Goal: Use online tool/utility: Utilize a website feature to perform a specific function

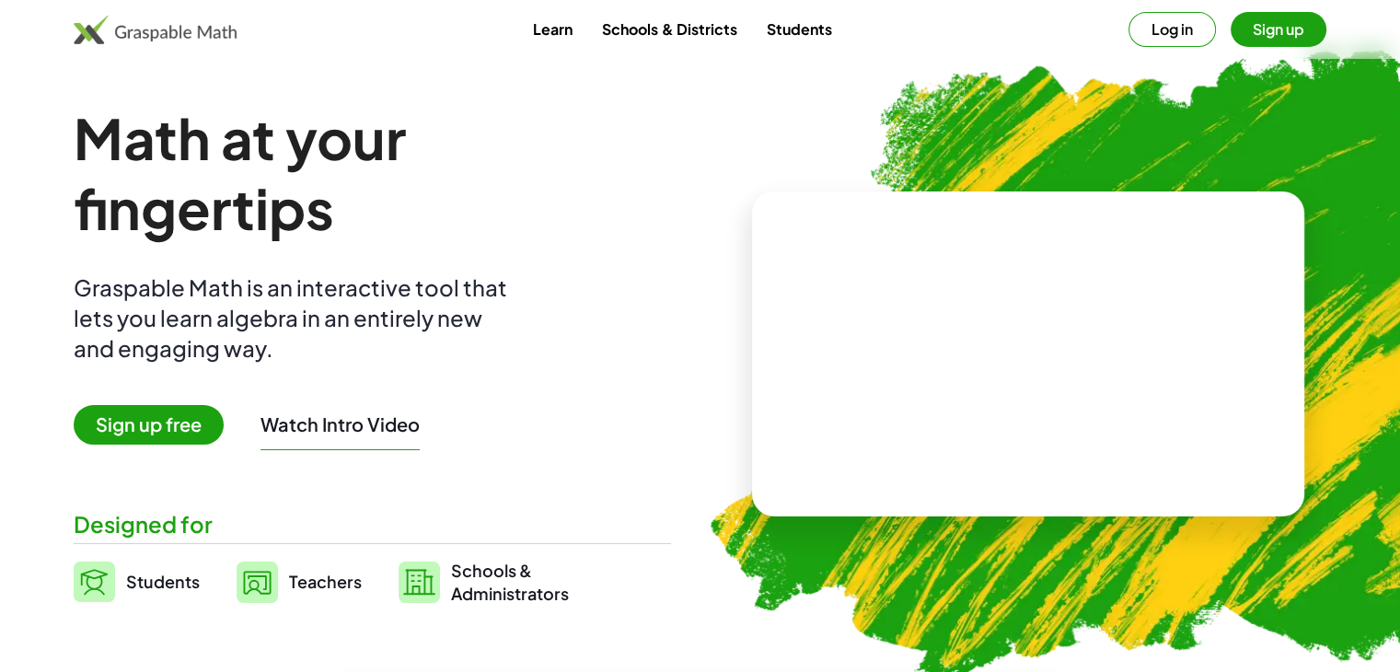
click at [1148, 36] on button "Log in" at bounding box center [1172, 29] width 87 height 35
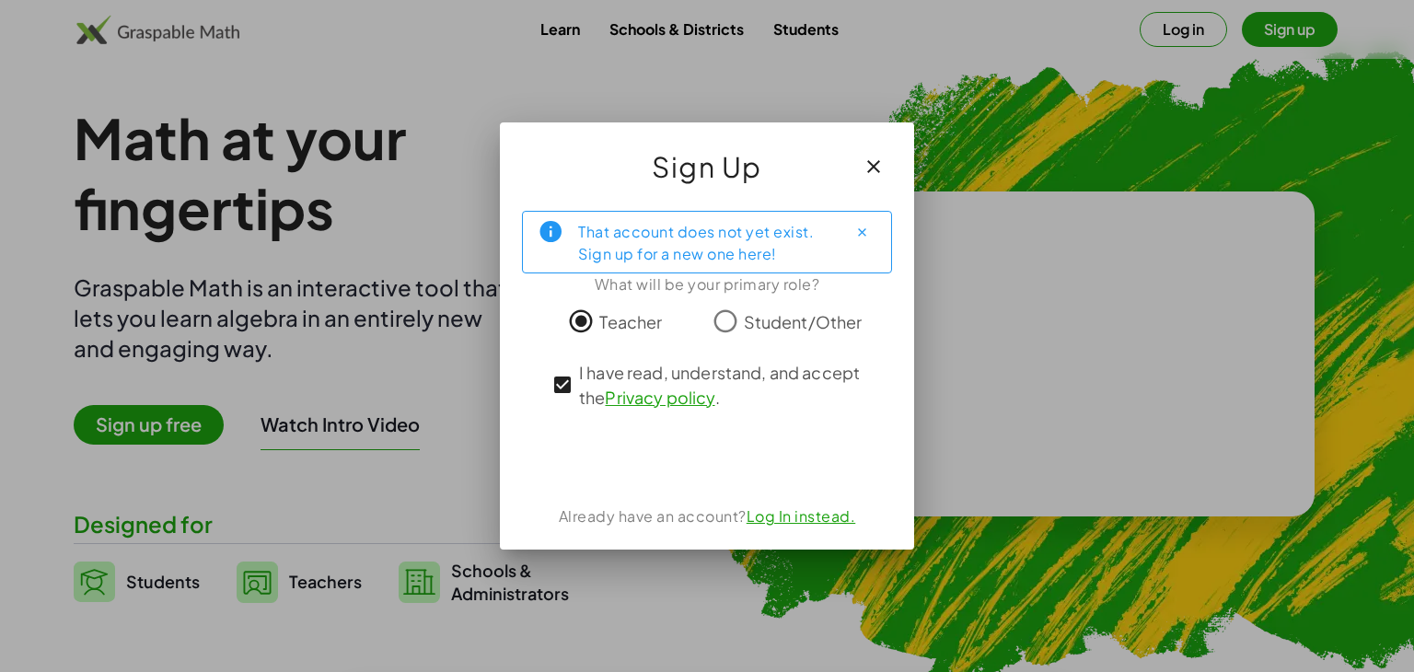
click at [804, 259] on div "That account does not yet exist. Sign up for a new one here!" at bounding box center [705, 242] width 254 height 46
click at [864, 236] on icon "Close" at bounding box center [862, 233] width 14 height 14
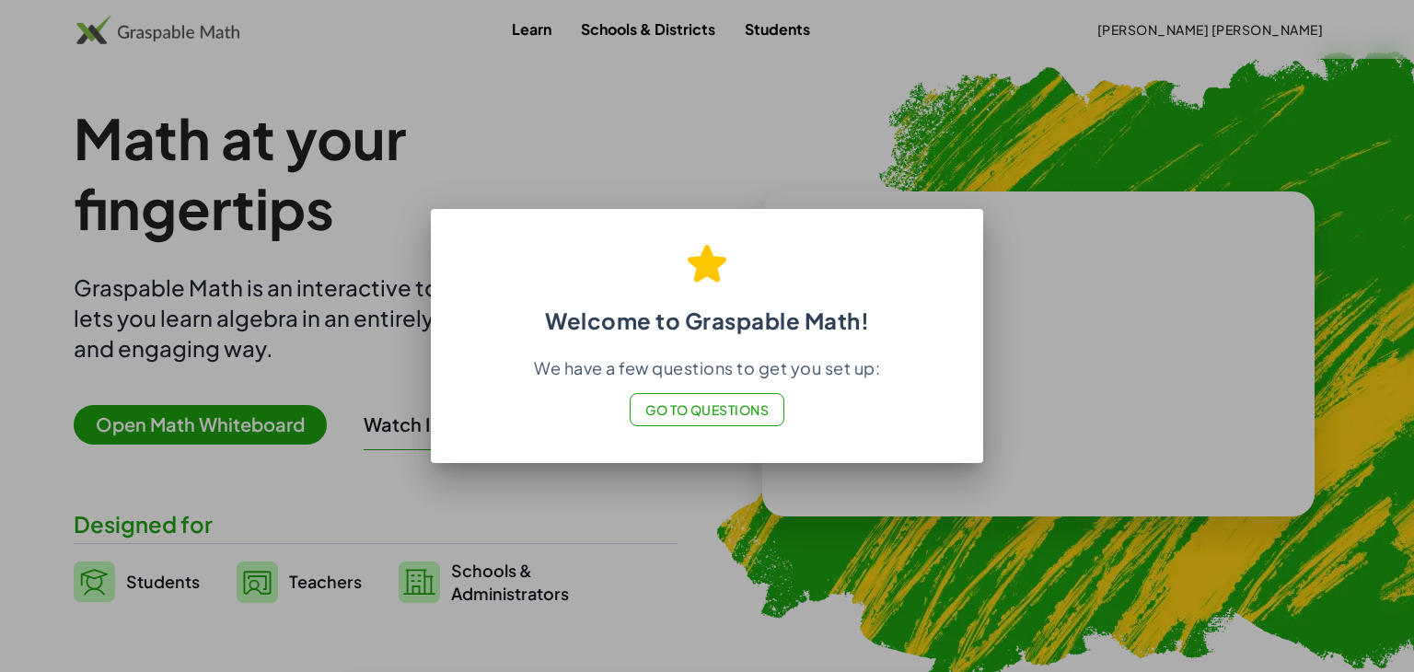
click at [910, 170] on div at bounding box center [707, 336] width 1414 height 672
click at [731, 422] on button "Go to Questions" at bounding box center [708, 409] width 156 height 33
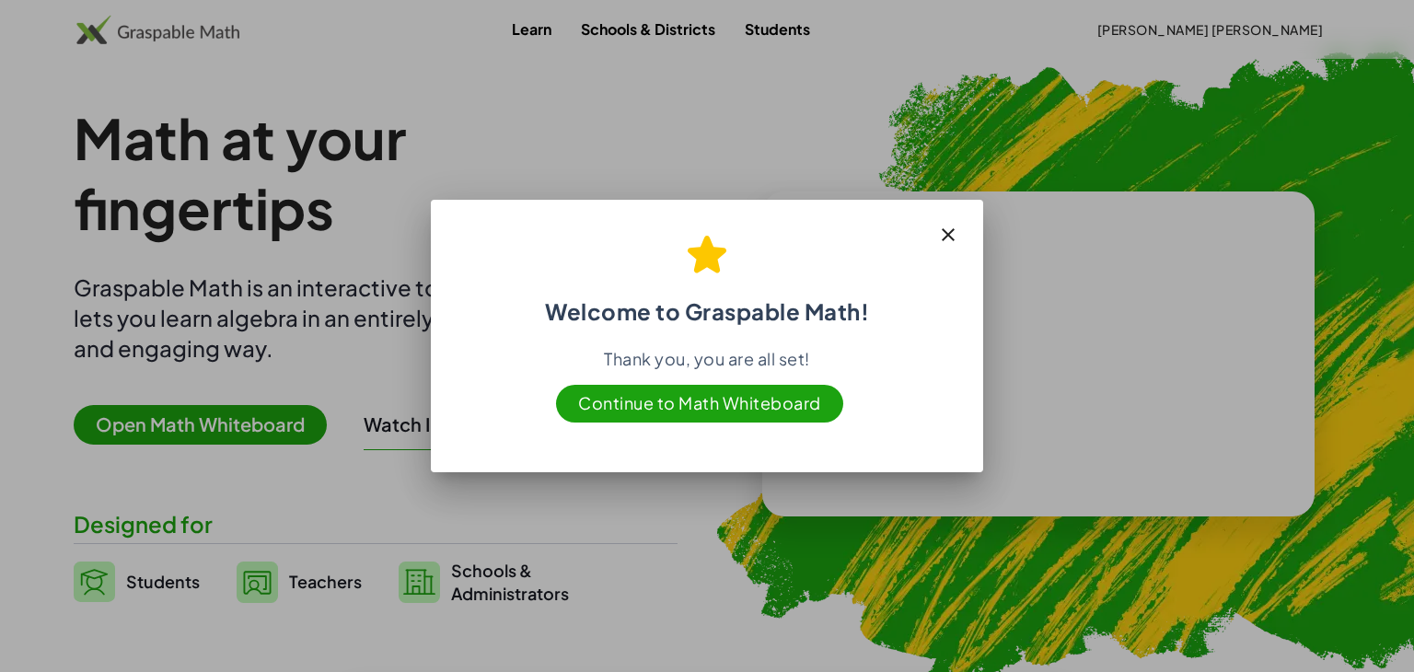
click at [804, 397] on span "Continue to Math Whiteboard" at bounding box center [699, 404] width 287 height 38
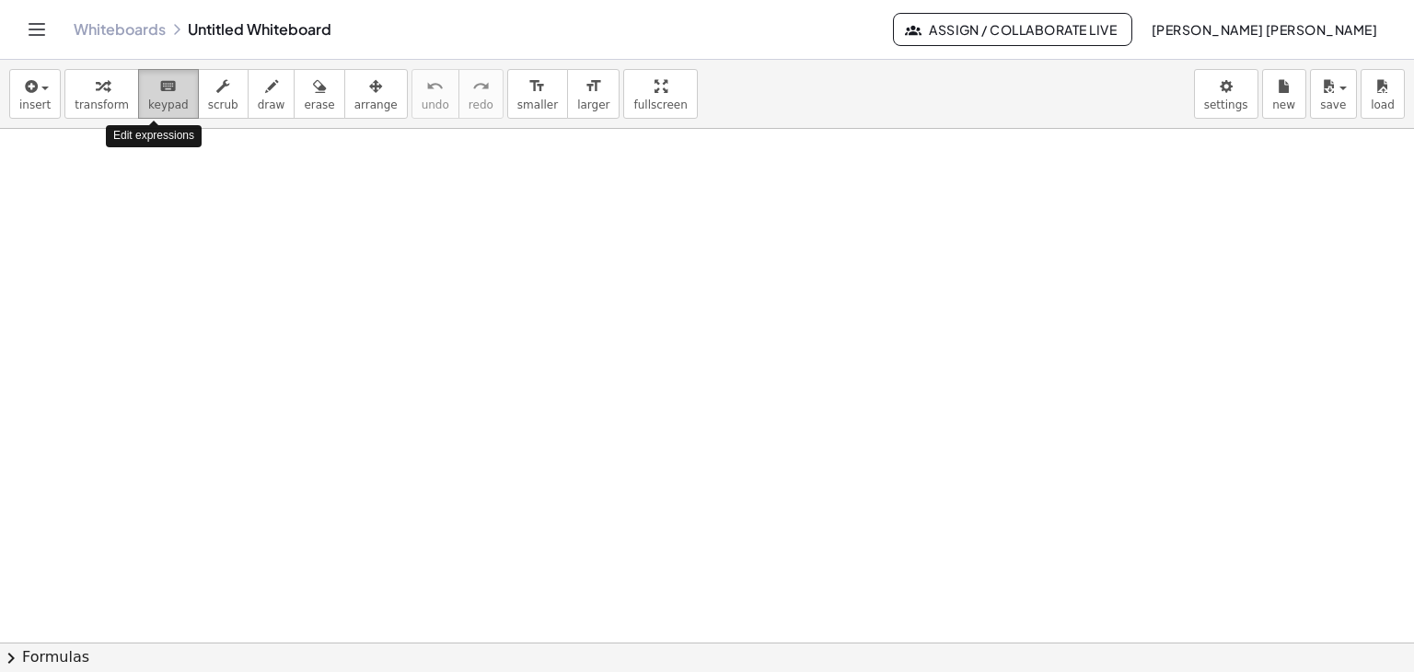
click at [148, 98] on span "keypad" at bounding box center [168, 104] width 41 height 13
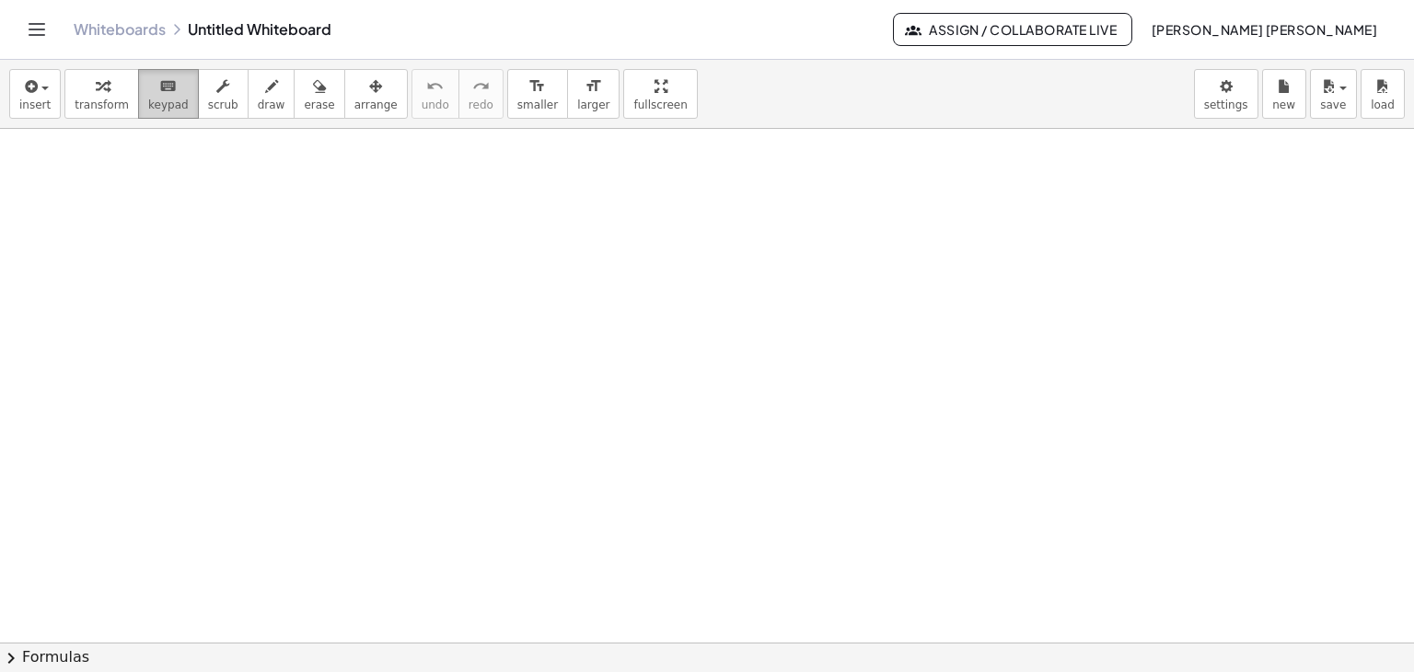
click at [157, 101] on span "keypad" at bounding box center [168, 104] width 41 height 13
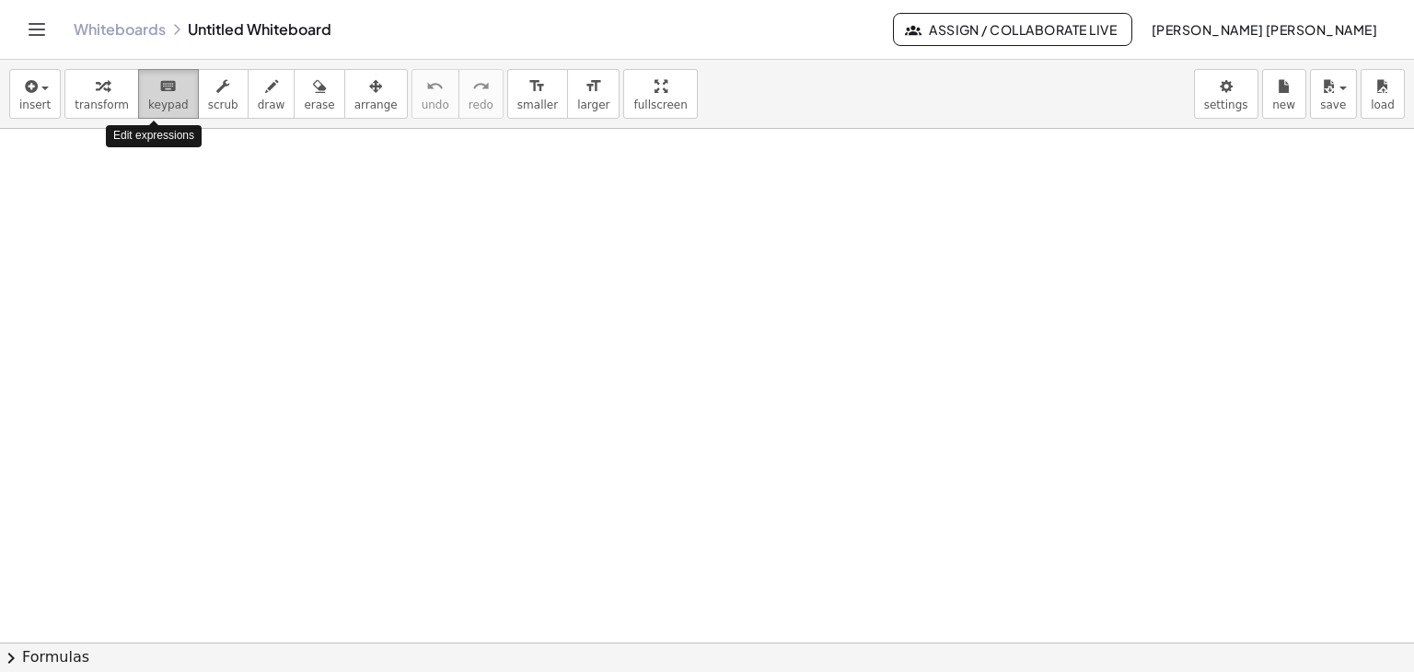
click at [157, 101] on span "keypad" at bounding box center [168, 104] width 41 height 13
click at [156, 104] on span "keypad" at bounding box center [168, 104] width 41 height 13
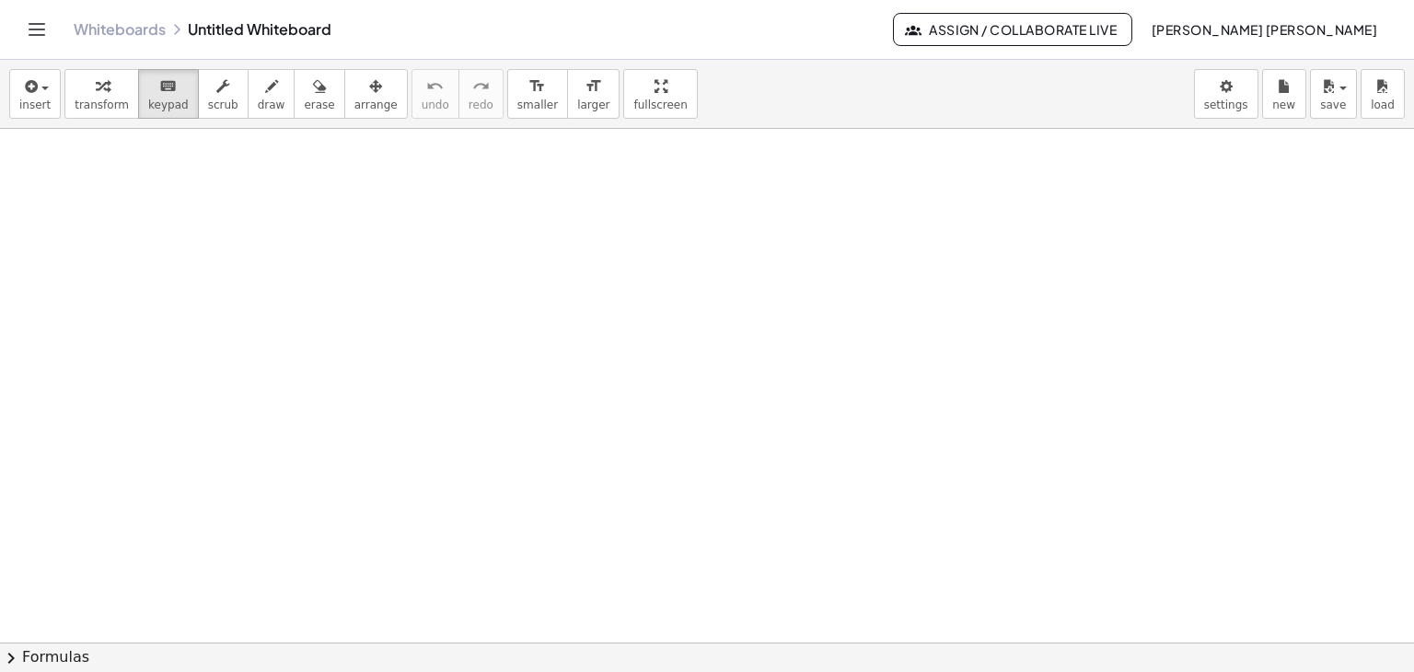
click at [172, 222] on div at bounding box center [707, 642] width 1414 height 1027
click at [157, 98] on span "keypad" at bounding box center [168, 104] width 41 height 13
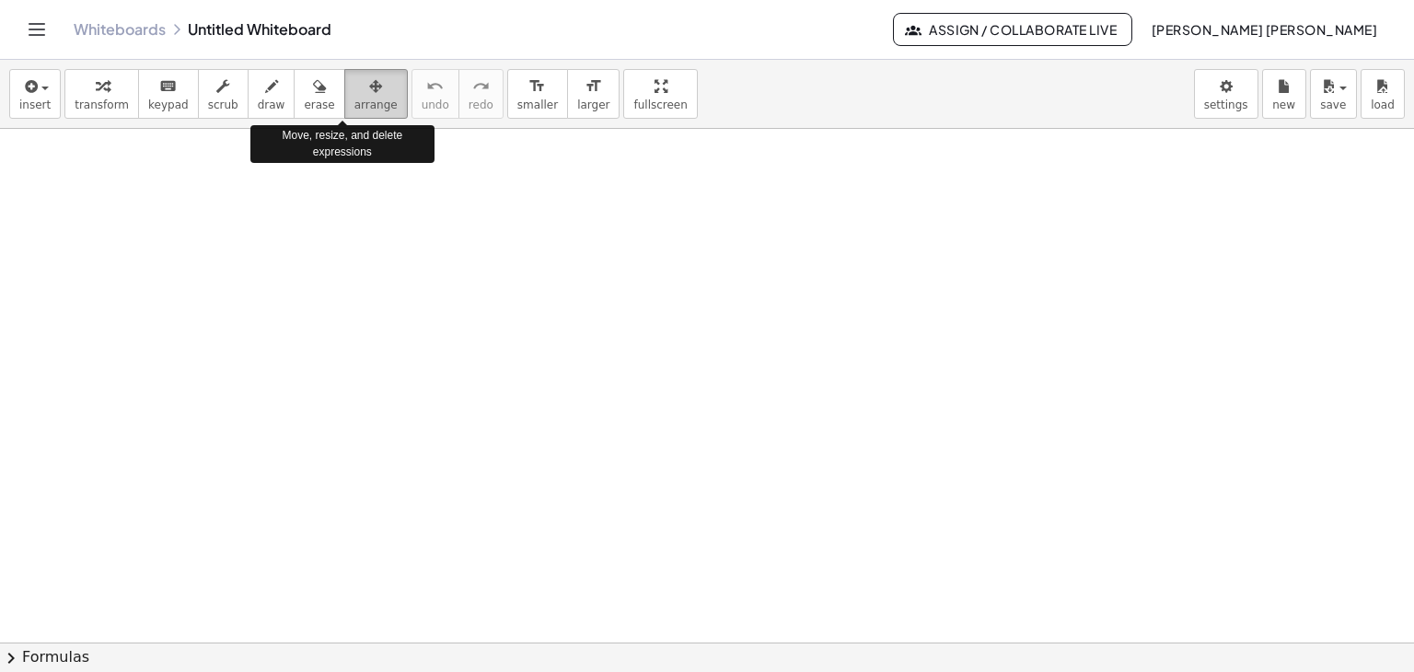
click at [357, 96] on button "arrange" at bounding box center [376, 94] width 64 height 50
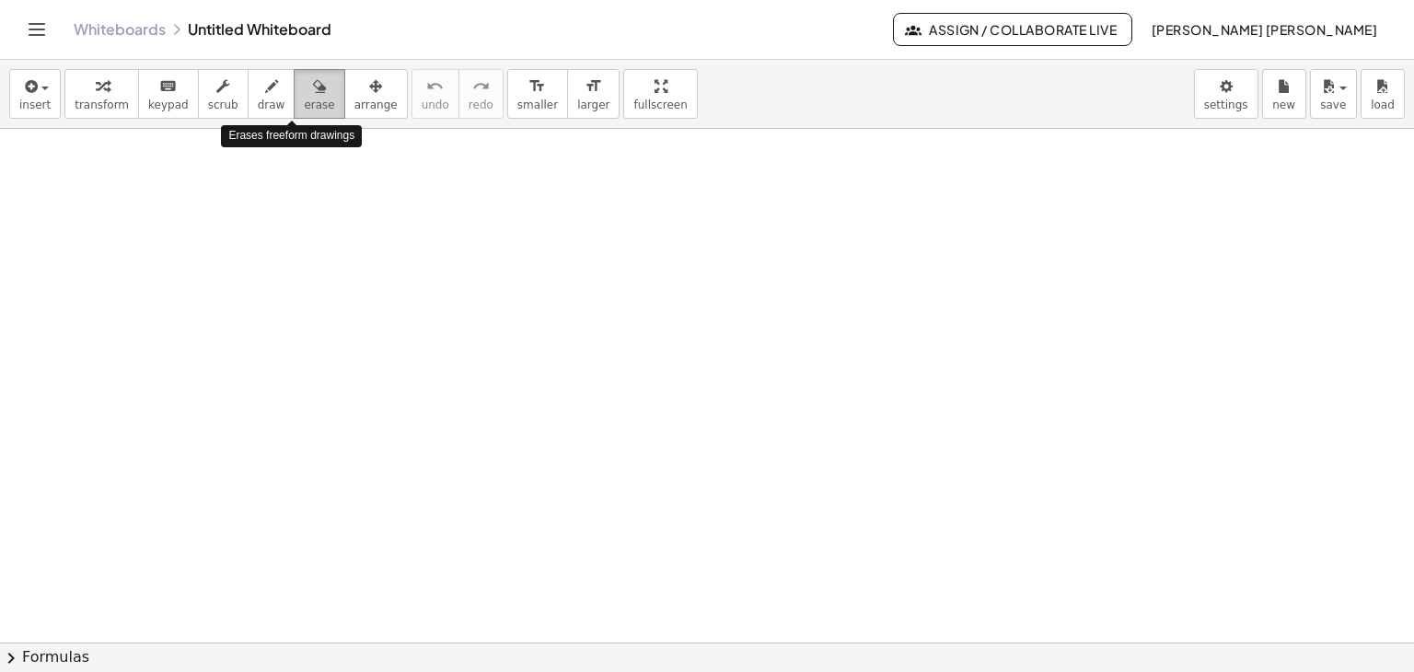
click at [294, 99] on button "erase" at bounding box center [319, 94] width 51 height 50
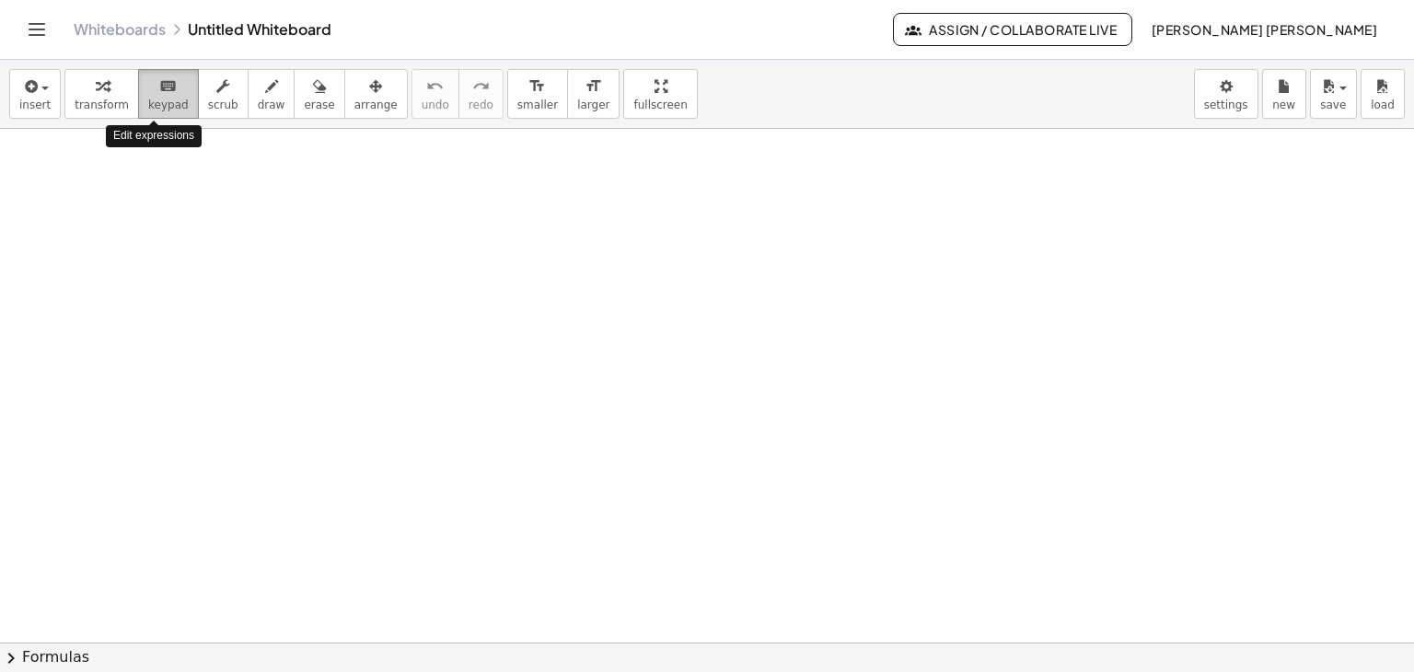
click at [149, 103] on span "keypad" at bounding box center [168, 104] width 41 height 13
click at [539, 498] on div at bounding box center [707, 642] width 1414 height 1027
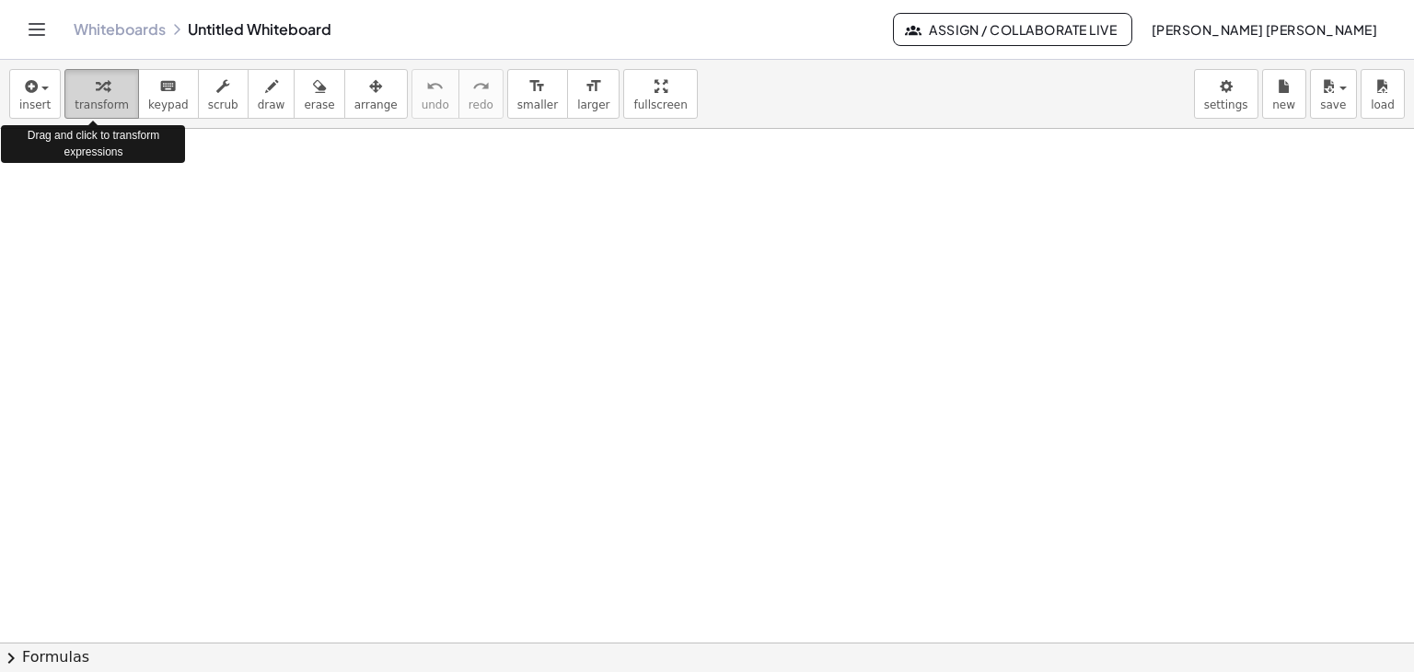
click at [93, 110] on span "transform" at bounding box center [102, 104] width 54 height 13
click at [22, 96] on icon "button" at bounding box center [29, 86] width 17 height 22
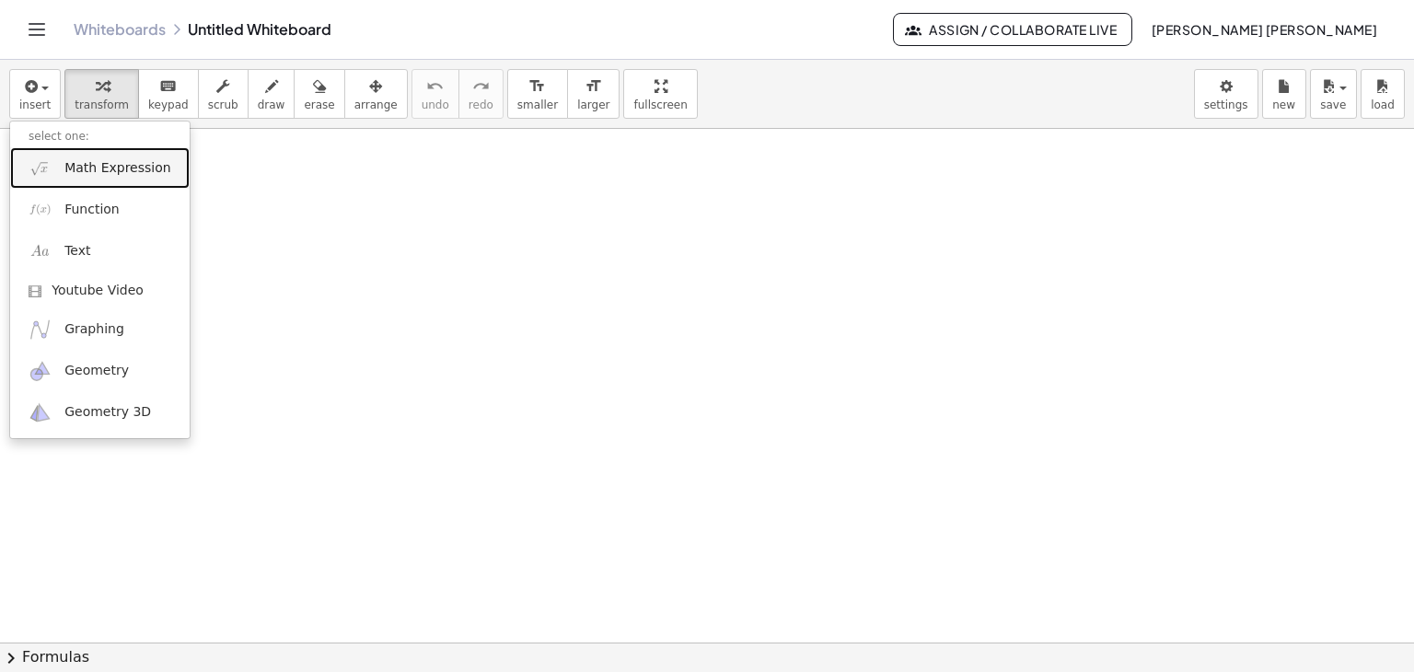
click at [121, 174] on span "Math Expression" at bounding box center [117, 168] width 106 height 18
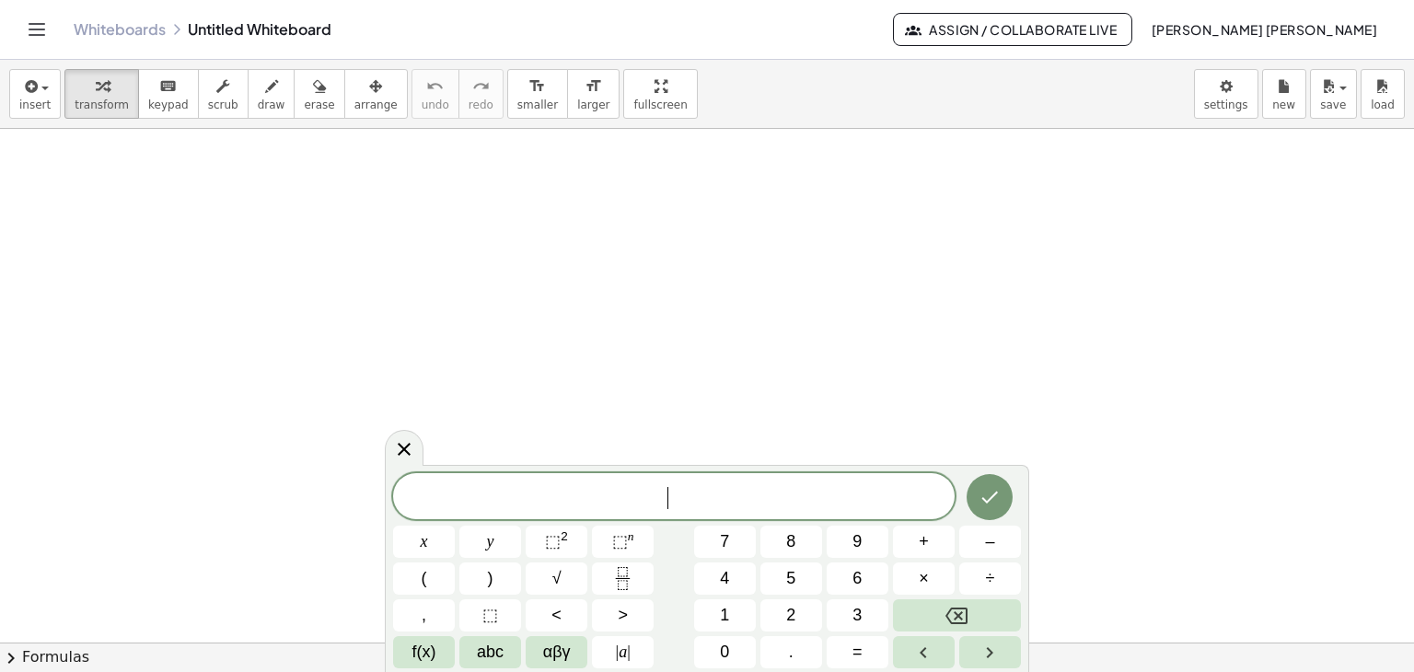
scroll to position [330, 0]
drag, startPoint x: 1397, startPoint y: 424, endPoint x: 1398, endPoint y: 575, distance: 151.0
click at [1398, 575] on div at bounding box center [707, 311] width 1414 height 1027
click at [427, 654] on span "f(x)" at bounding box center [424, 652] width 24 height 25
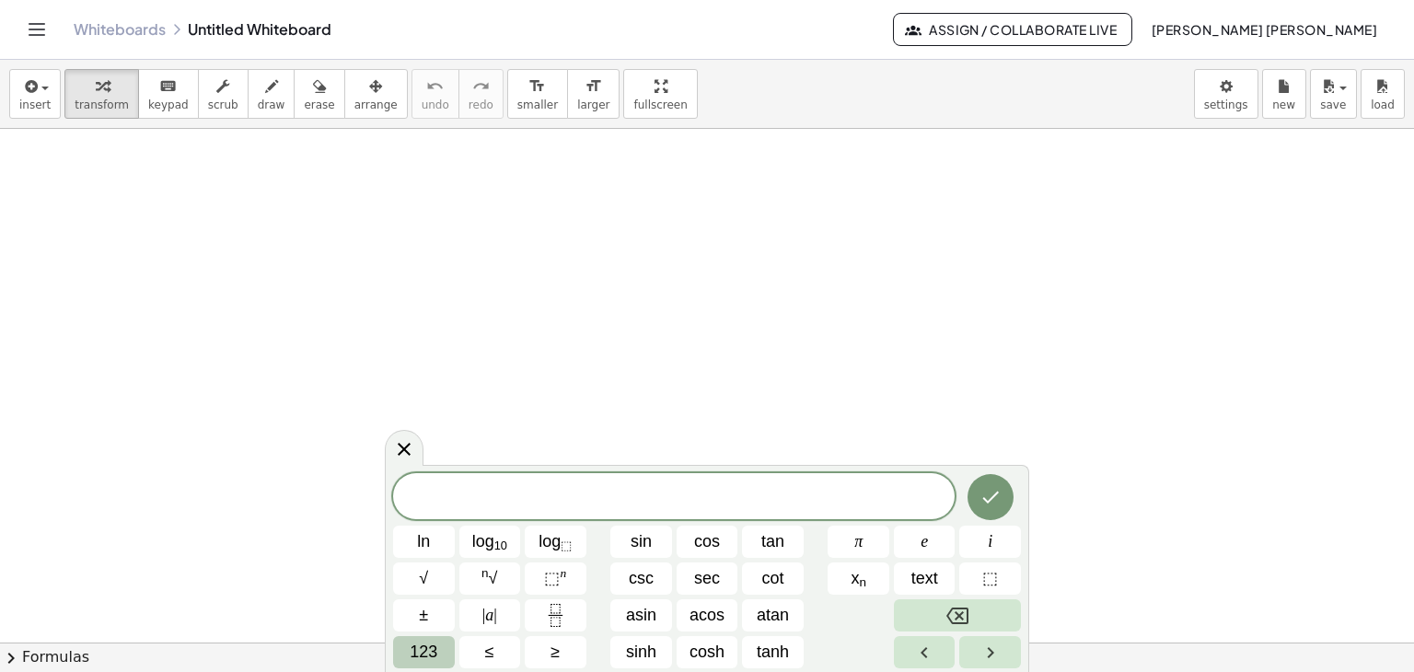
click at [418, 653] on span "123" at bounding box center [424, 652] width 28 height 25
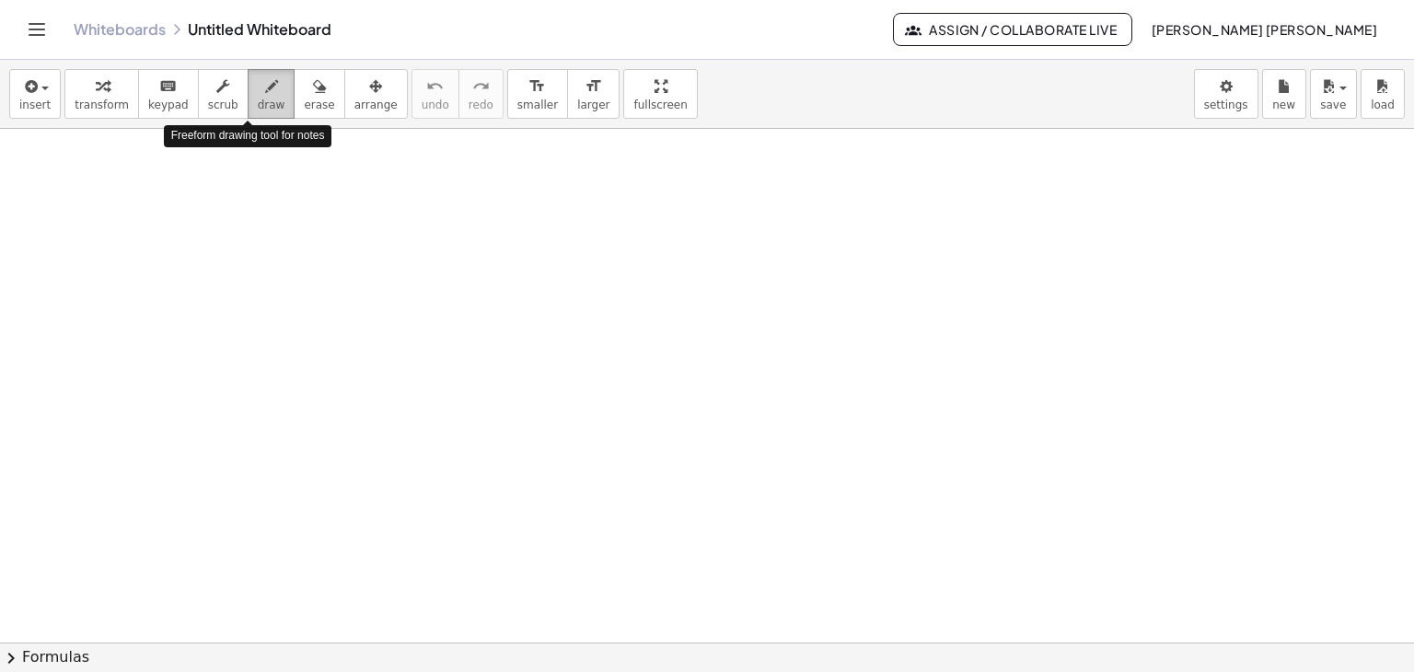
click at [258, 101] on span "draw" at bounding box center [272, 104] width 28 height 13
drag, startPoint x: 186, startPoint y: 189, endPoint x: 172, endPoint y: 256, distance: 68.6
click at [172, 256] on div at bounding box center [707, 311] width 1414 height 1027
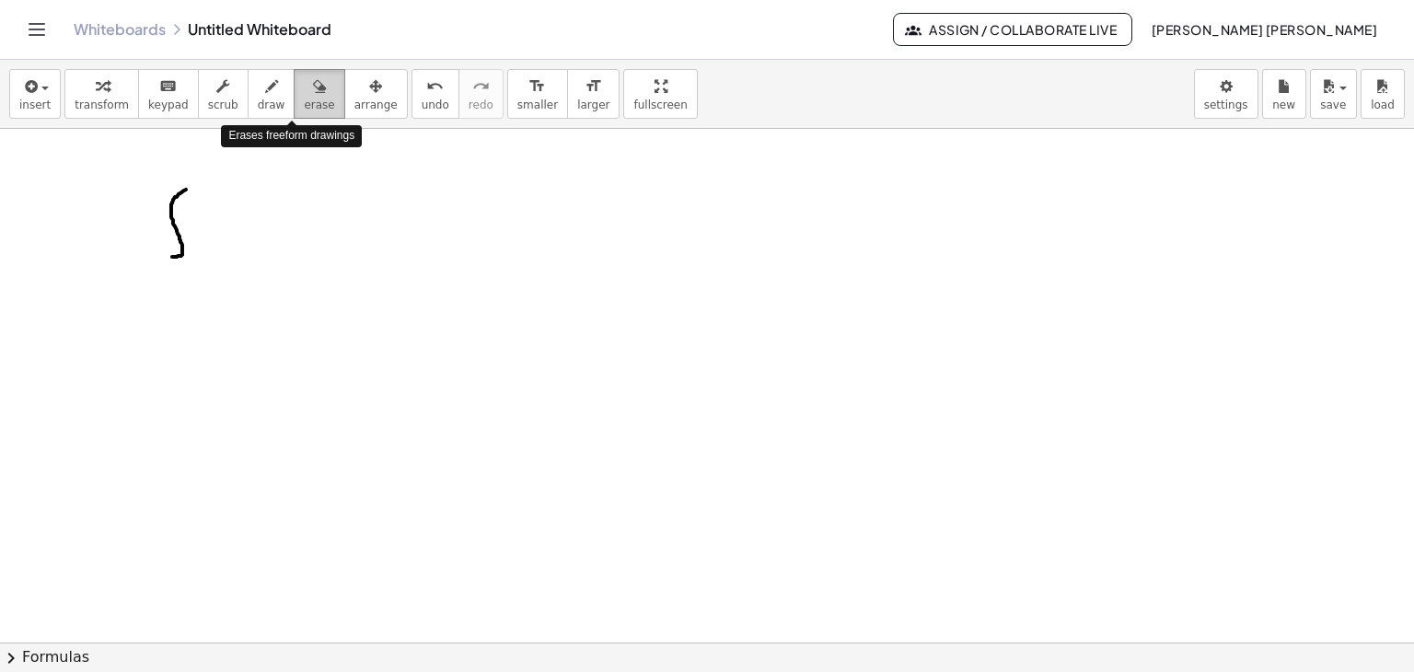
click at [304, 104] on span "erase" at bounding box center [319, 104] width 30 height 13
click at [173, 229] on div at bounding box center [707, 311] width 1414 height 1027
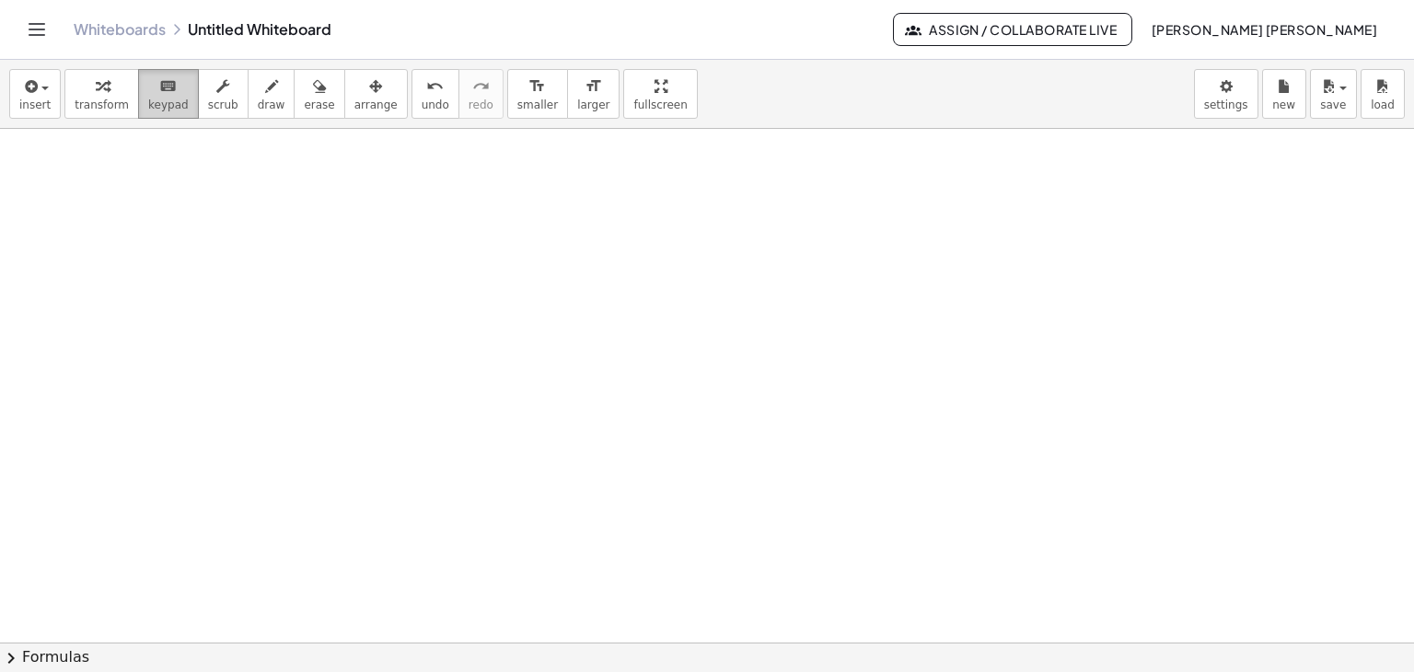
click at [150, 98] on span "keypad" at bounding box center [168, 104] width 41 height 13
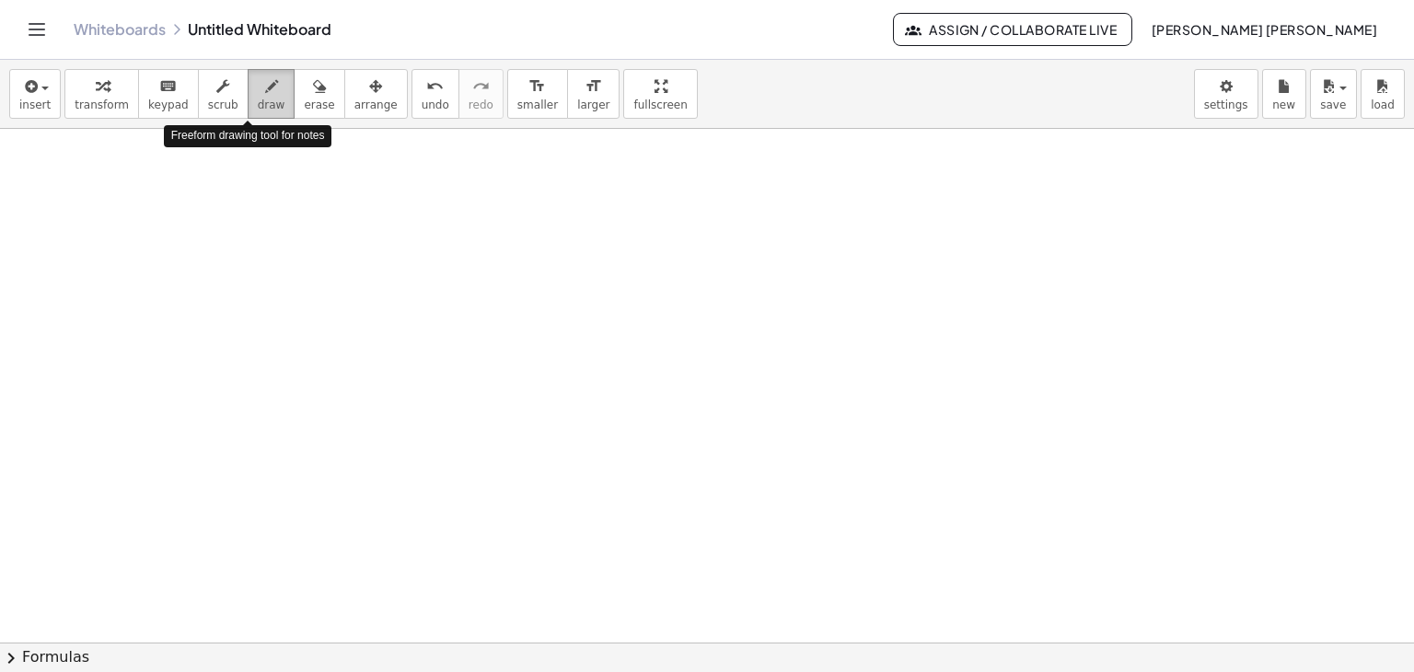
click at [265, 92] on icon "button" at bounding box center [271, 86] width 13 height 22
drag, startPoint x: 183, startPoint y: 206, endPoint x: 169, endPoint y: 271, distance: 65.9
click at [169, 271] on div at bounding box center [707, 311] width 1414 height 1027
drag, startPoint x: 191, startPoint y: 233, endPoint x: 187, endPoint y: 258, distance: 25.3
click at [187, 258] on div at bounding box center [707, 311] width 1414 height 1027
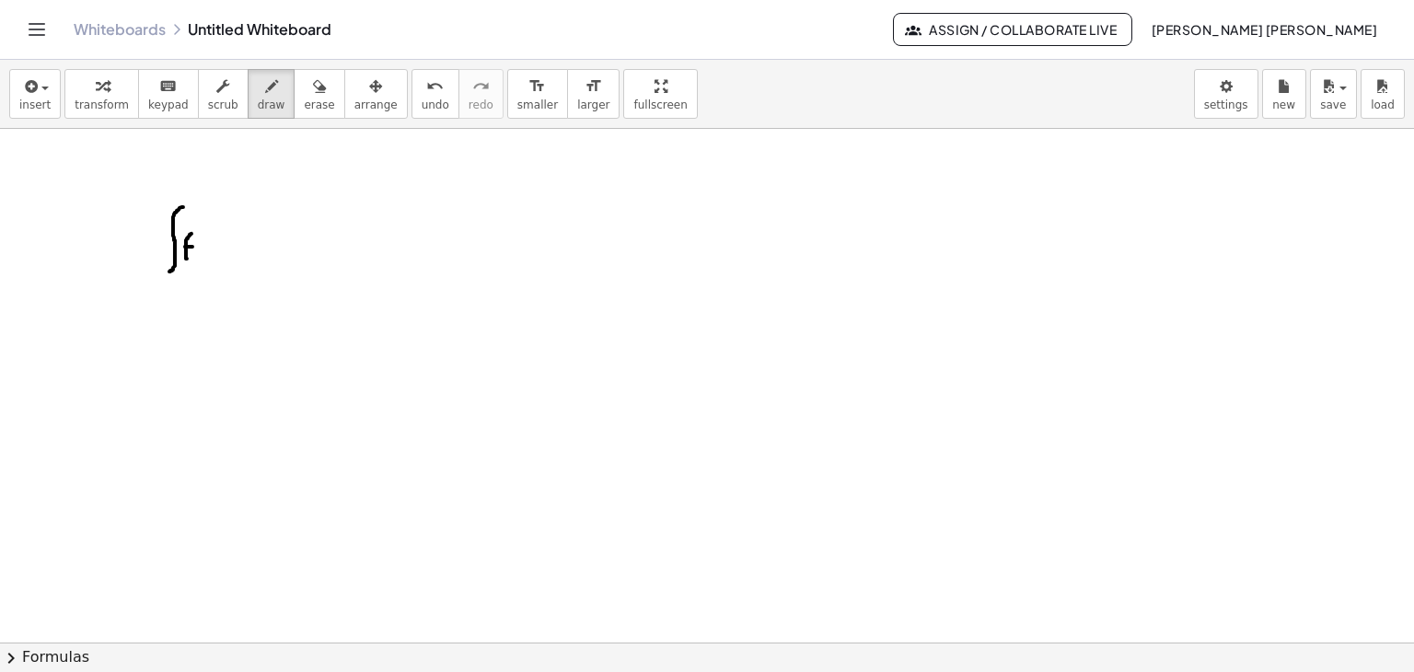
click at [192, 246] on div at bounding box center [707, 311] width 1414 height 1027
drag, startPoint x: 207, startPoint y: 234, endPoint x: 201, endPoint y: 256, distance: 23.0
click at [201, 256] on div at bounding box center [707, 311] width 1414 height 1027
drag, startPoint x: 214, startPoint y: 244, endPoint x: 206, endPoint y: 257, distance: 15.3
click at [206, 257] on div at bounding box center [707, 311] width 1414 height 1027
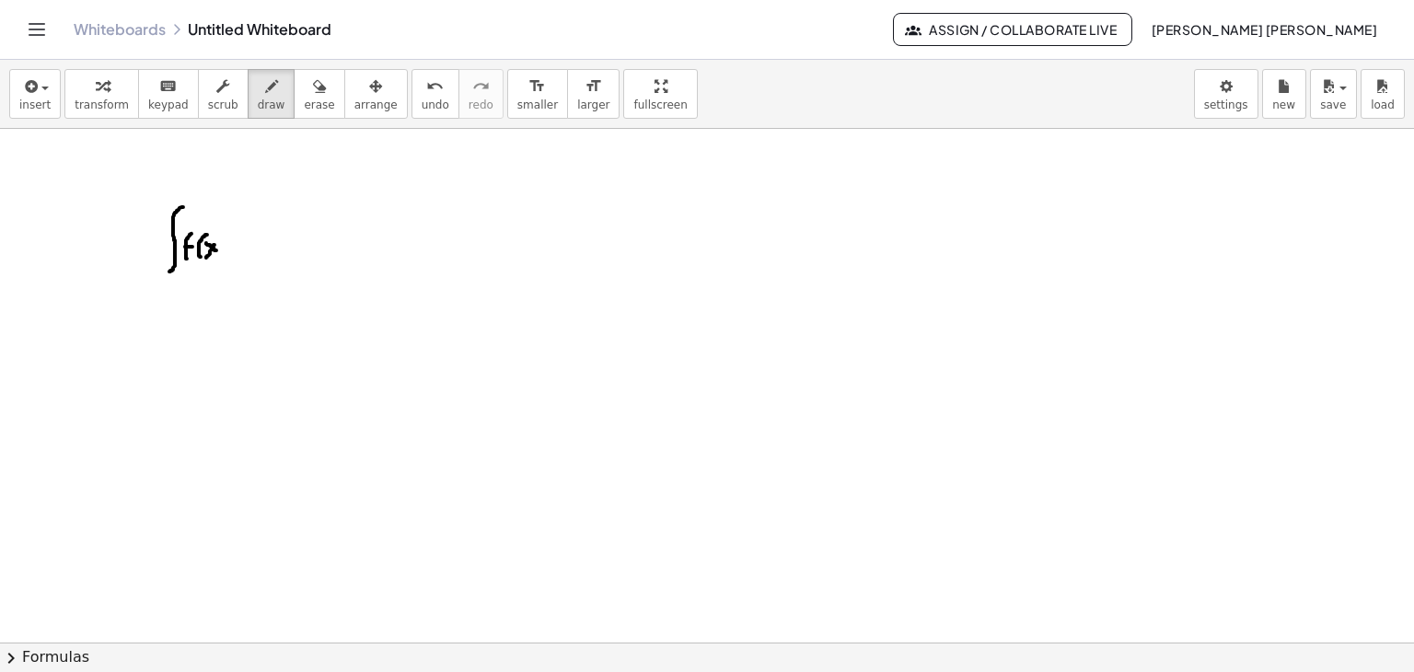
drag, startPoint x: 206, startPoint y: 242, endPoint x: 216, endPoint y: 249, distance: 12.5
click at [216, 249] on div at bounding box center [707, 311] width 1414 height 1027
drag, startPoint x: 218, startPoint y: 233, endPoint x: 225, endPoint y: 261, distance: 28.4
click at [225, 261] on div at bounding box center [707, 311] width 1414 height 1027
click at [236, 244] on div at bounding box center [707, 311] width 1414 height 1027
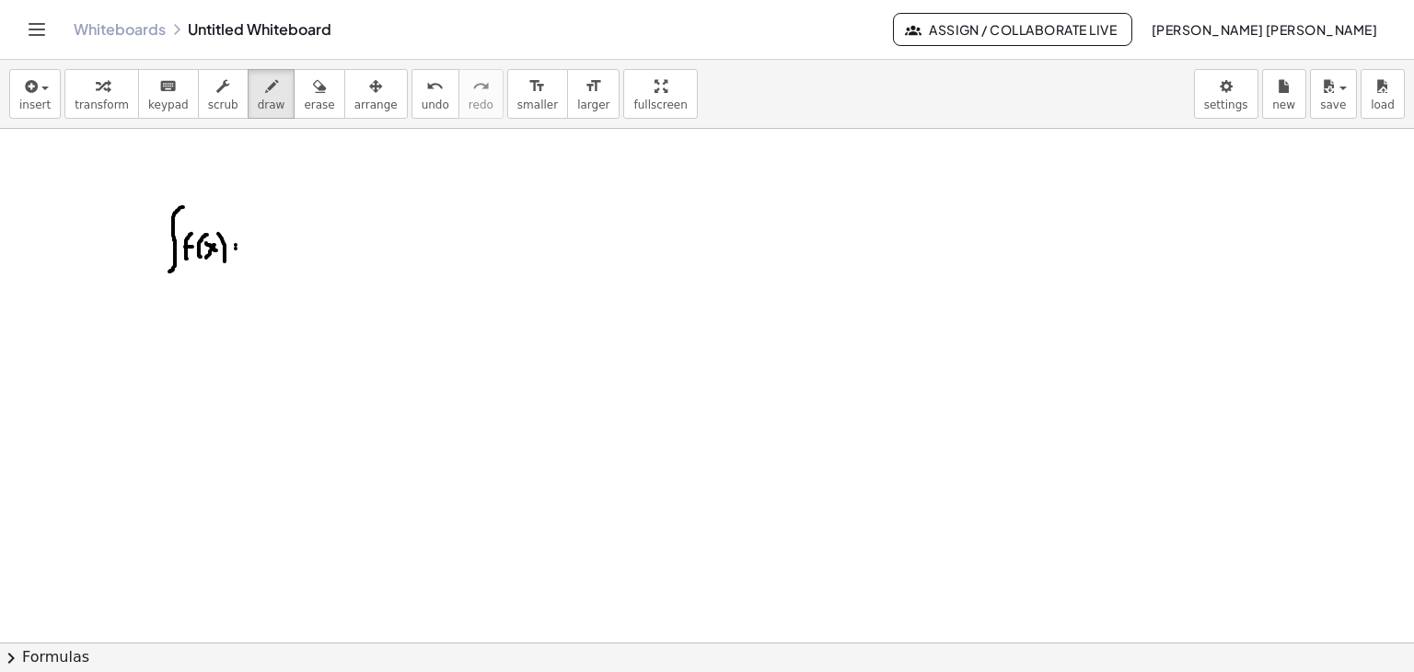
click at [236, 248] on div at bounding box center [707, 311] width 1414 height 1027
drag, startPoint x: 242, startPoint y: 243, endPoint x: 242, endPoint y: 230, distance: 12.9
click at [242, 230] on div at bounding box center [707, 311] width 1414 height 1027
click at [247, 248] on div at bounding box center [707, 311] width 1414 height 1027
click at [251, 248] on div at bounding box center [707, 311] width 1414 height 1027
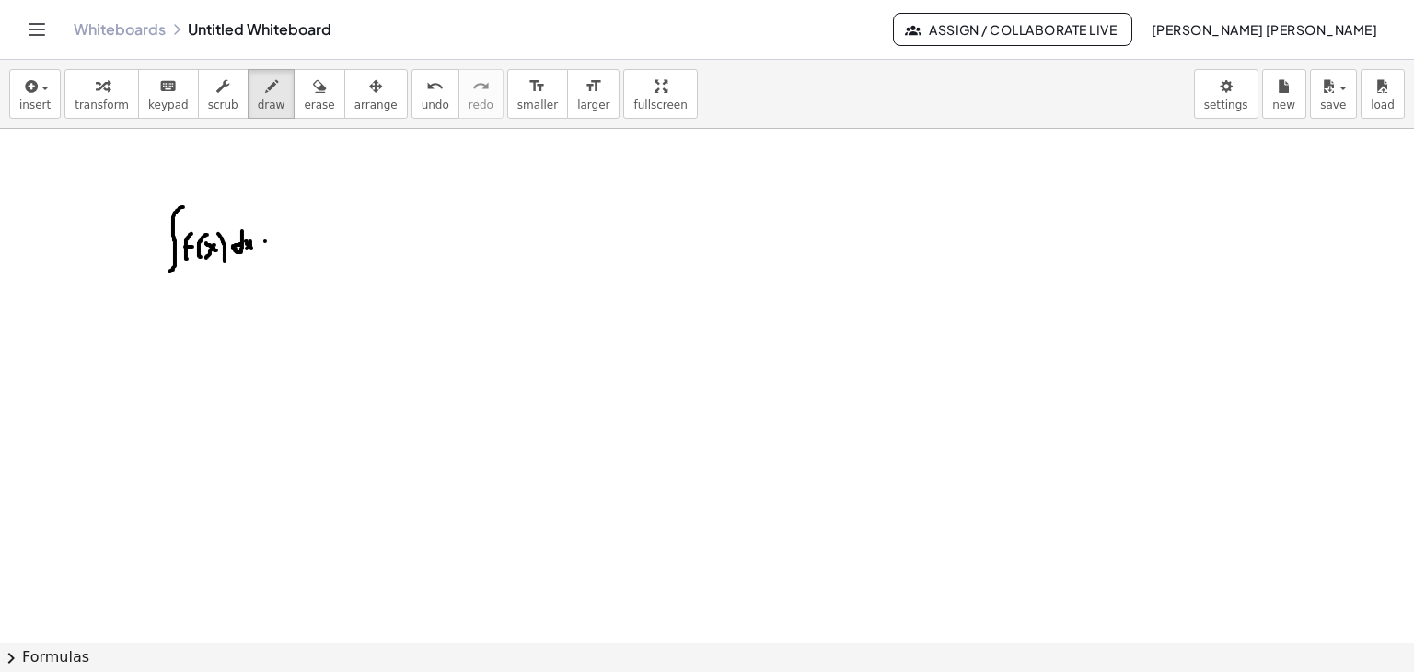
click at [265, 240] on div at bounding box center [707, 311] width 1414 height 1027
click at [258, 241] on div at bounding box center [707, 311] width 1414 height 1027
click at [258, 102] on span "draw" at bounding box center [272, 104] width 28 height 13
click at [294, 113] on button "erase" at bounding box center [319, 94] width 51 height 50
click at [260, 103] on button "draw" at bounding box center [272, 94] width 48 height 50
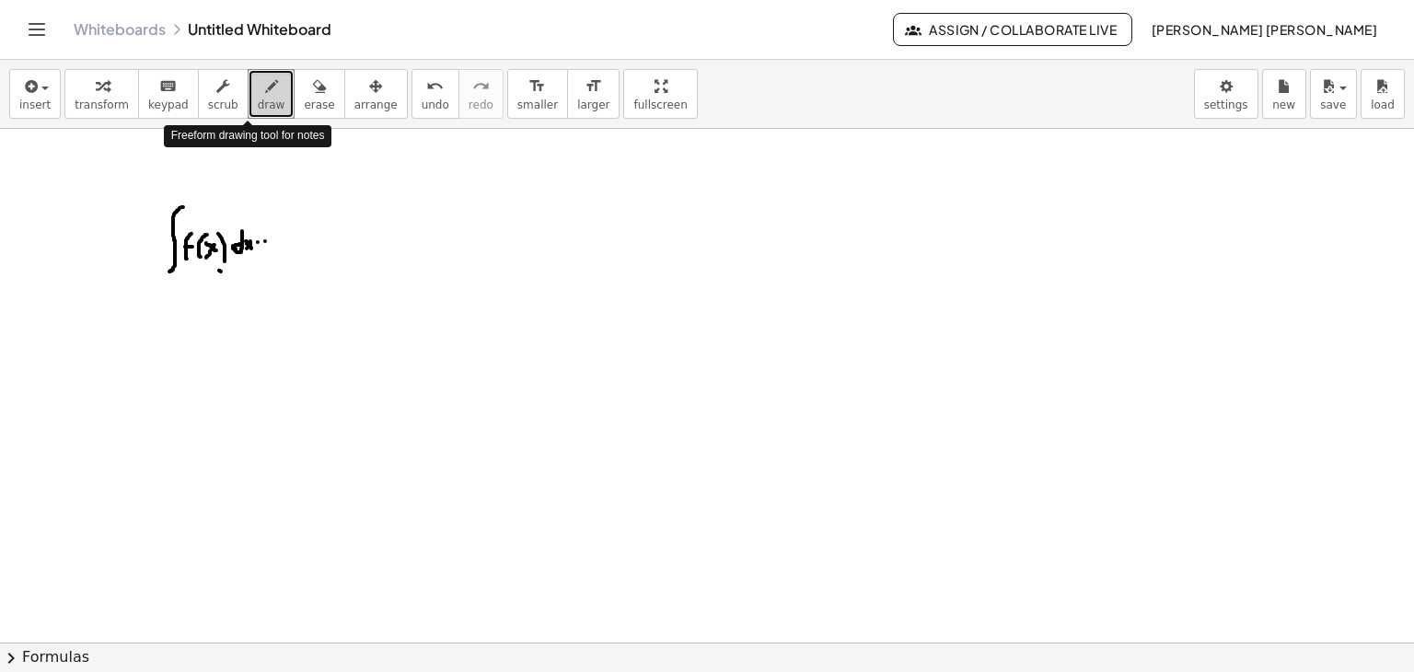
drag, startPoint x: 260, startPoint y: 103, endPoint x: 221, endPoint y: 271, distance: 171.9
click at [221, 271] on div at bounding box center [707, 311] width 1414 height 1027
click at [313, 90] on icon "button" at bounding box center [319, 86] width 13 height 22
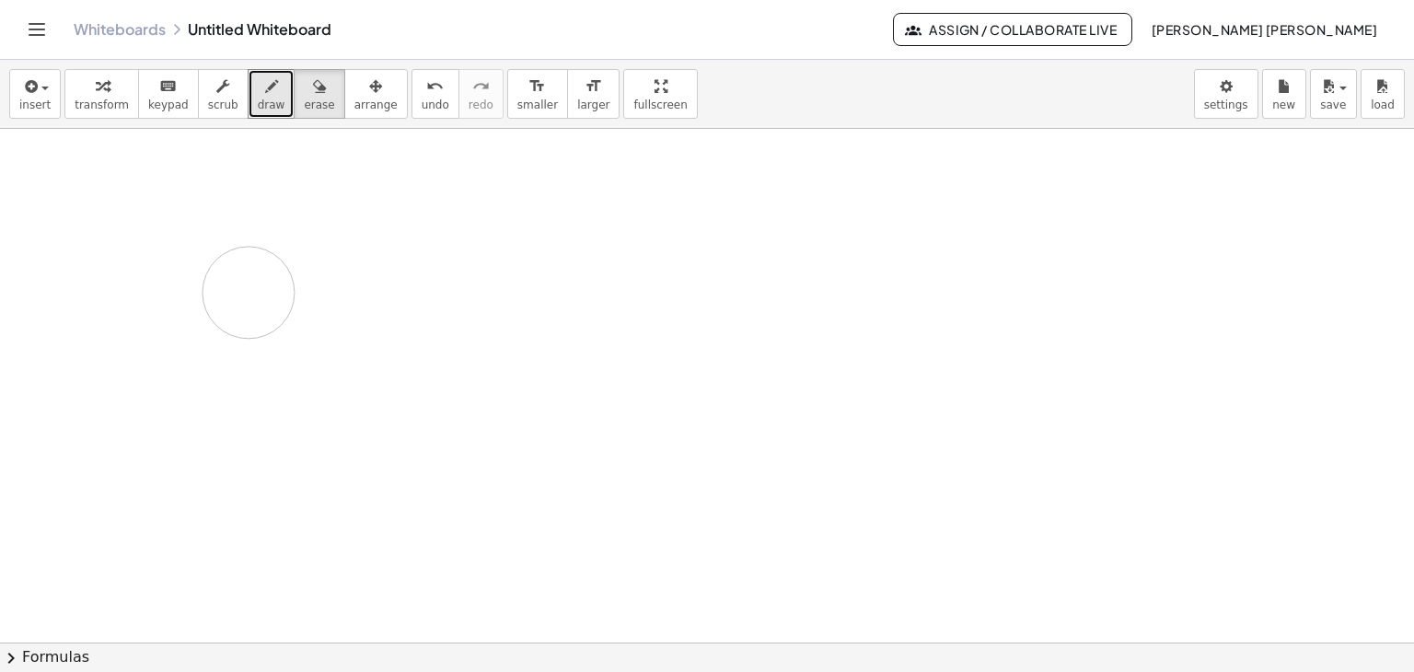
drag, startPoint x: 279, startPoint y: 230, endPoint x: 251, endPoint y: 288, distance: 64.2
click at [251, 288] on div at bounding box center [707, 311] width 1414 height 1027
click at [159, 78] on icon "keyboard" at bounding box center [167, 86] width 17 height 22
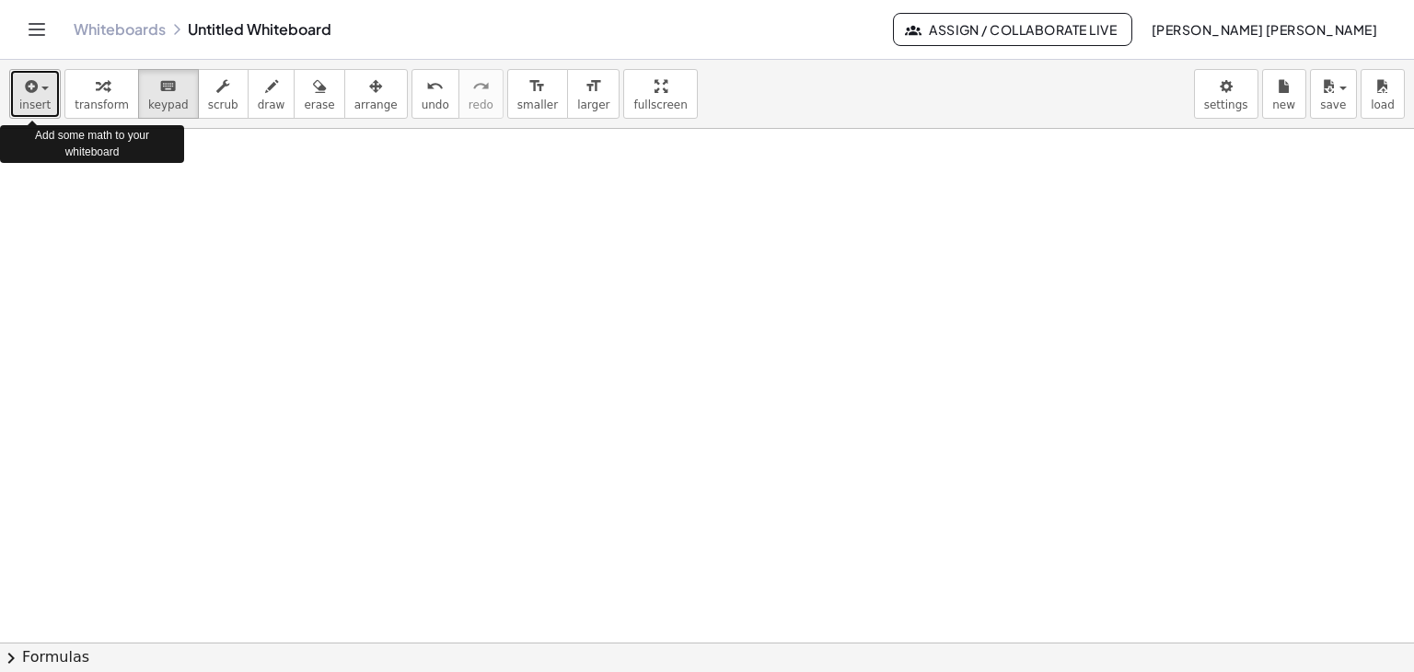
click at [39, 98] on span "insert" at bounding box center [34, 104] width 31 height 13
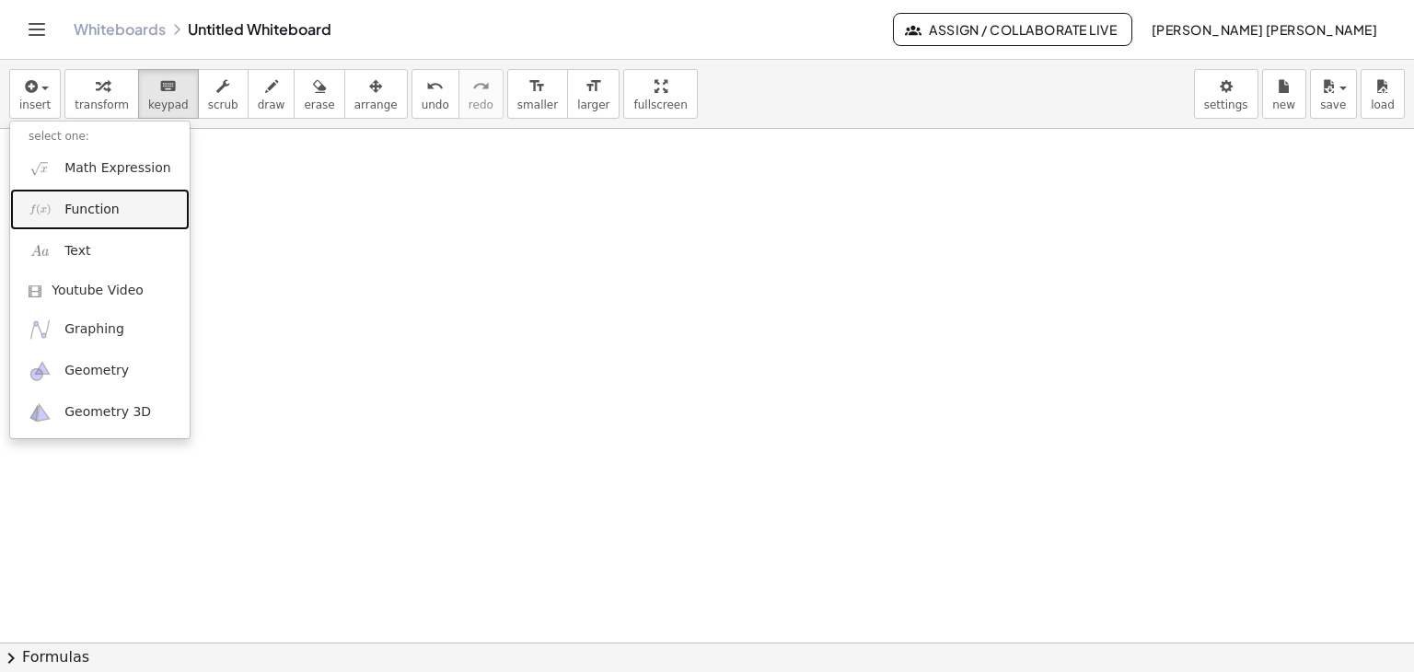
click at [96, 207] on span "Function" at bounding box center [91, 210] width 55 height 18
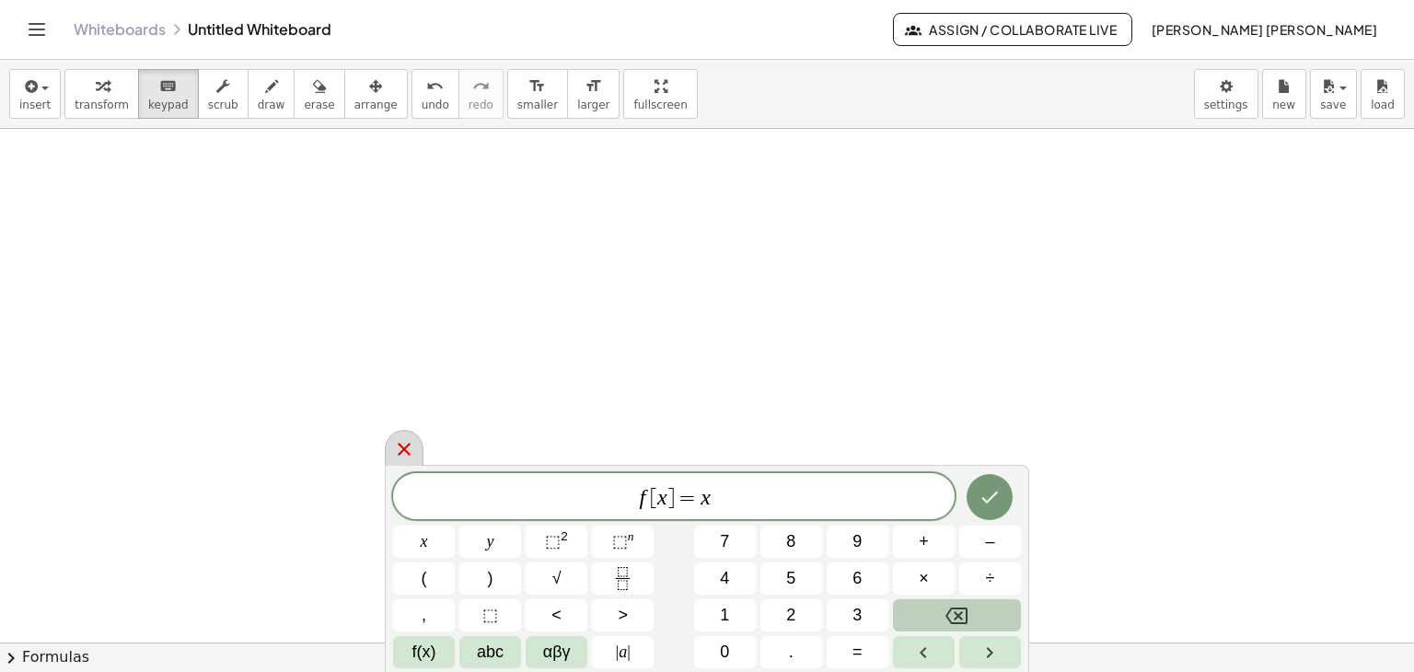
click at [413, 446] on icon at bounding box center [404, 449] width 22 height 22
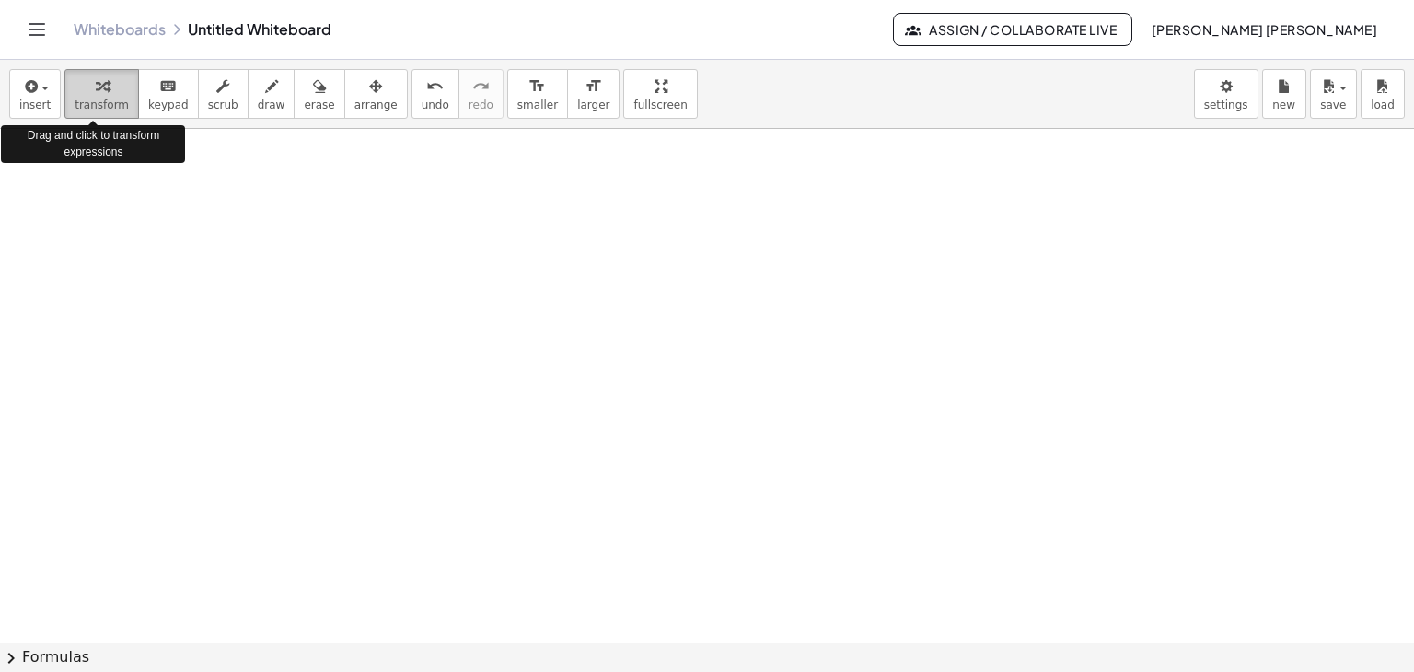
click at [95, 103] on span "transform" at bounding box center [102, 104] width 54 height 13
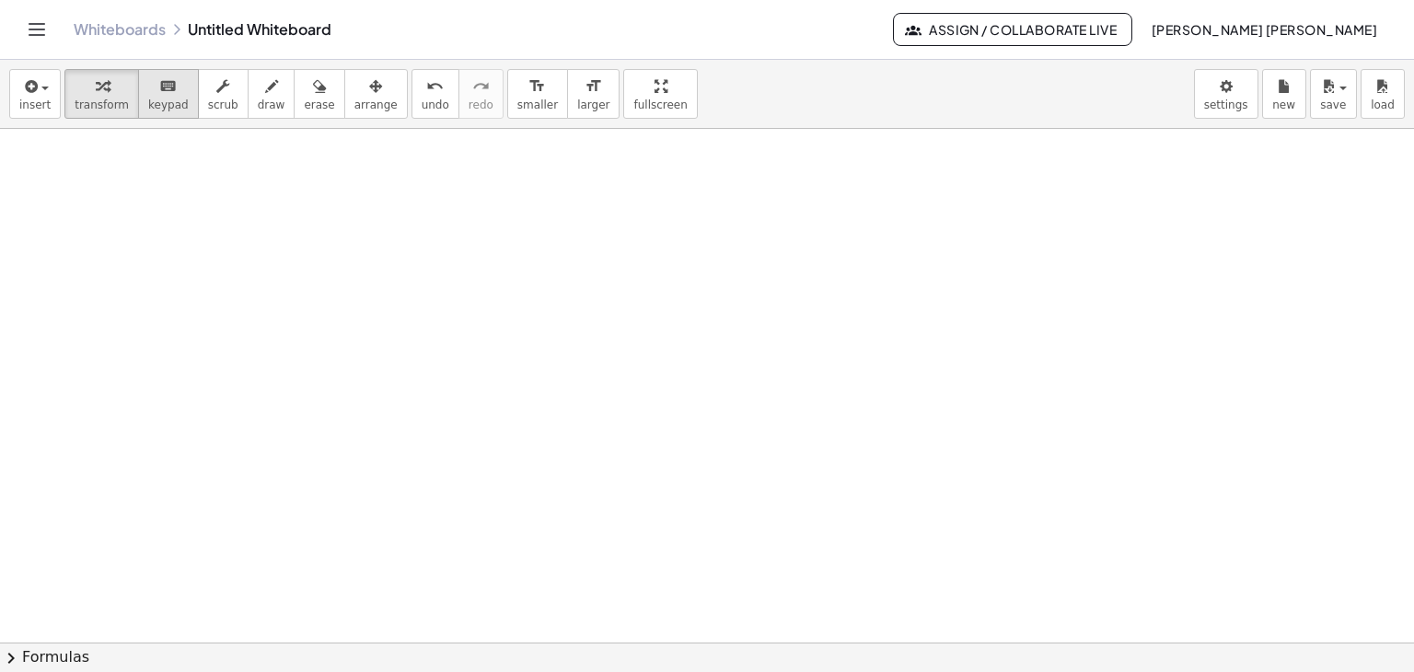
drag, startPoint x: 99, startPoint y: 102, endPoint x: 148, endPoint y: 100, distance: 48.8
click at [148, 100] on div "transform keyboard keypad scrub draw erase arrange" at bounding box center [235, 94] width 342 height 50
click at [148, 100] on span "keypad" at bounding box center [168, 104] width 41 height 13
click at [41, 99] on span "insert" at bounding box center [34, 104] width 31 height 13
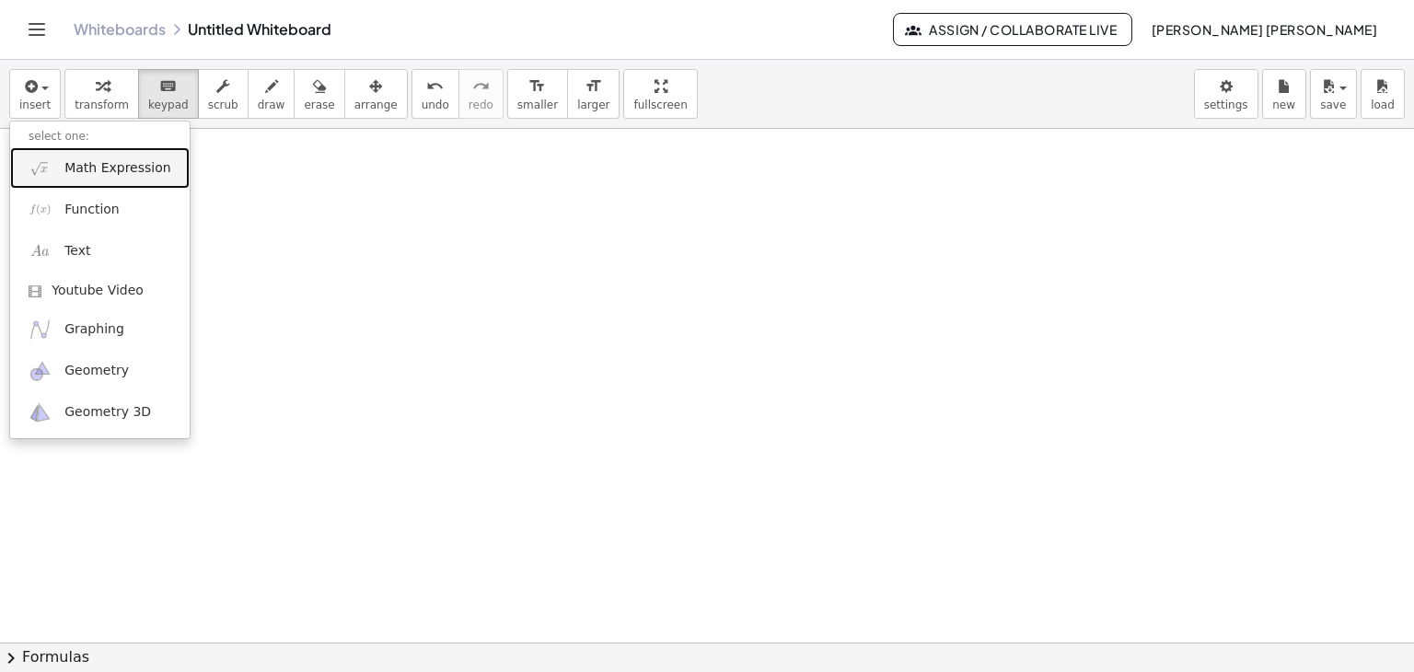
click at [110, 173] on span "Math Expression" at bounding box center [117, 168] width 106 height 18
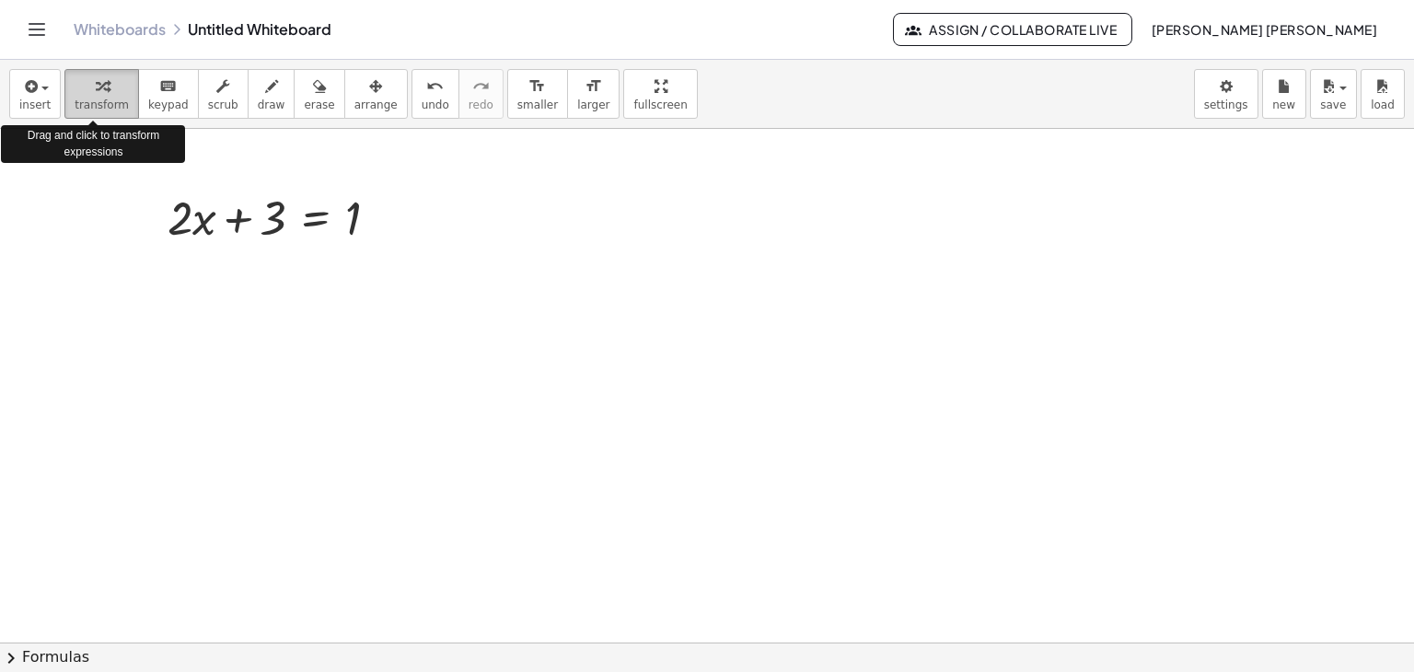
click at [85, 104] on span "transform" at bounding box center [102, 104] width 54 height 13
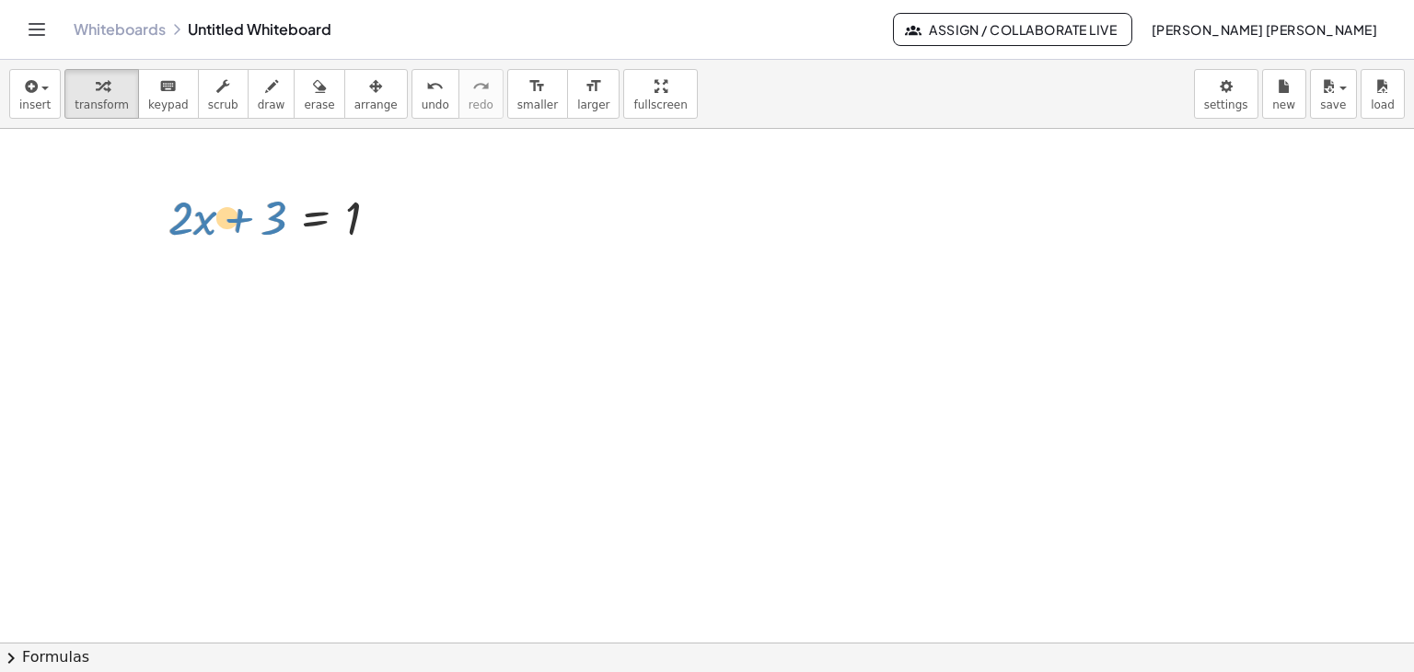
click at [272, 214] on div at bounding box center [280, 216] width 245 height 63
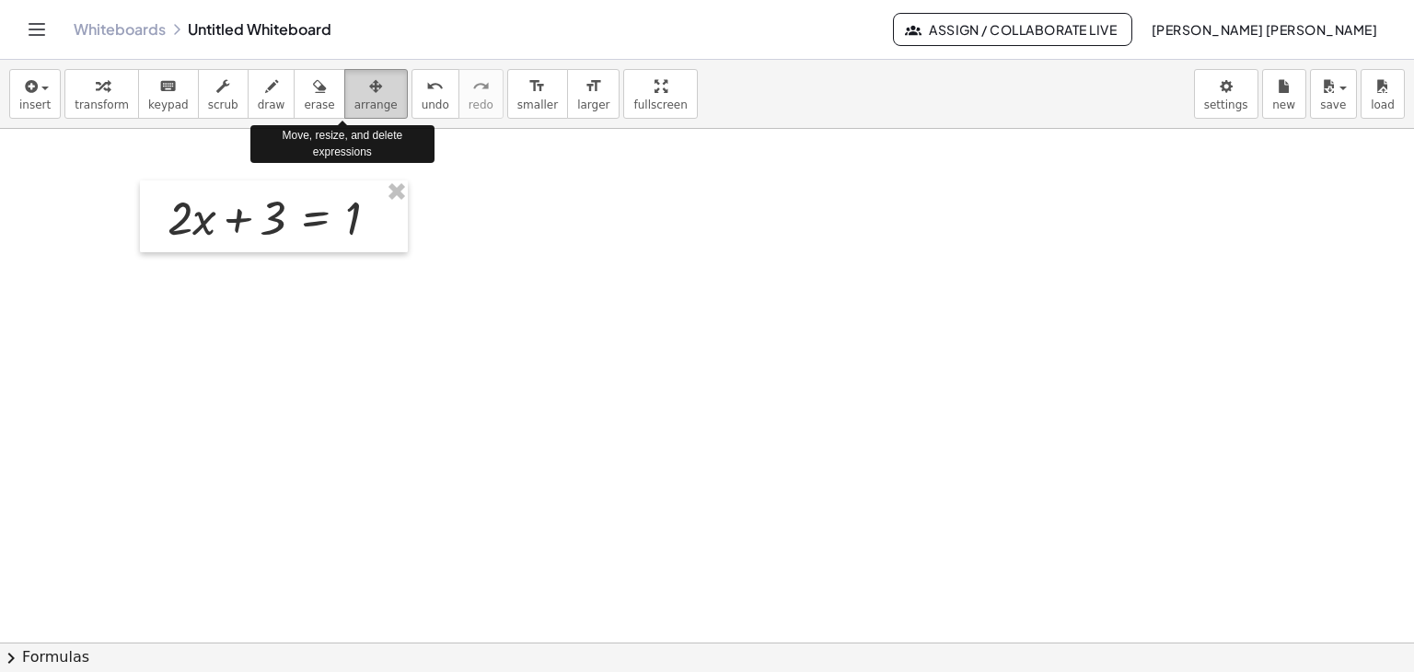
click at [354, 106] on span "arrange" at bounding box center [375, 104] width 43 height 13
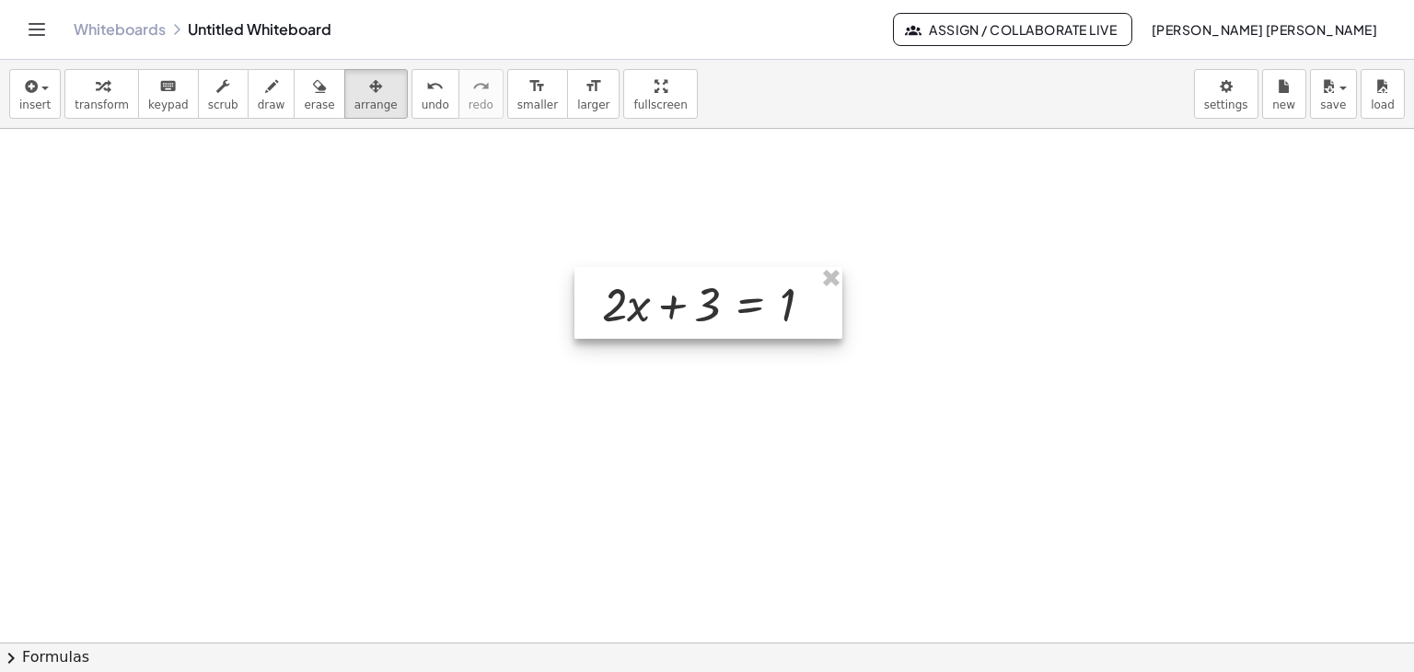
drag, startPoint x: 287, startPoint y: 209, endPoint x: 721, endPoint y: 295, distance: 442.1
click at [721, 295] on div at bounding box center [708, 303] width 268 height 72
click at [579, 228] on div at bounding box center [707, 311] width 1414 height 1027
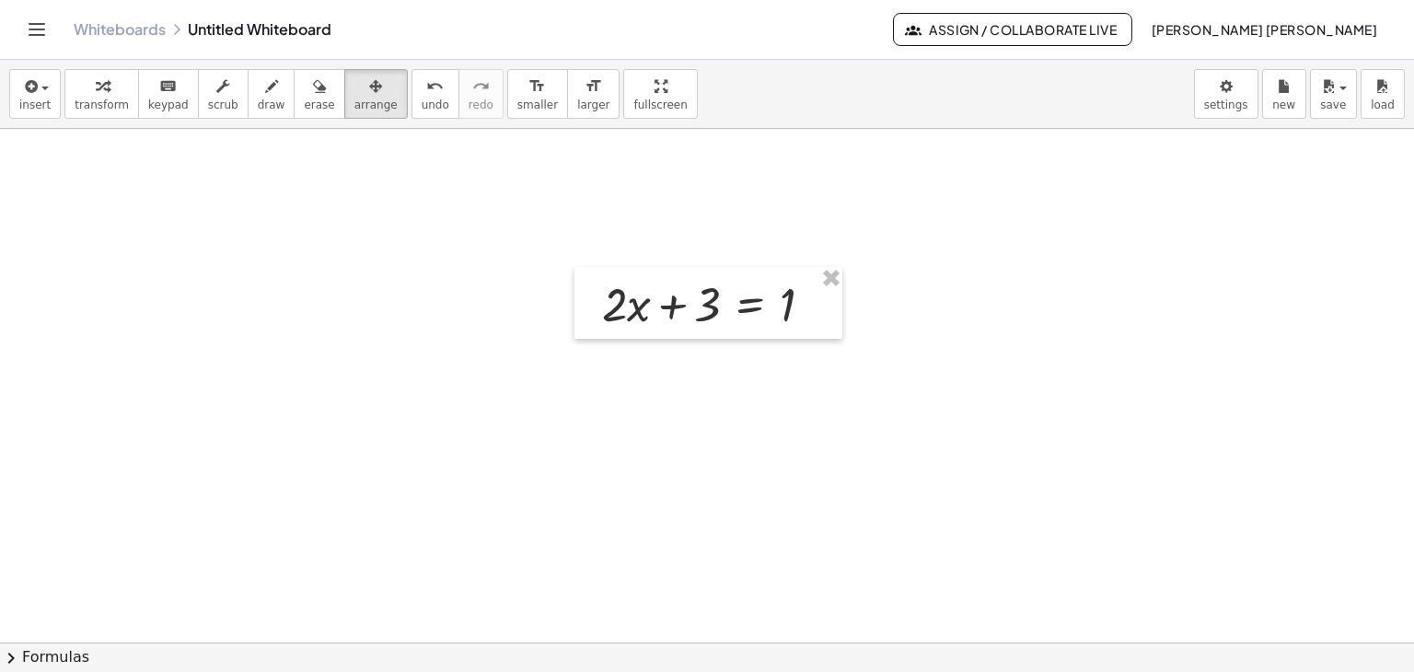
click at [926, 256] on div at bounding box center [707, 311] width 1414 height 1027
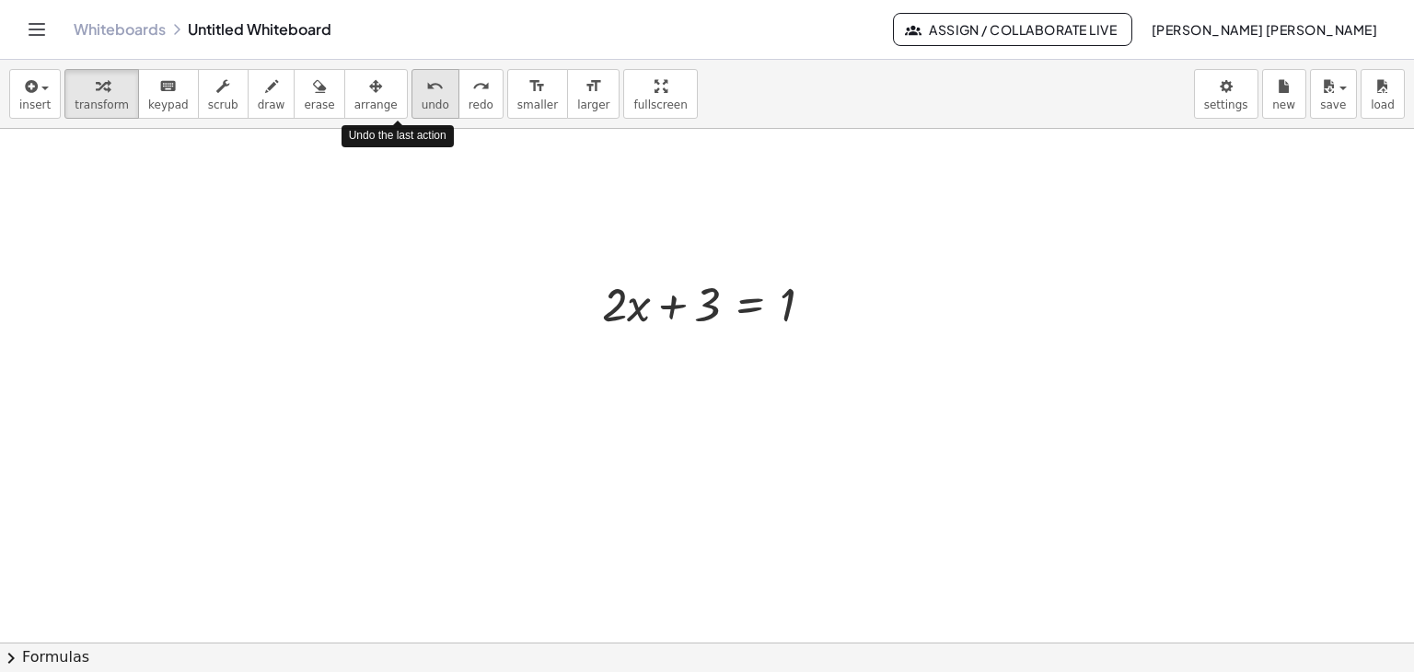
click at [422, 109] on span "undo" at bounding box center [436, 104] width 28 height 13
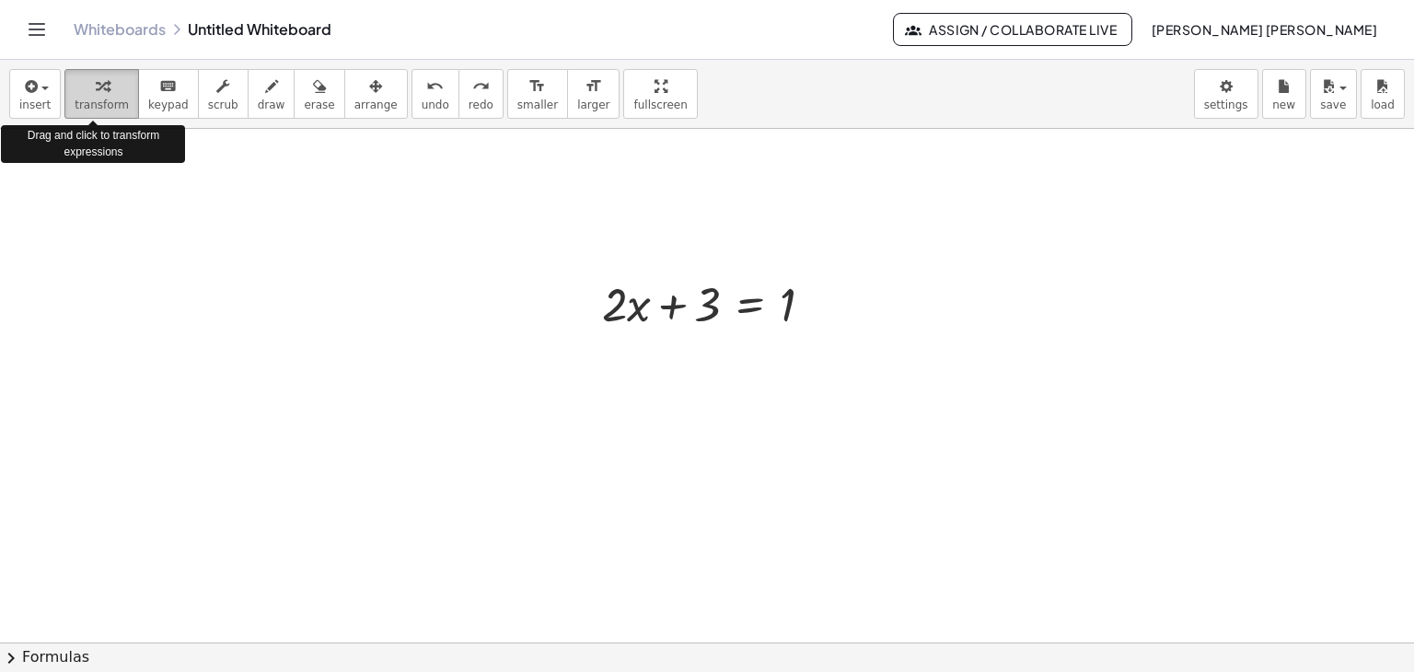
click at [96, 89] on icon "button" at bounding box center [102, 86] width 13 height 22
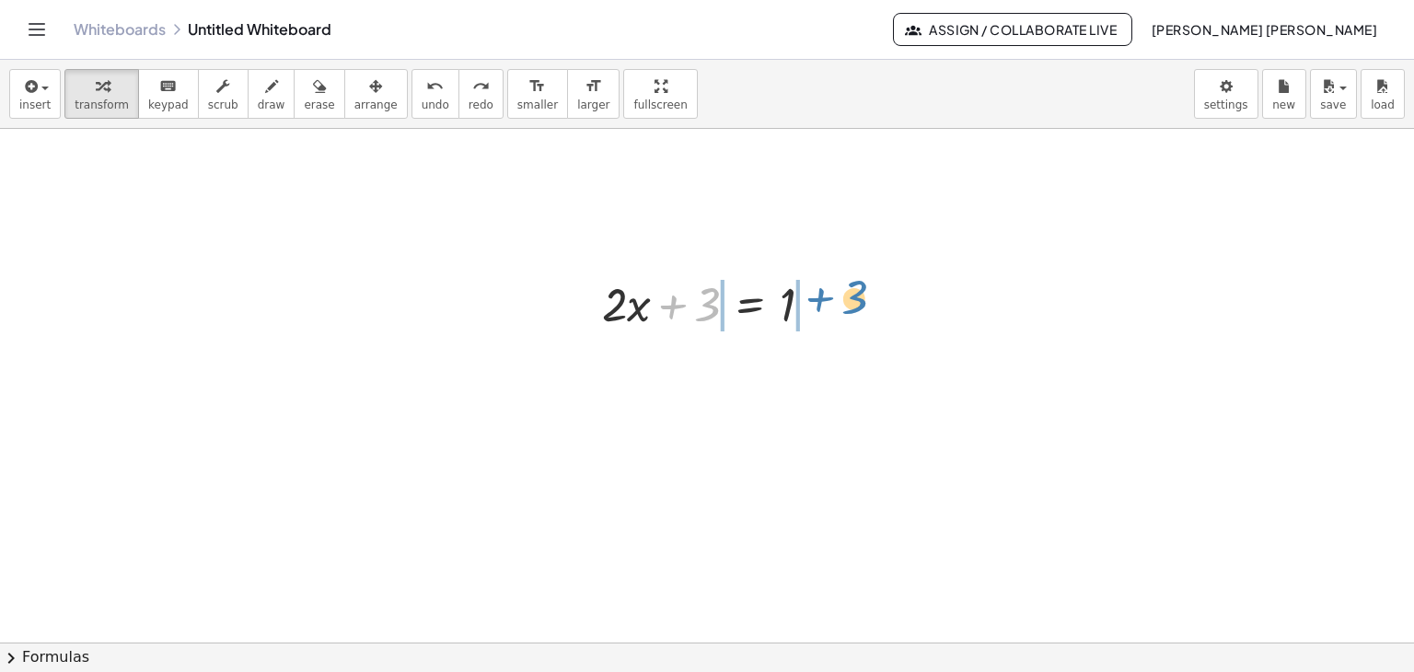
drag, startPoint x: 711, startPoint y: 299, endPoint x: 857, endPoint y: 292, distance: 146.6
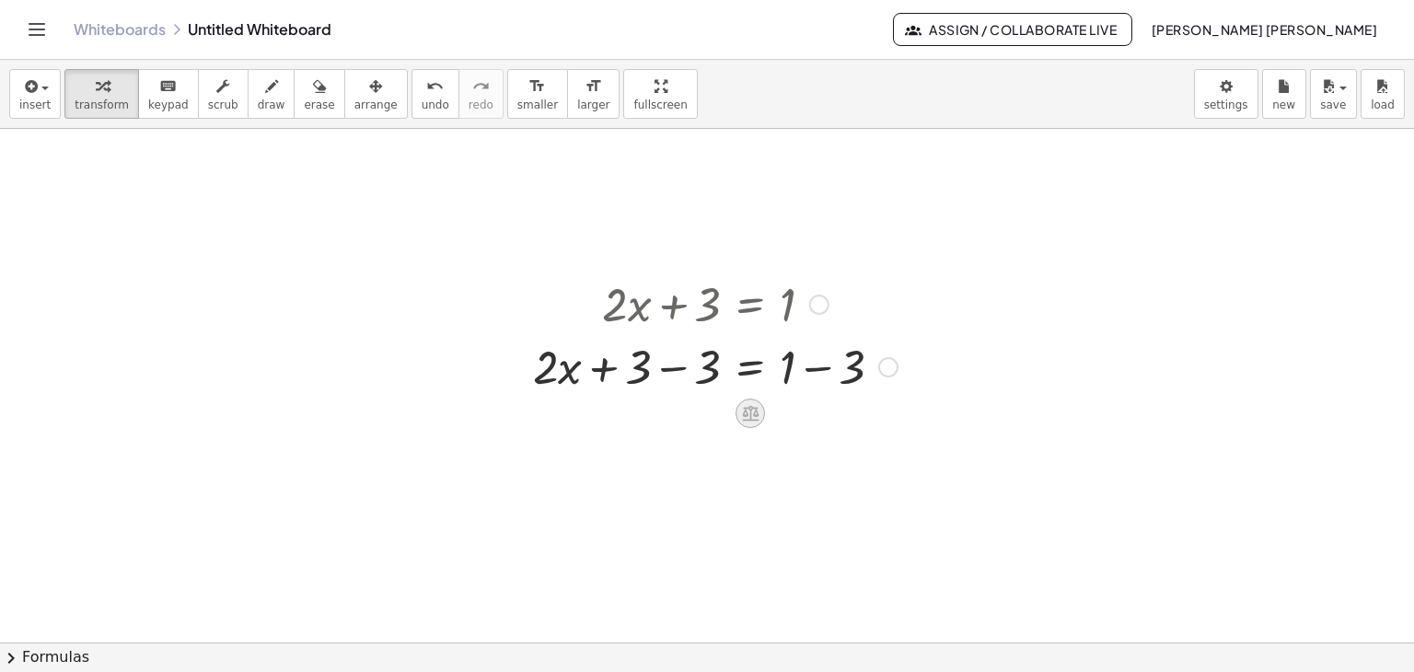
click at [753, 421] on icon at bounding box center [750, 414] width 17 height 16
click at [942, 322] on div at bounding box center [707, 311] width 1414 height 1027
click at [886, 369] on div at bounding box center [888, 367] width 20 height 20
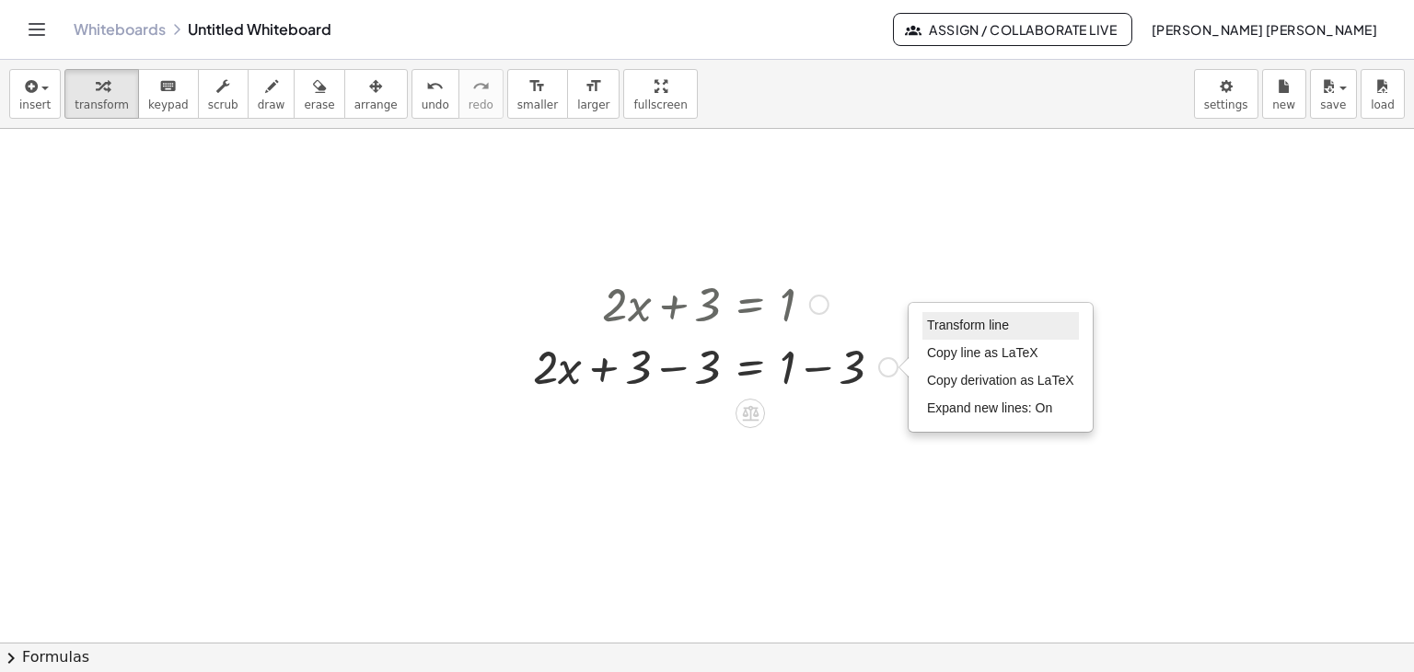
click at [971, 329] on span "Transform line" at bounding box center [968, 325] width 82 height 15
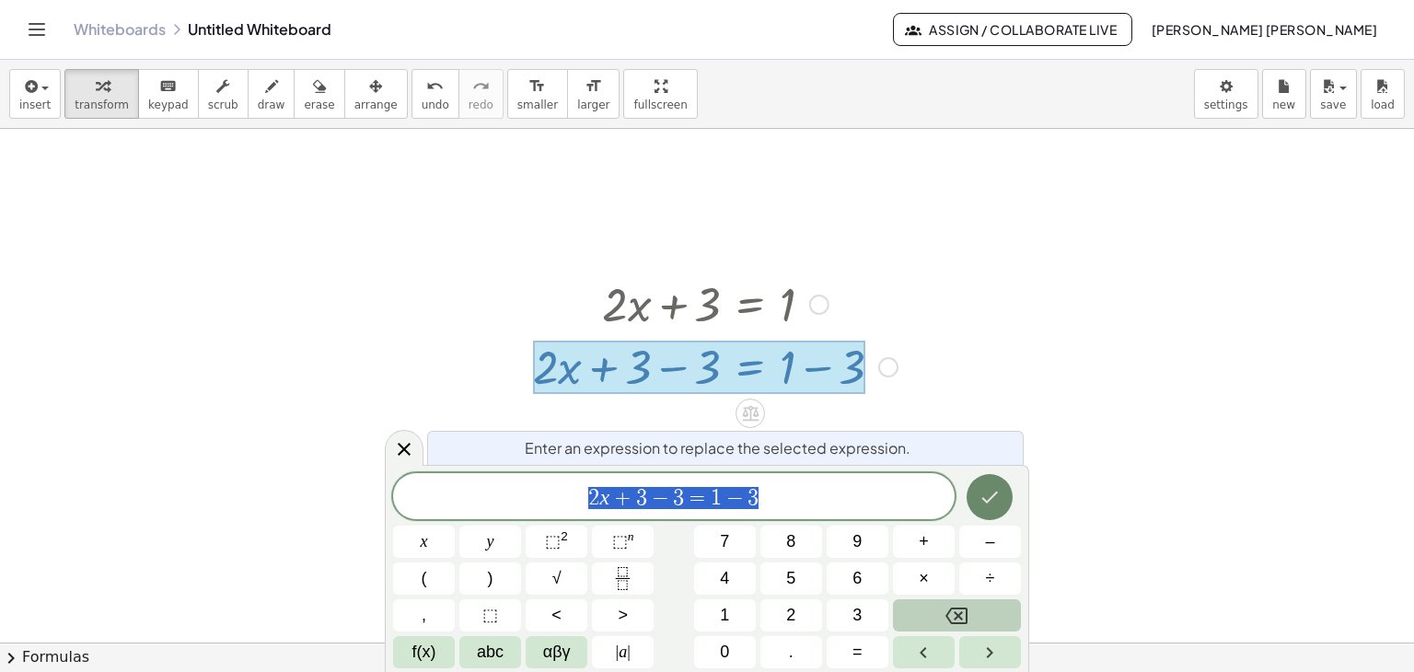
click at [991, 506] on icon "Done" at bounding box center [990, 497] width 22 height 22
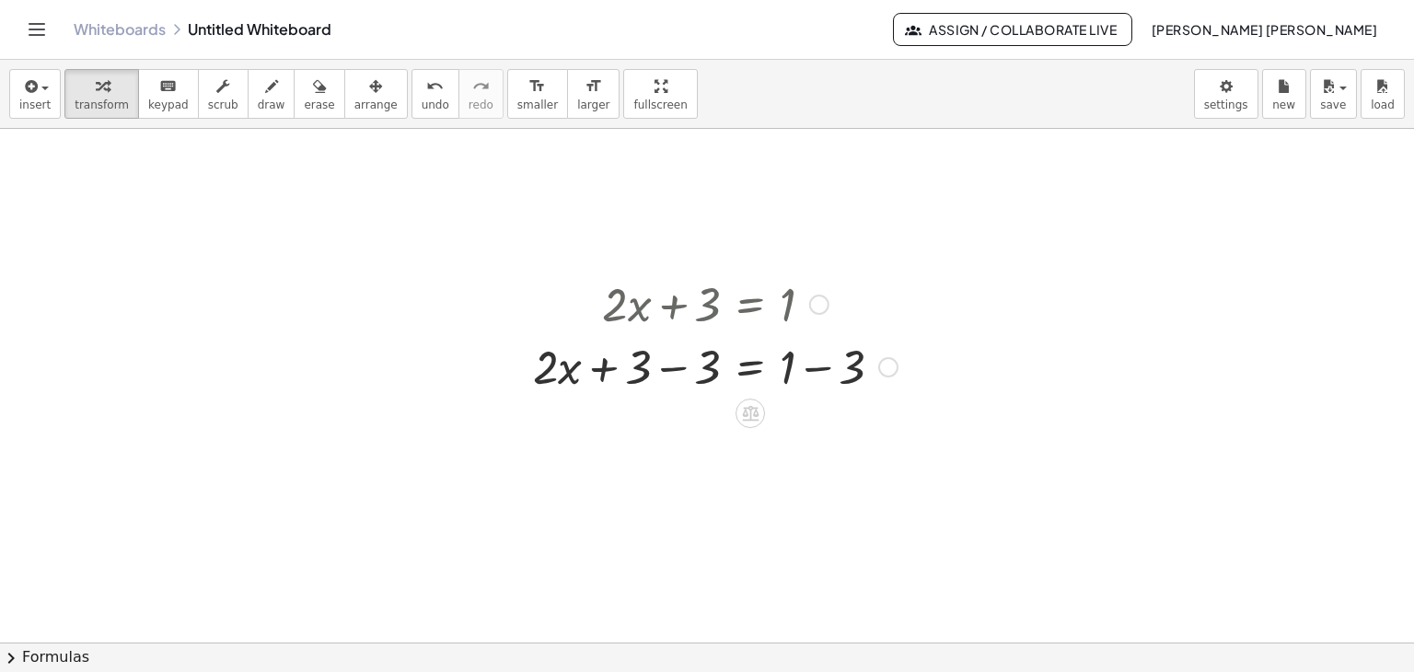
click at [885, 359] on div at bounding box center [888, 367] width 20 height 20
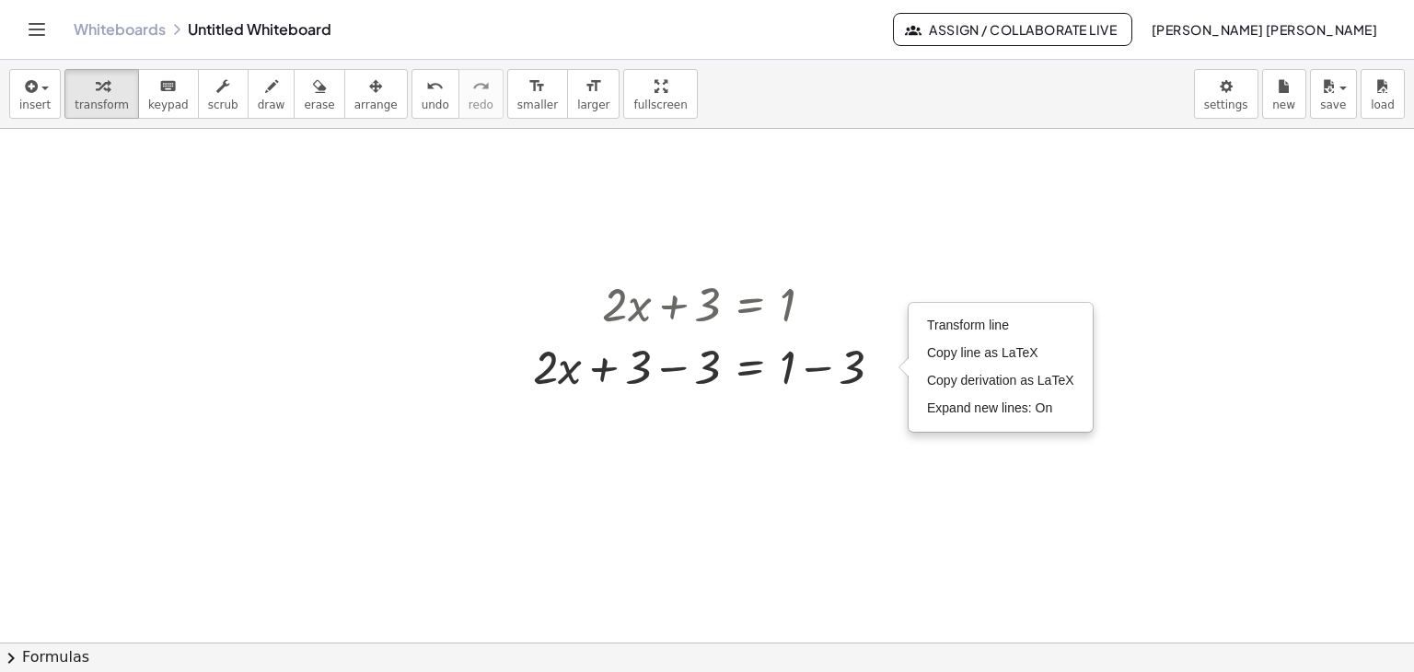
click at [976, 489] on div at bounding box center [707, 311] width 1414 height 1027
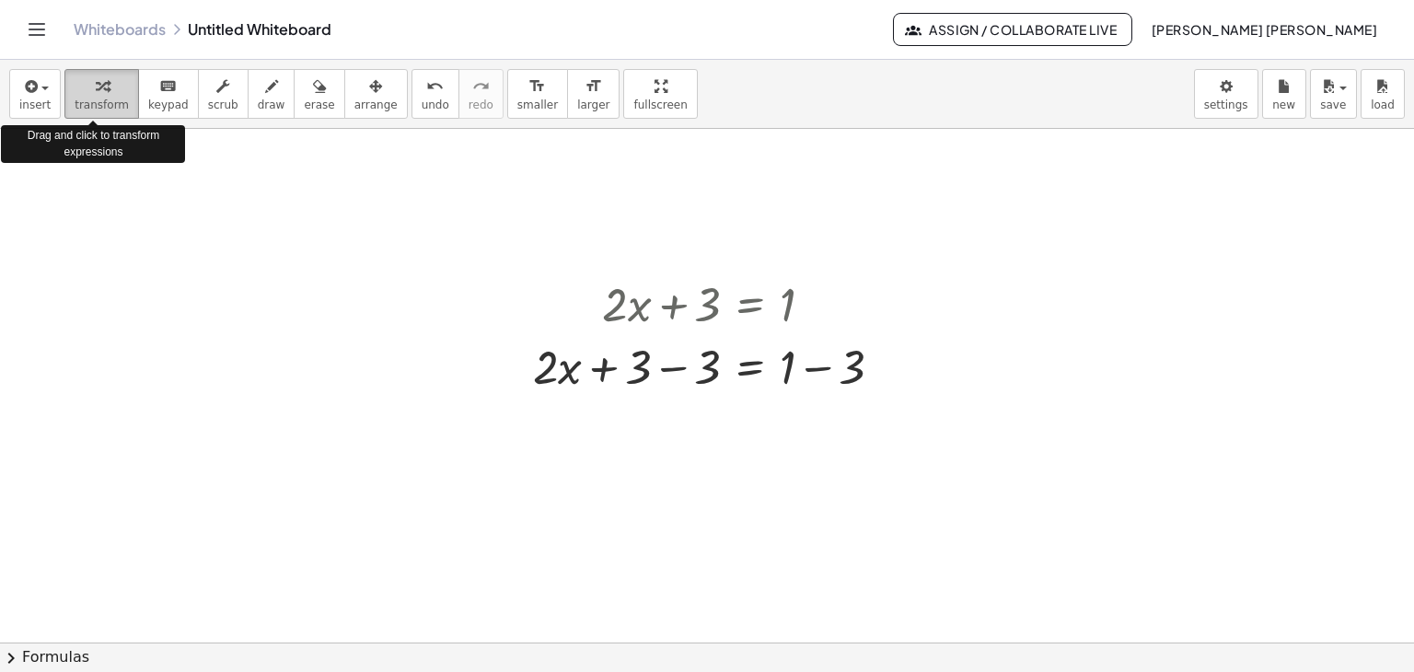
click at [103, 95] on div "button" at bounding box center [102, 86] width 54 height 22
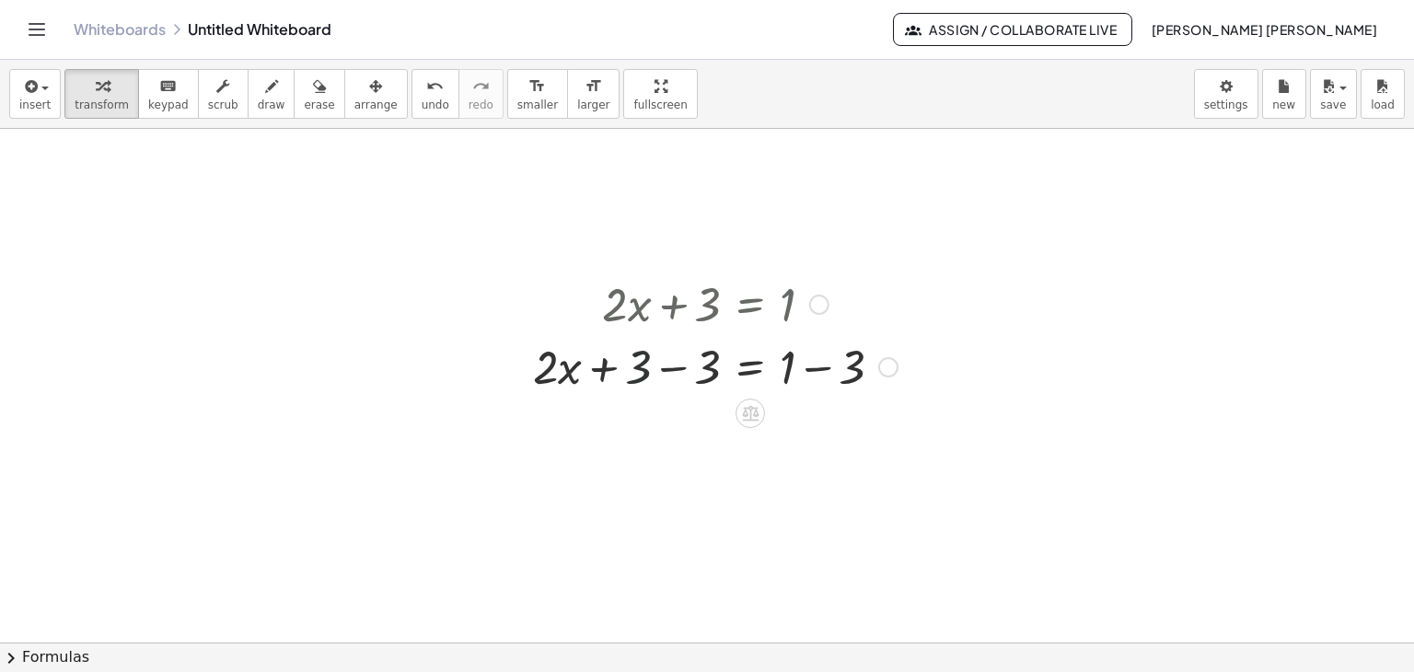
click at [637, 371] on div at bounding box center [715, 365] width 383 height 63
click at [541, 371] on div at bounding box center [715, 365] width 383 height 63
drag, startPoint x: 541, startPoint y: 371, endPoint x: 838, endPoint y: 404, distance: 298.3
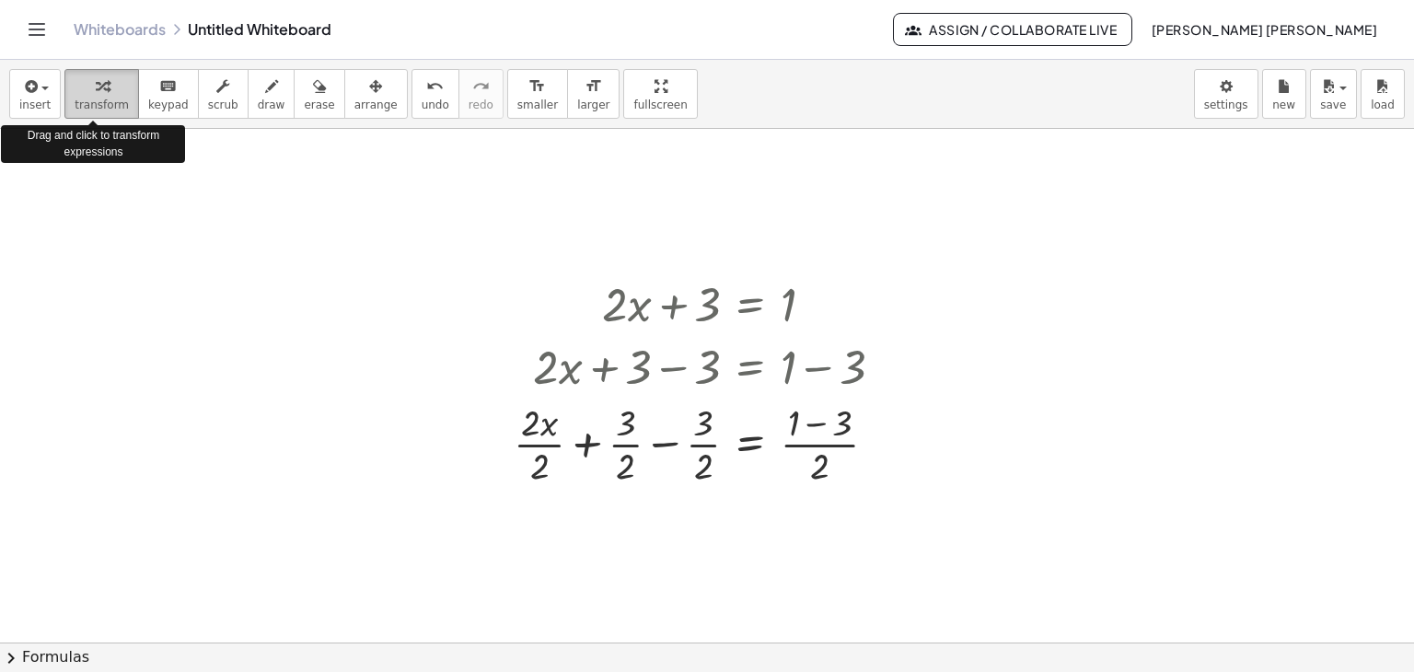
click at [84, 93] on div "button" at bounding box center [102, 86] width 54 height 22
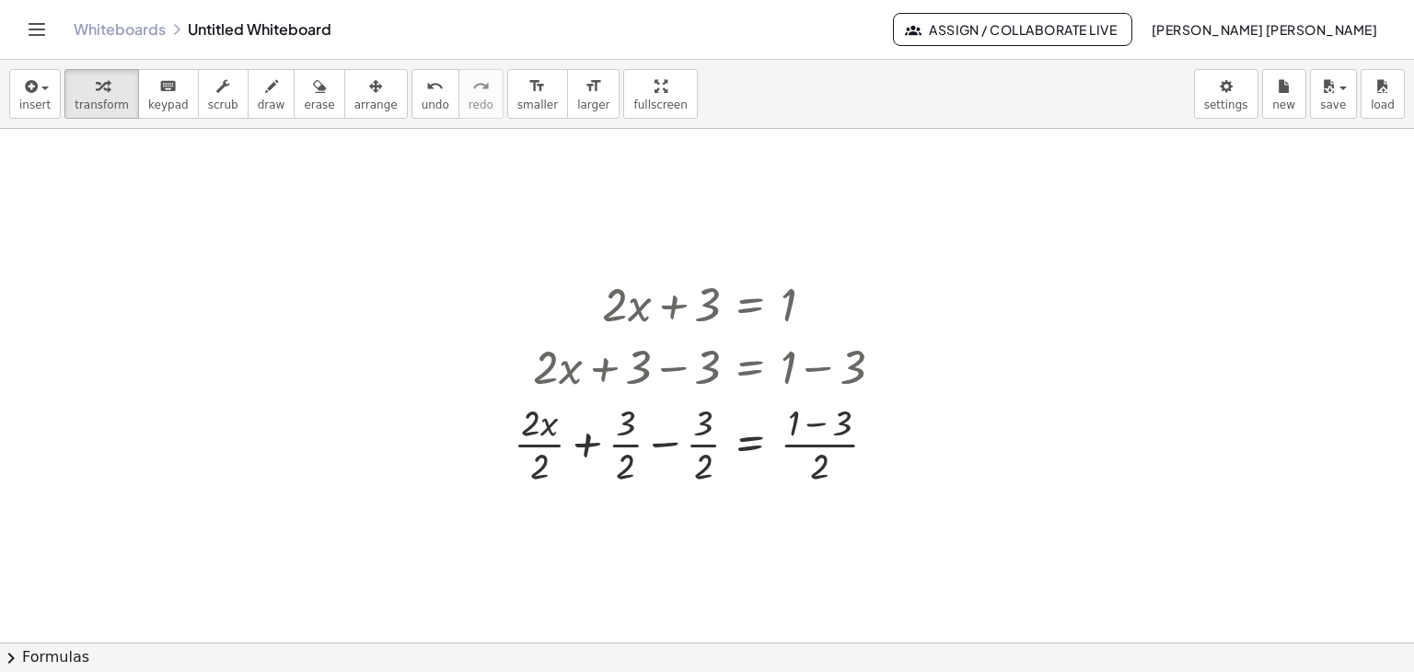
click at [641, 526] on div at bounding box center [707, 311] width 1414 height 1027
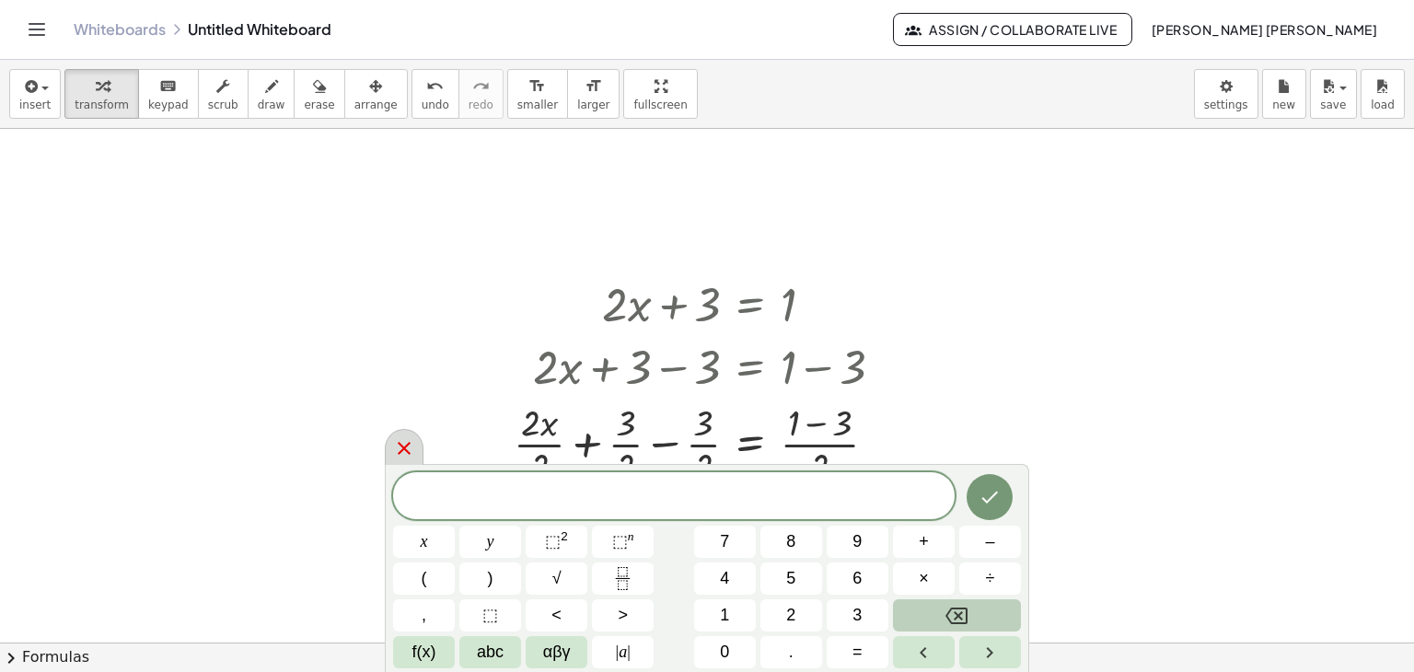
click at [400, 446] on icon at bounding box center [404, 448] width 13 height 13
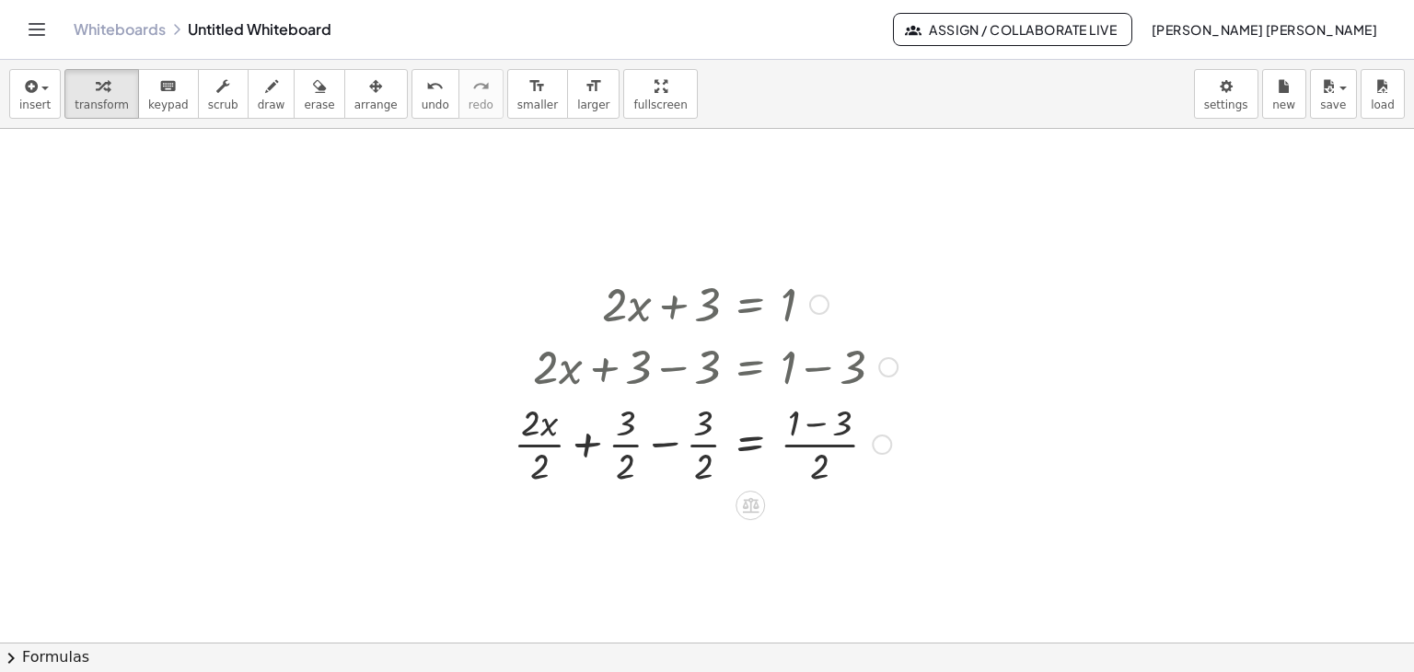
click at [893, 364] on div at bounding box center [888, 367] width 20 height 20
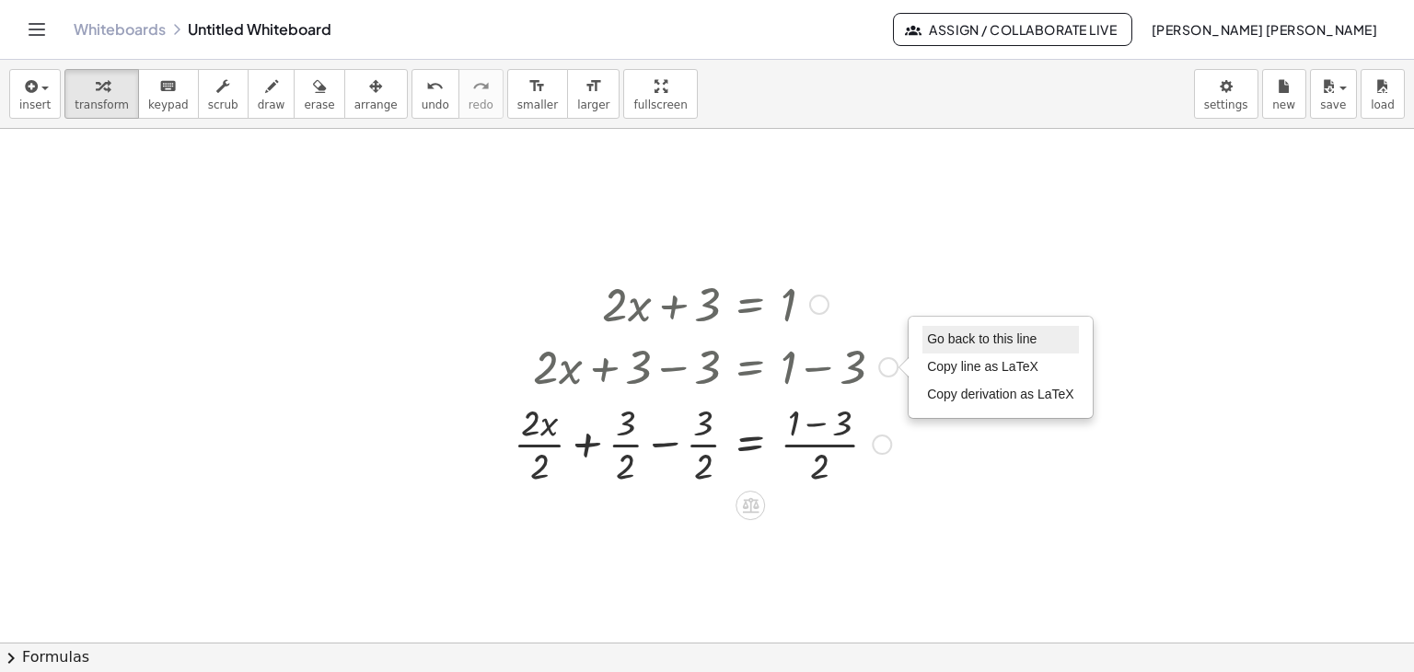
click at [954, 339] on span "Go back to this line" at bounding box center [982, 338] width 110 height 15
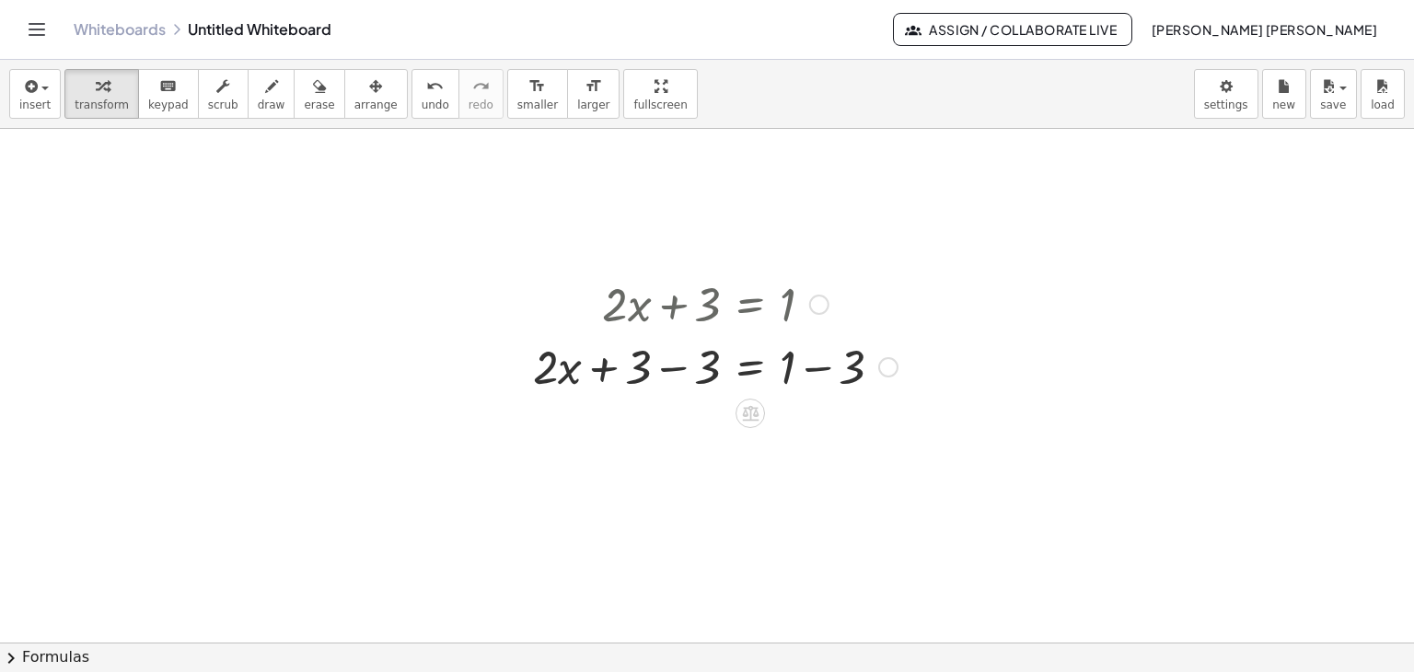
click at [889, 365] on div "Go back to this line Copy line as LaTeX Copy derivation as LaTeX" at bounding box center [888, 367] width 20 height 20
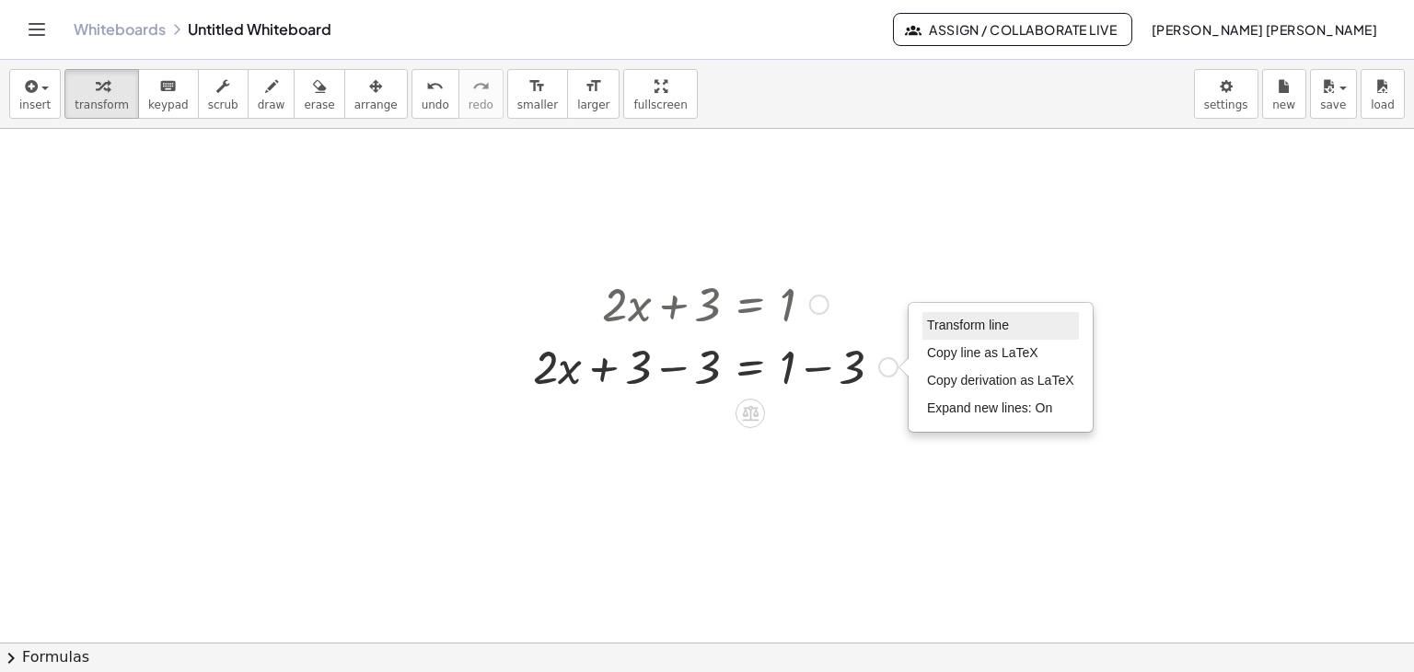
click at [947, 322] on span "Transform line" at bounding box center [968, 325] width 82 height 15
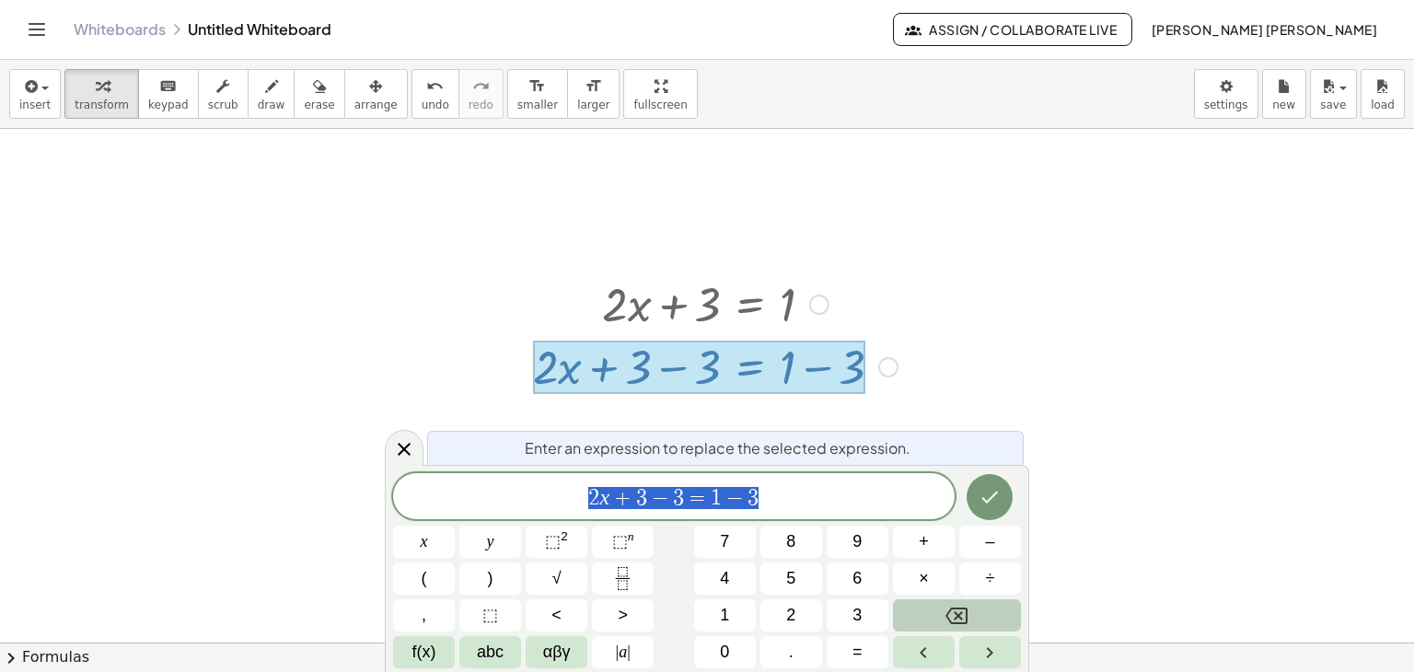
click at [895, 364] on div "Transform line Copy line as LaTeX Copy derivation as LaTeX Expand new lines: On" at bounding box center [888, 367] width 20 height 20
click at [1107, 292] on div at bounding box center [707, 311] width 1414 height 1027
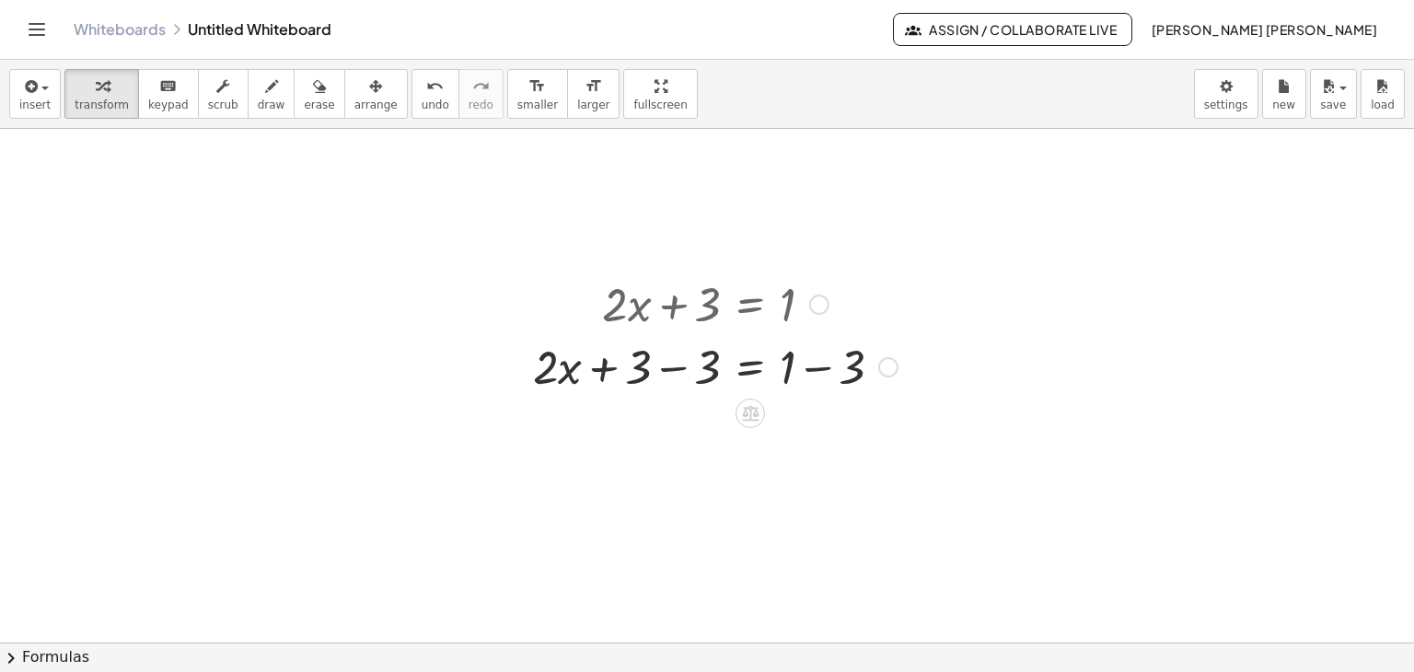
click at [817, 364] on div at bounding box center [715, 365] width 383 height 63
click at [817, 364] on div at bounding box center [696, 365] width 344 height 63
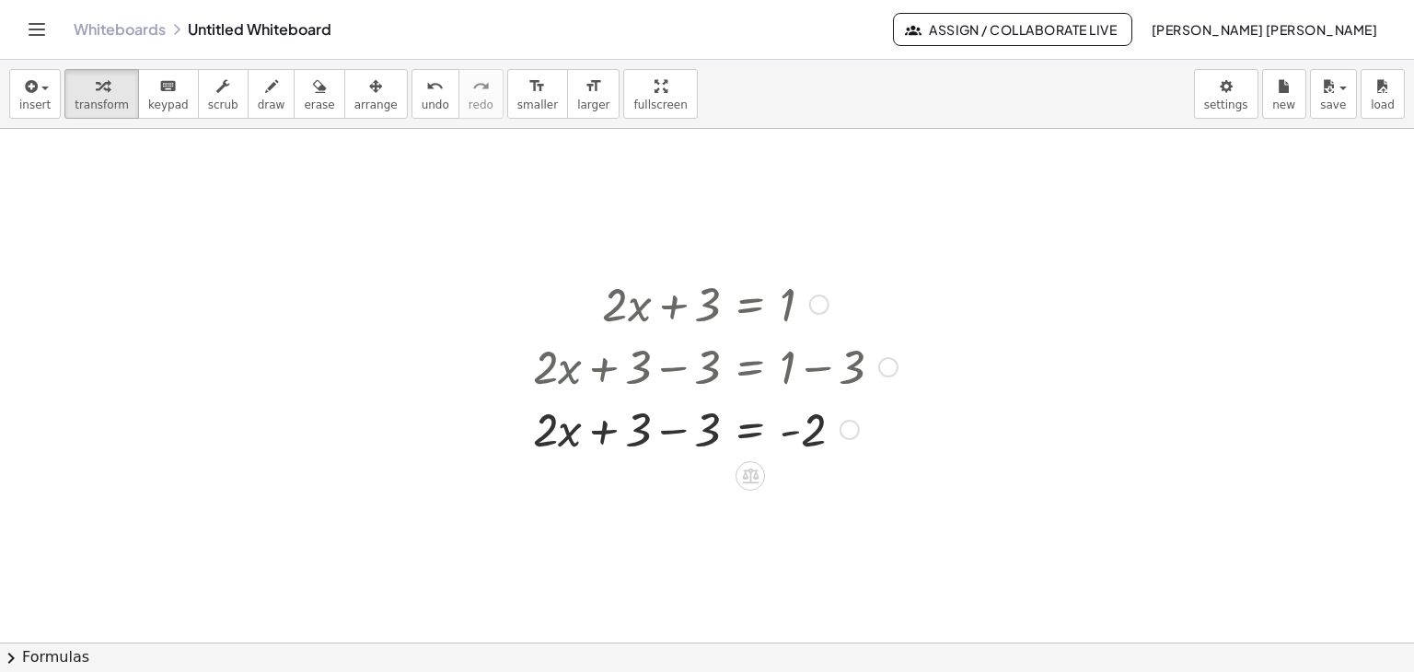
click at [884, 367] on div at bounding box center [888, 367] width 20 height 20
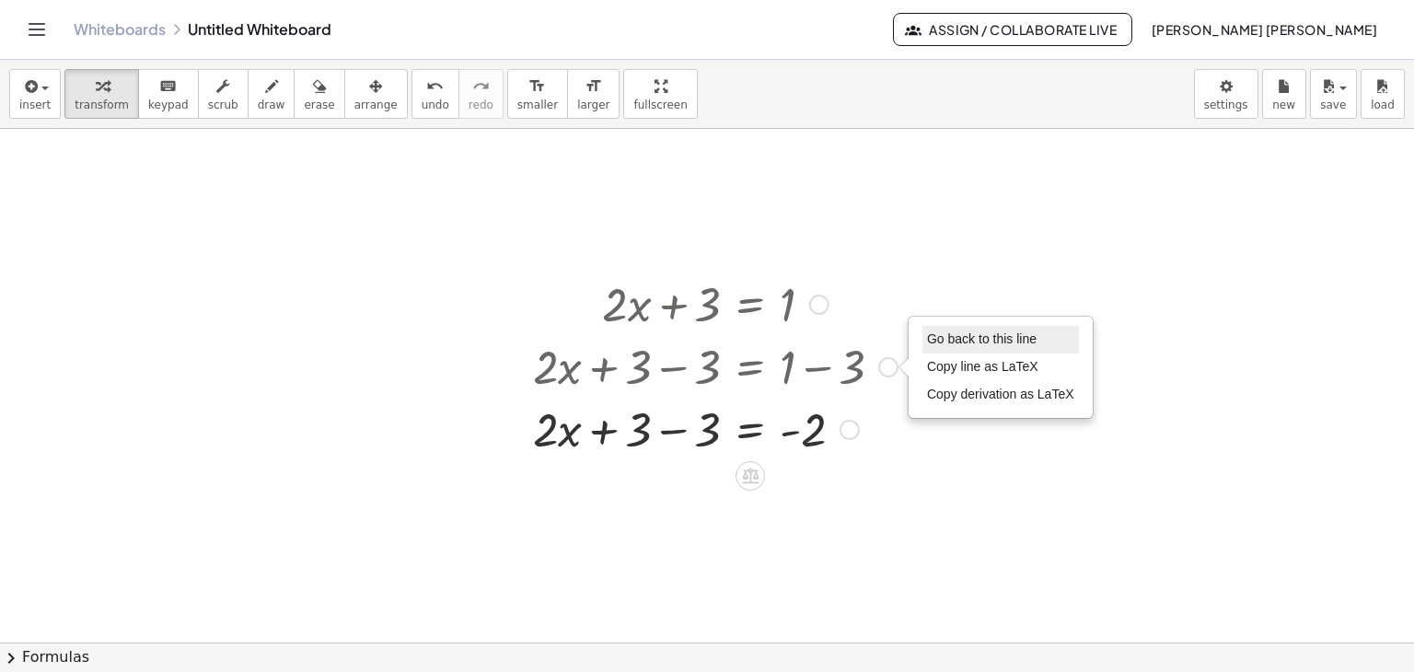
click at [1001, 336] on span "Go back to this line" at bounding box center [982, 338] width 110 height 15
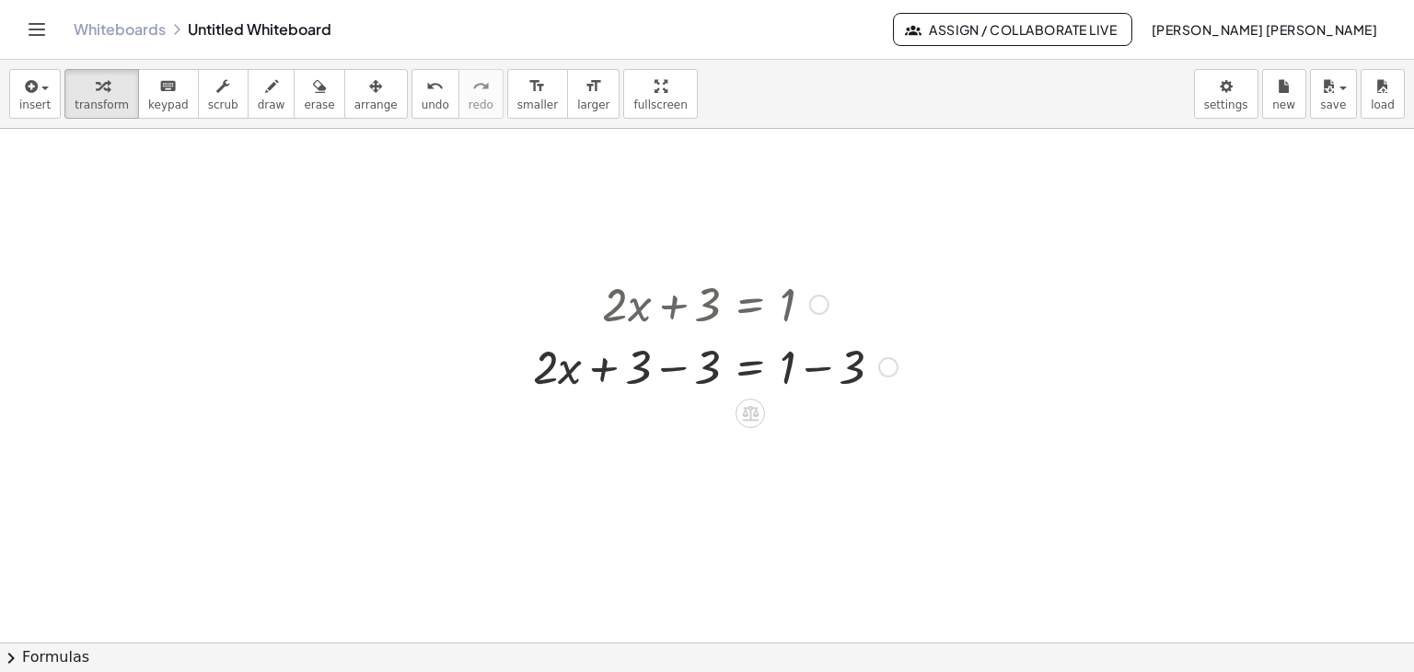
click at [675, 373] on div at bounding box center [715, 365] width 383 height 63
click at [675, 373] on div at bounding box center [750, 365] width 314 height 63
click at [790, 377] on div at bounding box center [715, 365] width 383 height 63
click at [806, 435] on div at bounding box center [715, 428] width 383 height 63
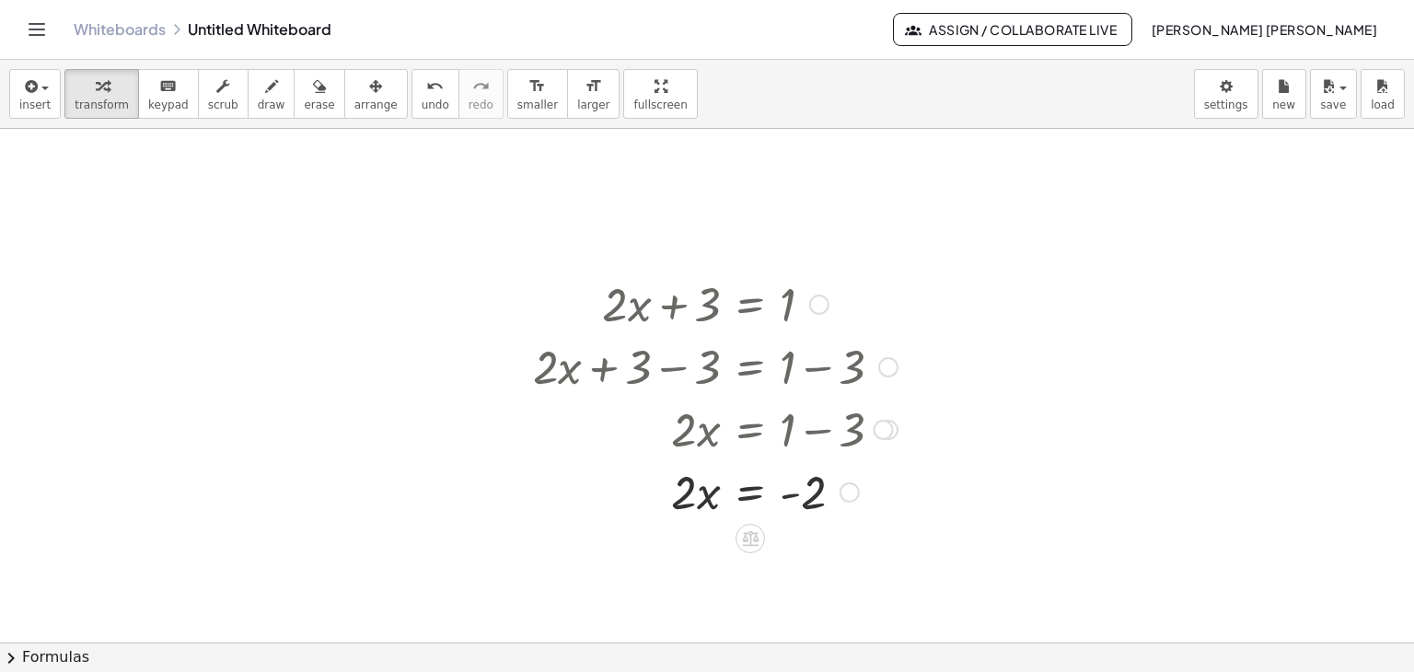
click at [887, 435] on div at bounding box center [883, 430] width 20 height 20
click at [1130, 450] on div at bounding box center [707, 311] width 1414 height 1027
drag, startPoint x: 677, startPoint y: 502, endPoint x: 806, endPoint y: 534, distance: 133.7
click at [862, 569] on div "Go back to this line Copy line as LaTeX Copy derivation as LaTeX" at bounding box center [858, 570] width 20 height 20
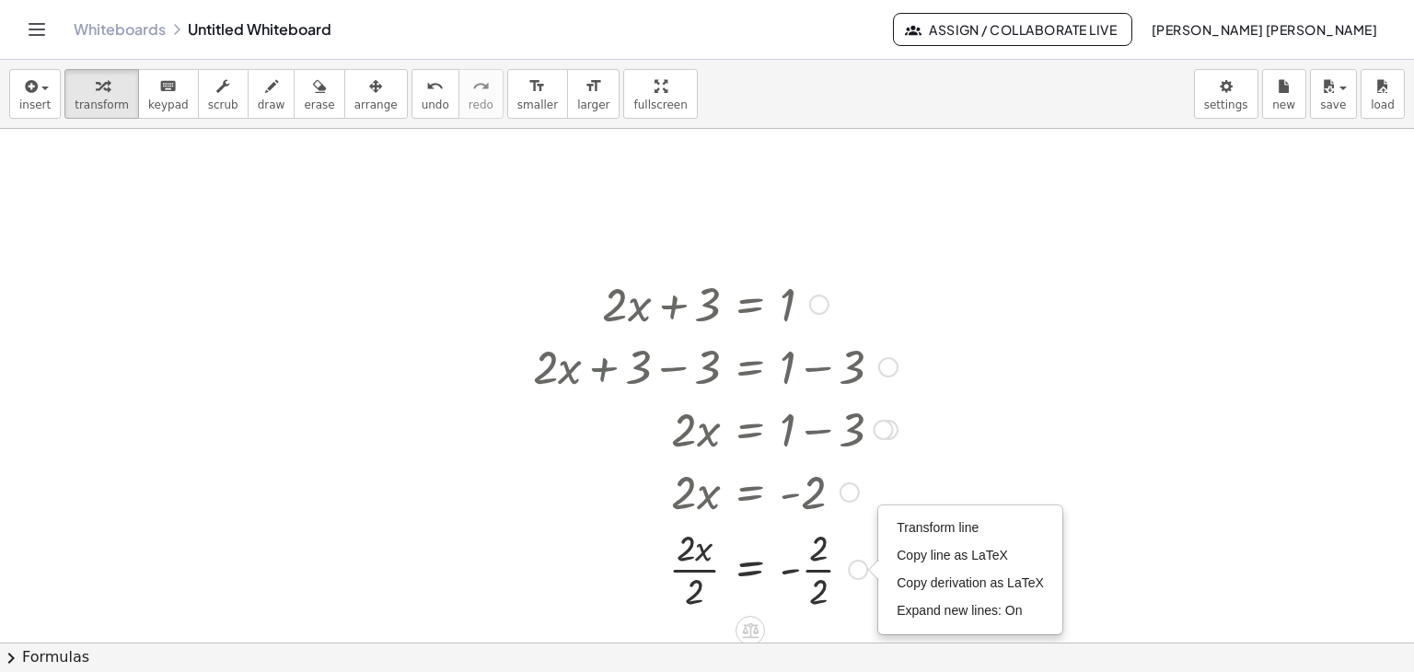
click at [810, 566] on div at bounding box center [715, 568] width 383 height 92
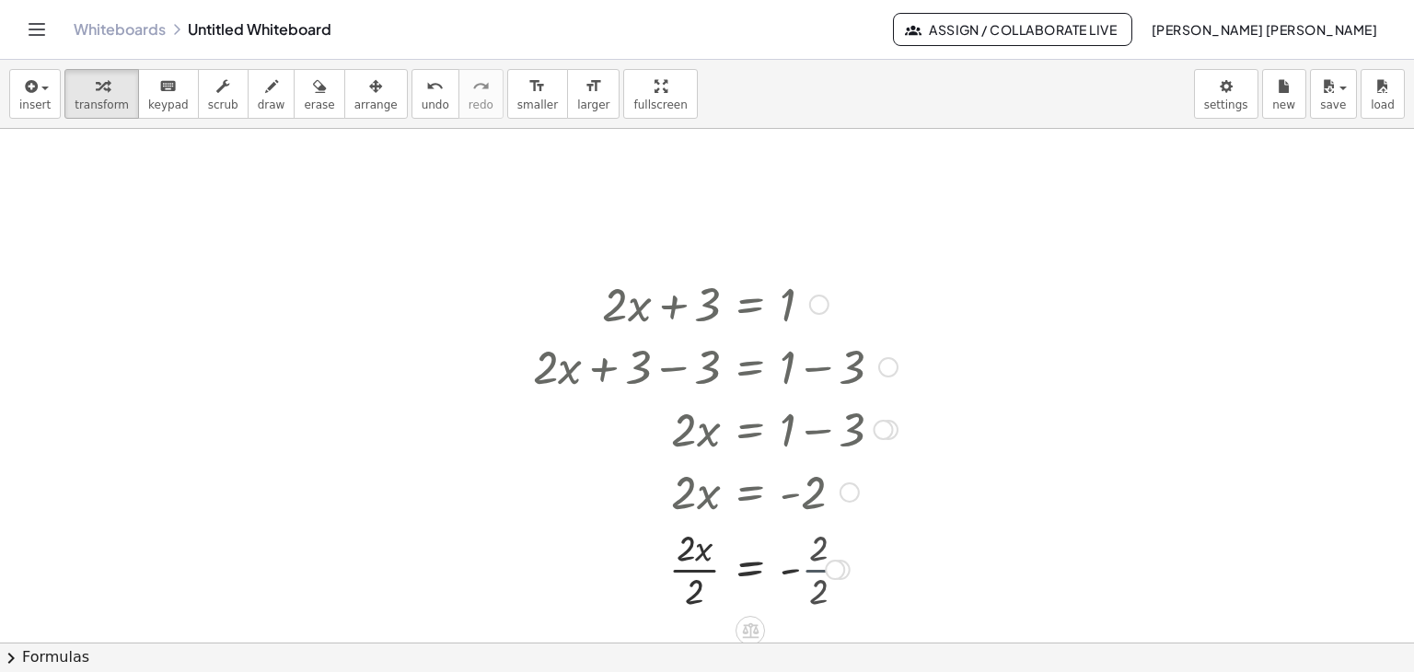
click at [810, 566] on div at bounding box center [715, 568] width 383 height 92
click at [689, 563] on div at bounding box center [715, 568] width 383 height 92
click at [689, 563] on div at bounding box center [715, 568] width 383 height 61
click at [660, 341] on div at bounding box center [715, 365] width 383 height 63
click at [672, 296] on div at bounding box center [715, 303] width 383 height 63
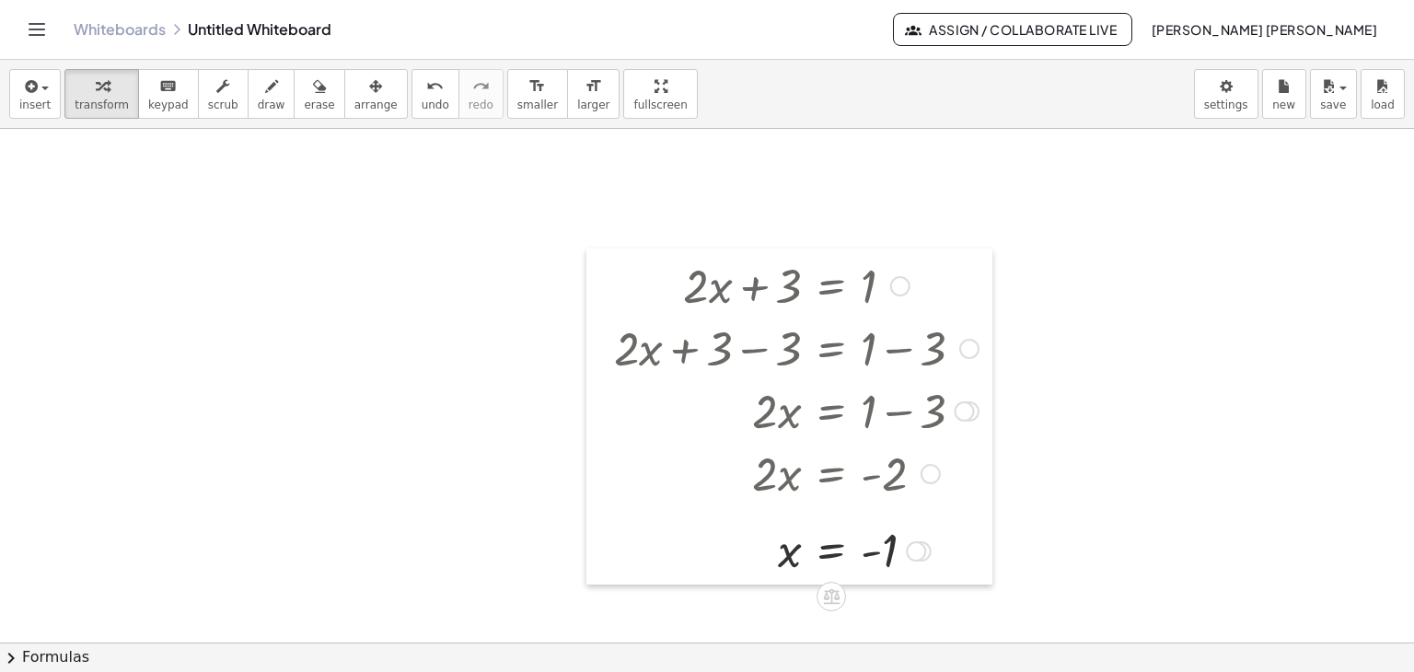
drag, startPoint x: 519, startPoint y: 272, endPoint x: 571, endPoint y: 218, distance: 74.9
click at [586, 249] on div at bounding box center [600, 417] width 28 height 336
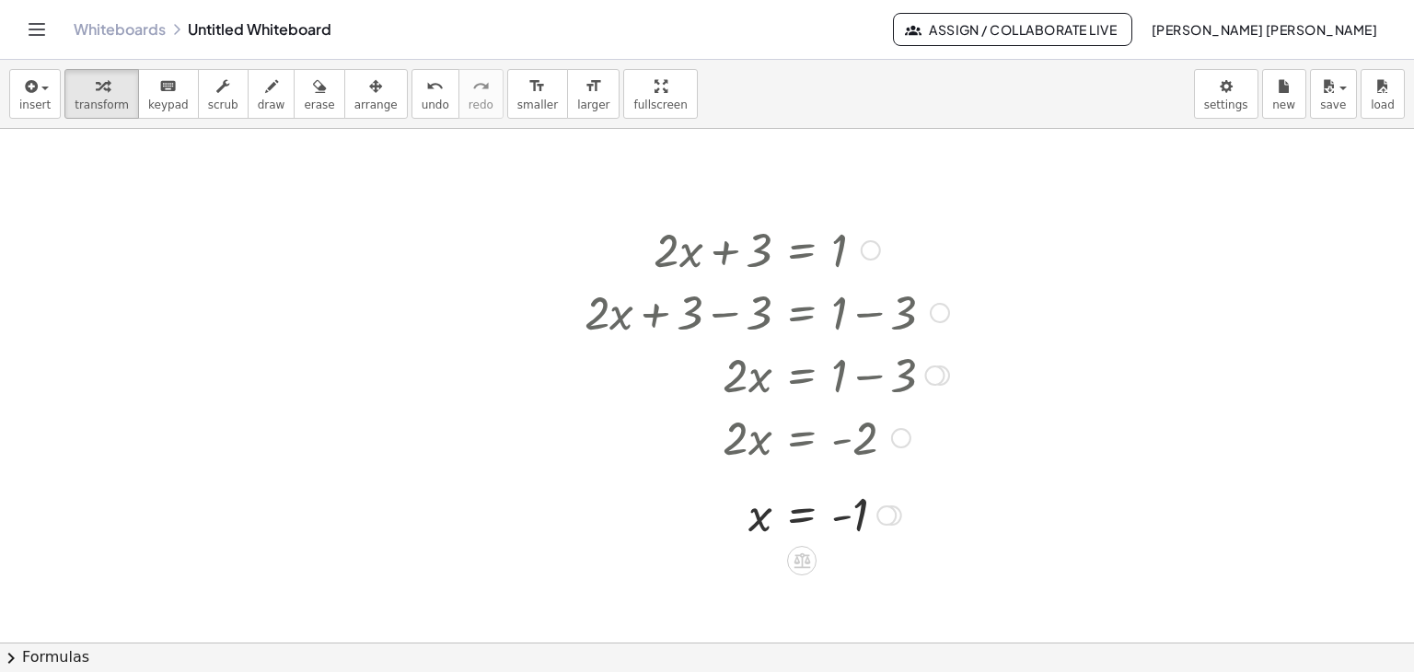
click at [728, 282] on div at bounding box center [766, 311] width 383 height 63
click at [725, 264] on div at bounding box center [766, 248] width 383 height 63
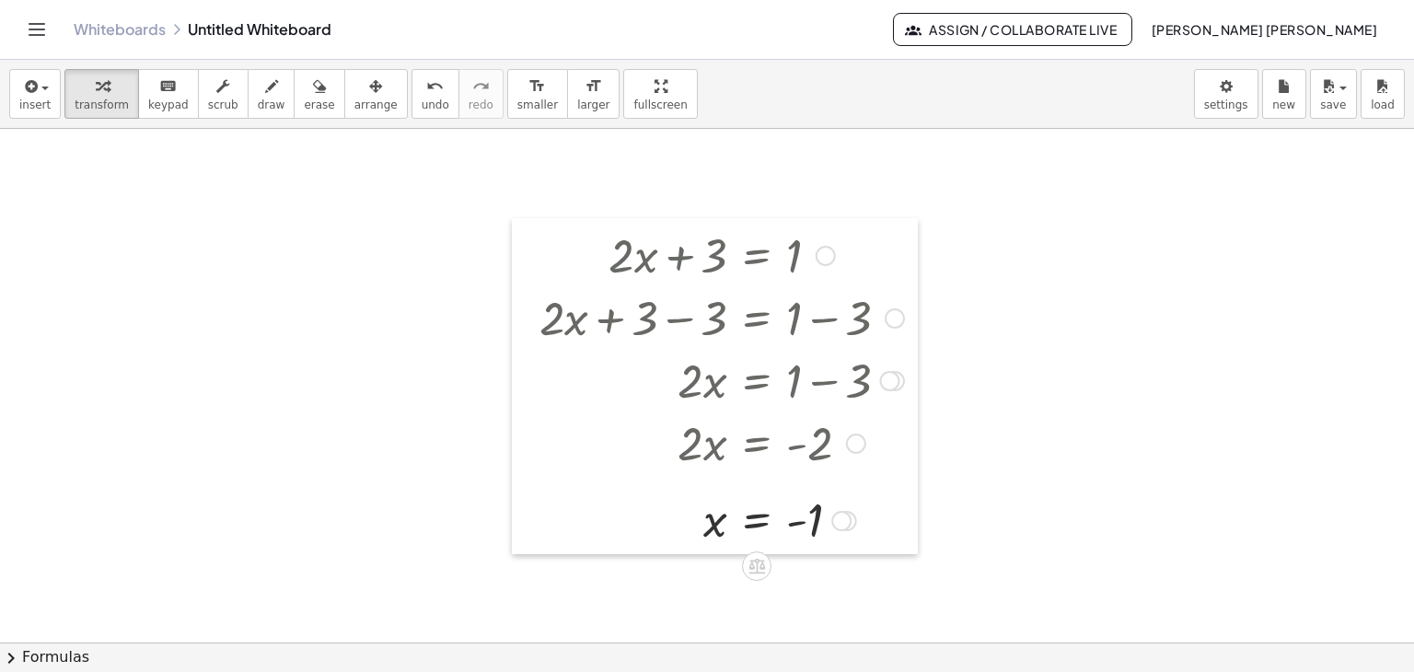
drag, startPoint x: 567, startPoint y: 217, endPoint x: 522, endPoint y: 223, distance: 45.4
click at [522, 223] on div at bounding box center [526, 386] width 28 height 336
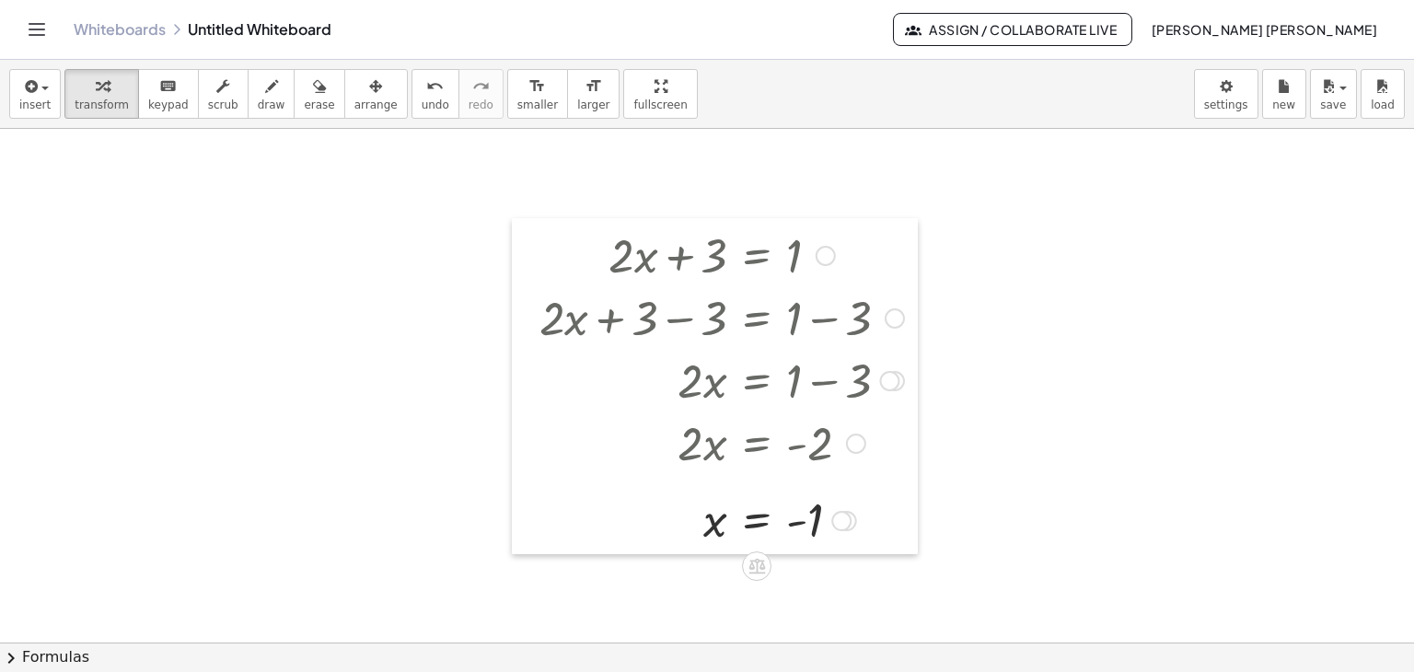
click at [522, 223] on div at bounding box center [526, 386] width 28 height 336
drag, startPoint x: 522, startPoint y: 223, endPoint x: 457, endPoint y: 192, distance: 72.1
click at [457, 192] on div at bounding box center [707, 311] width 1414 height 1027
click at [600, 272] on div at bounding box center [721, 254] width 383 height 63
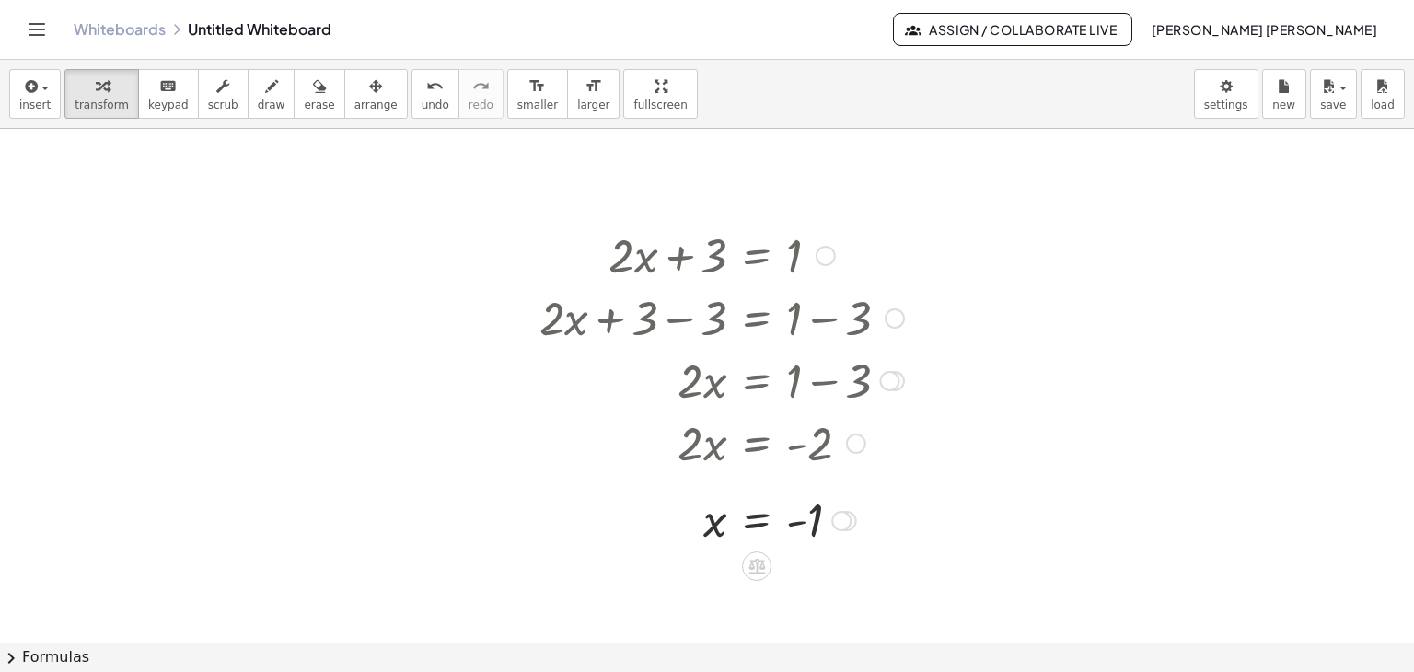
click at [600, 272] on div at bounding box center [721, 254] width 383 height 63
drag, startPoint x: 970, startPoint y: 550, endPoint x: 637, endPoint y: 197, distance: 485.8
click at [637, 197] on div at bounding box center [707, 311] width 1414 height 1027
click at [760, 572] on div at bounding box center [764, 564] width 15 height 34
click at [760, 572] on icon at bounding box center [756, 567] width 17 height 16
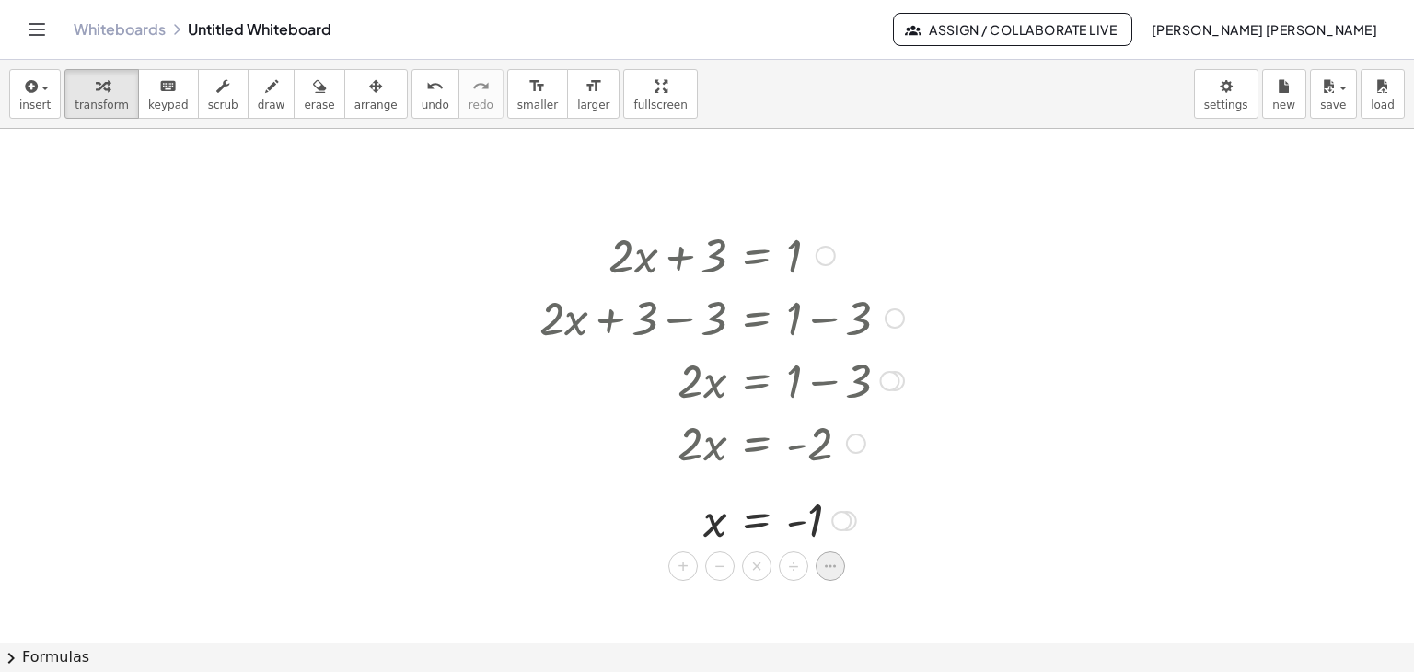
click at [831, 568] on icon at bounding box center [830, 566] width 17 height 17
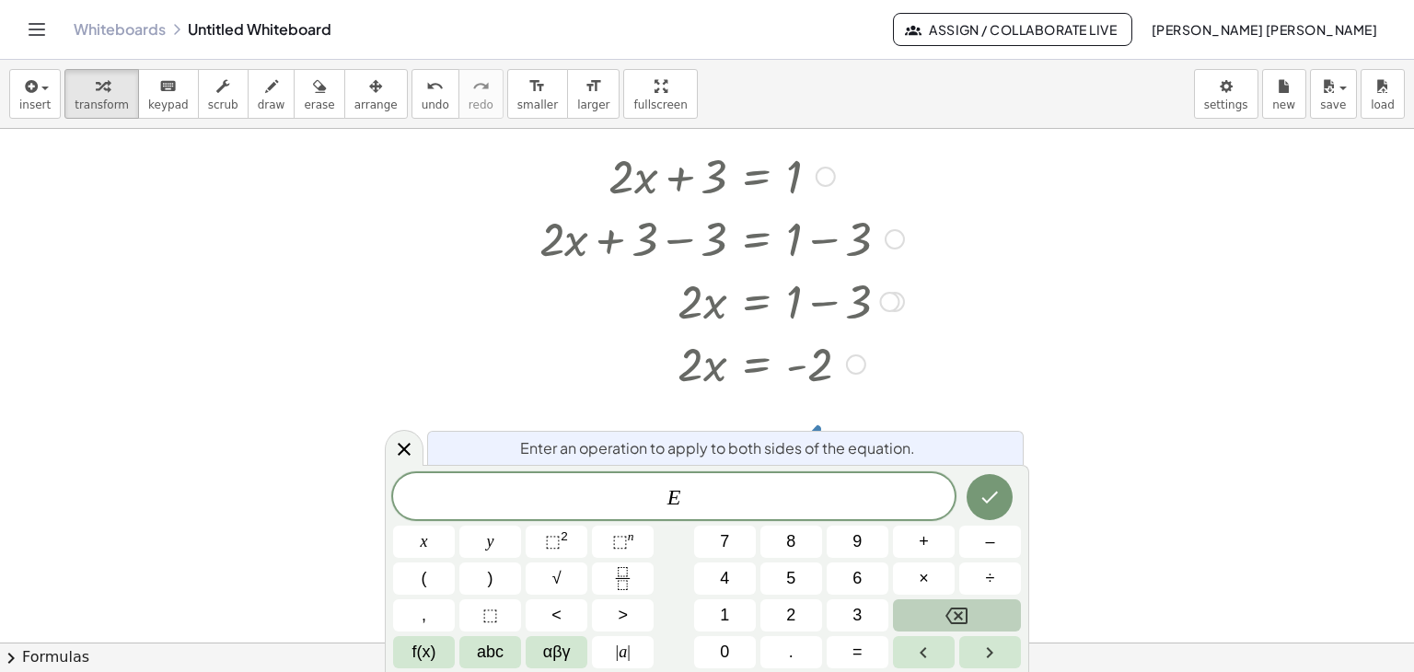
scroll to position [411, 0]
click at [982, 500] on icon "Done" at bounding box center [990, 497] width 22 height 22
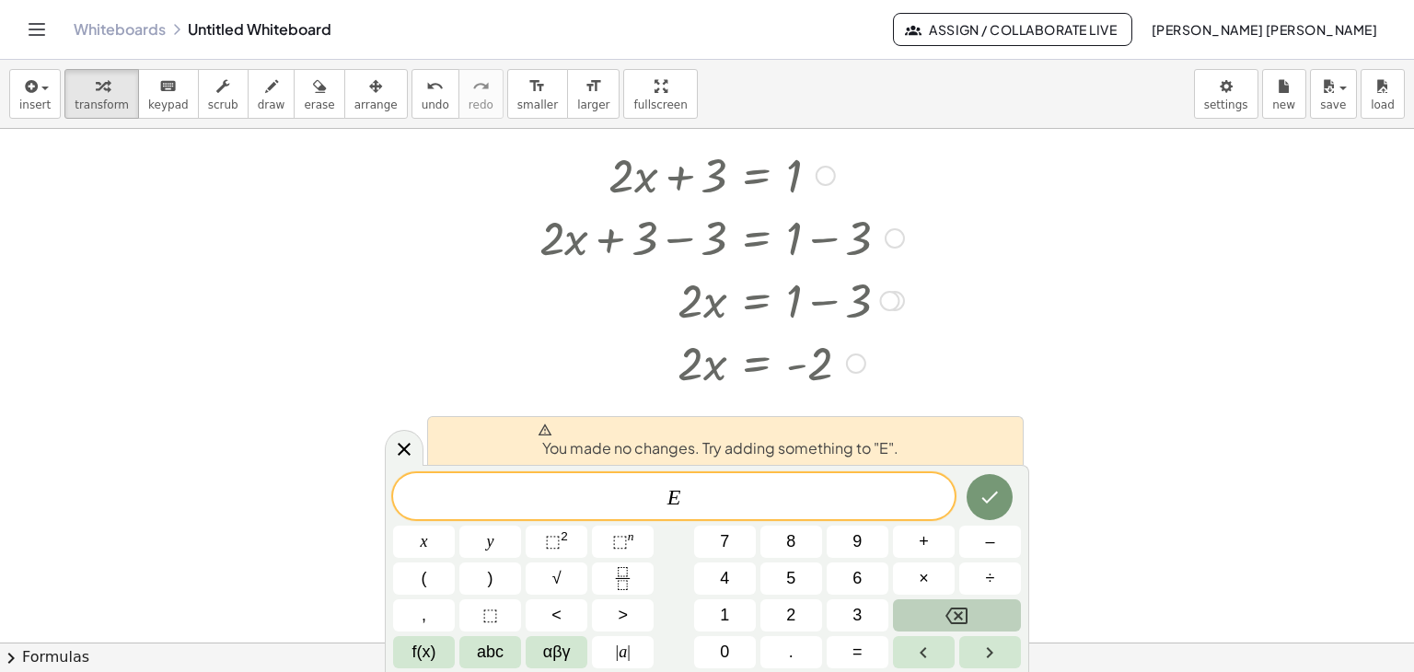
click at [1115, 442] on div at bounding box center [707, 231] width 1414 height 1027
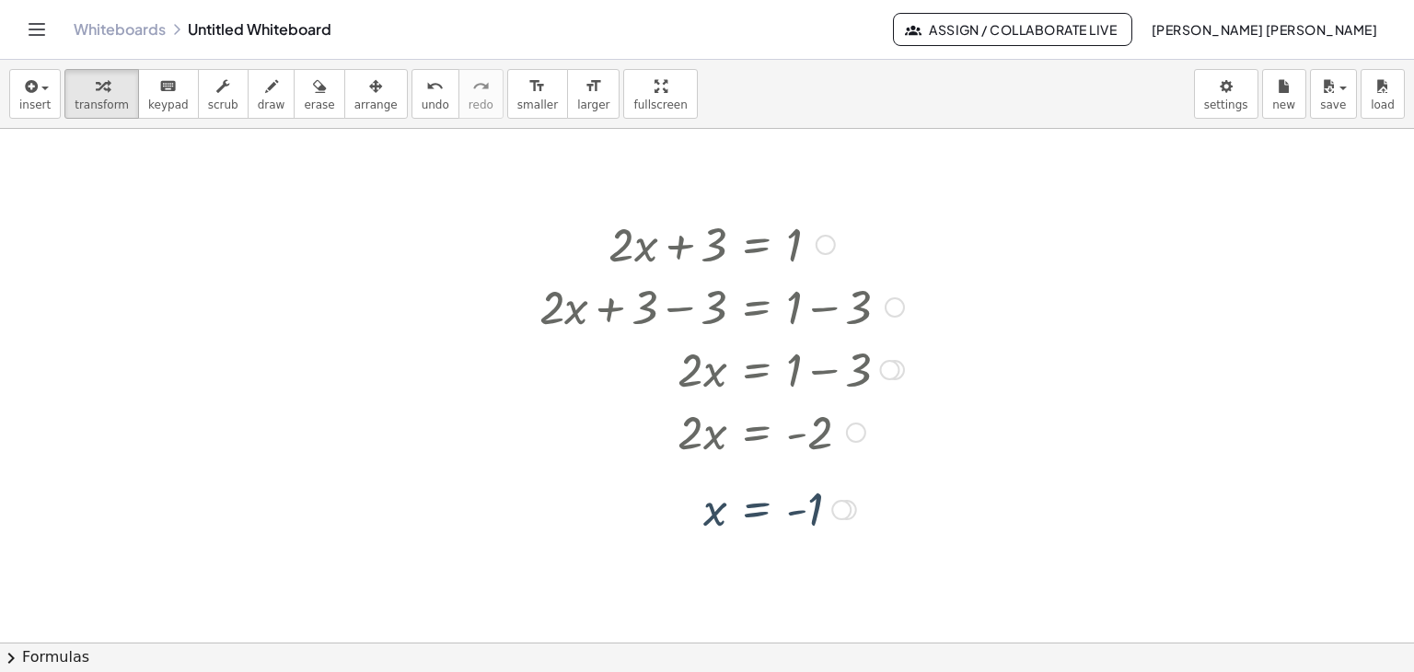
scroll to position [330, 0]
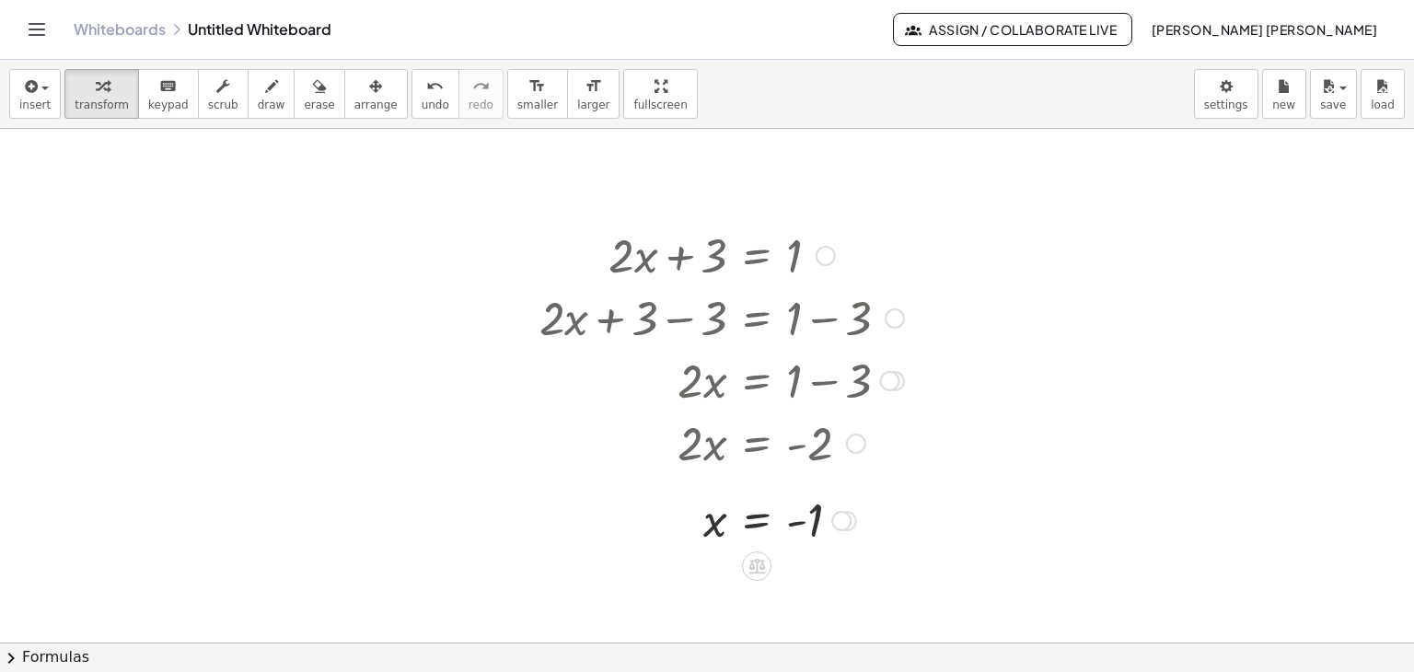
drag, startPoint x: 574, startPoint y: 206, endPoint x: 913, endPoint y: 531, distance: 469.4
click at [913, 531] on div "+ · 2 · x + 3 = 1 + · 2 · x + 3 − 3 = + 1 − 3 + · 2 · x + 0 = + 1 − 3 · 2 · x =…" at bounding box center [707, 311] width 1414 height 1027
click at [208, 100] on span "scrub" at bounding box center [223, 104] width 30 height 13
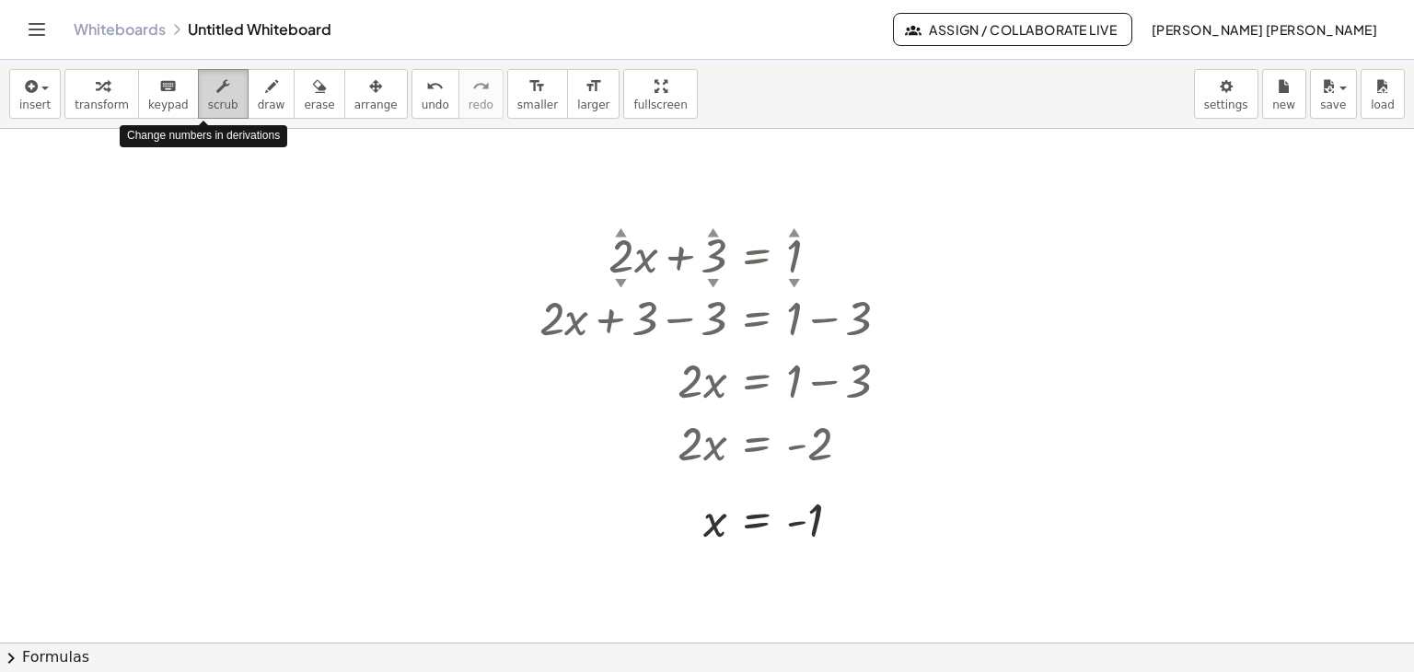
click at [216, 89] on icon "button" at bounding box center [222, 86] width 13 height 22
click at [304, 100] on span "erase" at bounding box center [319, 104] width 30 height 13
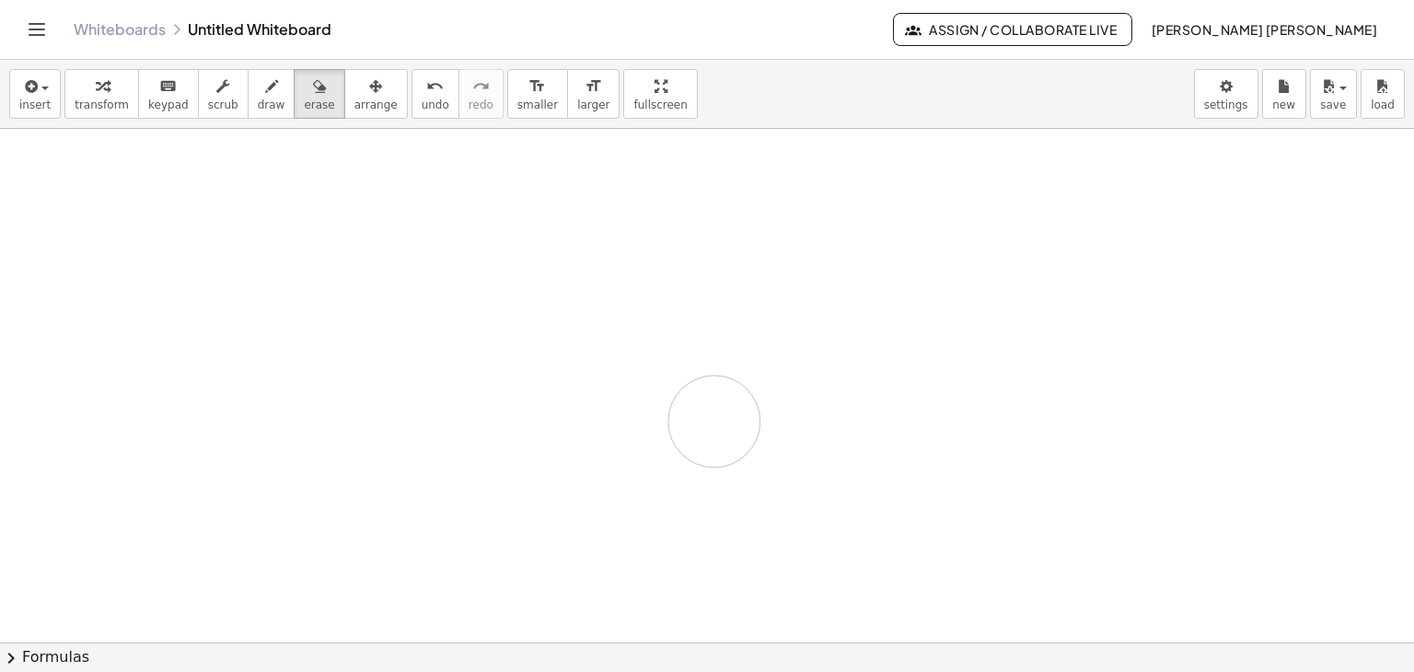
drag, startPoint x: 589, startPoint y: 211, endPoint x: 624, endPoint y: 411, distance: 203.7
click at [624, 411] on div at bounding box center [707, 311] width 1414 height 1027
drag, startPoint x: 600, startPoint y: 247, endPoint x: 834, endPoint y: 529, distance: 366.8
click at [834, 529] on div at bounding box center [707, 311] width 1414 height 1027
drag, startPoint x: 559, startPoint y: 222, endPoint x: 549, endPoint y: 273, distance: 52.5
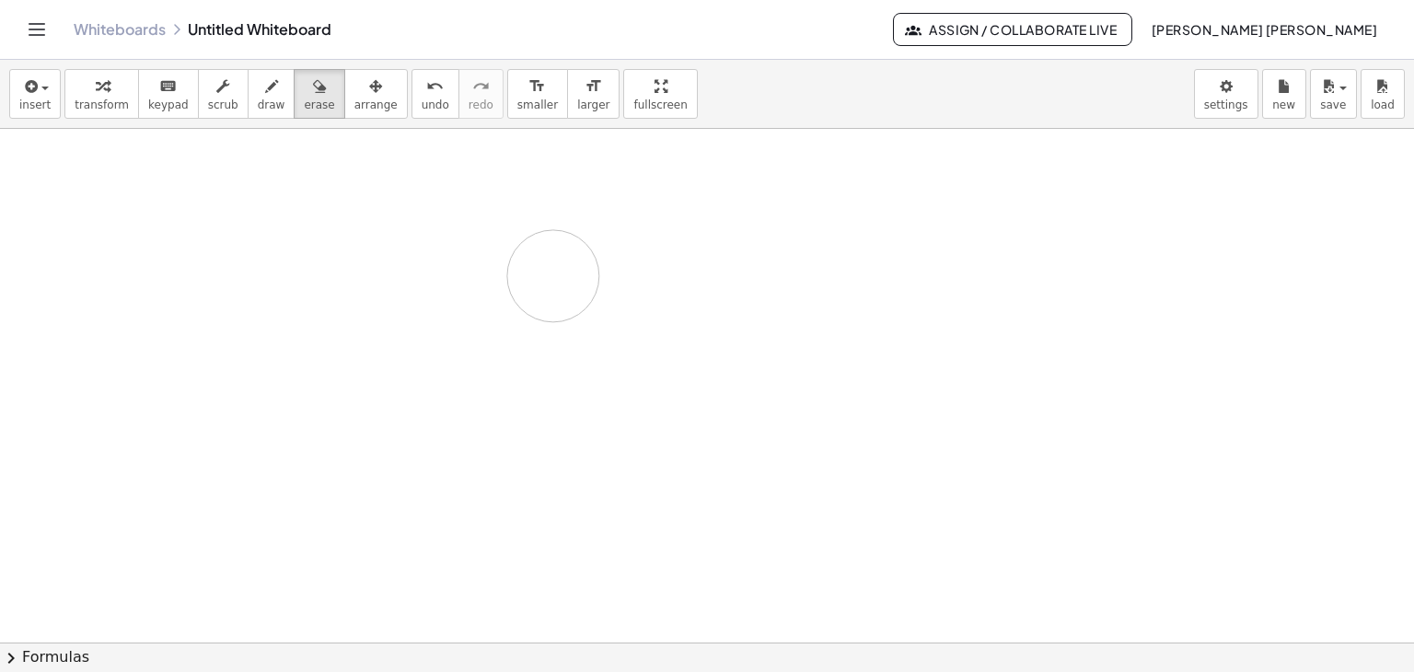
click at [549, 273] on div at bounding box center [707, 311] width 1414 height 1027
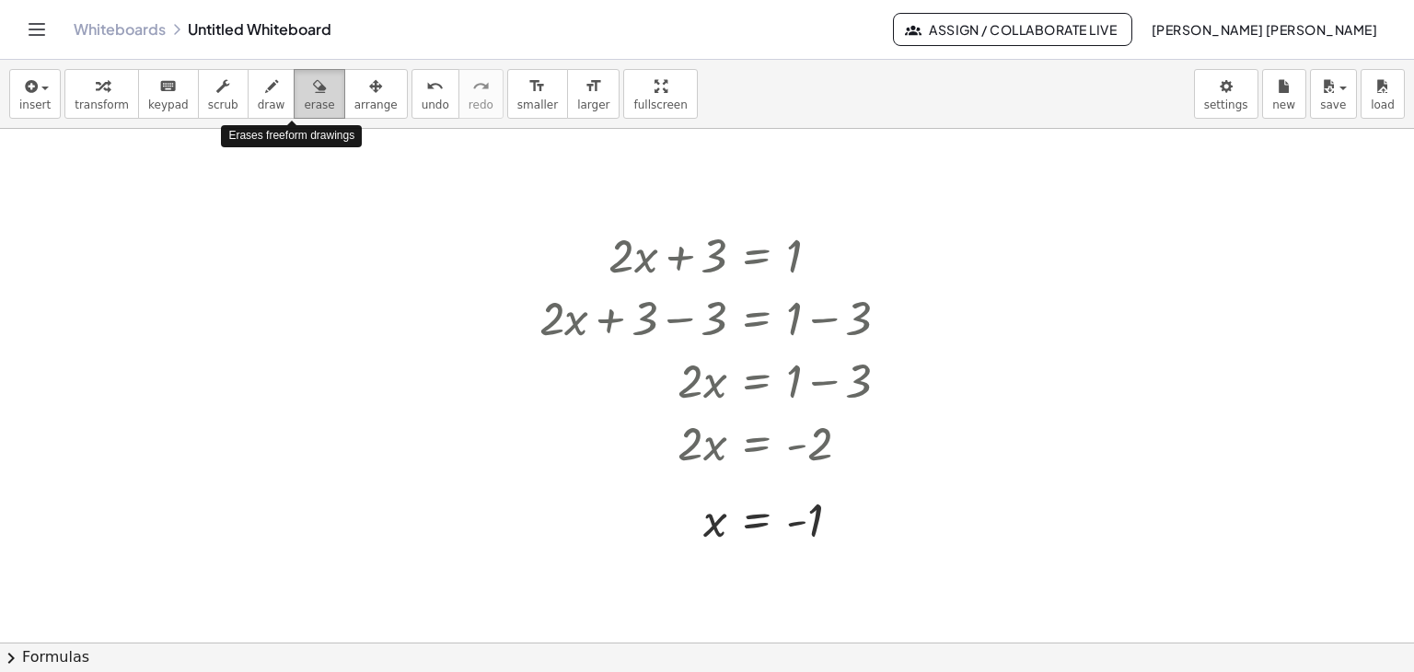
click at [304, 105] on span "erase" at bounding box center [319, 104] width 30 height 13
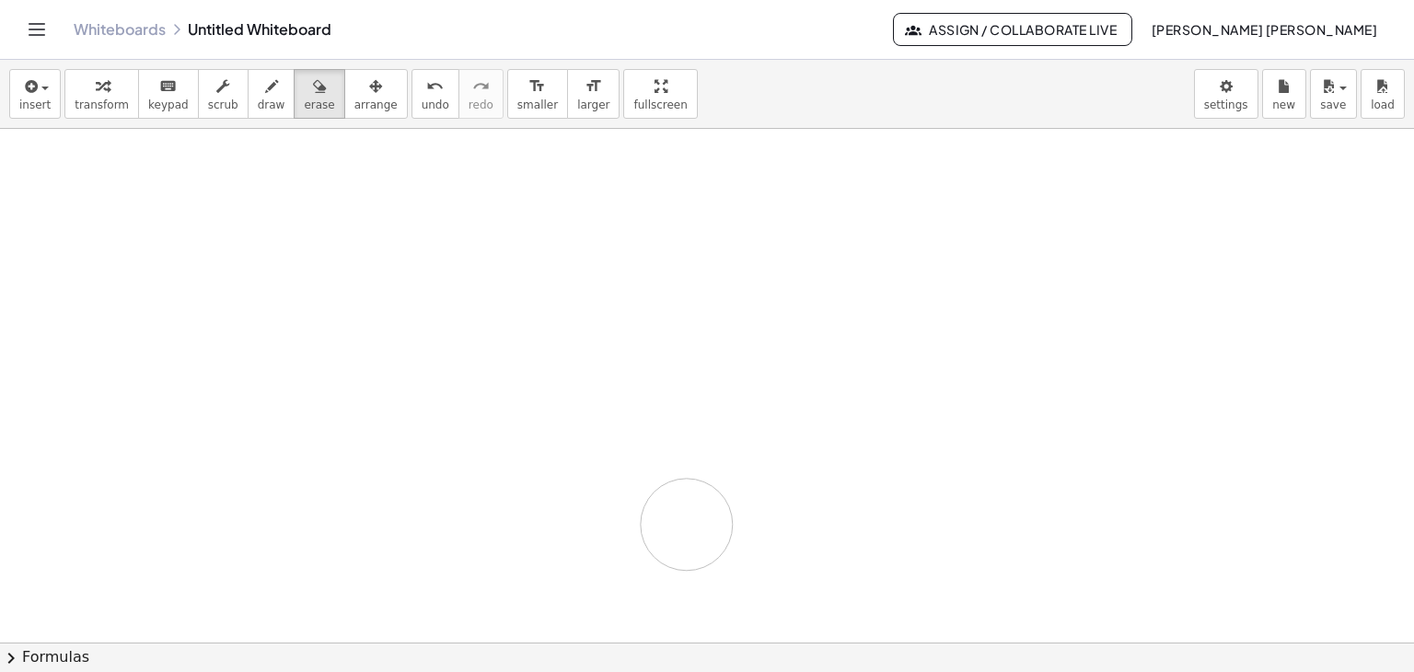
drag, startPoint x: 594, startPoint y: 212, endPoint x: 687, endPoint y: 524, distance: 325.6
click at [687, 524] on div at bounding box center [707, 311] width 1414 height 1027
drag, startPoint x: 876, startPoint y: 561, endPoint x: 589, endPoint y: 481, distance: 297.9
click at [589, 481] on div at bounding box center [707, 311] width 1414 height 1027
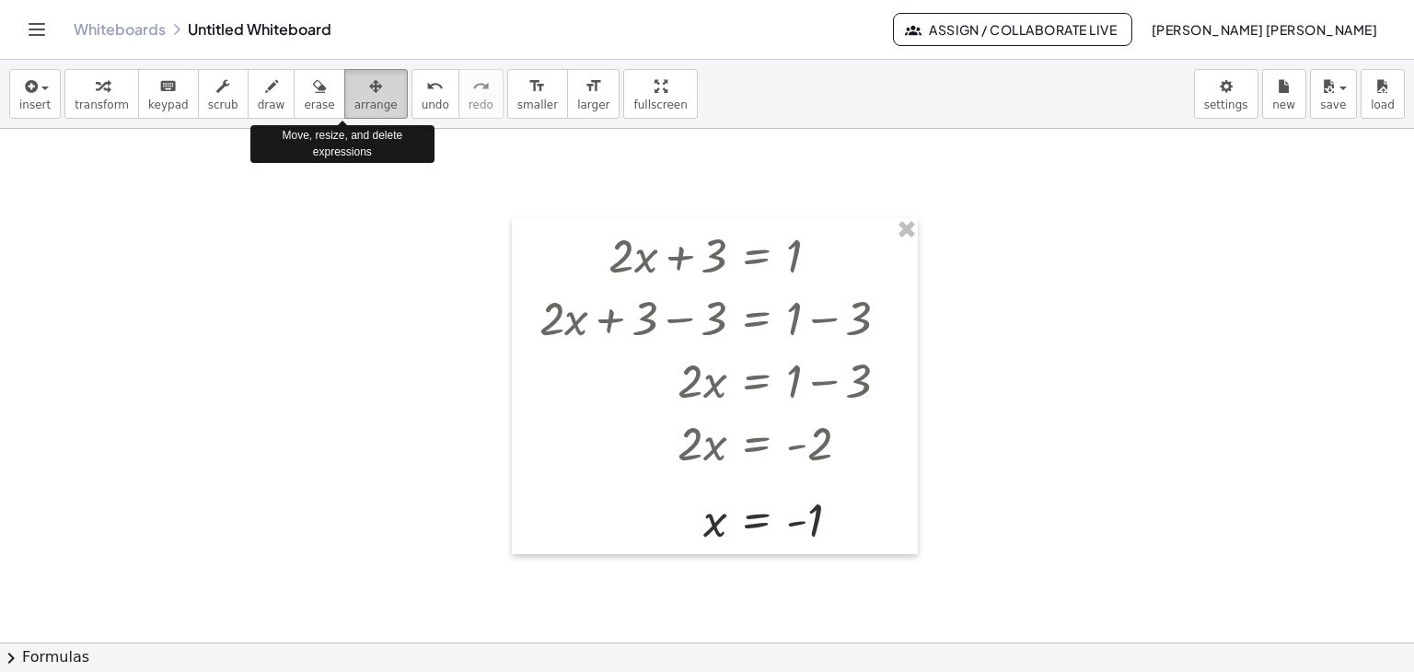
click at [354, 103] on span "arrange" at bounding box center [375, 104] width 43 height 13
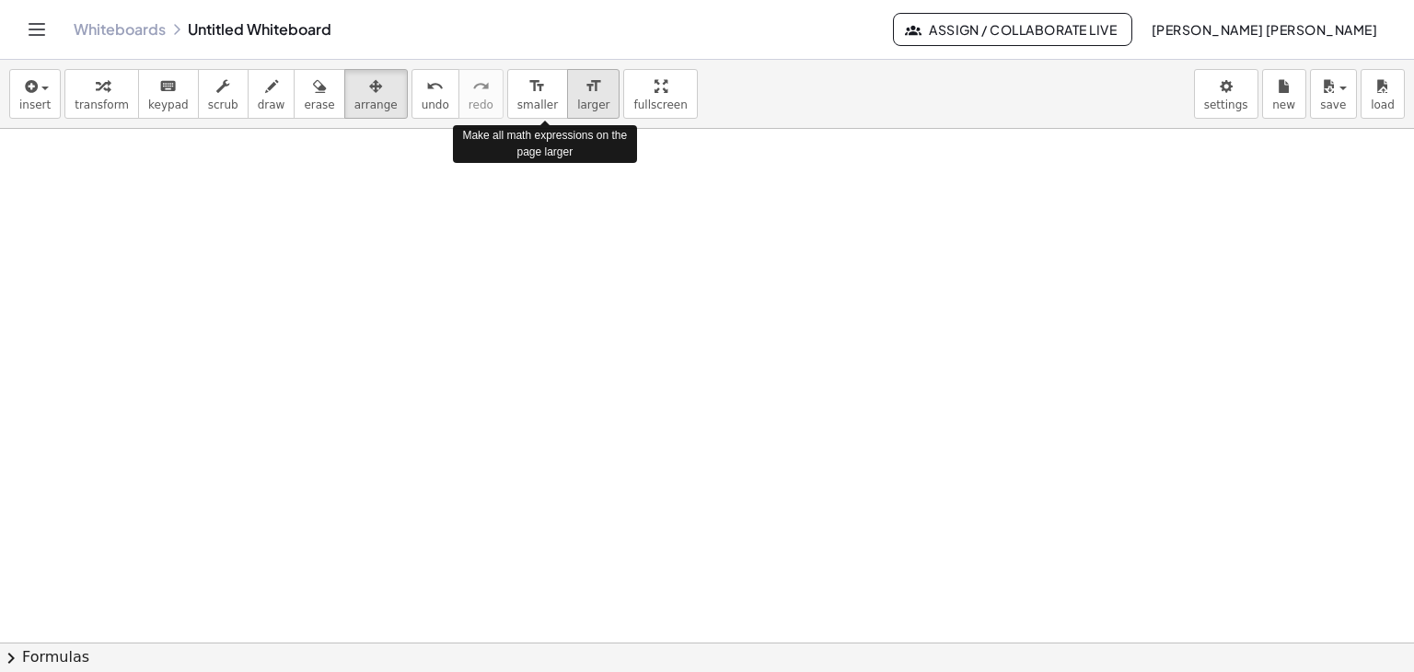
click at [577, 109] on span "larger" at bounding box center [593, 104] width 32 height 13
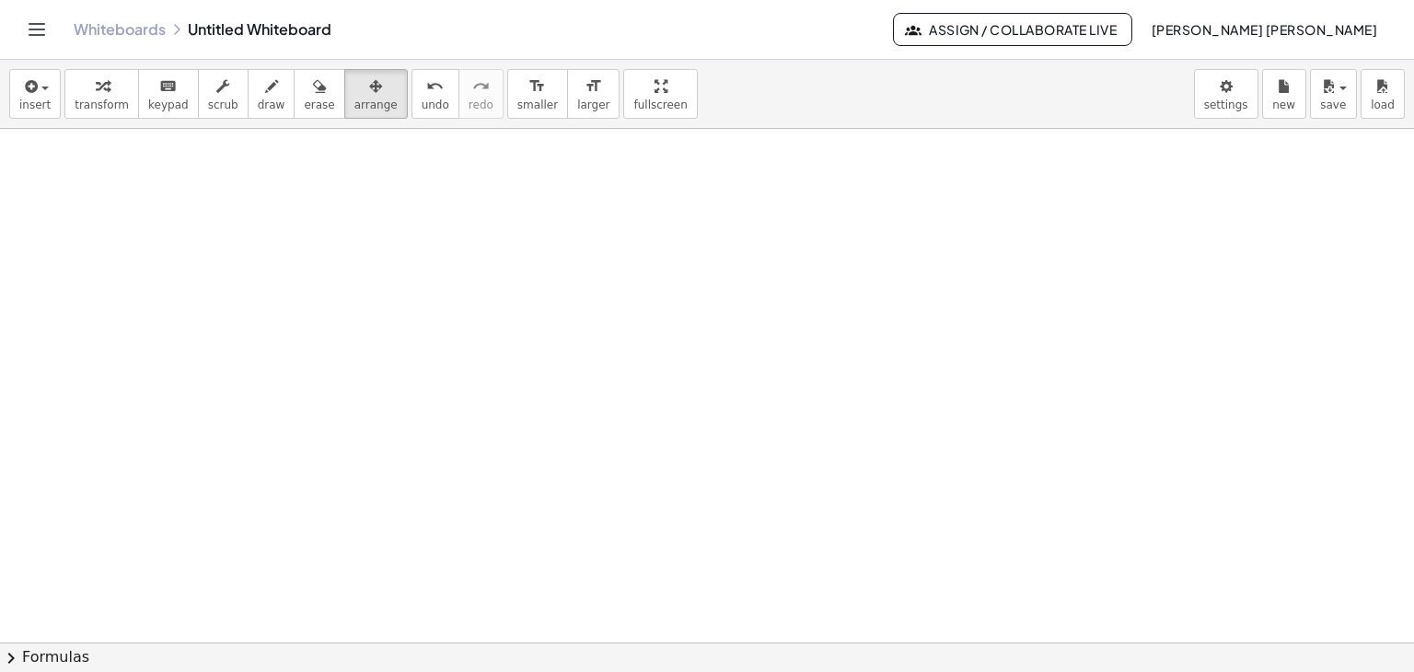
click at [378, 266] on div at bounding box center [707, 311] width 1414 height 1027
drag, startPoint x: 378, startPoint y: 266, endPoint x: 581, endPoint y: 369, distance: 227.3
click at [581, 369] on div at bounding box center [707, 311] width 1414 height 1027
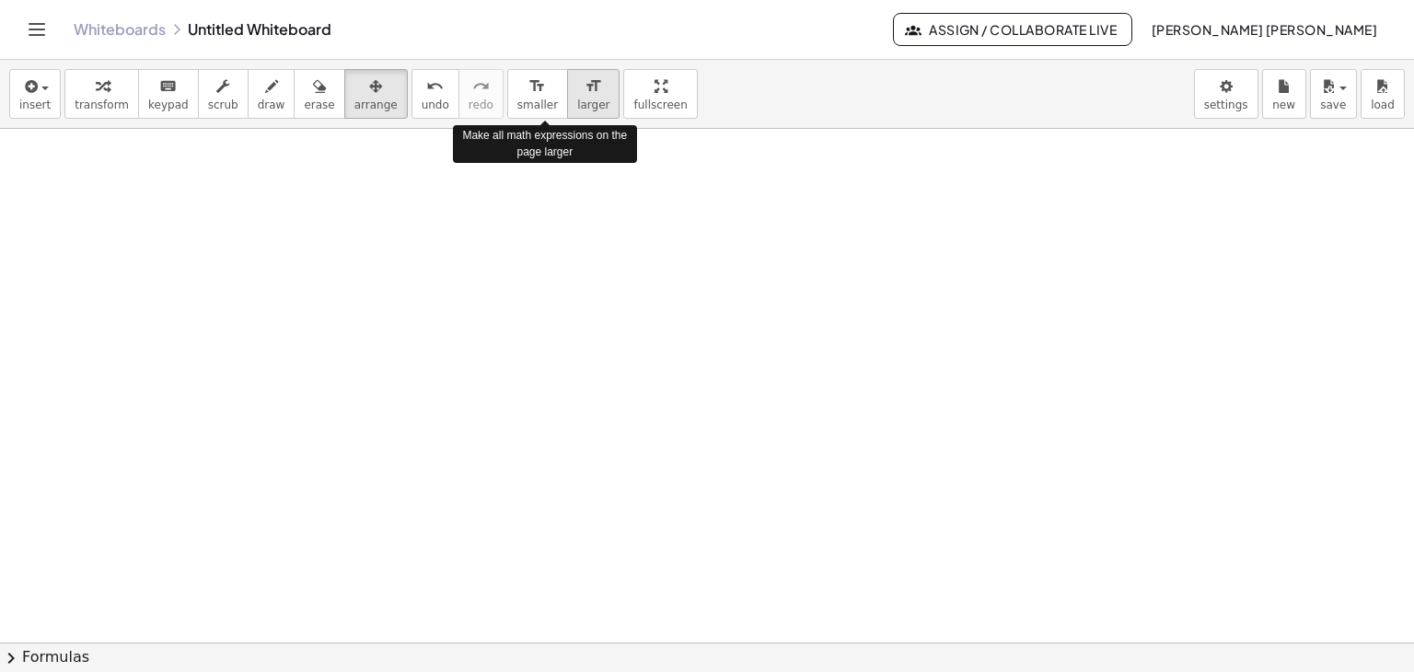
click at [577, 105] on span "larger" at bounding box center [593, 104] width 32 height 13
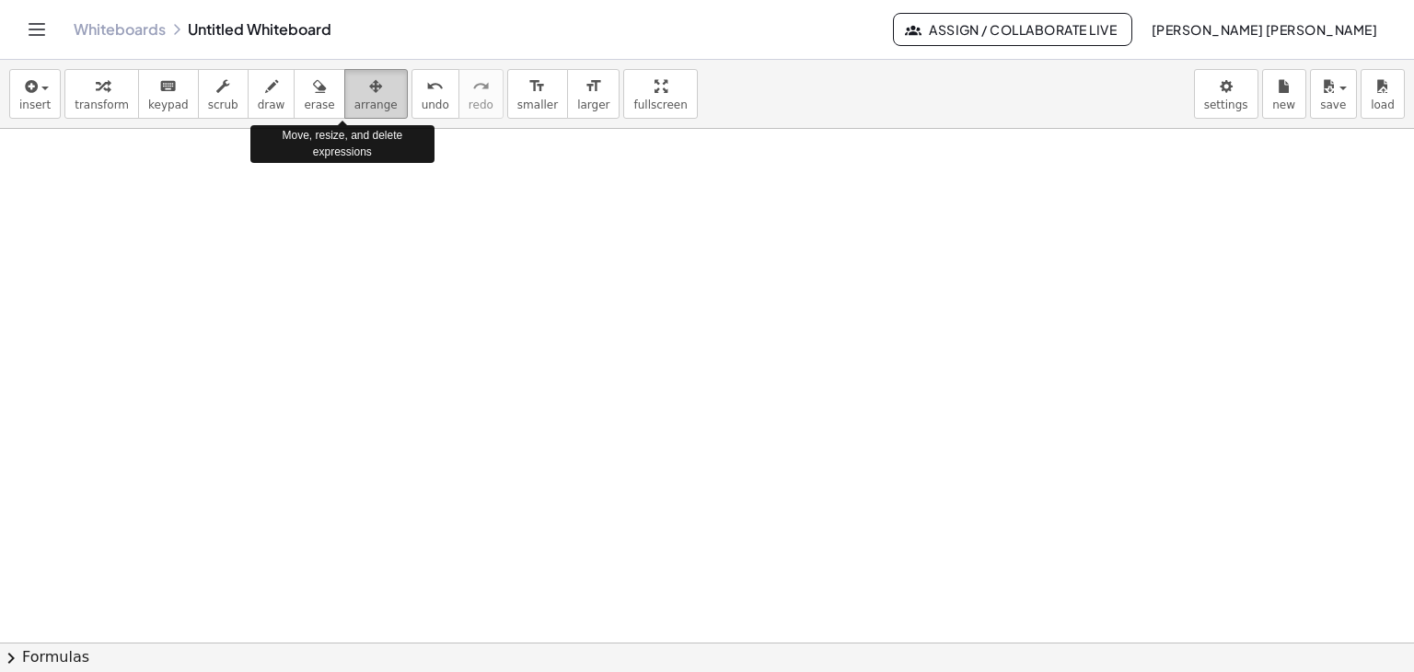
click at [354, 86] on div "button" at bounding box center [375, 86] width 43 height 22
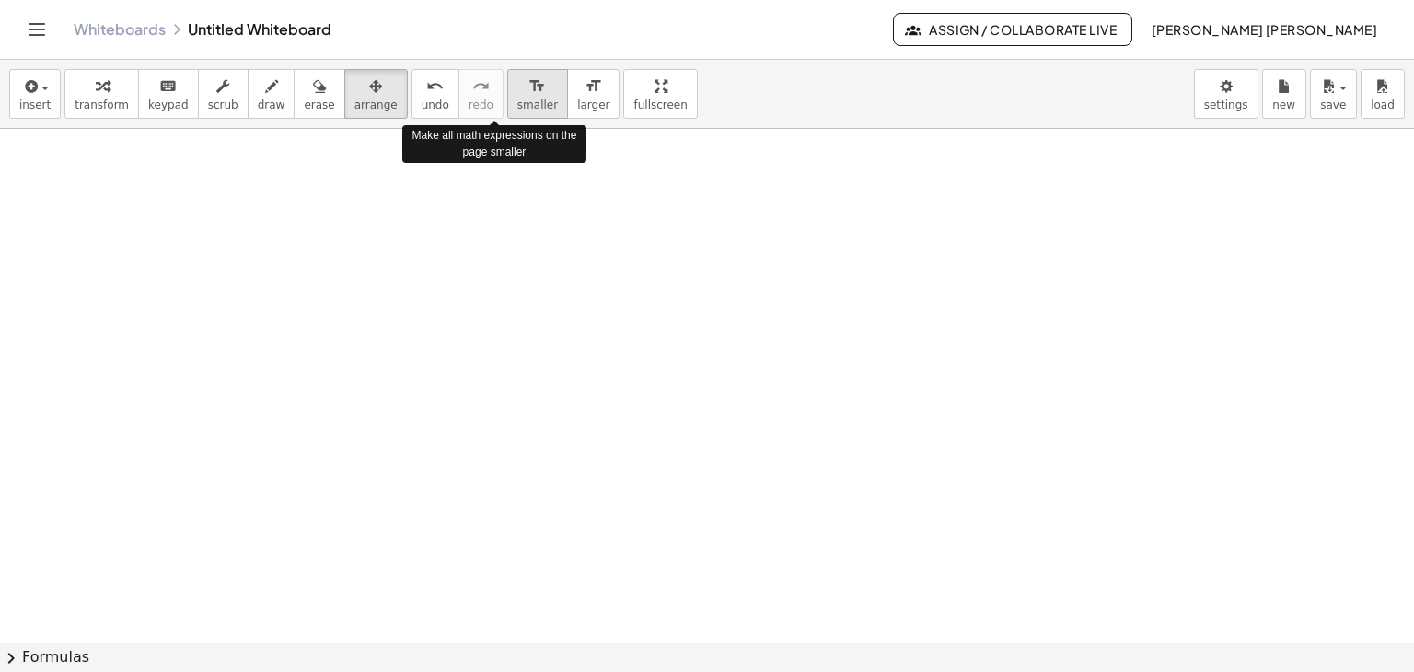
click at [517, 99] on span "smaller" at bounding box center [537, 104] width 41 height 13
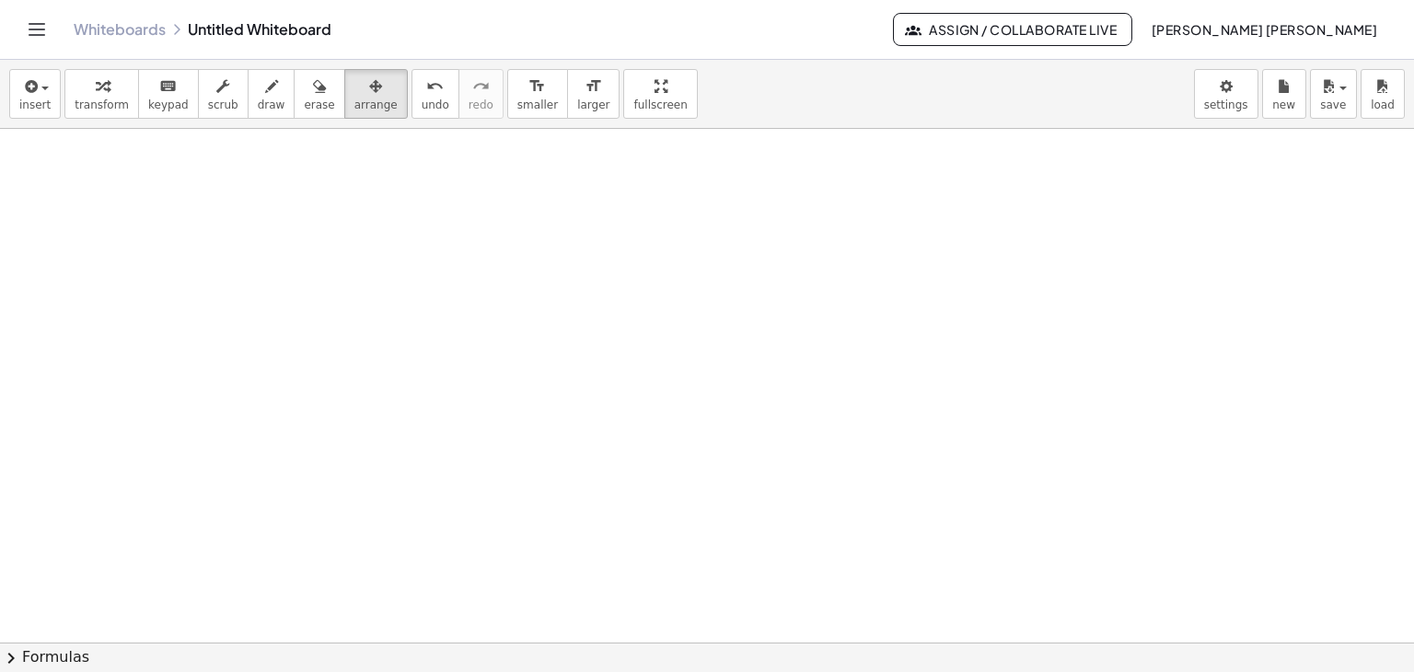
click at [298, 247] on div at bounding box center [707, 311] width 1414 height 1027
drag, startPoint x: 298, startPoint y: 247, endPoint x: 504, endPoint y: 402, distance: 258.3
click at [504, 402] on div at bounding box center [707, 311] width 1414 height 1027
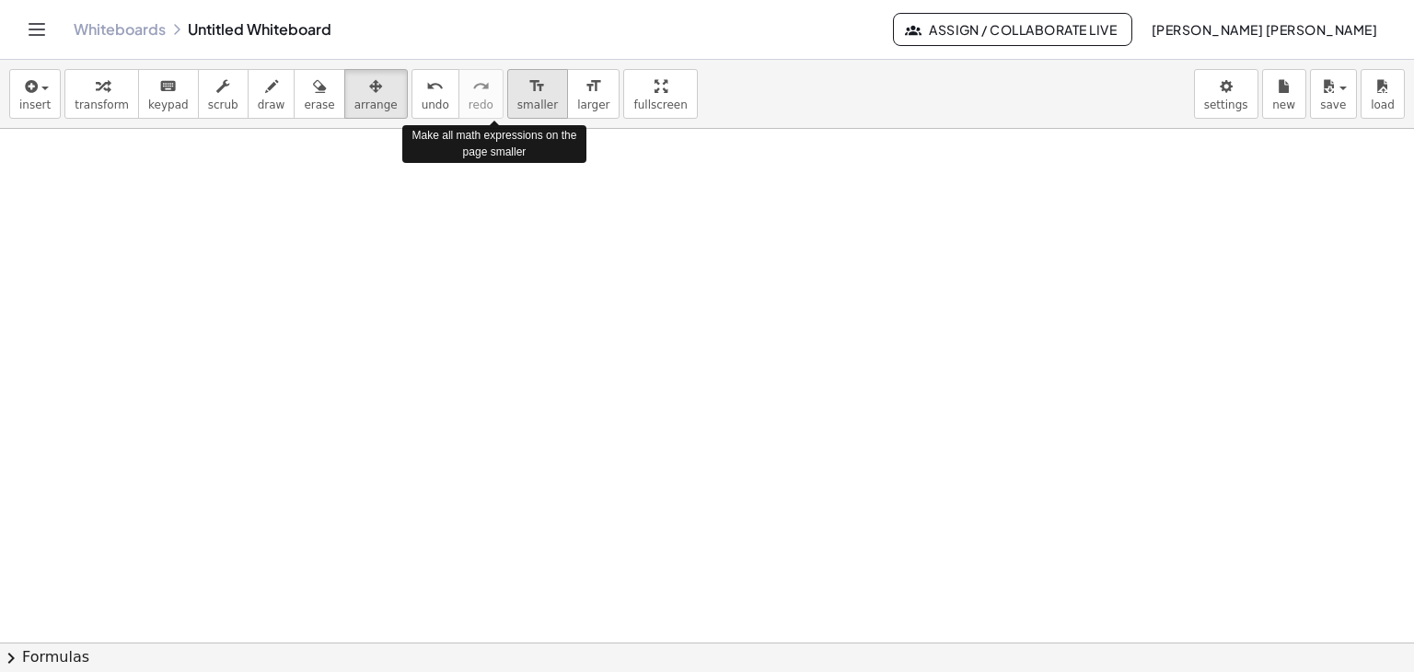
click at [517, 102] on span "smaller" at bounding box center [537, 104] width 41 height 13
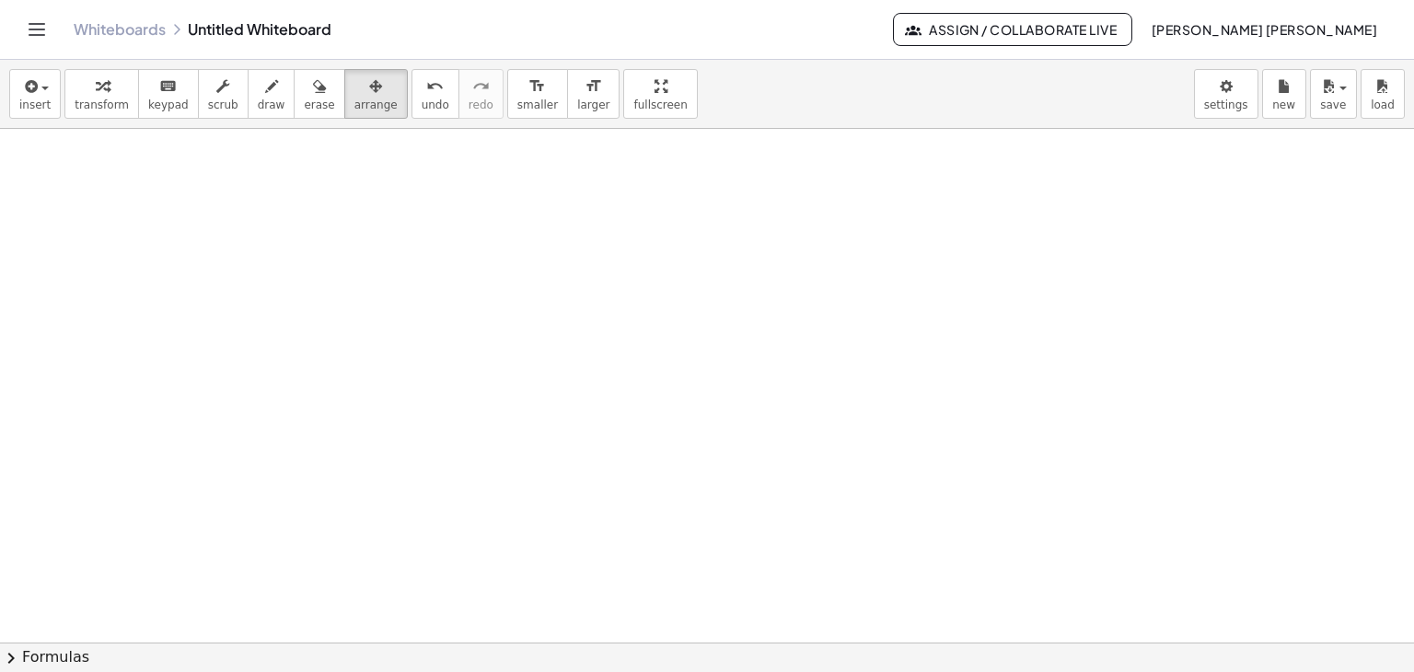
click at [508, 277] on div at bounding box center [707, 311] width 1414 height 1027
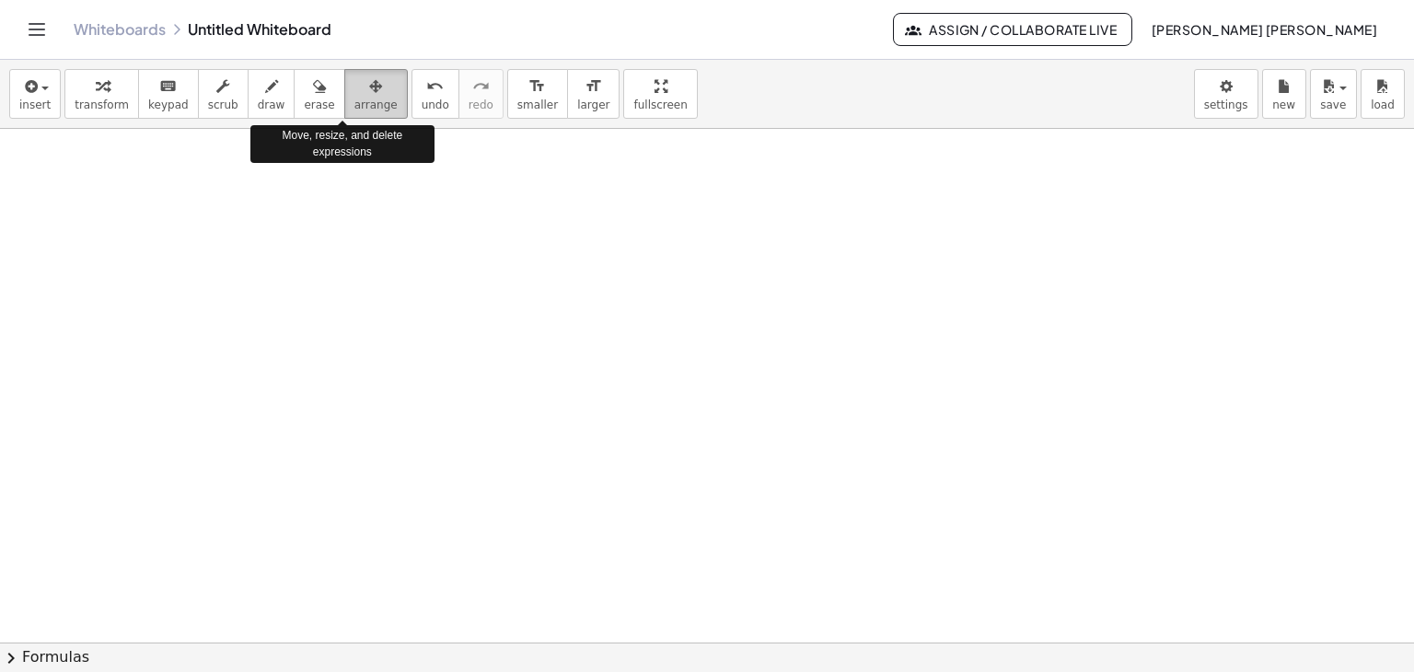
click at [369, 93] on icon "button" at bounding box center [375, 86] width 13 height 22
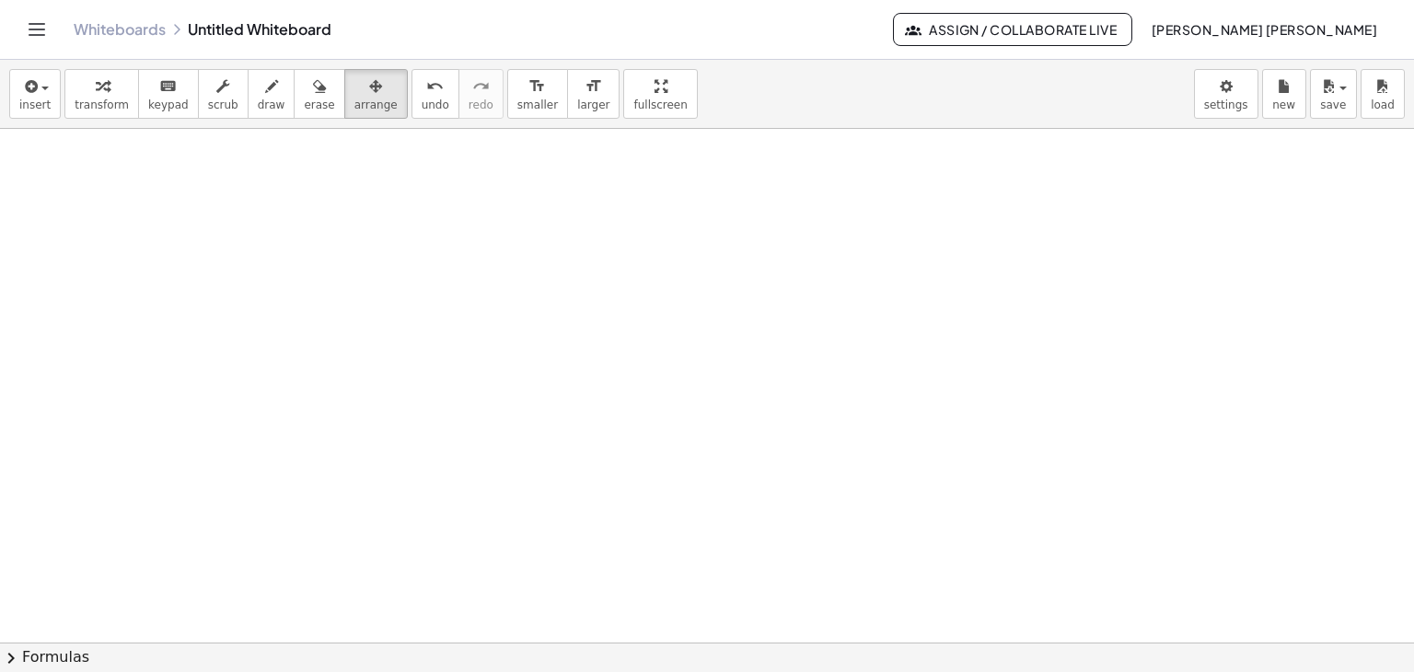
drag, startPoint x: 370, startPoint y: 273, endPoint x: 499, endPoint y: 232, distance: 135.4
click at [499, 232] on div at bounding box center [707, 311] width 1414 height 1027
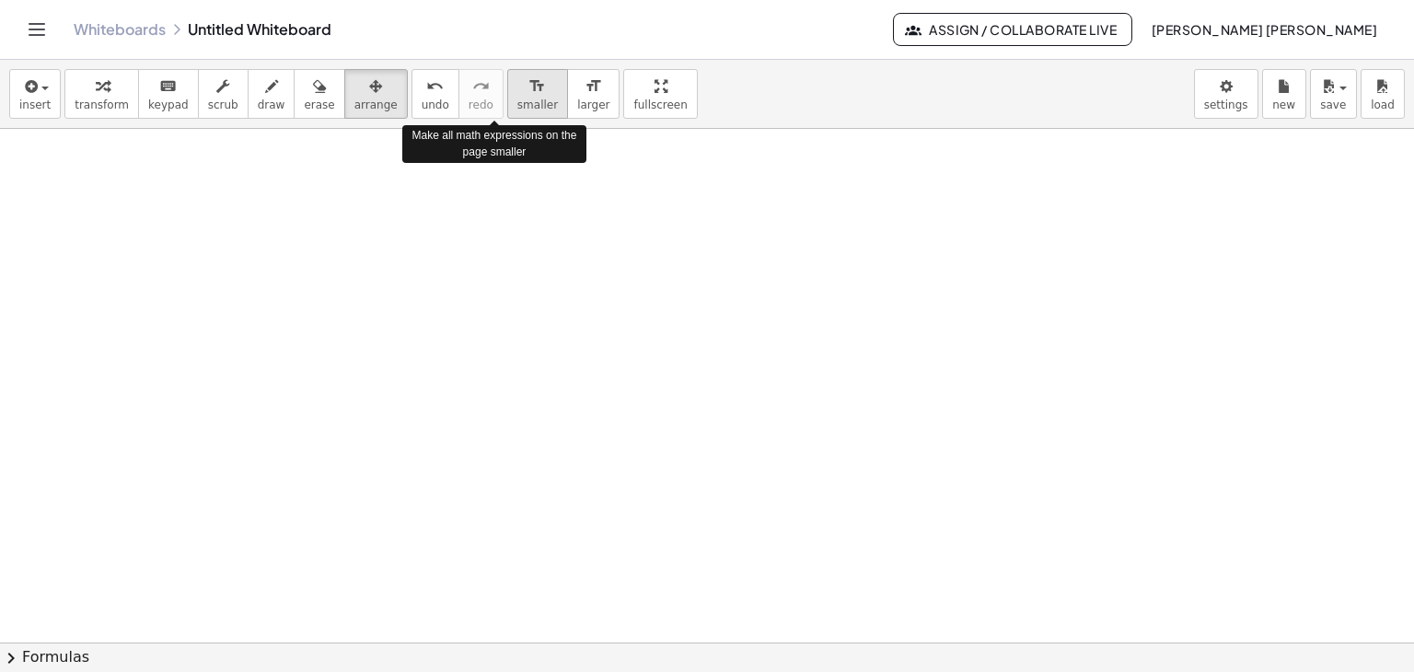
click at [517, 110] on span "smaller" at bounding box center [537, 104] width 41 height 13
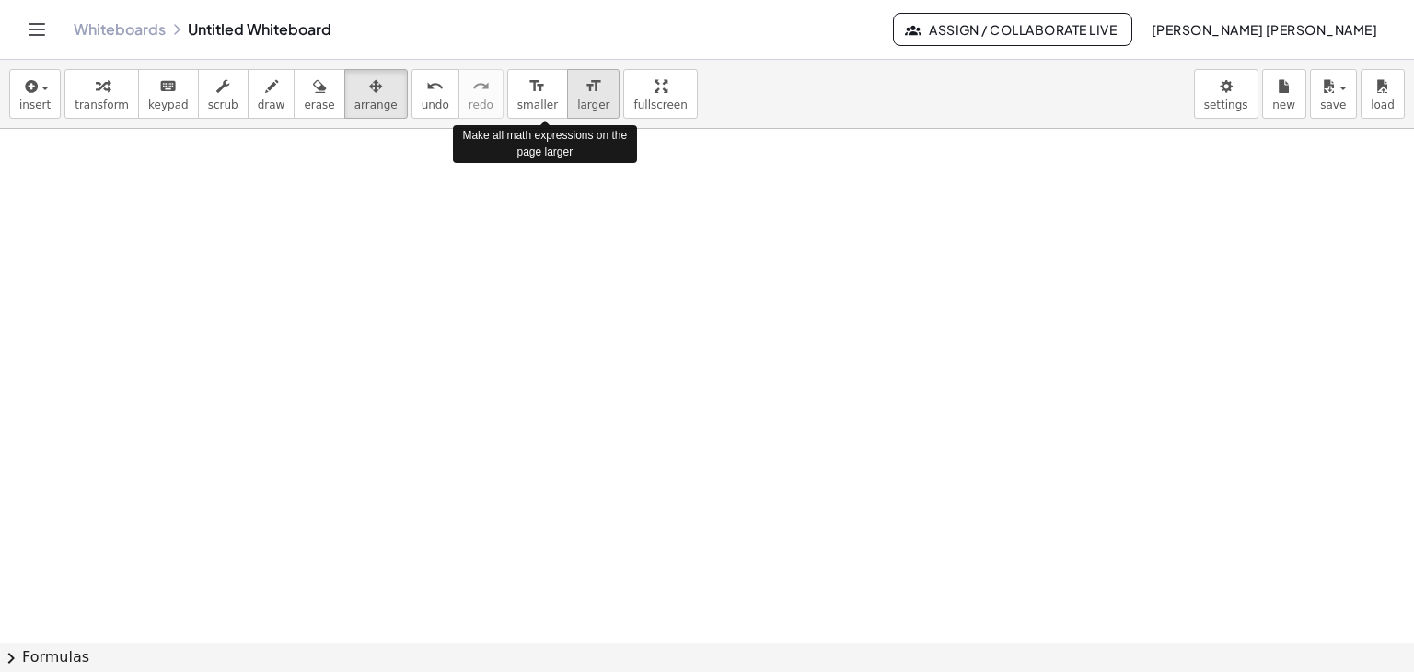
click at [577, 98] on span "larger" at bounding box center [593, 104] width 32 height 13
click at [577, 93] on div "format_size" at bounding box center [593, 86] width 32 height 22
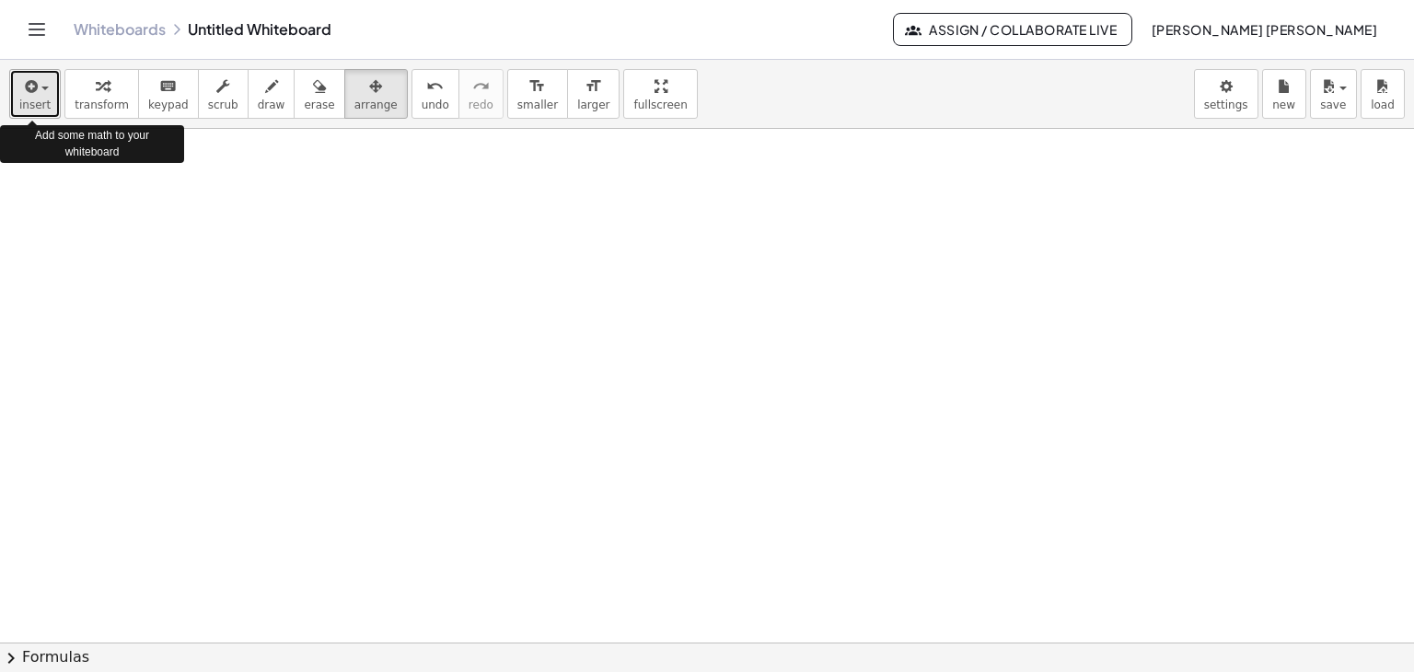
click at [41, 87] on span "button" at bounding box center [44, 89] width 7 height 4
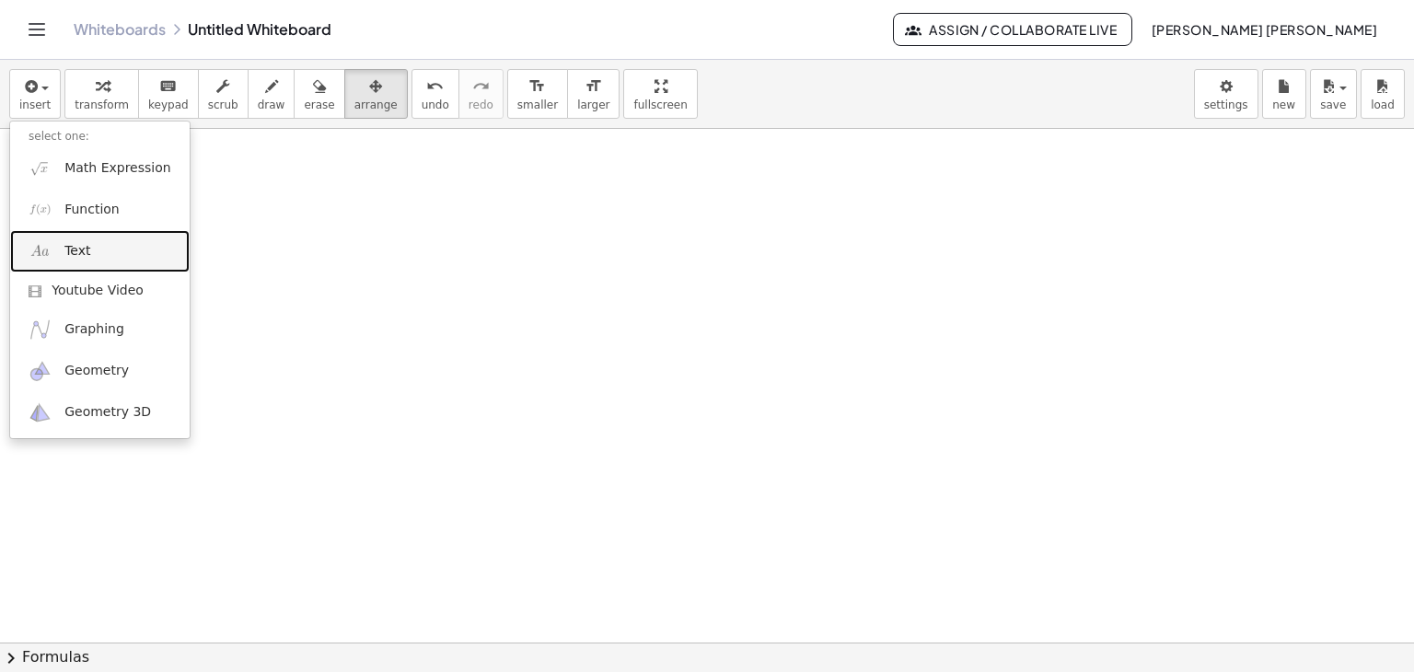
click at [79, 252] on span "Text" at bounding box center [77, 251] width 26 height 18
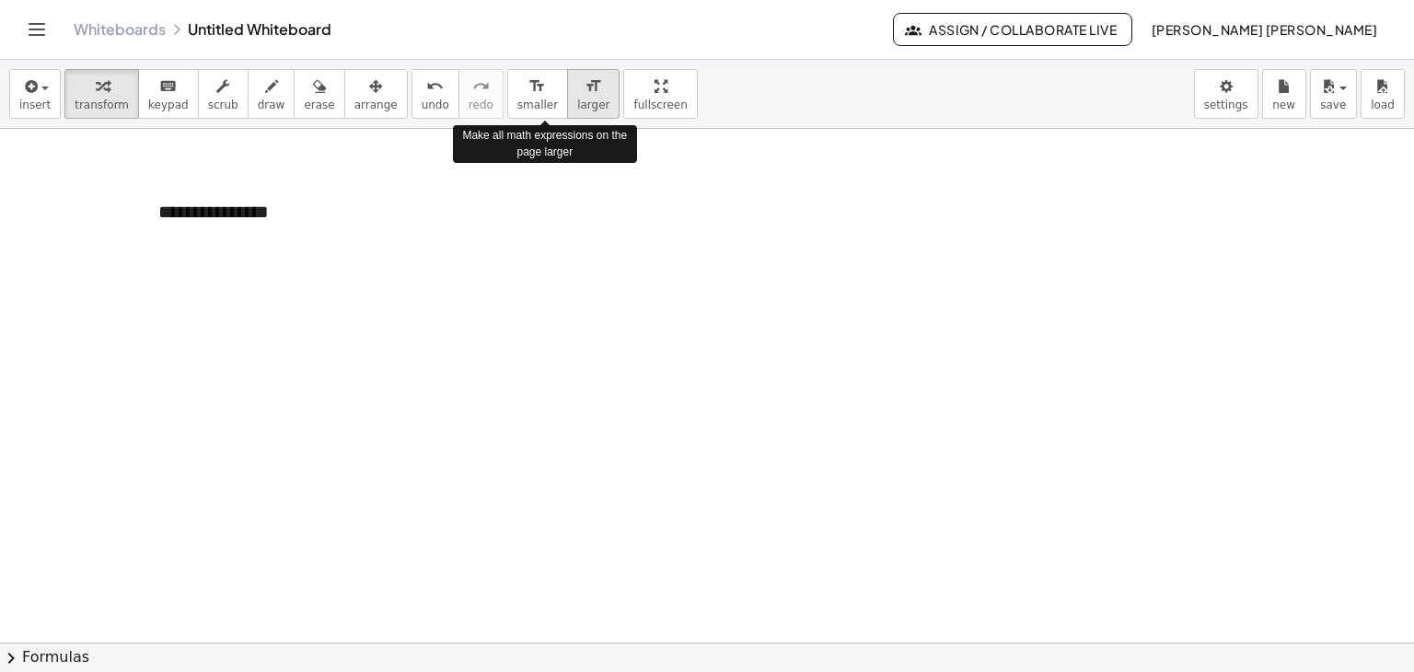
click at [567, 93] on button "format_size larger" at bounding box center [593, 94] width 52 height 50
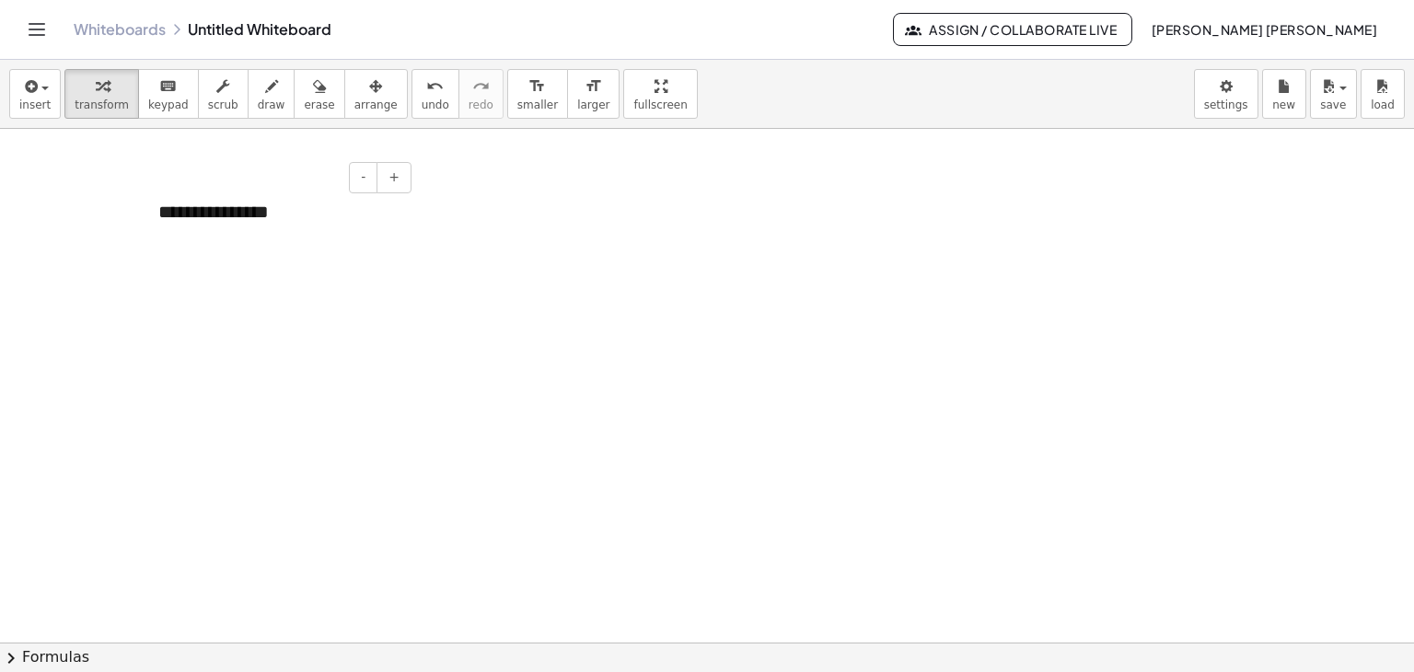
click at [322, 229] on div "**********" at bounding box center [278, 212] width 276 height 64
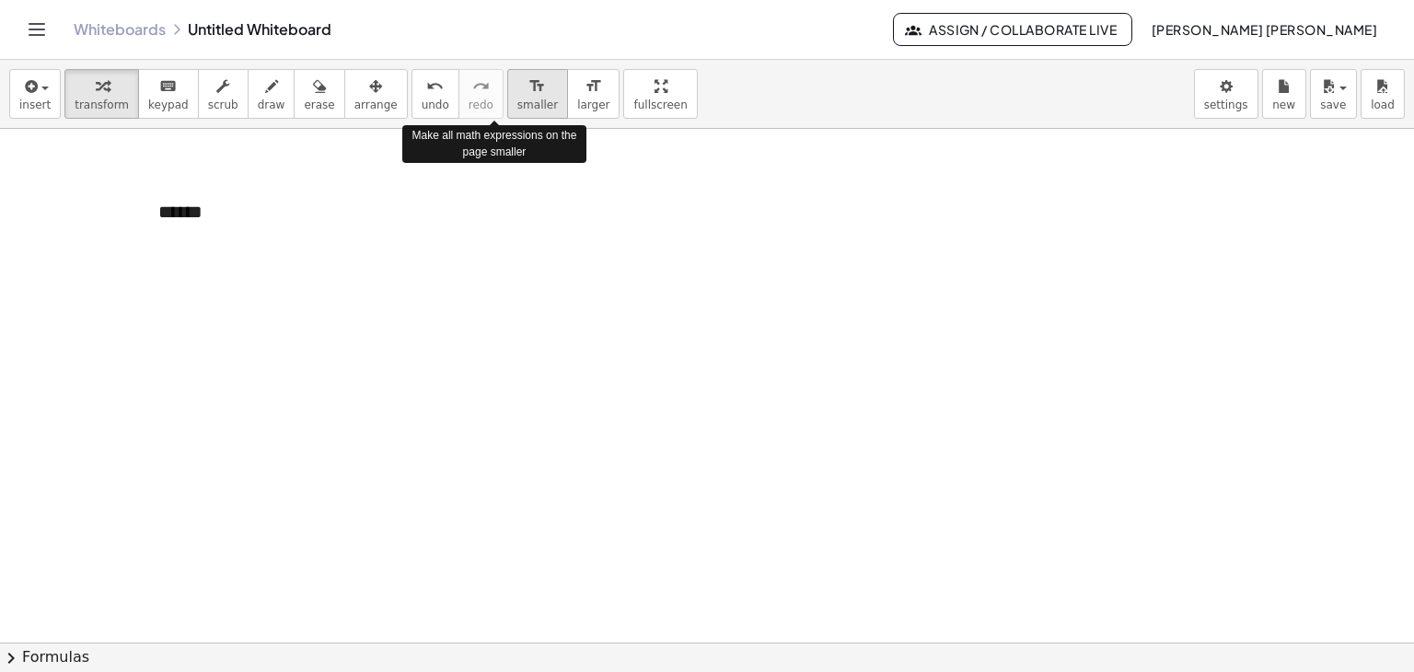
click at [517, 102] on span "smaller" at bounding box center [537, 104] width 41 height 13
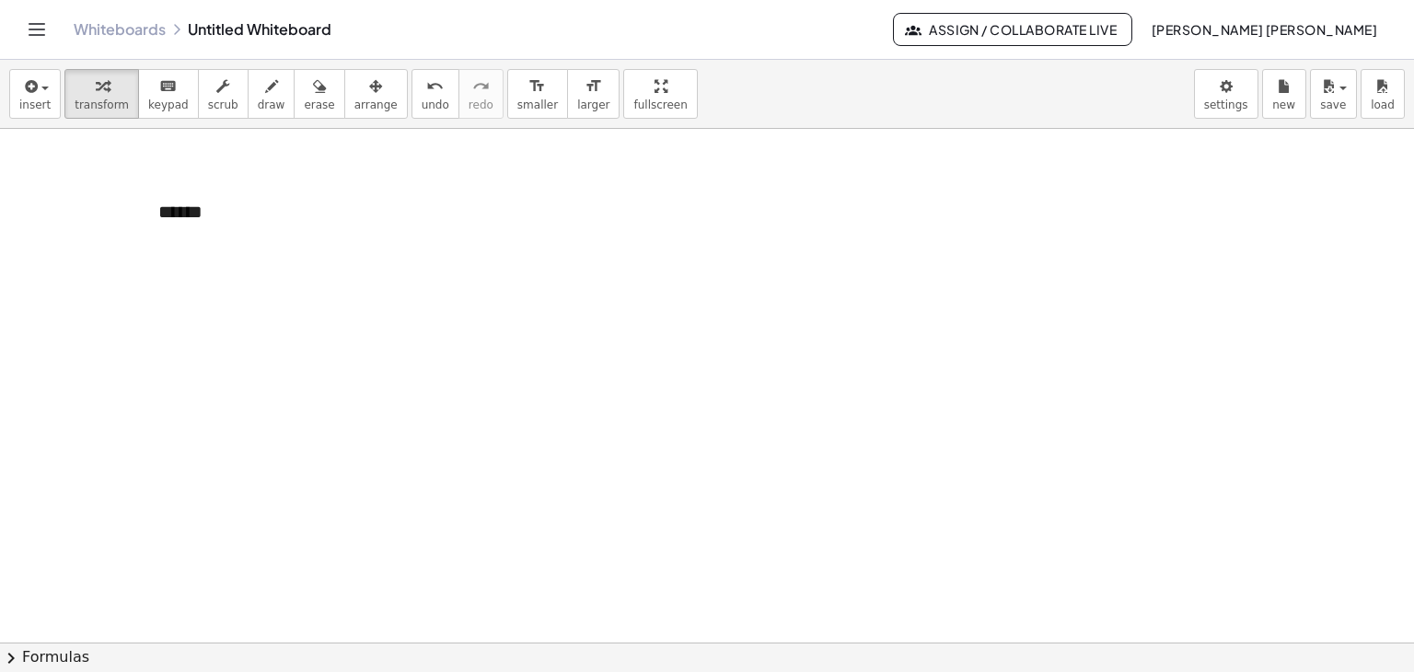
click at [473, 294] on div at bounding box center [707, 311] width 1414 height 1027
click at [171, 209] on div "******" at bounding box center [278, 212] width 276 height 64
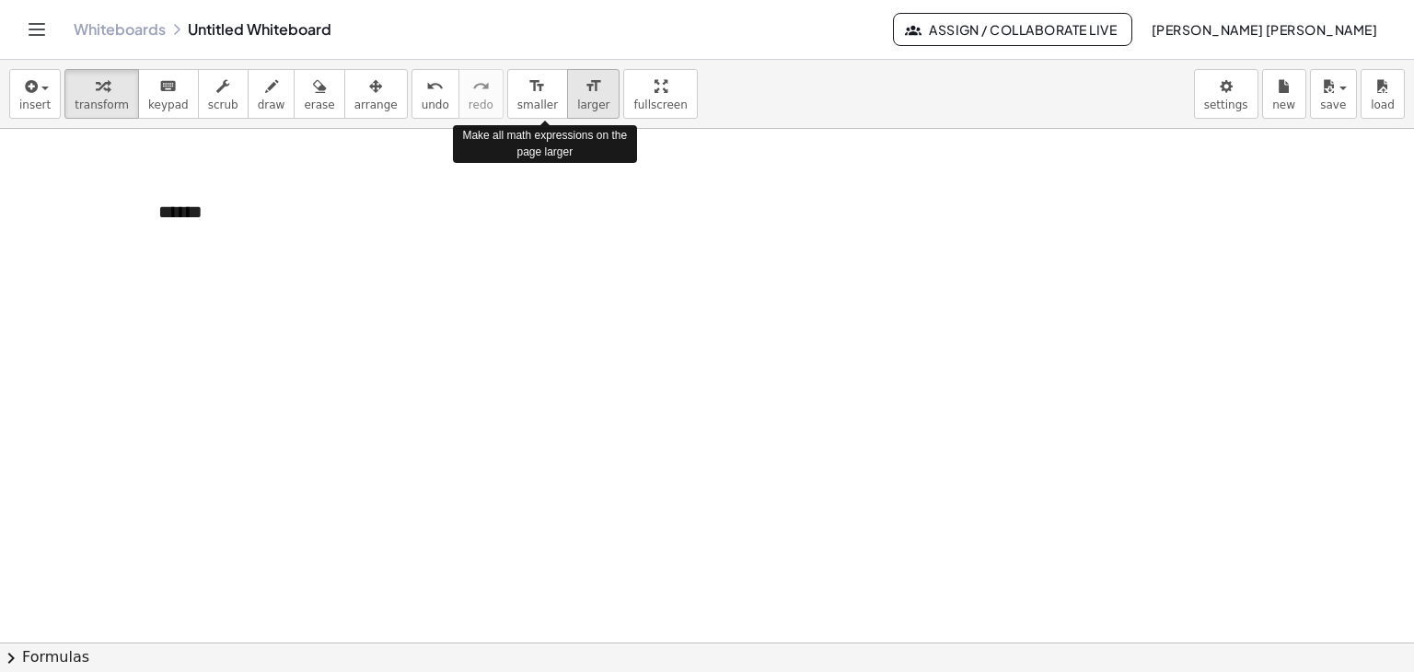
click at [577, 99] on span "larger" at bounding box center [593, 104] width 32 height 13
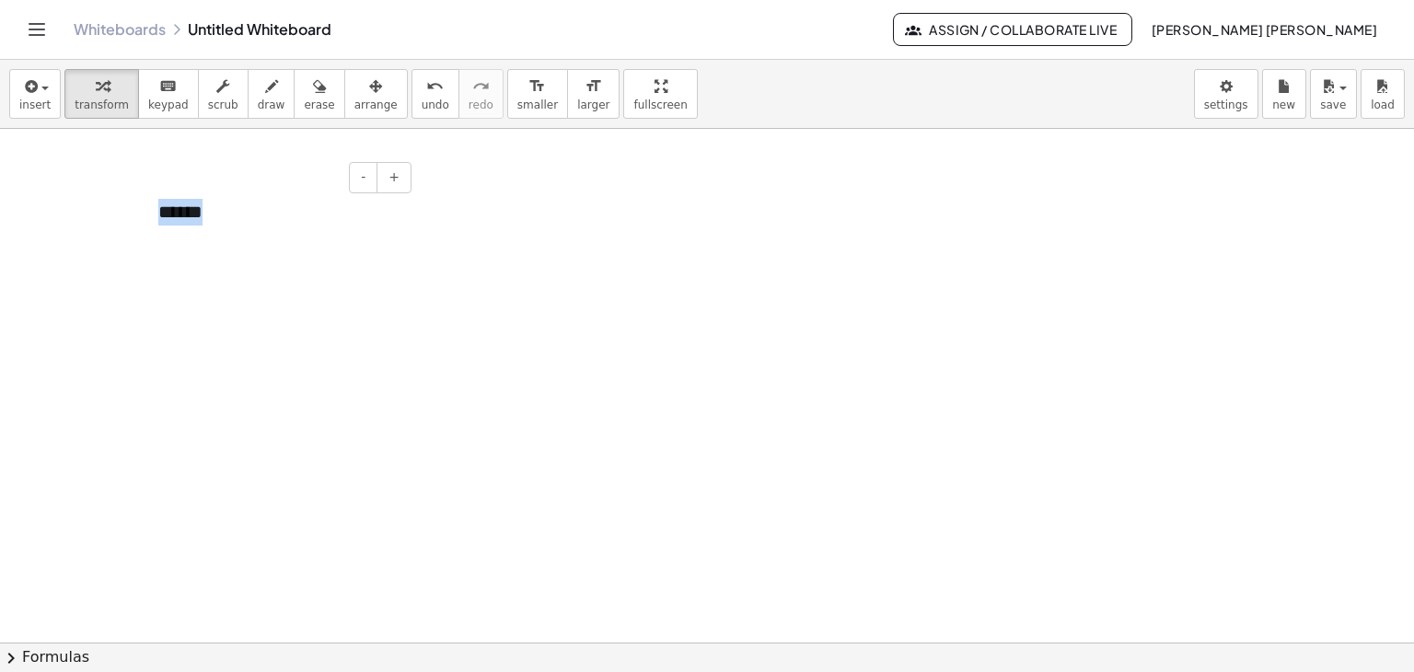
drag, startPoint x: 255, startPoint y: 218, endPoint x: 144, endPoint y: 220, distance: 111.4
click at [144, 220] on div "- + ******" at bounding box center [278, 212] width 276 height 64
click at [474, 191] on div at bounding box center [707, 311] width 1414 height 1027
click at [373, 181] on button "-" at bounding box center [363, 177] width 29 height 31
click at [396, 180] on span "+" at bounding box center [393, 176] width 11 height 15
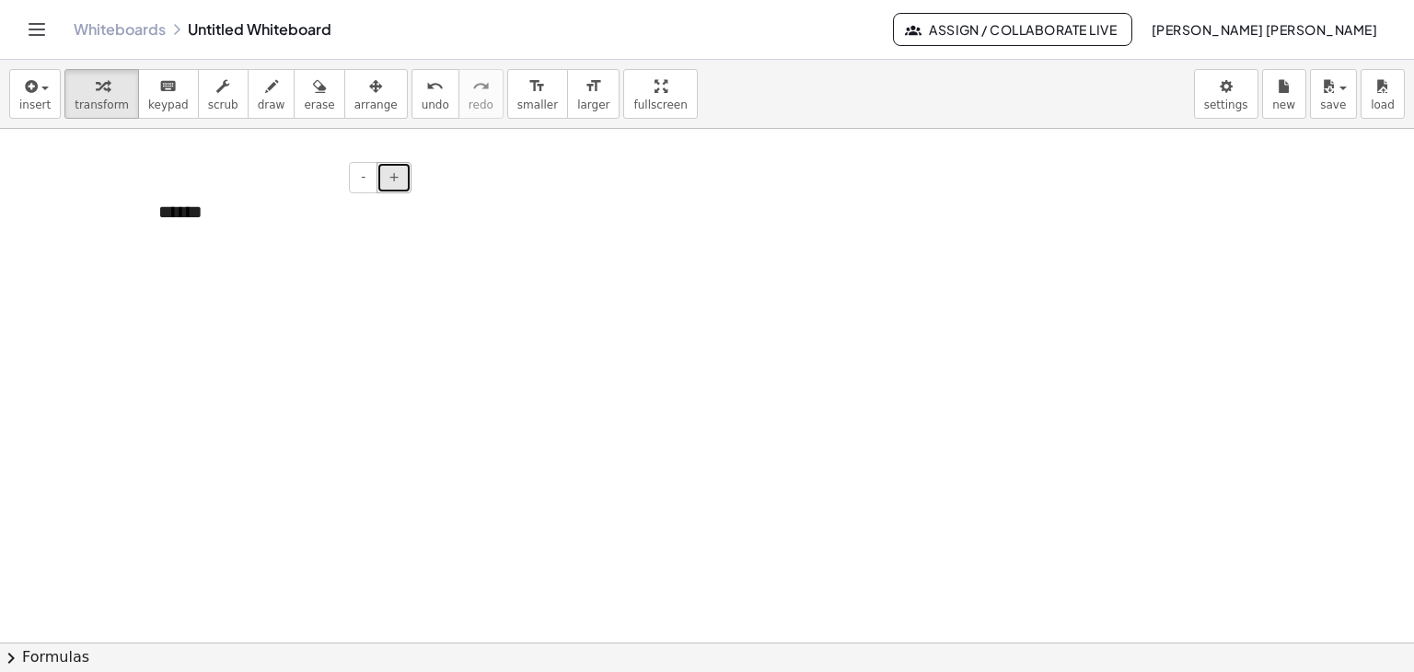
click at [396, 180] on span "+" at bounding box center [393, 176] width 11 height 15
click at [240, 232] on div "******" at bounding box center [278, 217] width 276 height 74
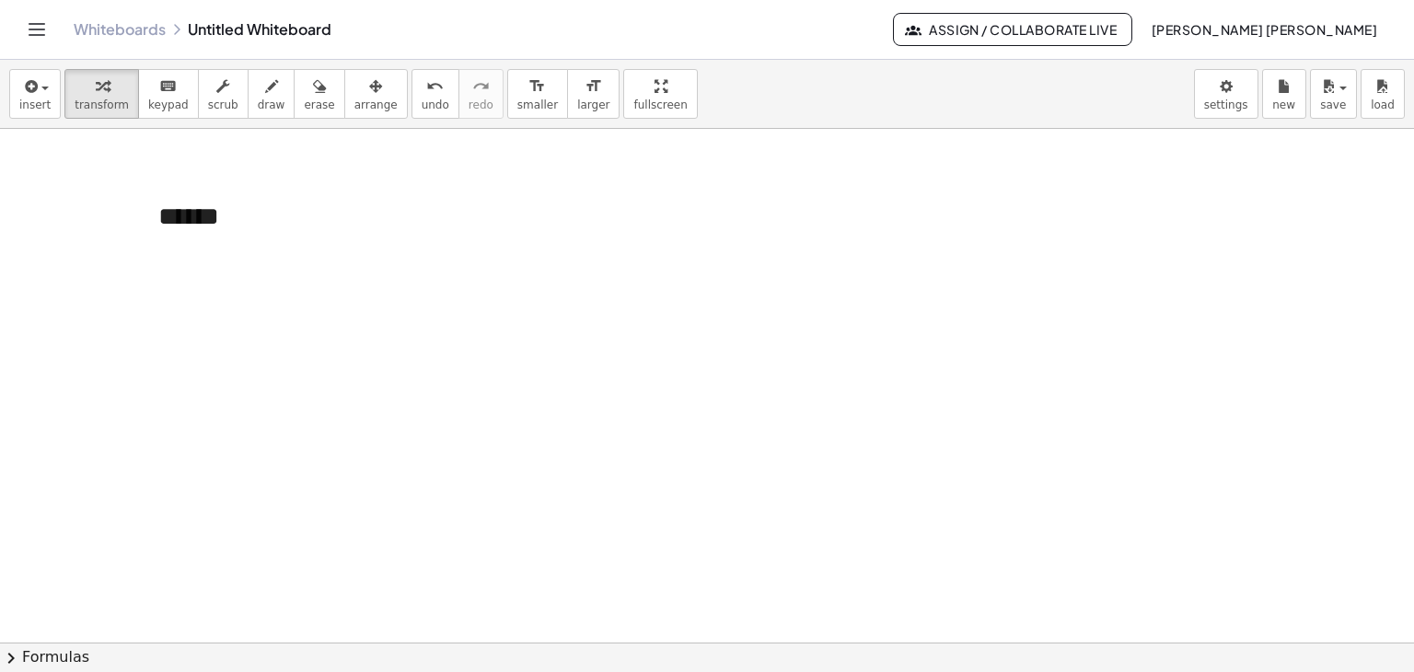
click at [466, 189] on div at bounding box center [707, 311] width 1414 height 1027
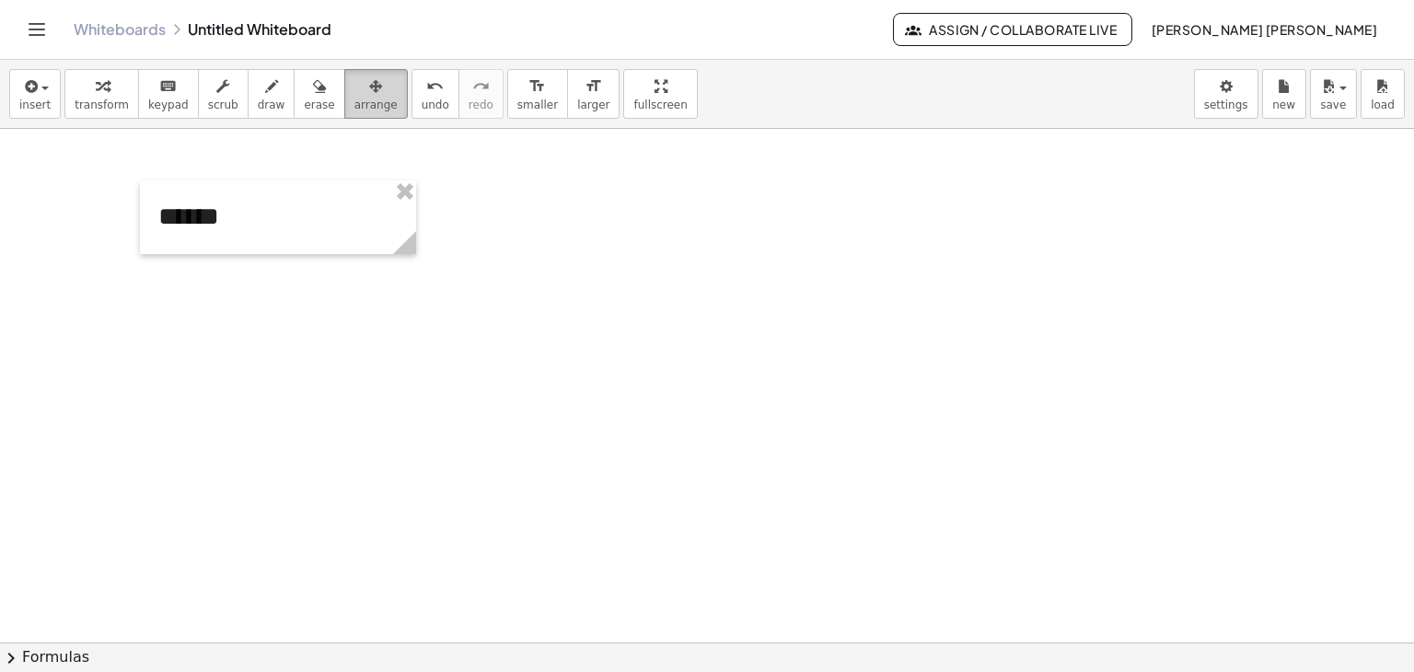
click at [354, 101] on span "arrange" at bounding box center [375, 104] width 43 height 13
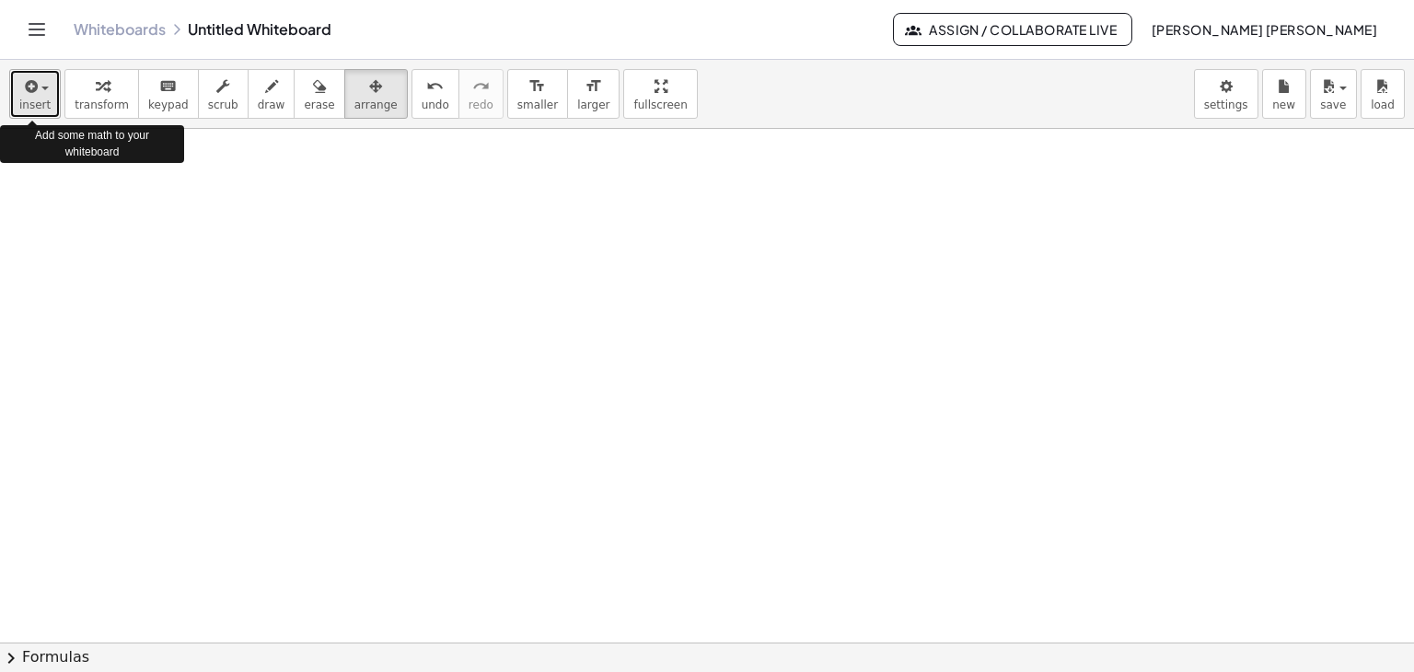
click at [22, 104] on span "insert" at bounding box center [34, 104] width 31 height 13
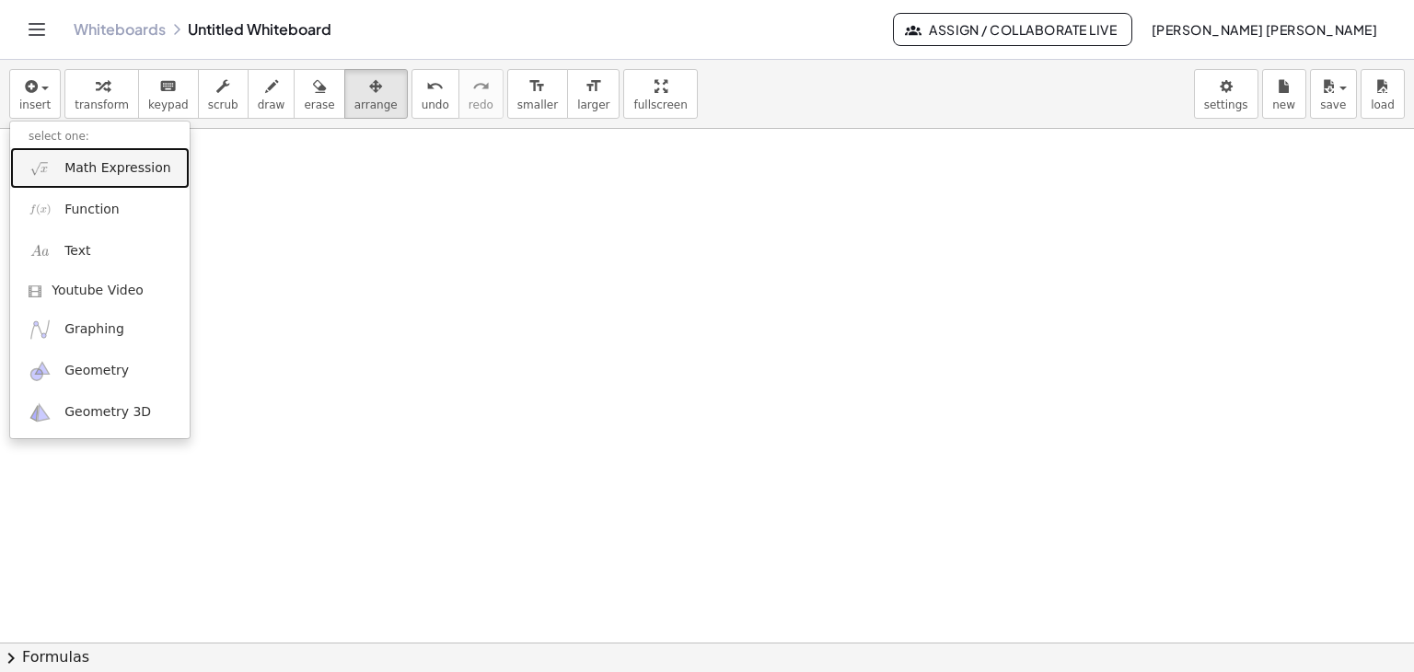
click at [114, 168] on span "Math Expression" at bounding box center [117, 168] width 106 height 18
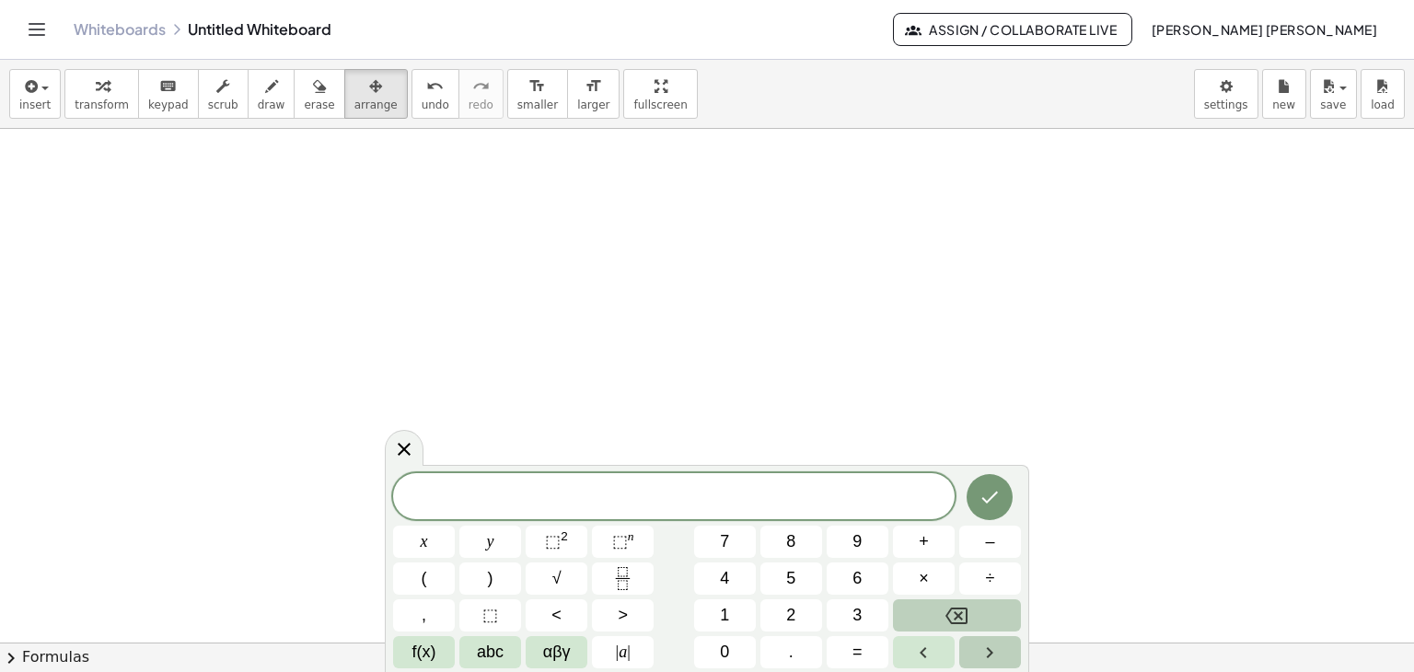
click at [999, 654] on icon "Right arrow" at bounding box center [990, 653] width 22 height 22
click at [423, 649] on span "f(x)" at bounding box center [424, 652] width 24 height 25
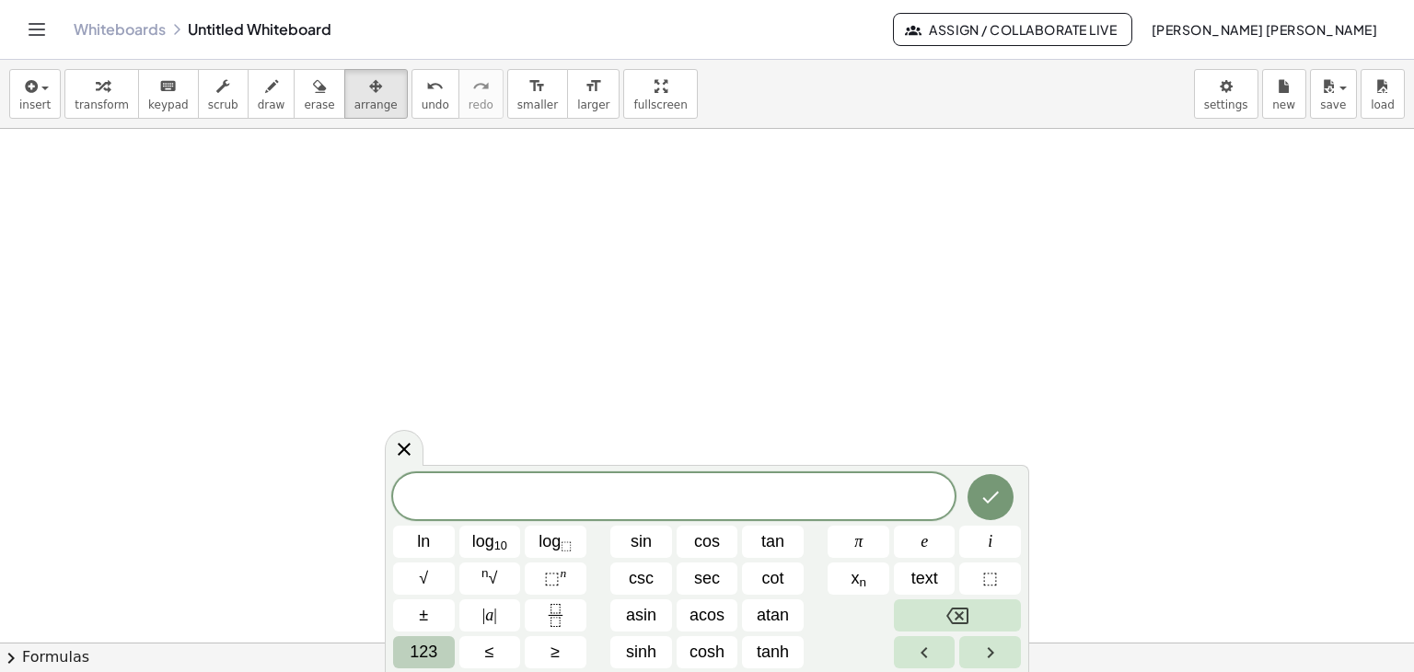
click at [423, 655] on span "123" at bounding box center [424, 652] width 28 height 25
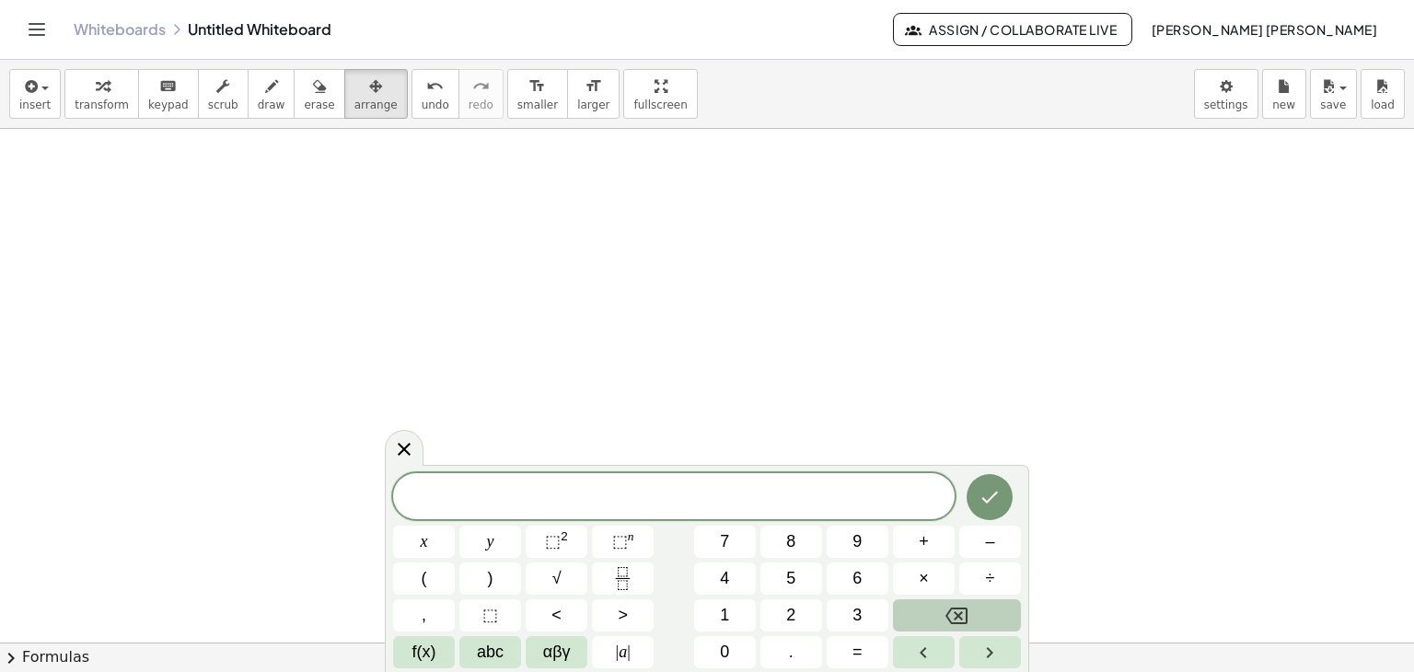
click at [910, 390] on div at bounding box center [707, 311] width 1414 height 1027
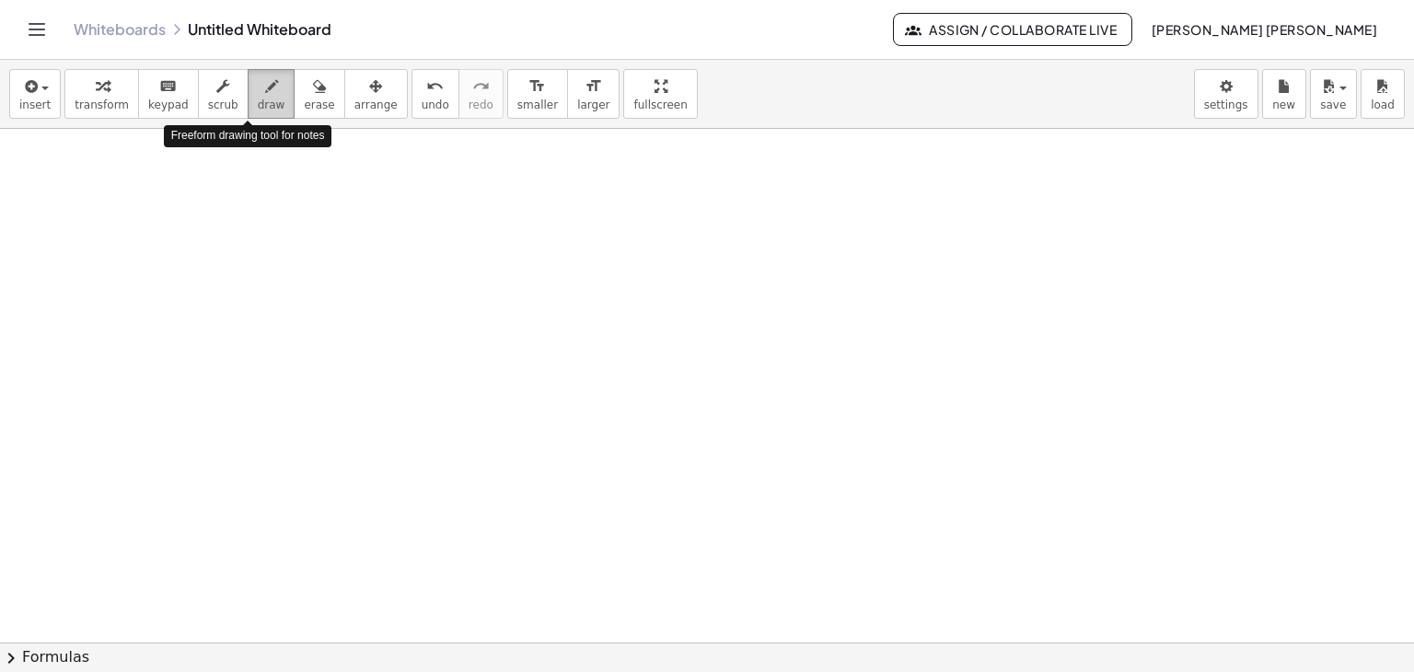
click at [265, 88] on icon "button" at bounding box center [271, 86] width 13 height 22
click at [210, 31] on div "Whiteboards Untitled Whiteboard" at bounding box center [483, 29] width 819 height 18
click at [139, 27] on link "Whiteboards" at bounding box center [120, 29] width 92 height 18
drag, startPoint x: 159, startPoint y: 152, endPoint x: 142, endPoint y: 199, distance: 50.1
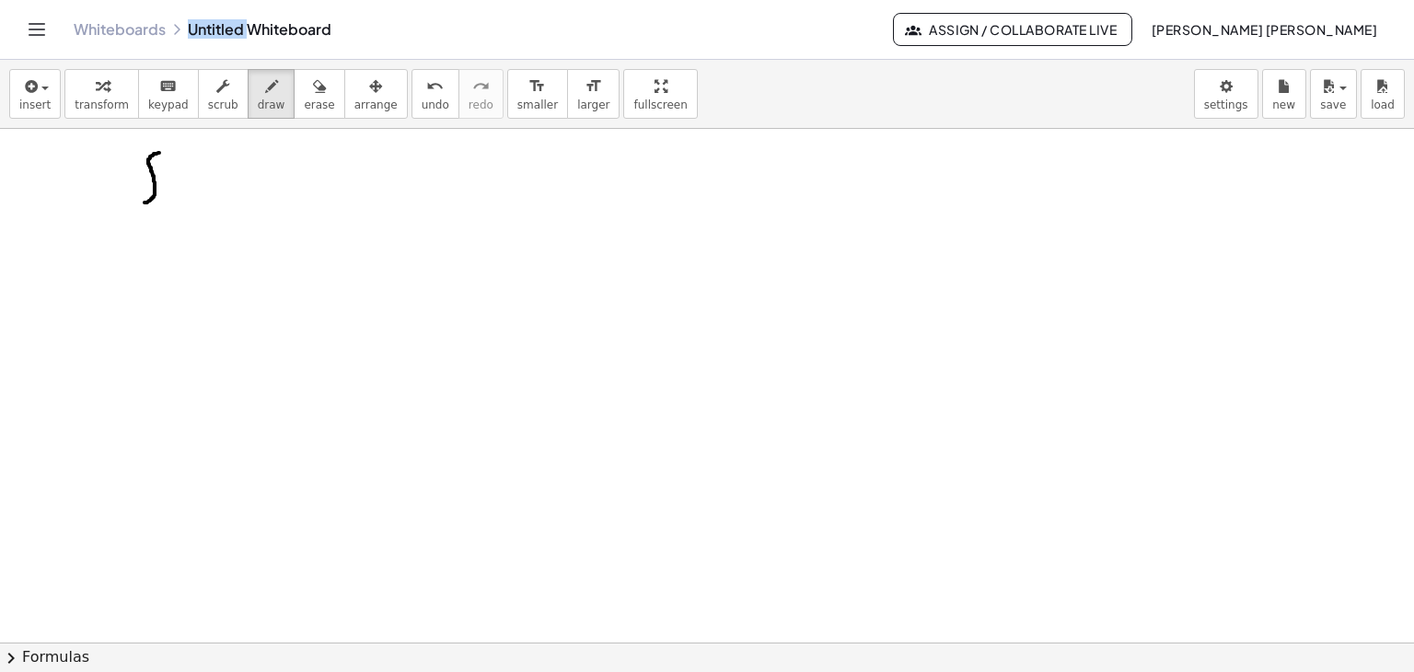
click at [142, 199] on div at bounding box center [707, 311] width 1414 height 1027
drag, startPoint x: 180, startPoint y: 172, endPoint x: 173, endPoint y: 203, distance: 31.1
click at [173, 203] on div at bounding box center [707, 311] width 1414 height 1027
click at [179, 189] on div at bounding box center [707, 311] width 1414 height 1027
drag, startPoint x: 188, startPoint y: 178, endPoint x: 188, endPoint y: 193, distance: 15.6
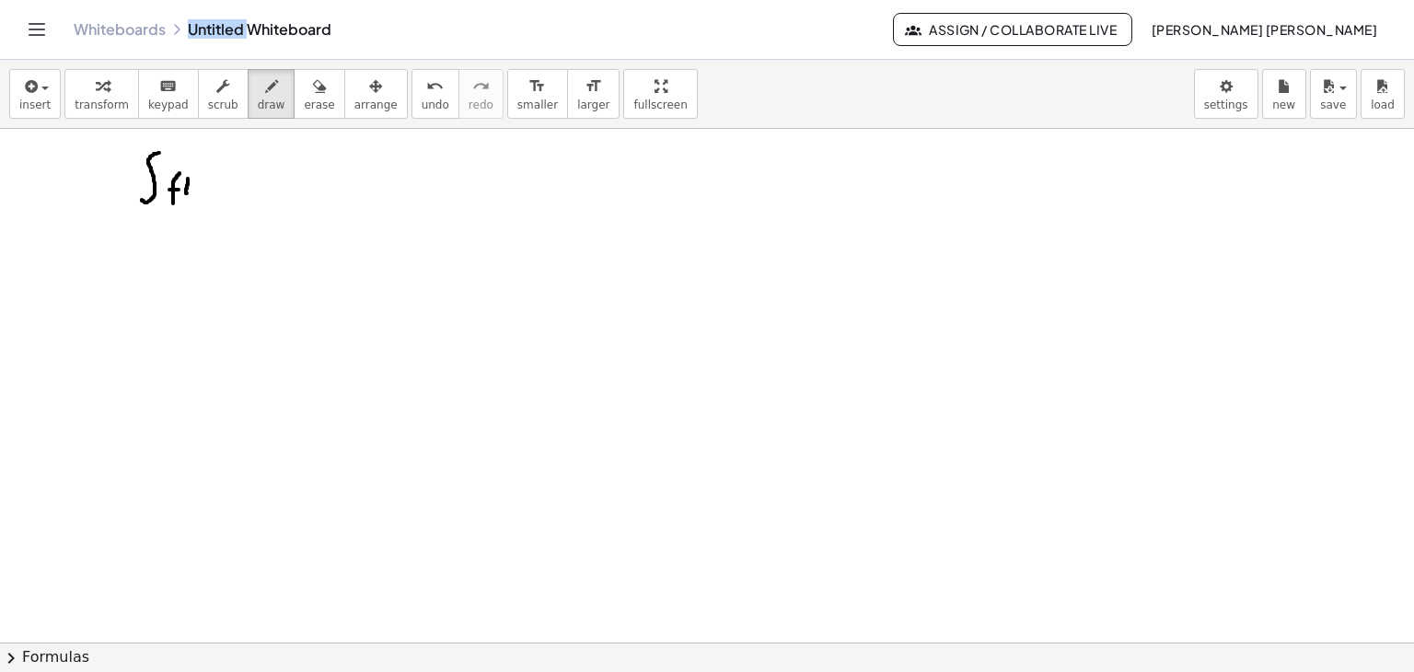
click at [188, 193] on div at bounding box center [707, 311] width 1414 height 1027
drag, startPoint x: 203, startPoint y: 178, endPoint x: 195, endPoint y: 186, distance: 11.1
click at [195, 186] on div at bounding box center [707, 311] width 1414 height 1027
drag, startPoint x: 193, startPoint y: 177, endPoint x: 203, endPoint y: 182, distance: 10.7
click at [203, 182] on div at bounding box center [707, 311] width 1414 height 1027
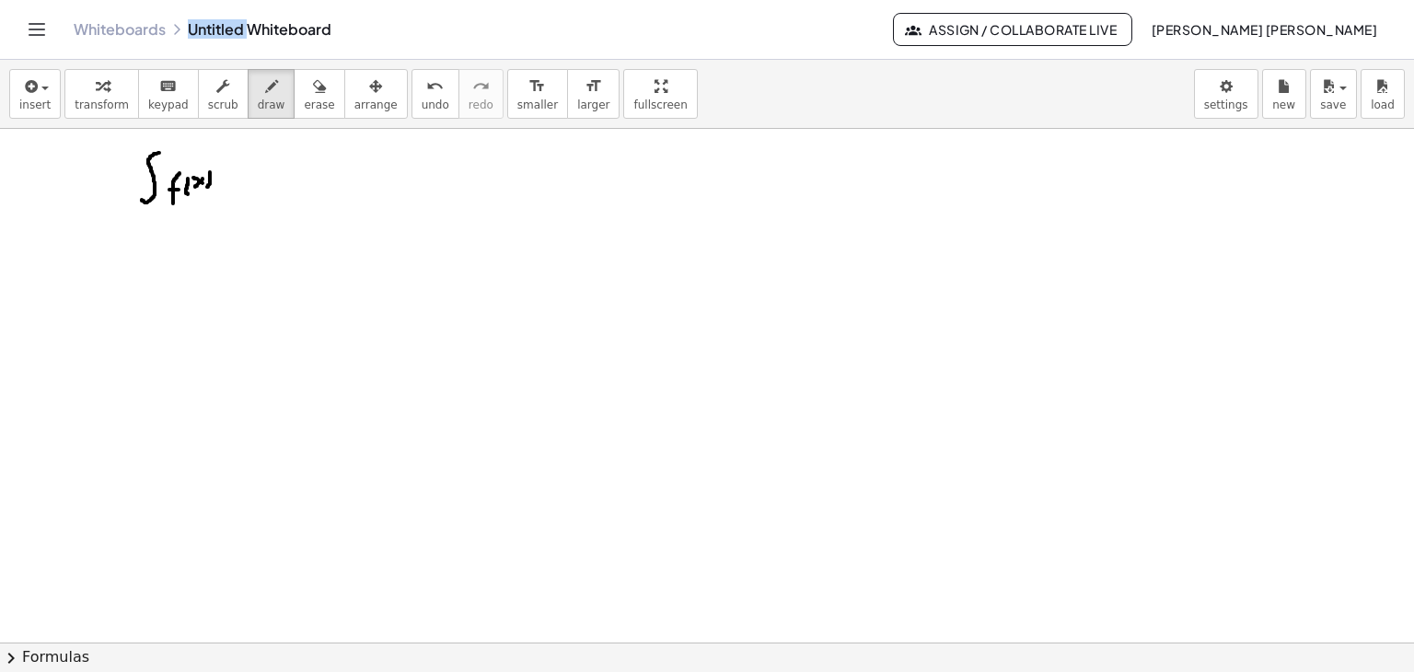
drag, startPoint x: 210, startPoint y: 171, endPoint x: 207, endPoint y: 188, distance: 16.8
click at [207, 188] on div at bounding box center [707, 311] width 1414 height 1027
drag, startPoint x: 228, startPoint y: 177, endPoint x: 224, endPoint y: 149, distance: 28.0
click at [224, 149] on div at bounding box center [707, 311] width 1414 height 1027
drag, startPoint x: 239, startPoint y: 178, endPoint x: 230, endPoint y: 196, distance: 20.6
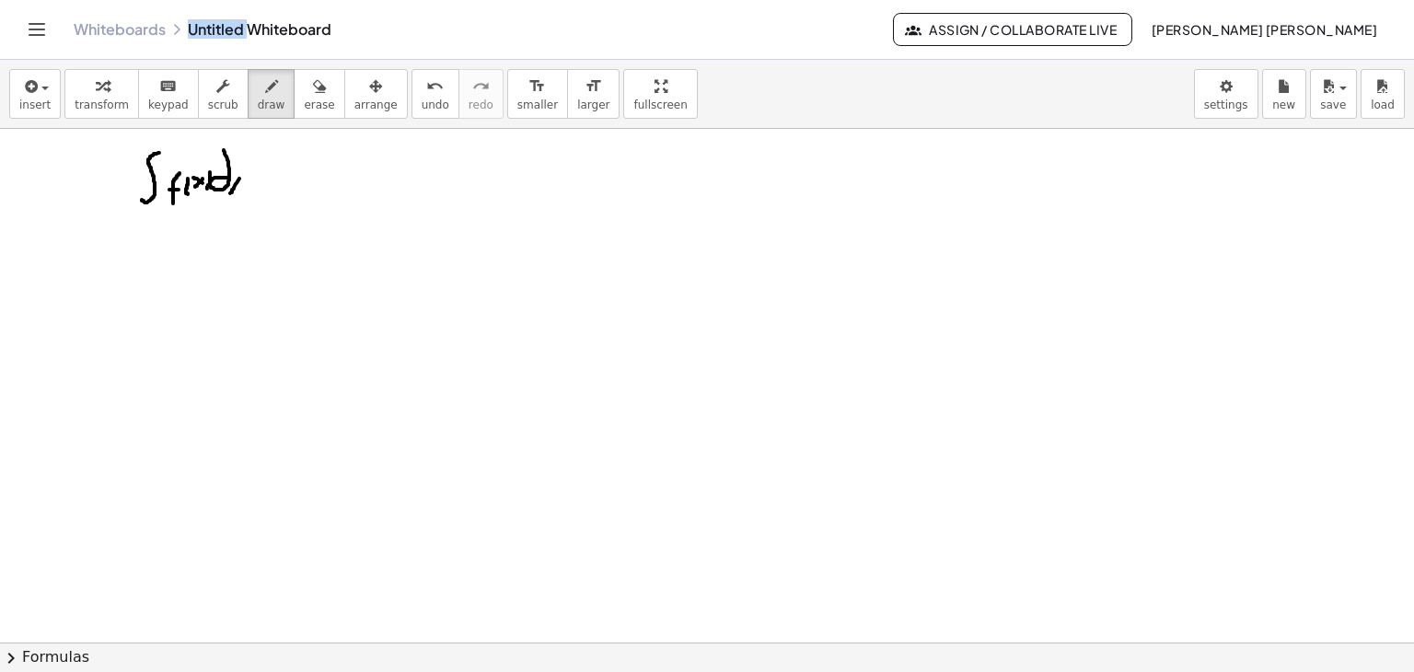
click at [230, 196] on div at bounding box center [707, 311] width 1414 height 1027
drag, startPoint x: 232, startPoint y: 175, endPoint x: 249, endPoint y: 189, distance: 22.3
click at [249, 189] on div at bounding box center [707, 311] width 1414 height 1027
drag, startPoint x: 258, startPoint y: 178, endPoint x: 279, endPoint y: 176, distance: 21.3
click at [279, 176] on div at bounding box center [707, 311] width 1414 height 1027
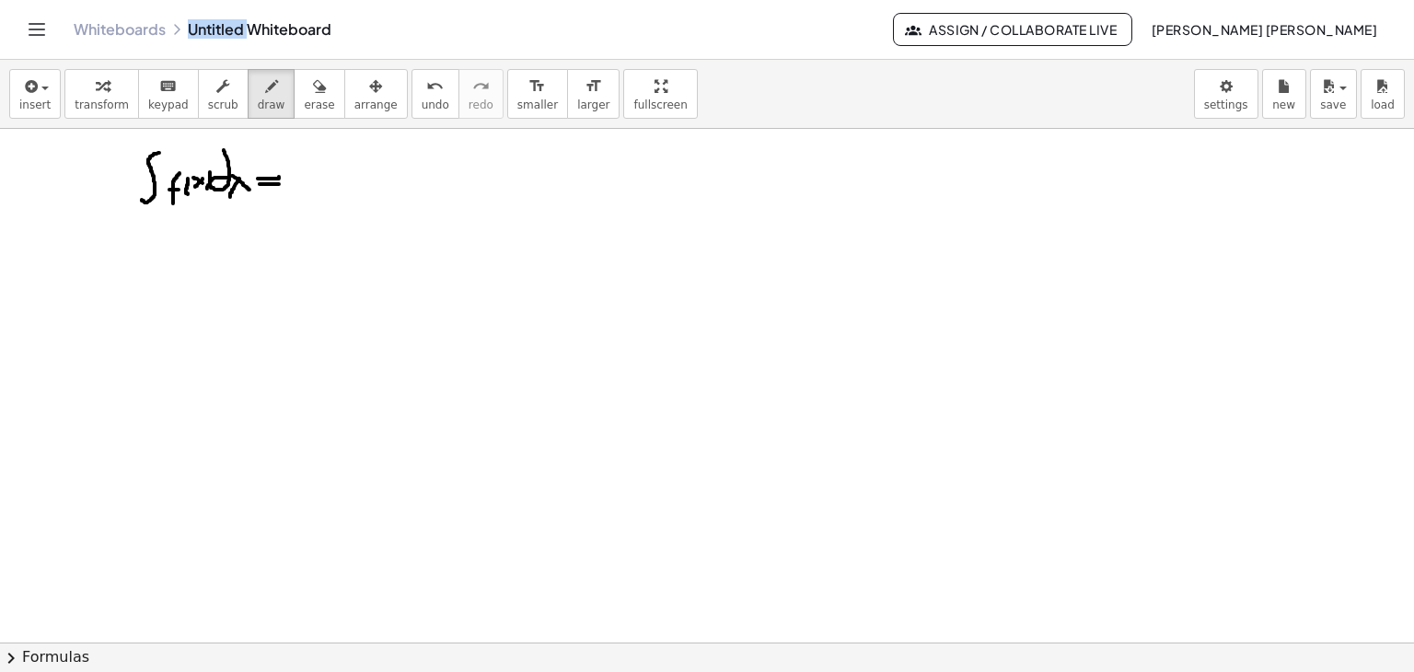
drag, startPoint x: 260, startPoint y: 183, endPoint x: 280, endPoint y: 183, distance: 20.3
click at [280, 183] on div at bounding box center [707, 311] width 1414 height 1027
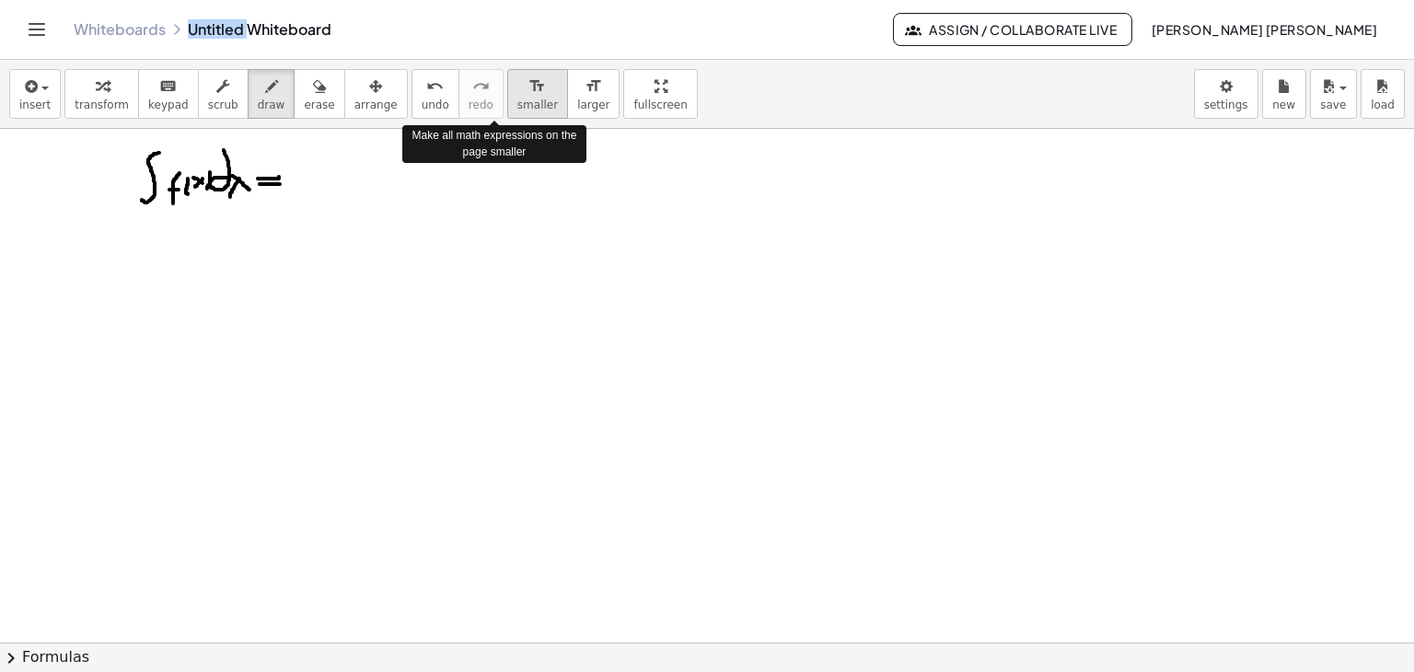
click at [528, 91] on icon "format_size" at bounding box center [536, 86] width 17 height 22
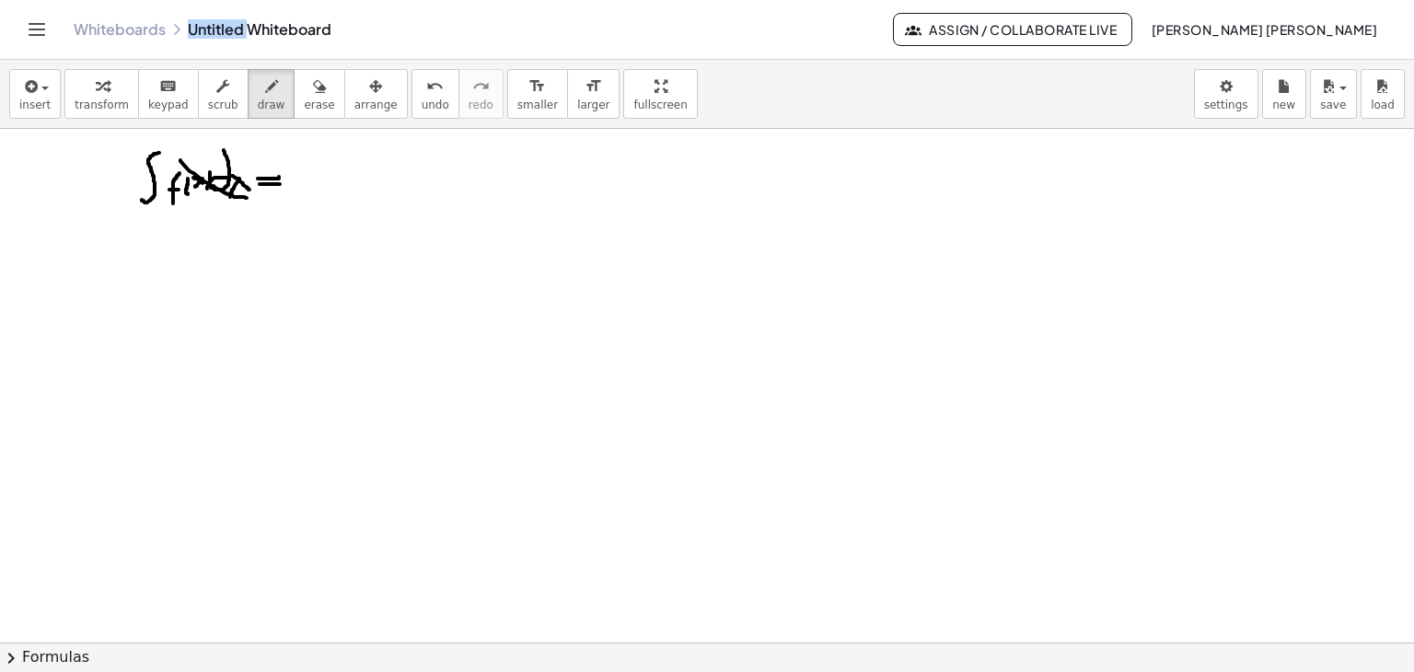
drag, startPoint x: 180, startPoint y: 159, endPoint x: 251, endPoint y: 197, distance: 80.3
click at [251, 197] on div at bounding box center [707, 311] width 1414 height 1027
click at [422, 98] on span "undo" at bounding box center [436, 104] width 28 height 13
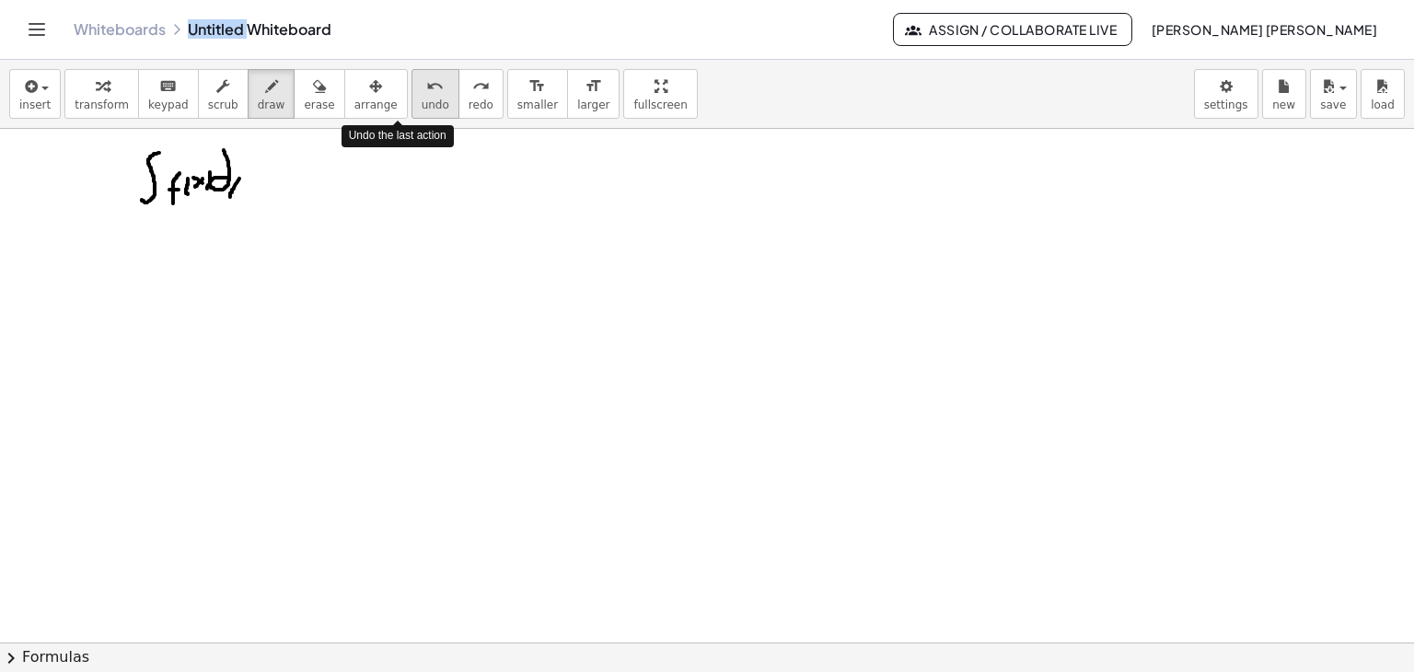
click at [422, 98] on span "undo" at bounding box center [436, 104] width 28 height 13
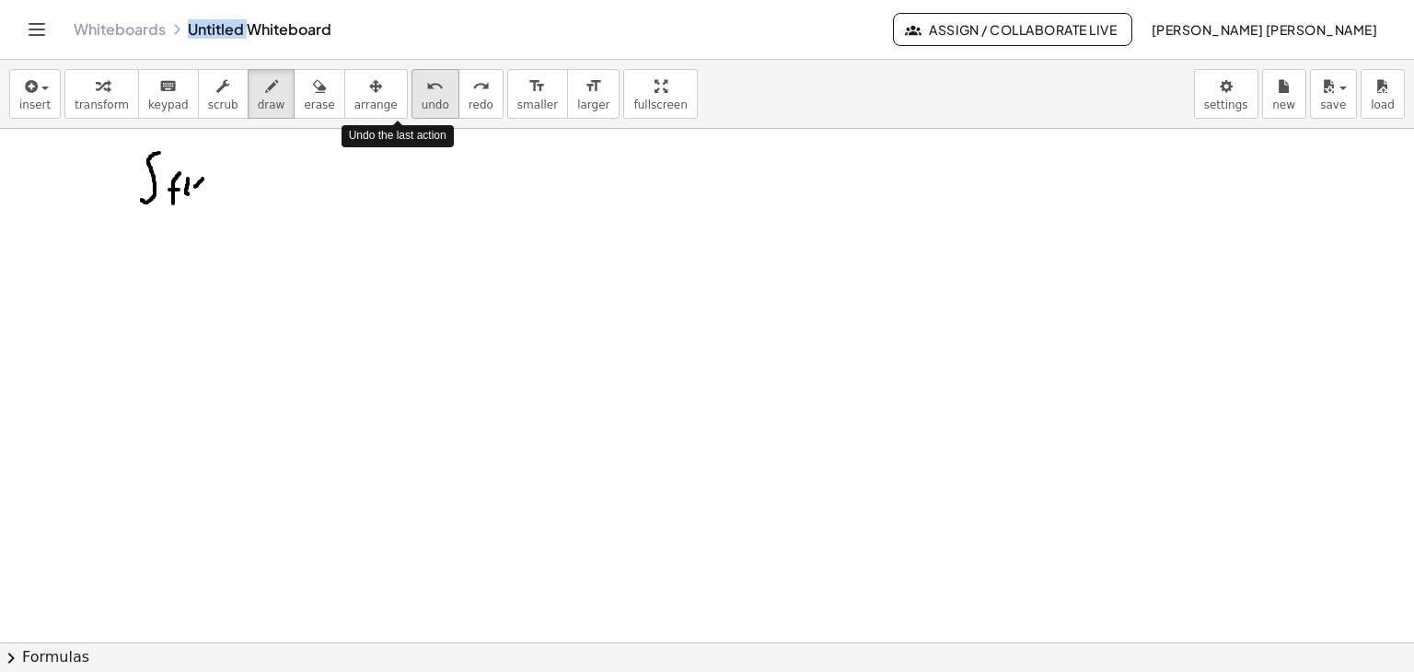
click at [422, 98] on span "undo" at bounding box center [436, 104] width 28 height 13
click at [192, 175] on div at bounding box center [707, 311] width 1414 height 1027
drag, startPoint x: 192, startPoint y: 175, endPoint x: 195, endPoint y: 196, distance: 21.4
click at [195, 196] on div at bounding box center [707, 311] width 1414 height 1027
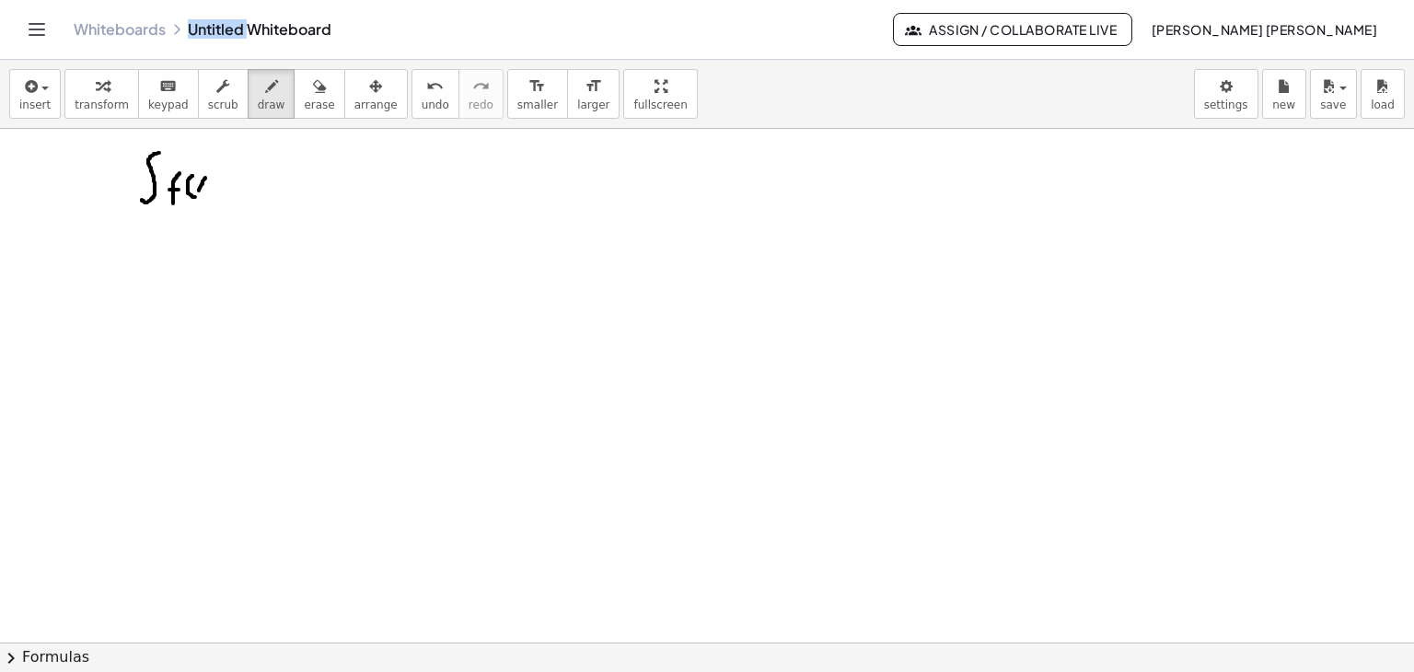
drag, startPoint x: 205, startPoint y: 177, endPoint x: 198, endPoint y: 190, distance: 14.8
click at [198, 190] on div at bounding box center [707, 311] width 1414 height 1027
drag, startPoint x: 195, startPoint y: 177, endPoint x: 207, endPoint y: 186, distance: 15.1
click at [207, 186] on div at bounding box center [707, 311] width 1414 height 1027
drag, startPoint x: 211, startPoint y: 173, endPoint x: 220, endPoint y: 196, distance: 24.8
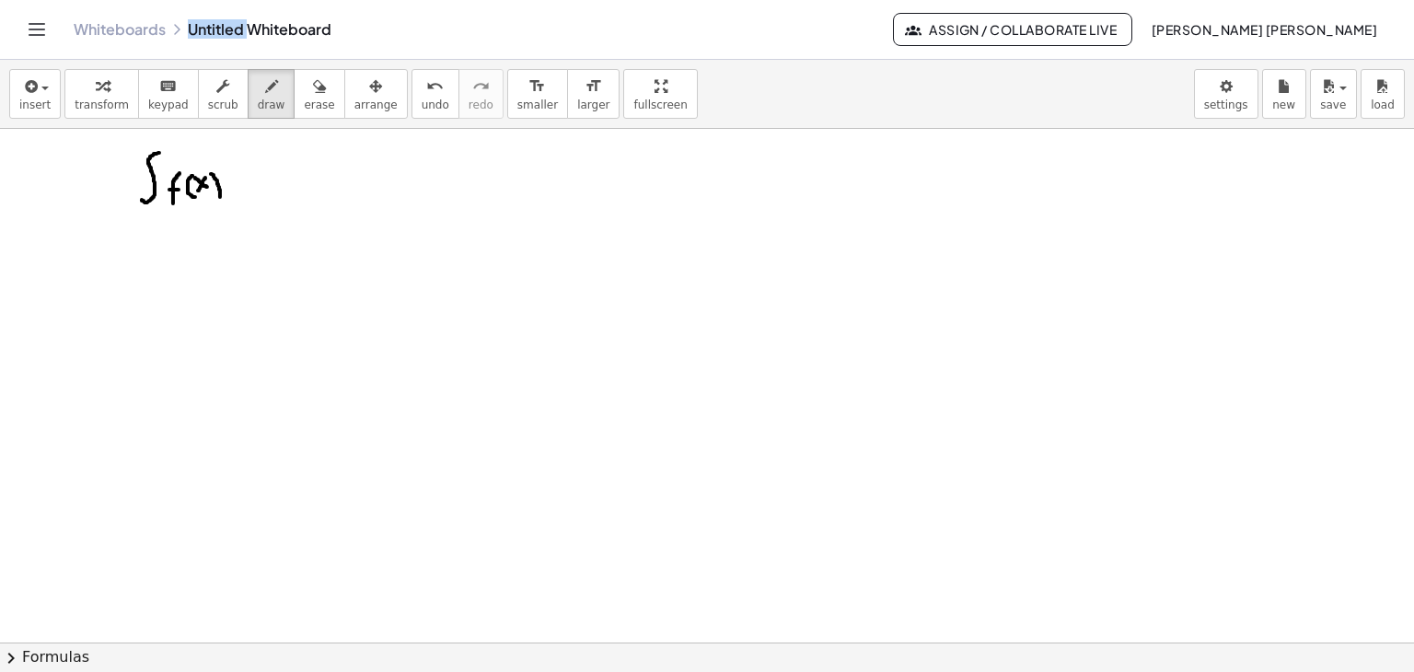
click at [220, 196] on div at bounding box center [707, 311] width 1414 height 1027
drag, startPoint x: 236, startPoint y: 185, endPoint x: 236, endPoint y: 168, distance: 17.5
click at [236, 168] on div at bounding box center [707, 311] width 1414 height 1027
drag, startPoint x: 249, startPoint y: 179, endPoint x: 239, endPoint y: 196, distance: 19.8
click at [239, 196] on div at bounding box center [707, 311] width 1414 height 1027
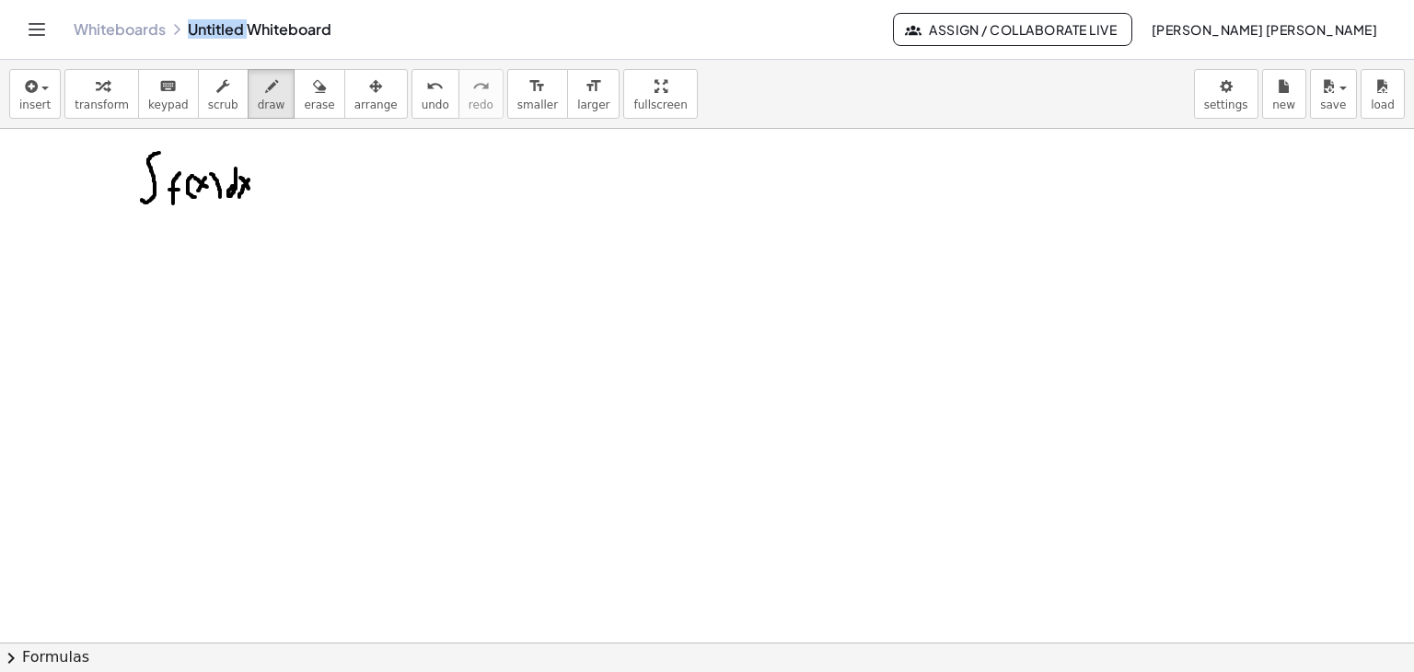
drag, startPoint x: 240, startPoint y: 177, endPoint x: 249, endPoint y: 188, distance: 13.8
click at [249, 188] on div at bounding box center [707, 311] width 1414 height 1027
click at [269, 176] on div at bounding box center [707, 311] width 1414 height 1027
drag, startPoint x: 260, startPoint y: 185, endPoint x: 272, endPoint y: 185, distance: 12.0
click at [272, 185] on div at bounding box center [707, 311] width 1414 height 1027
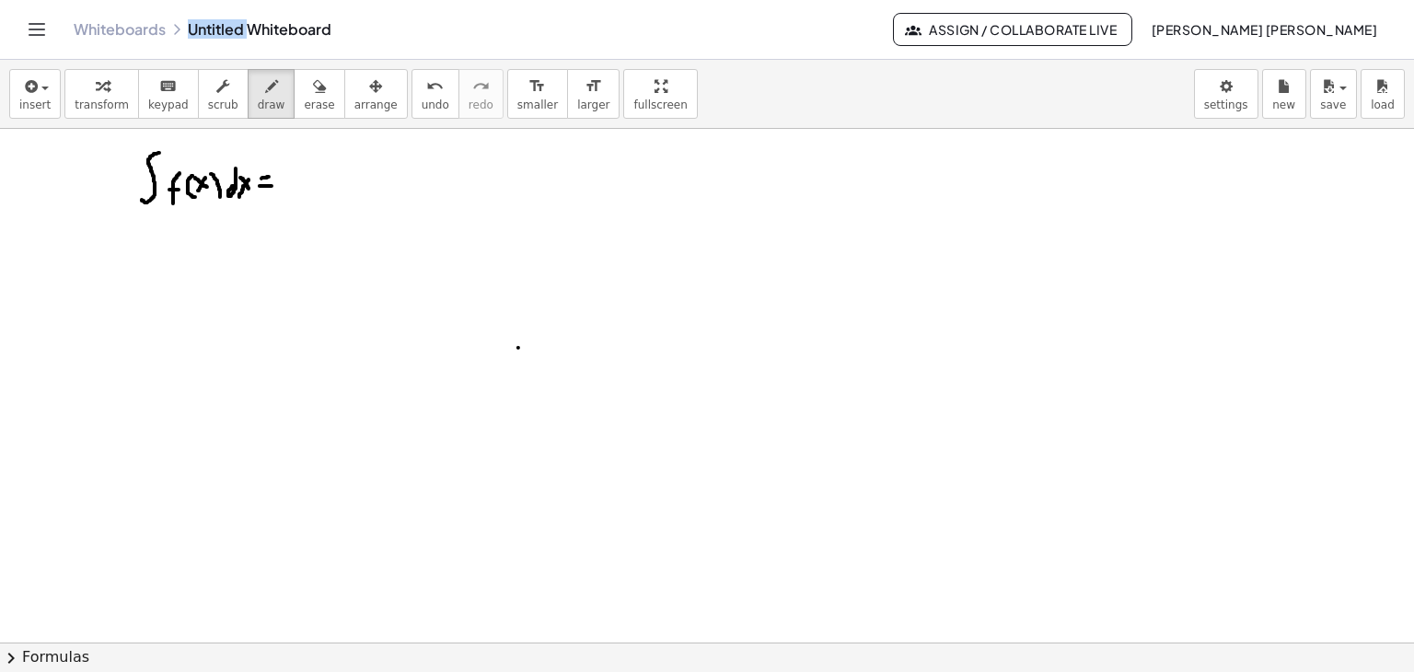
click at [518, 347] on div at bounding box center [707, 311] width 1414 height 1027
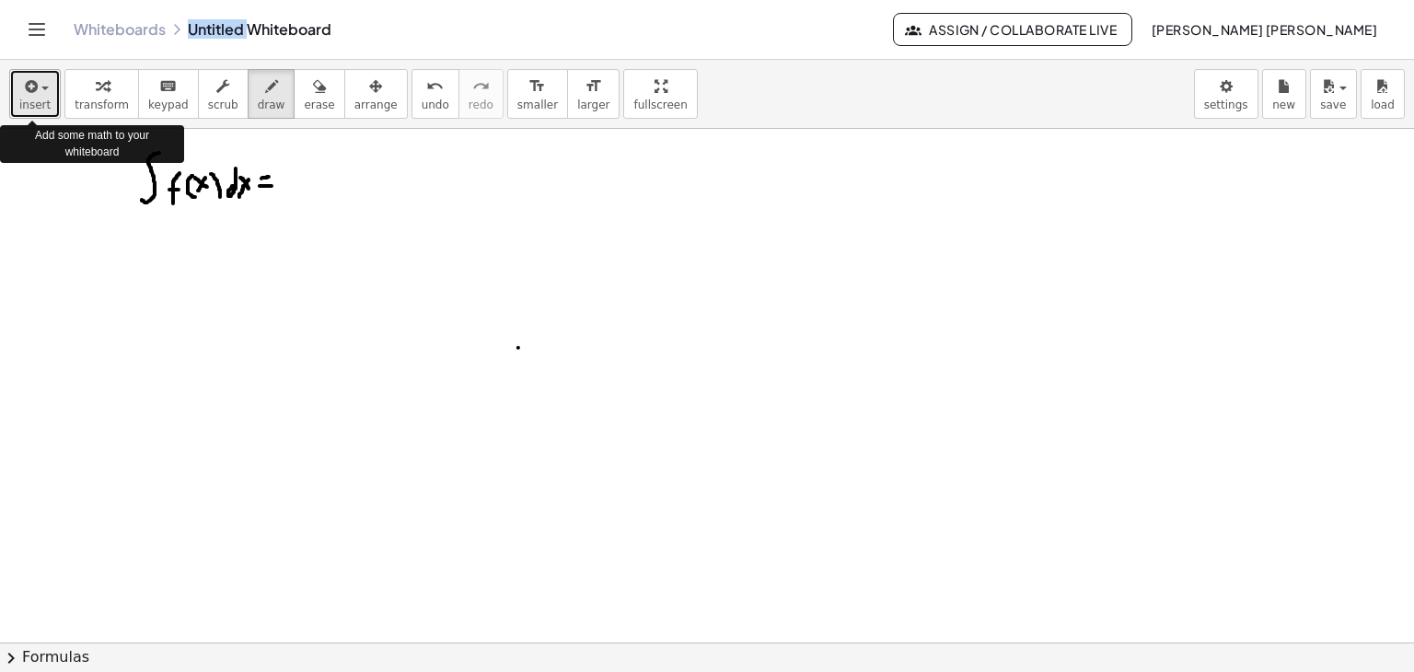
click at [35, 93] on icon "button" at bounding box center [29, 86] width 17 height 22
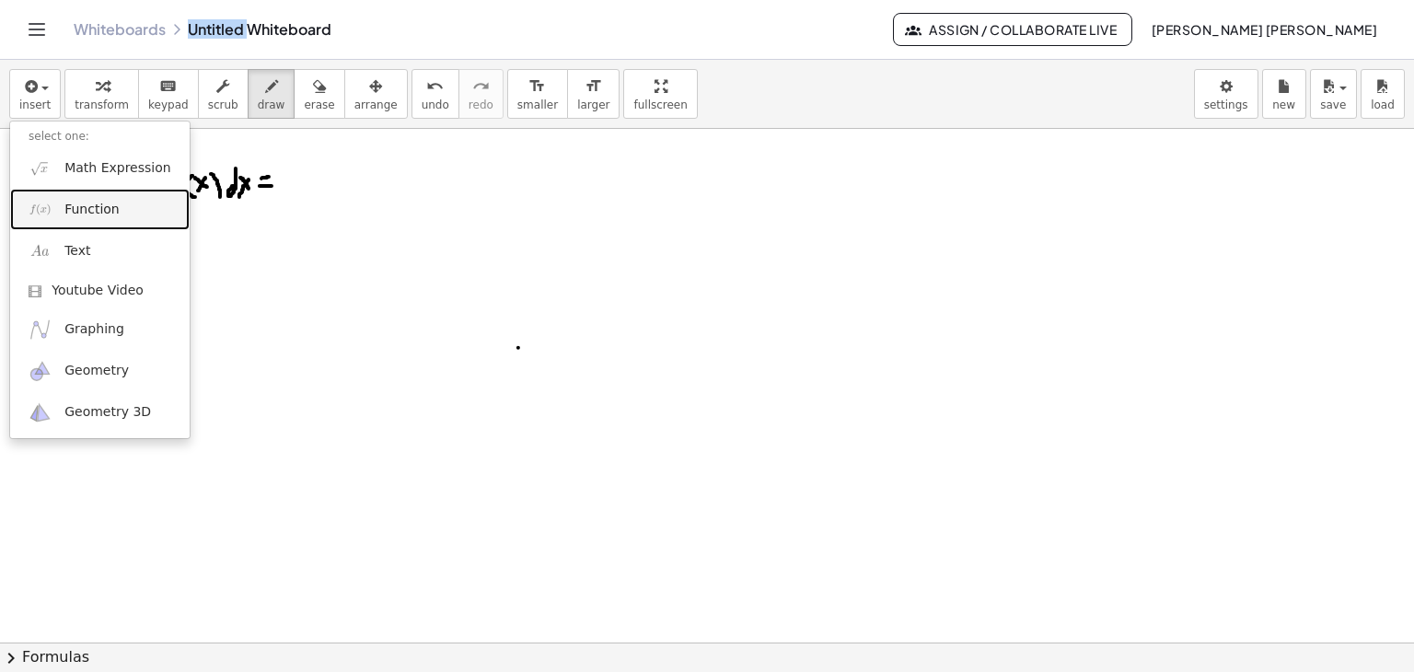
click at [113, 212] on span "Function" at bounding box center [91, 210] width 55 height 18
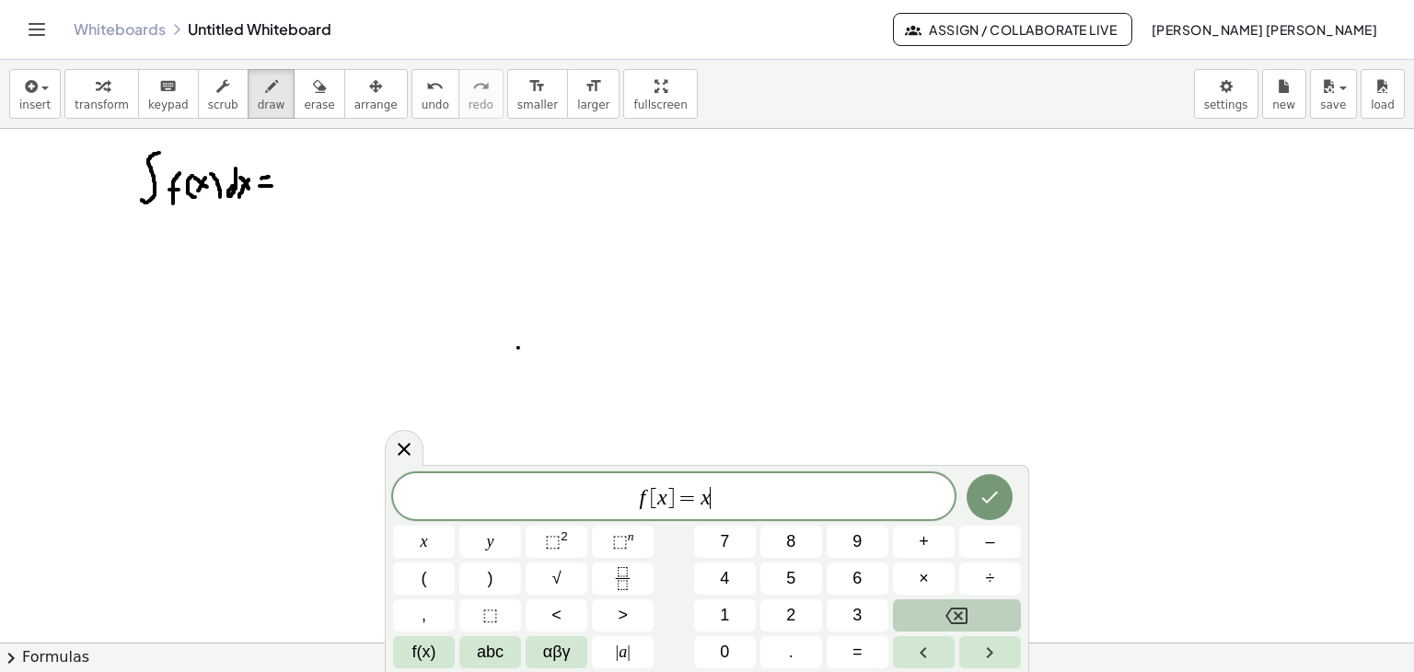
click at [788, 493] on span "f [ x ] = x ​" at bounding box center [674, 498] width 562 height 26
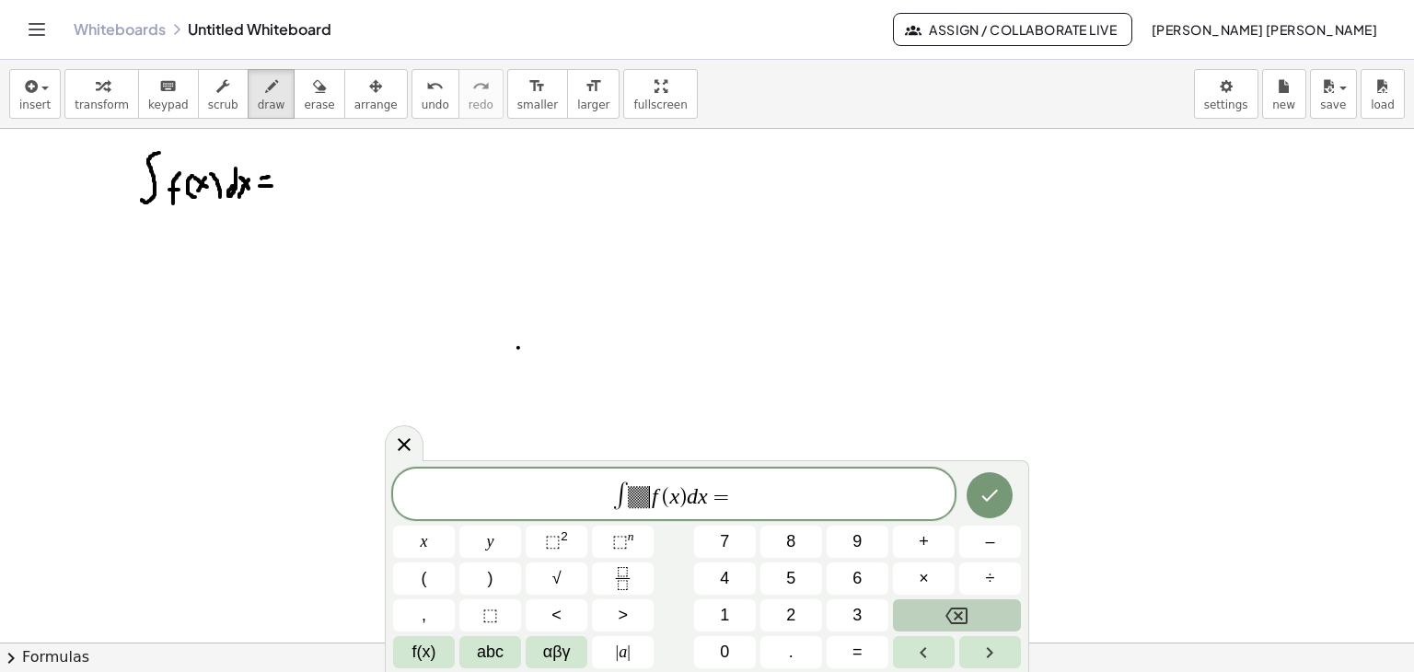
click at [648, 492] on span "∫ ▒ ​ f ( x ) d x =" at bounding box center [674, 495] width 562 height 31
click at [981, 502] on icon "Done" at bounding box center [990, 495] width 22 height 22
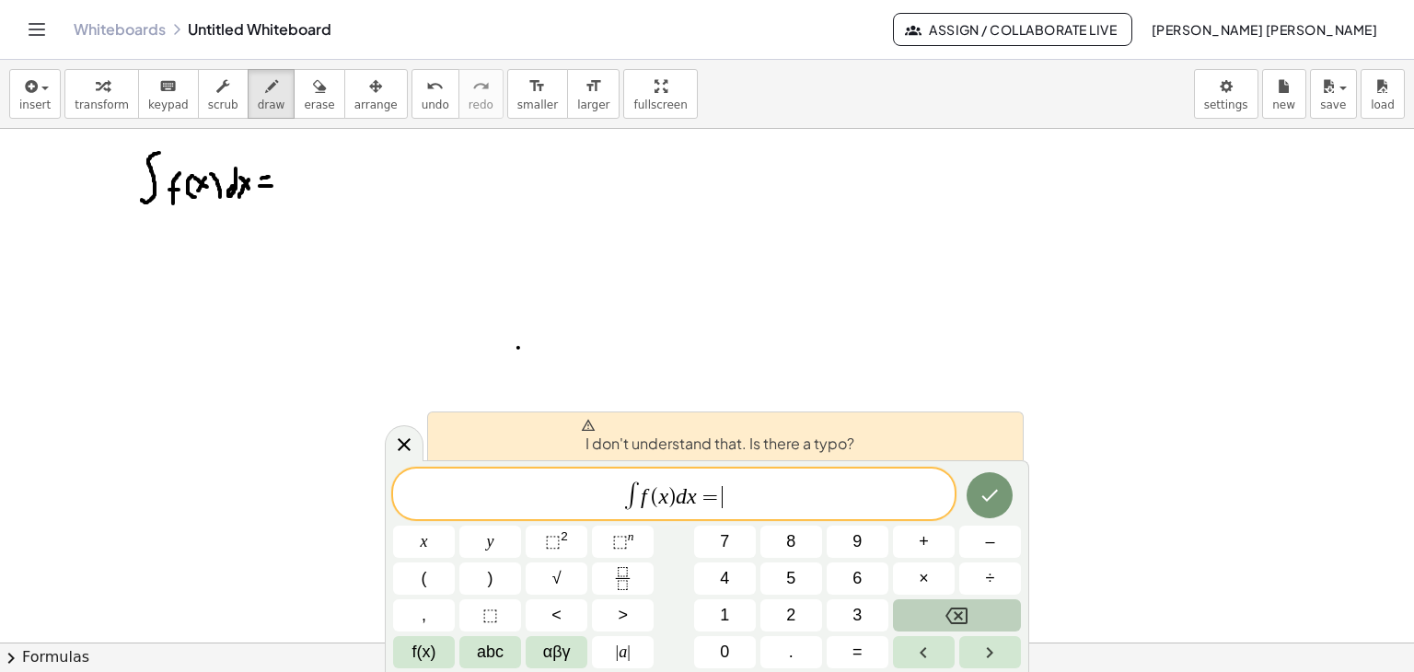
click at [746, 502] on span "∫ f ( x ) d x = ​" at bounding box center [674, 495] width 562 height 31
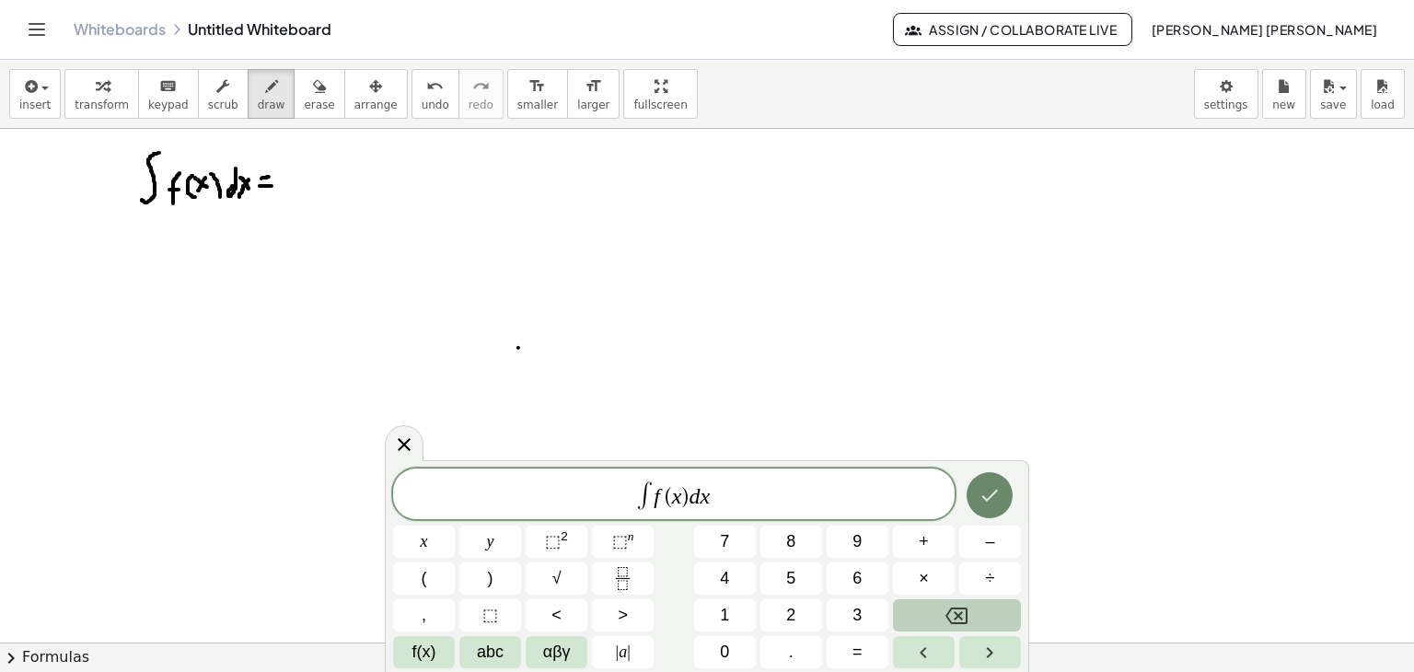
click at [993, 491] on icon "Done" at bounding box center [990, 495] width 22 height 22
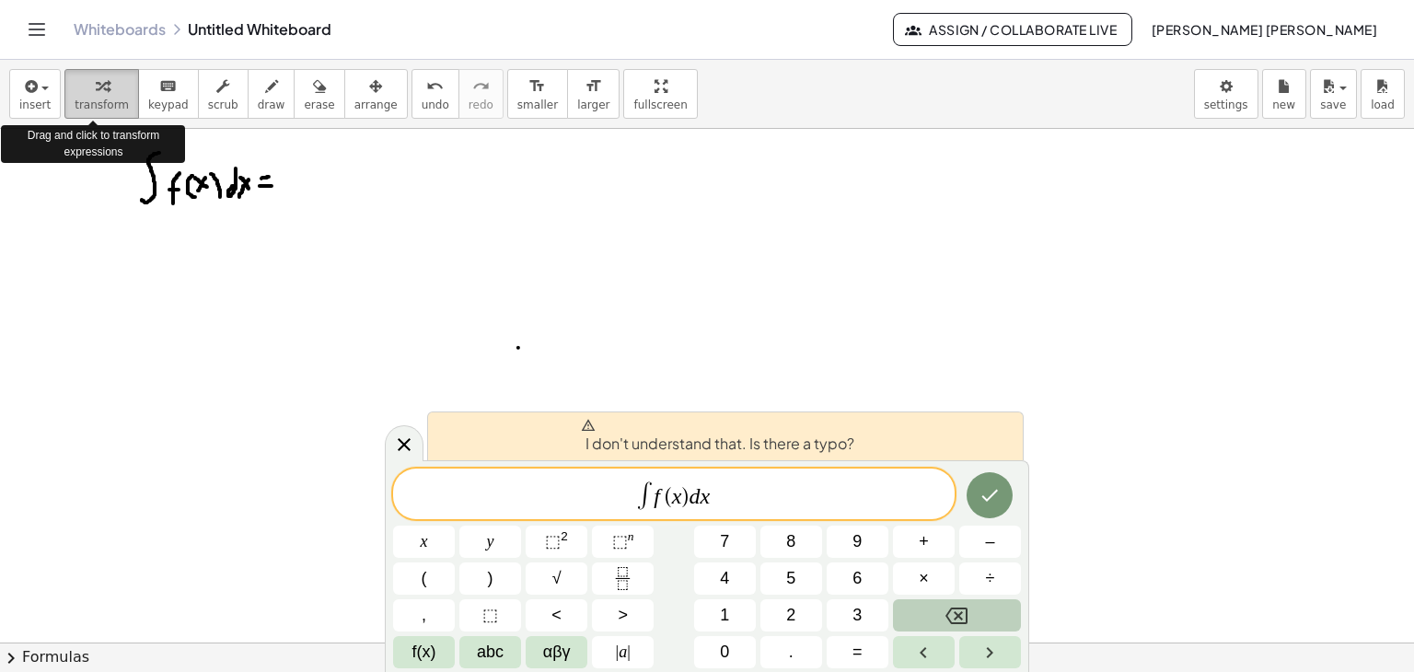
click at [98, 97] on icon "button" at bounding box center [102, 86] width 13 height 22
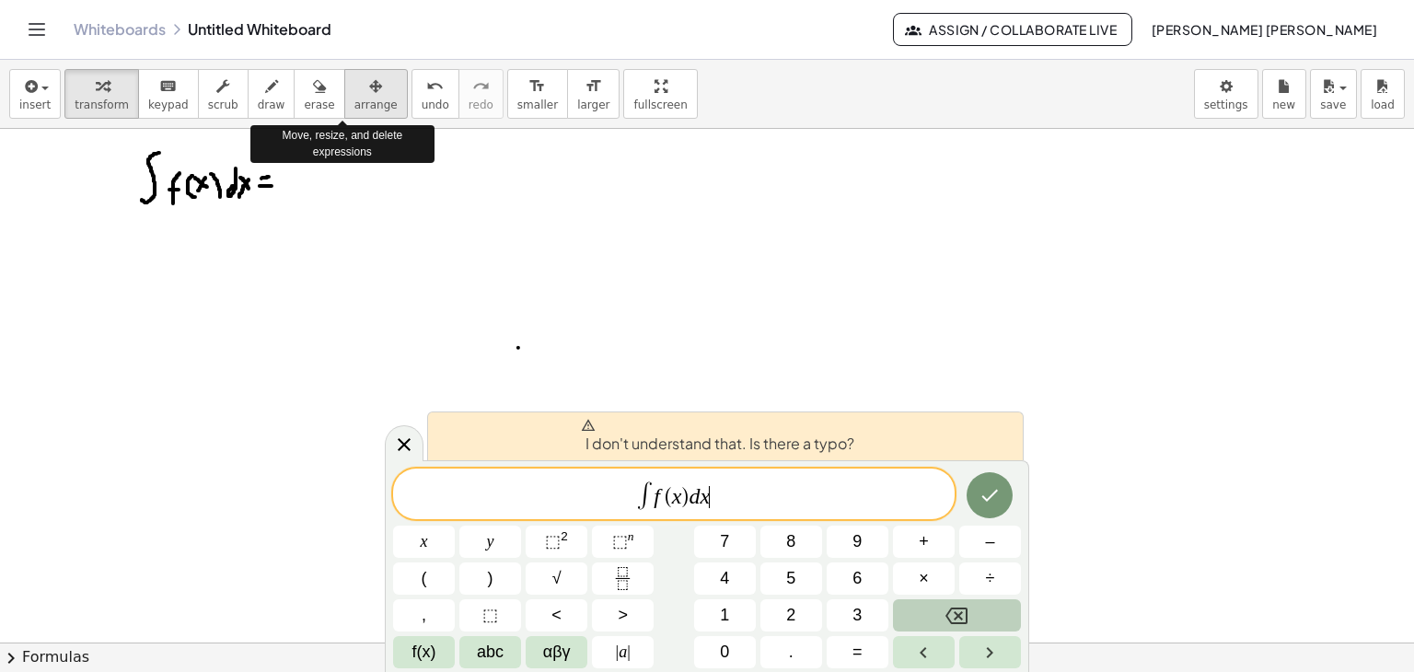
click at [362, 99] on button "arrange" at bounding box center [376, 94] width 64 height 50
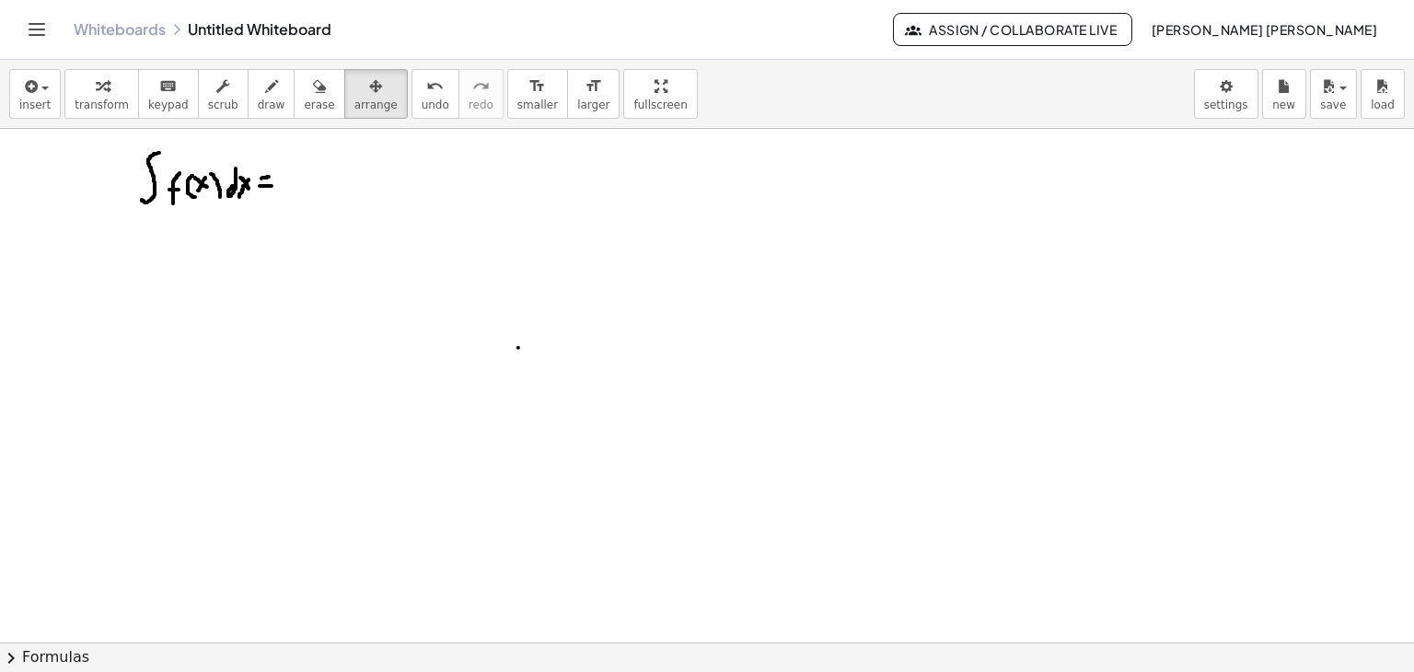
click at [208, 178] on div at bounding box center [707, 311] width 1414 height 1027
click at [208, 190] on div at bounding box center [707, 311] width 1414 height 1027
click at [401, 210] on div at bounding box center [707, 311] width 1414 height 1027
click at [205, 178] on div at bounding box center [707, 311] width 1414 height 1027
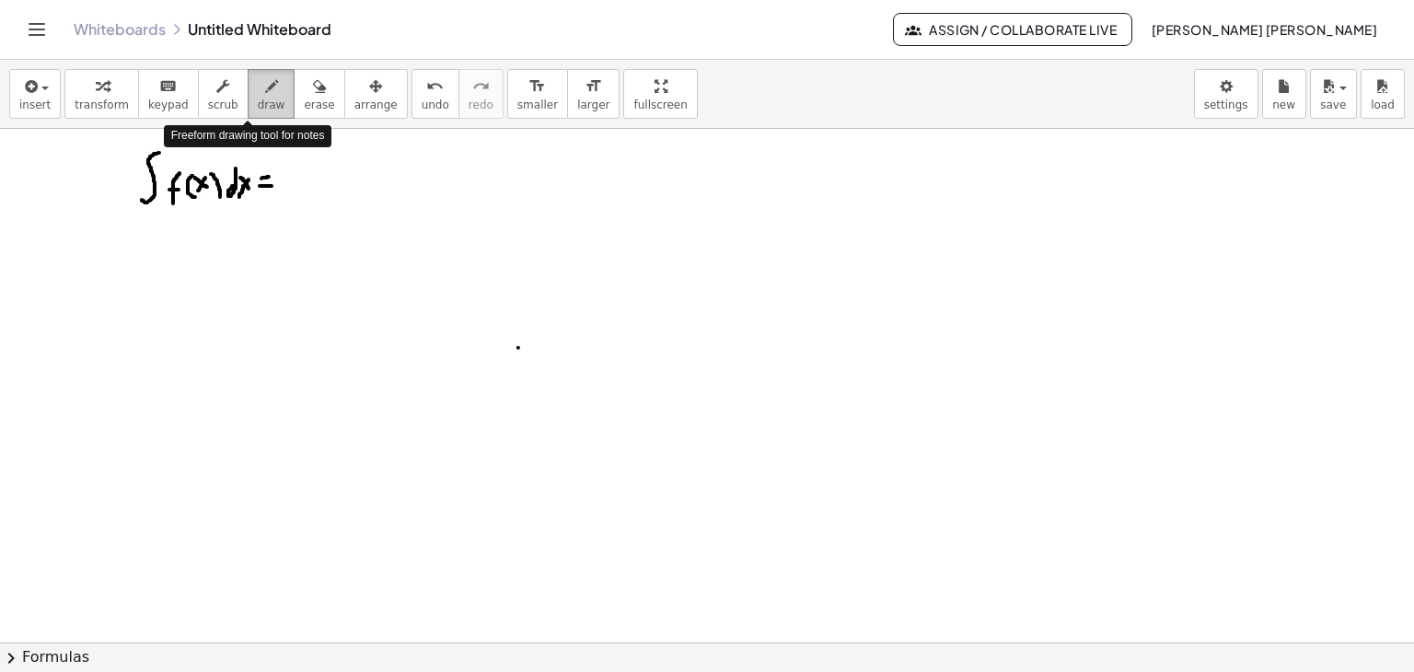
click at [258, 104] on span "draw" at bounding box center [272, 104] width 28 height 13
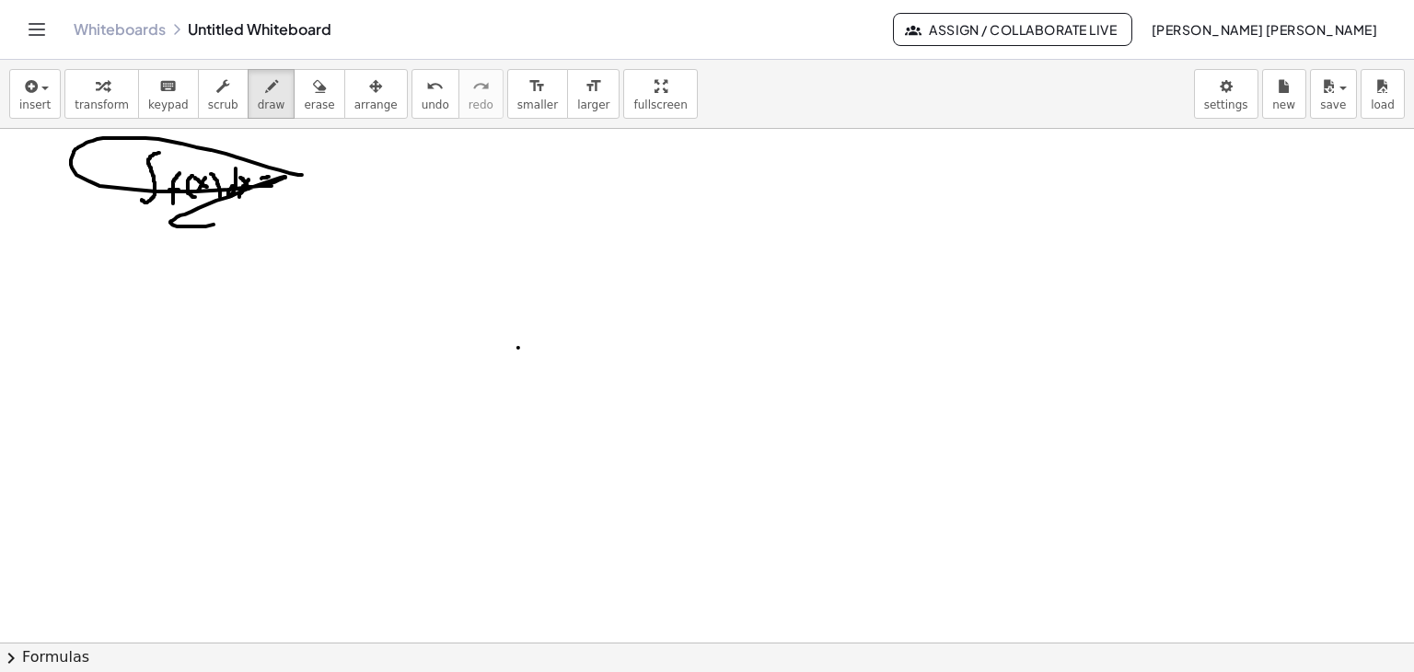
drag, startPoint x: 302, startPoint y: 174, endPoint x: 225, endPoint y: 222, distance: 90.9
click at [225, 222] on div at bounding box center [707, 311] width 1414 height 1027
click at [304, 106] on span "erase" at bounding box center [319, 104] width 30 height 13
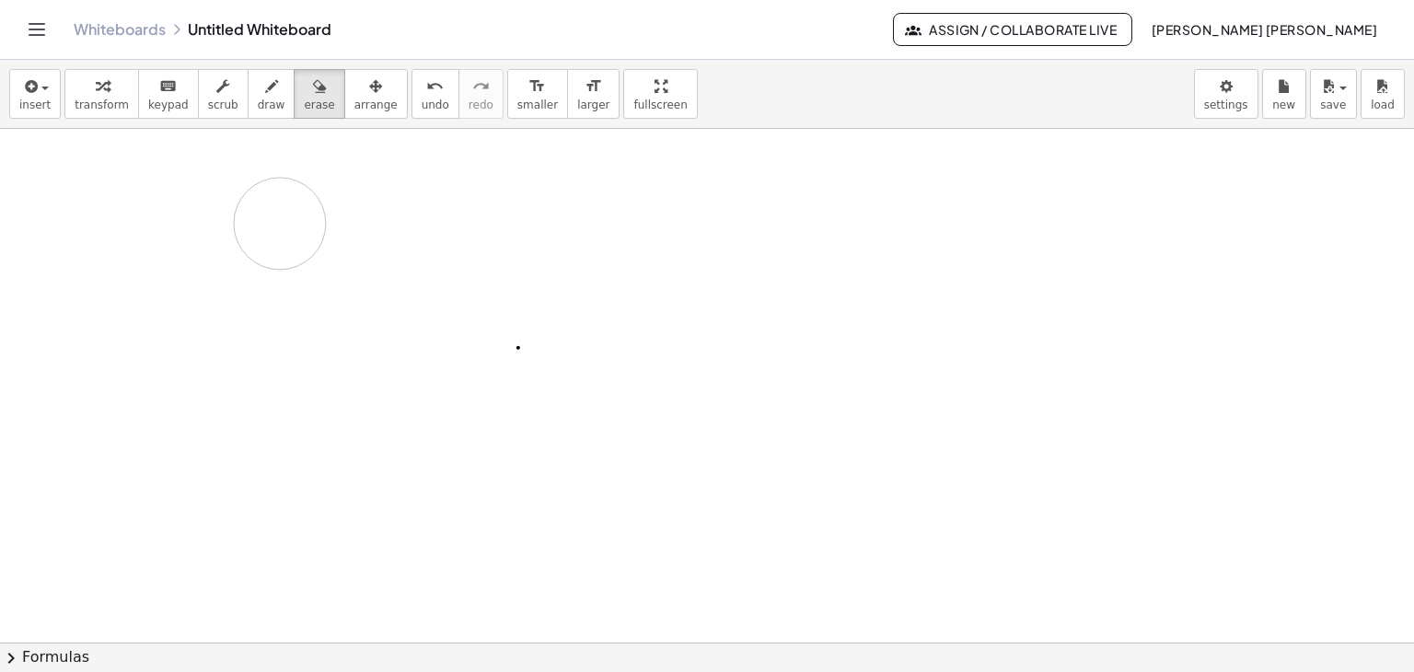
drag, startPoint x: 309, startPoint y: 167, endPoint x: 261, endPoint y: 218, distance: 70.3
click at [261, 218] on div at bounding box center [707, 311] width 1414 height 1027
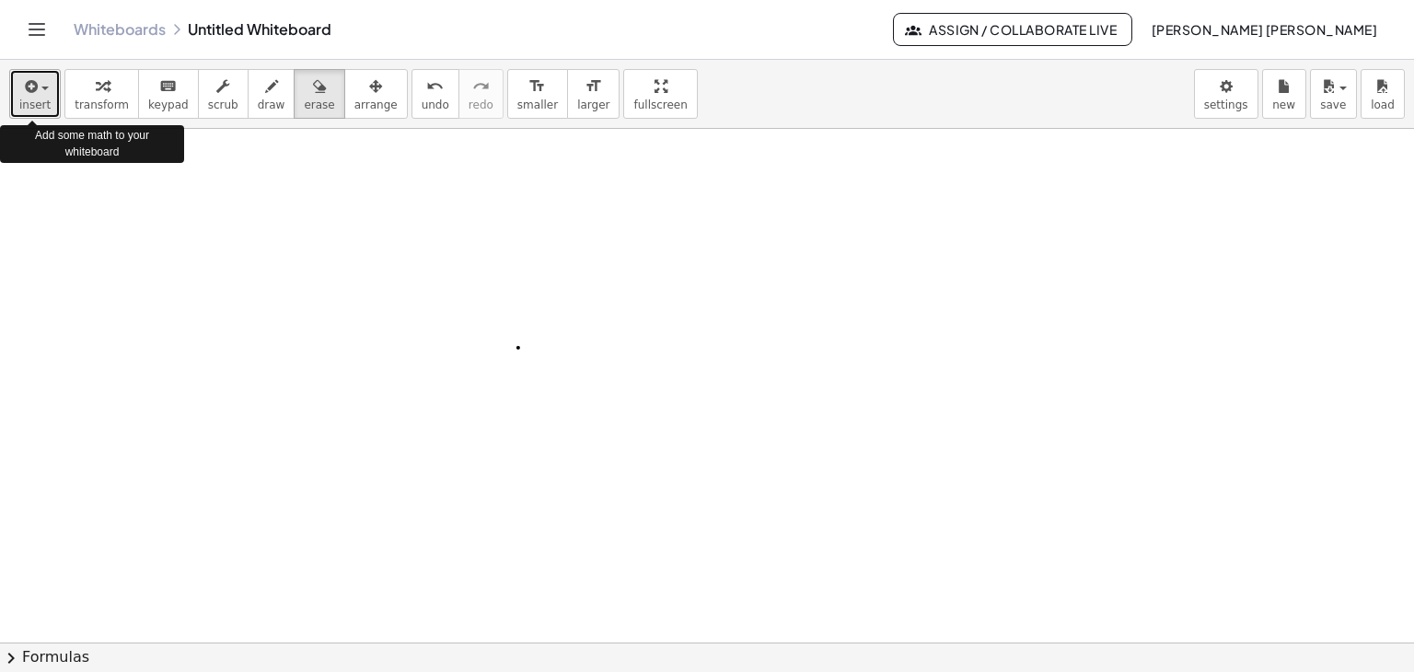
click at [21, 113] on button "insert" at bounding box center [35, 94] width 52 height 50
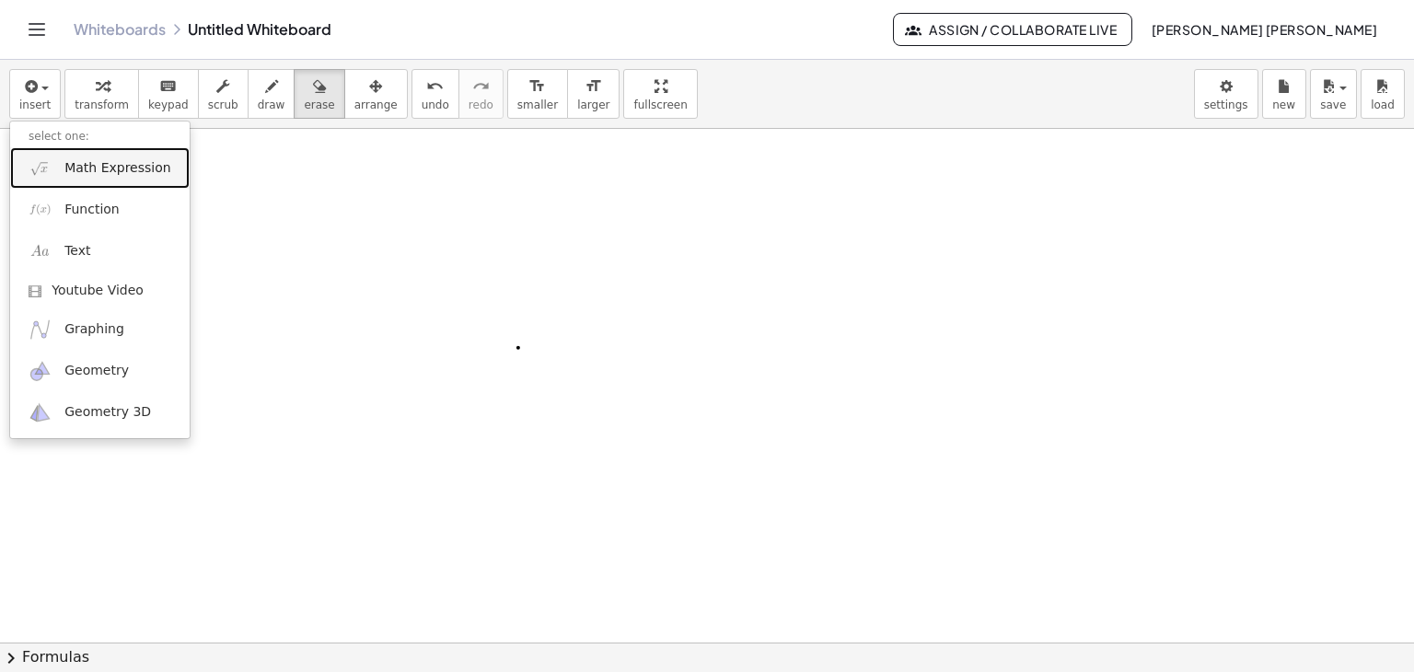
click at [92, 171] on span "Math Expression" at bounding box center [117, 168] width 106 height 18
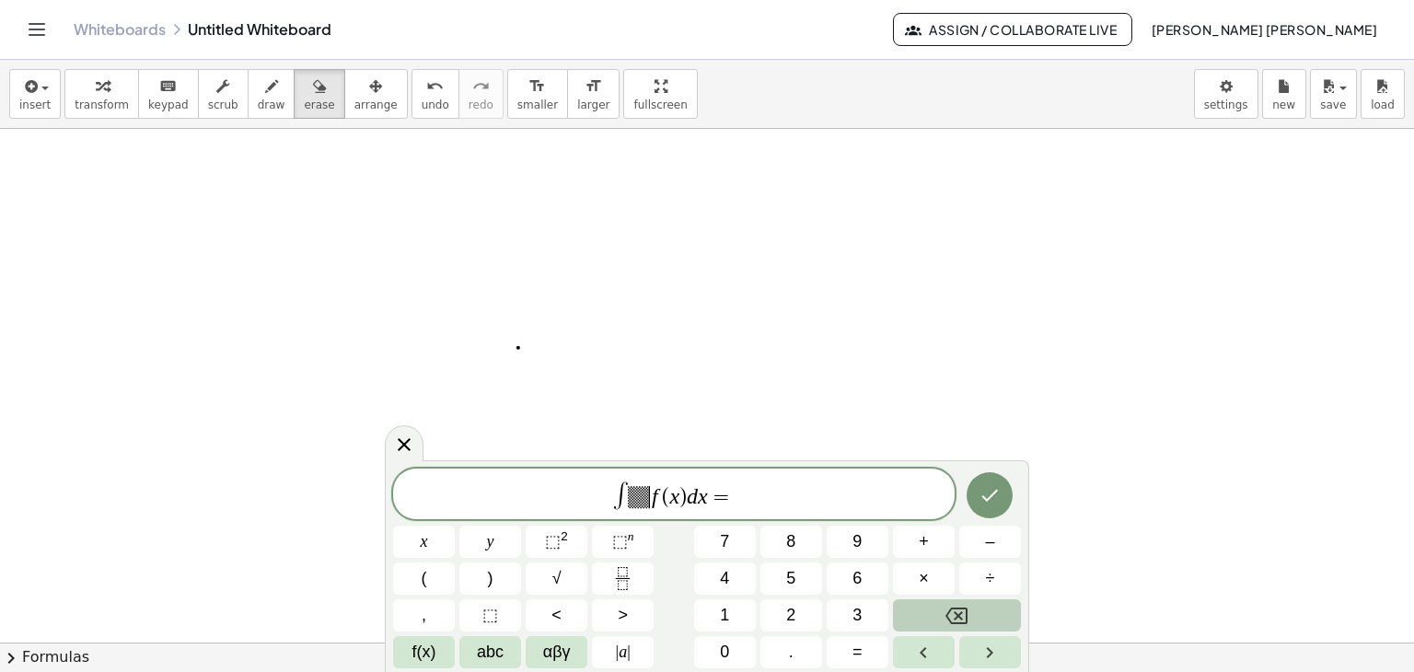
click at [648, 494] on span "∫ ▒ ​ f ( x ) d x =" at bounding box center [674, 495] width 562 height 31
drag, startPoint x: 707, startPoint y: 498, endPoint x: 648, endPoint y: 498, distance: 58.9
click at [648, 498] on span "∫ ▒ f ( x ) d x =" at bounding box center [674, 495] width 562 height 31
click at [663, 499] on span "▒" at bounding box center [667, 497] width 22 height 22
click at [713, 498] on span "=" at bounding box center [721, 497] width 27 height 22
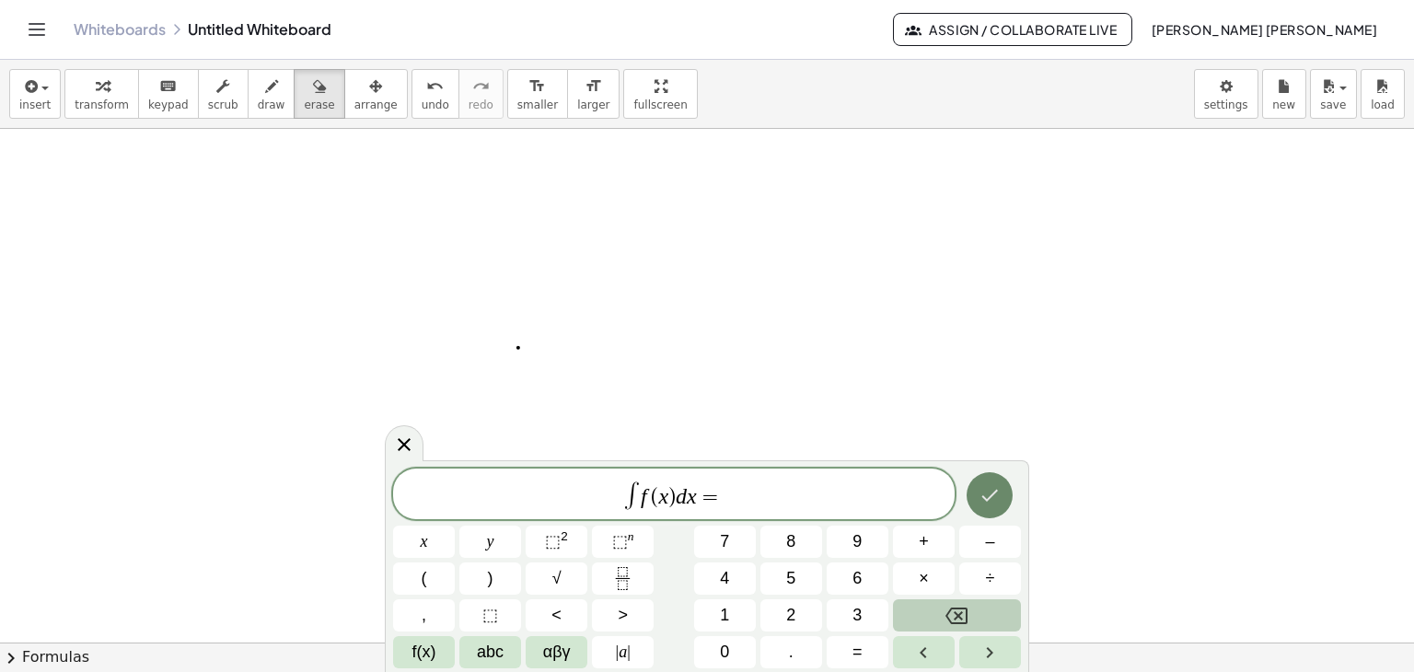
click at [979, 511] on button "Done" at bounding box center [990, 495] width 46 height 46
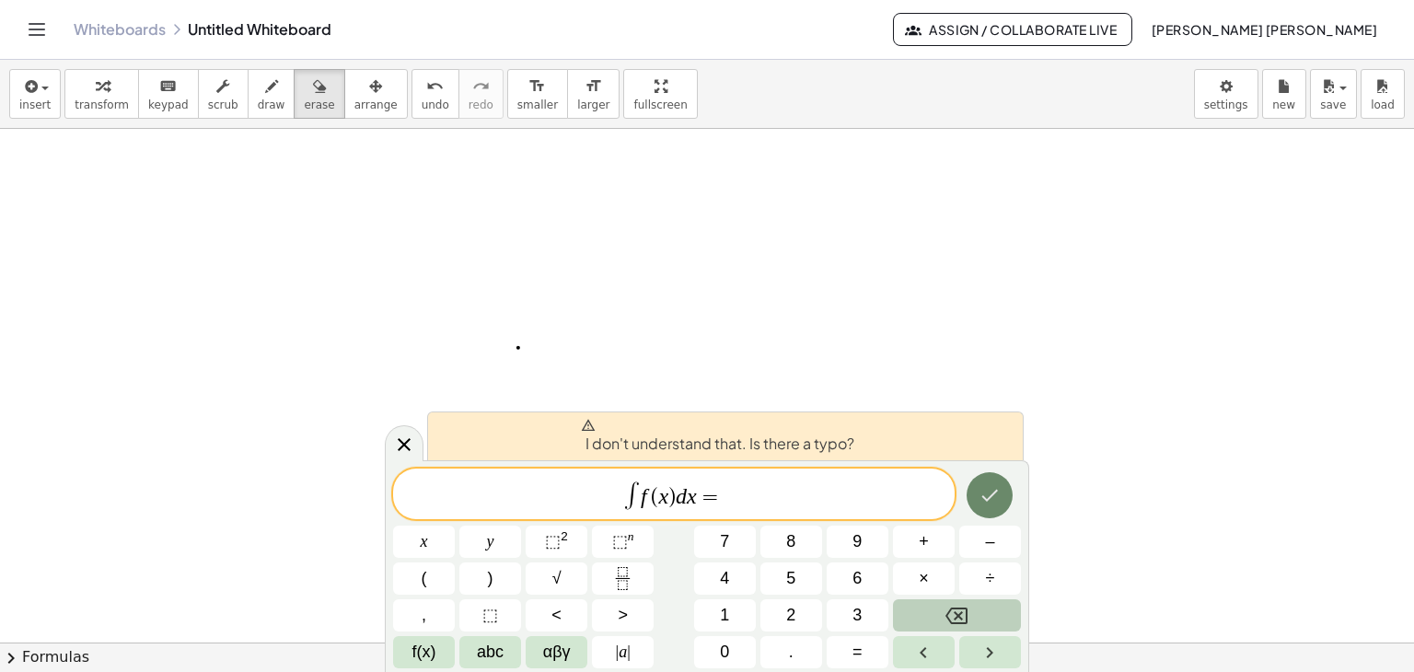
click at [995, 498] on icon "Done" at bounding box center [990, 495] width 22 height 22
click at [838, 502] on span "∫ f ( x ) d x = ​" at bounding box center [674, 495] width 562 height 31
drag, startPoint x: 735, startPoint y: 497, endPoint x: 608, endPoint y: 494, distance: 127.1
click at [608, 494] on span "∫ f ( x ) d x =" at bounding box center [674, 495] width 562 height 31
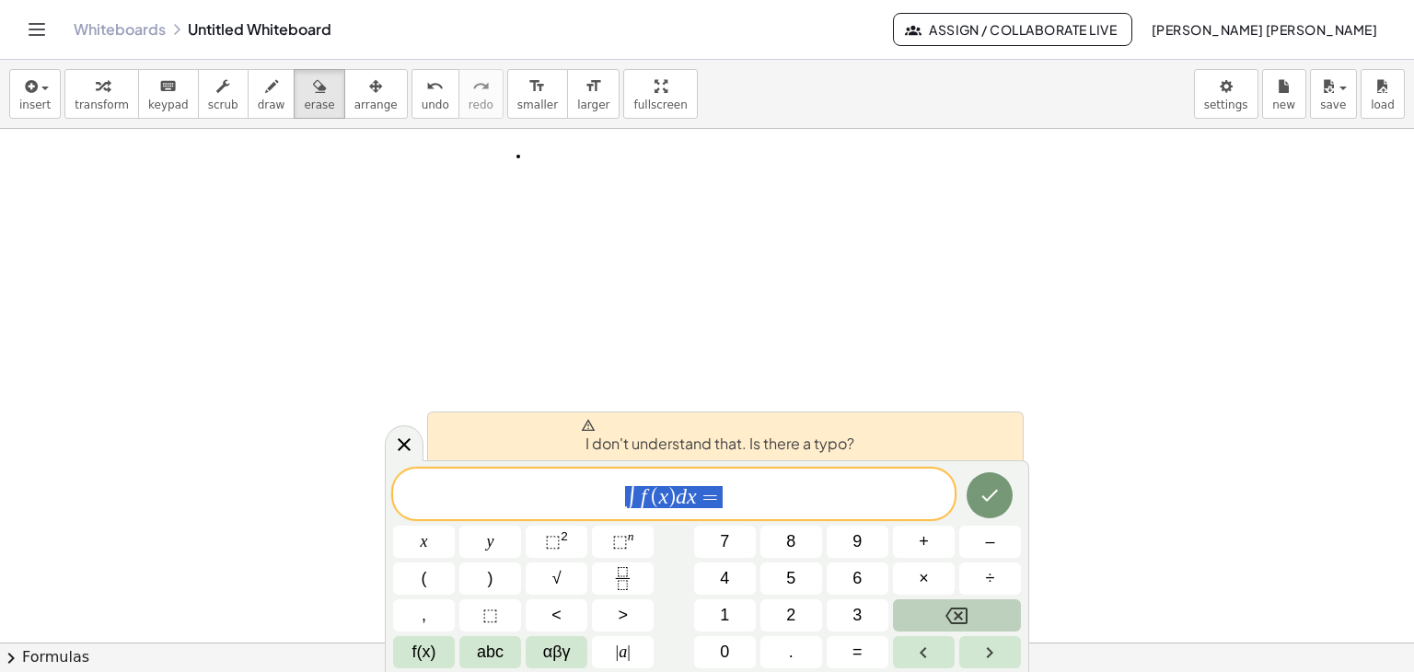
click at [991, 622] on button "Backspace" at bounding box center [957, 615] width 128 height 32
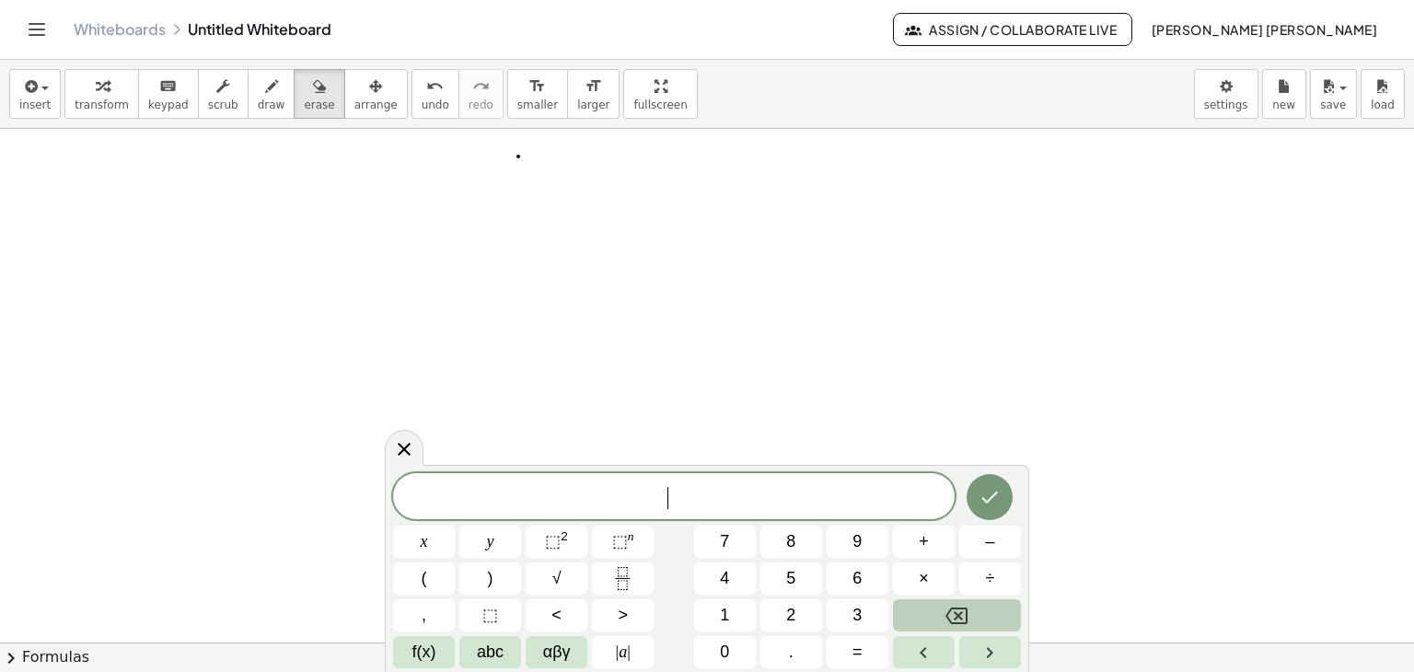
click at [991, 622] on button "Backspace" at bounding box center [957, 615] width 128 height 32
click at [563, 649] on span "αβγ" at bounding box center [557, 652] width 28 height 25
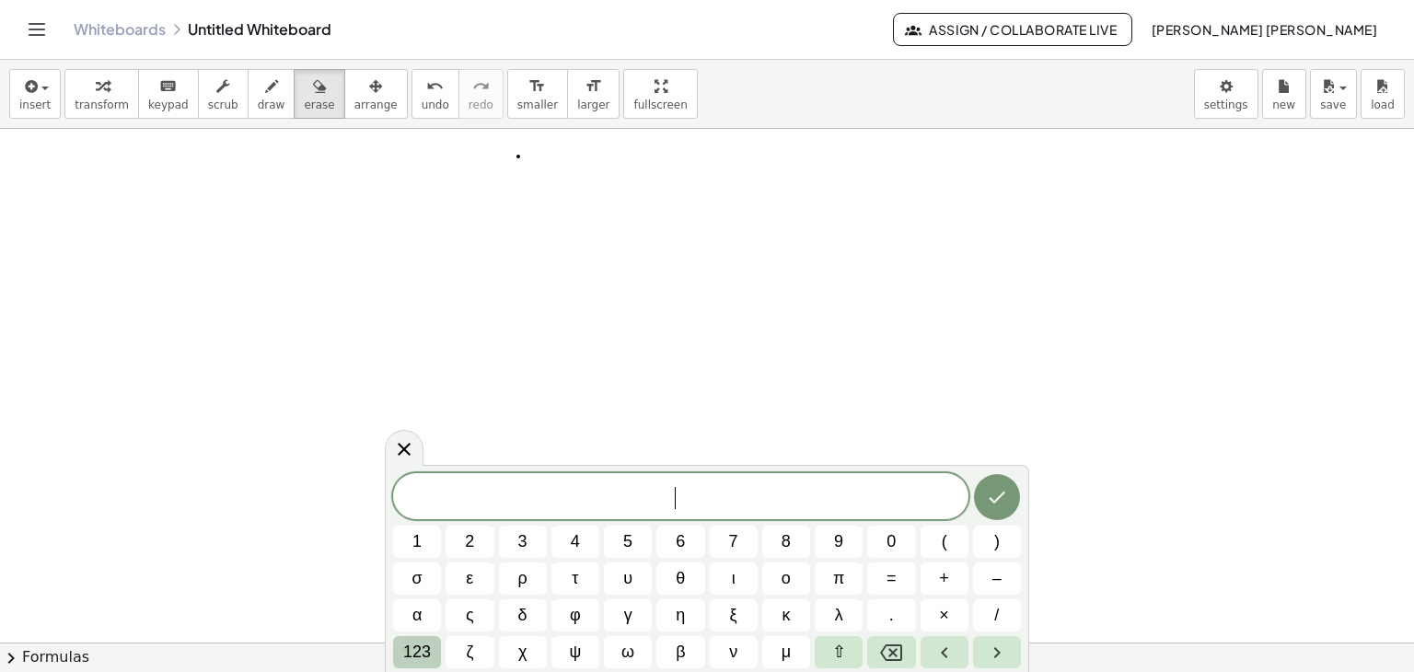
click at [417, 661] on span "123" at bounding box center [417, 652] width 28 height 25
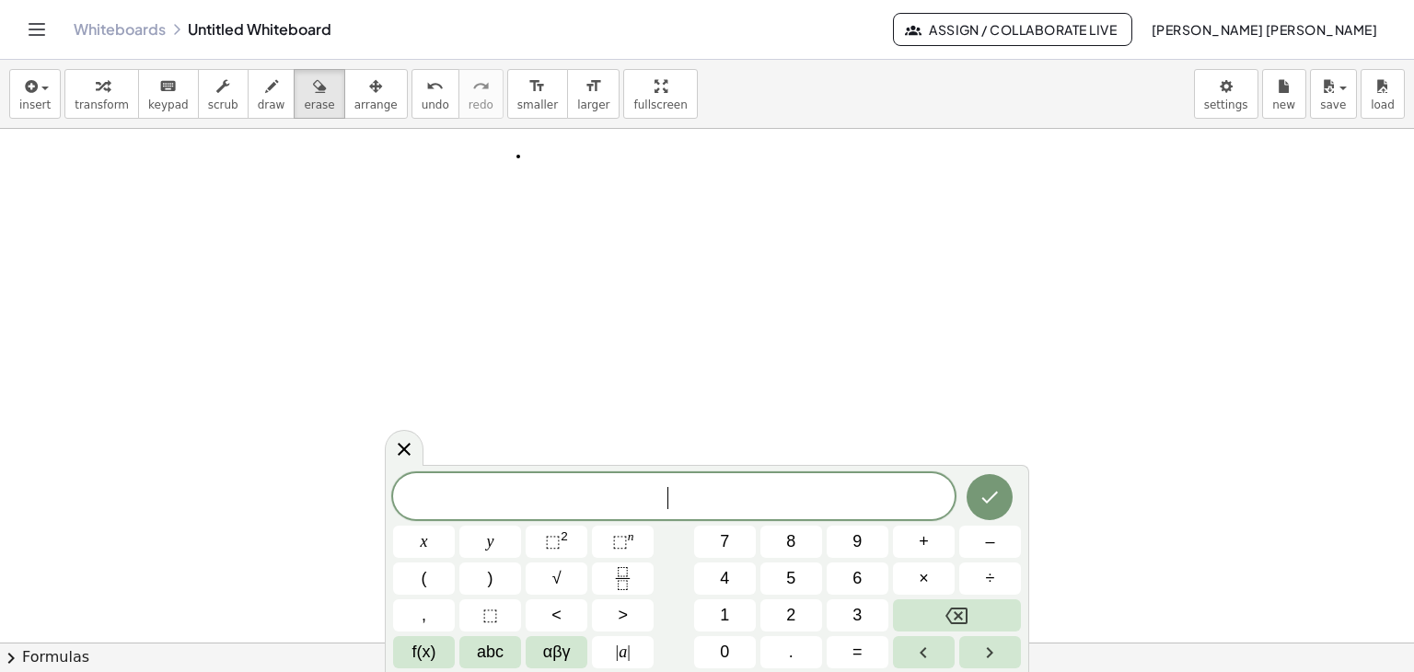
click at [417, 661] on span "f(x)" at bounding box center [424, 652] width 24 height 25
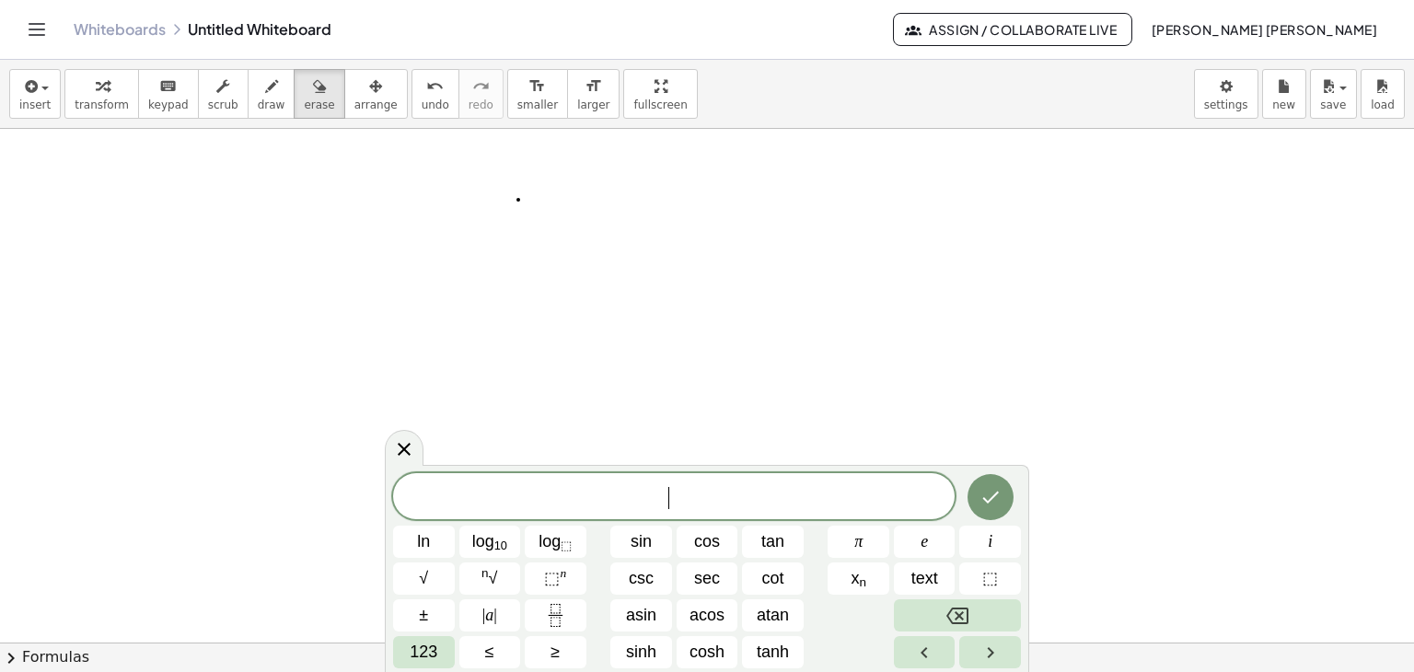
scroll to position [0, 0]
click at [946, 579] on button "text" at bounding box center [925, 578] width 62 height 32
click at [991, 575] on span "⬚" at bounding box center [990, 578] width 16 height 25
click at [682, 505] on span "⬚ ​" at bounding box center [674, 498] width 562 height 26
click at [672, 502] on span "⬚" at bounding box center [673, 498] width 15 height 22
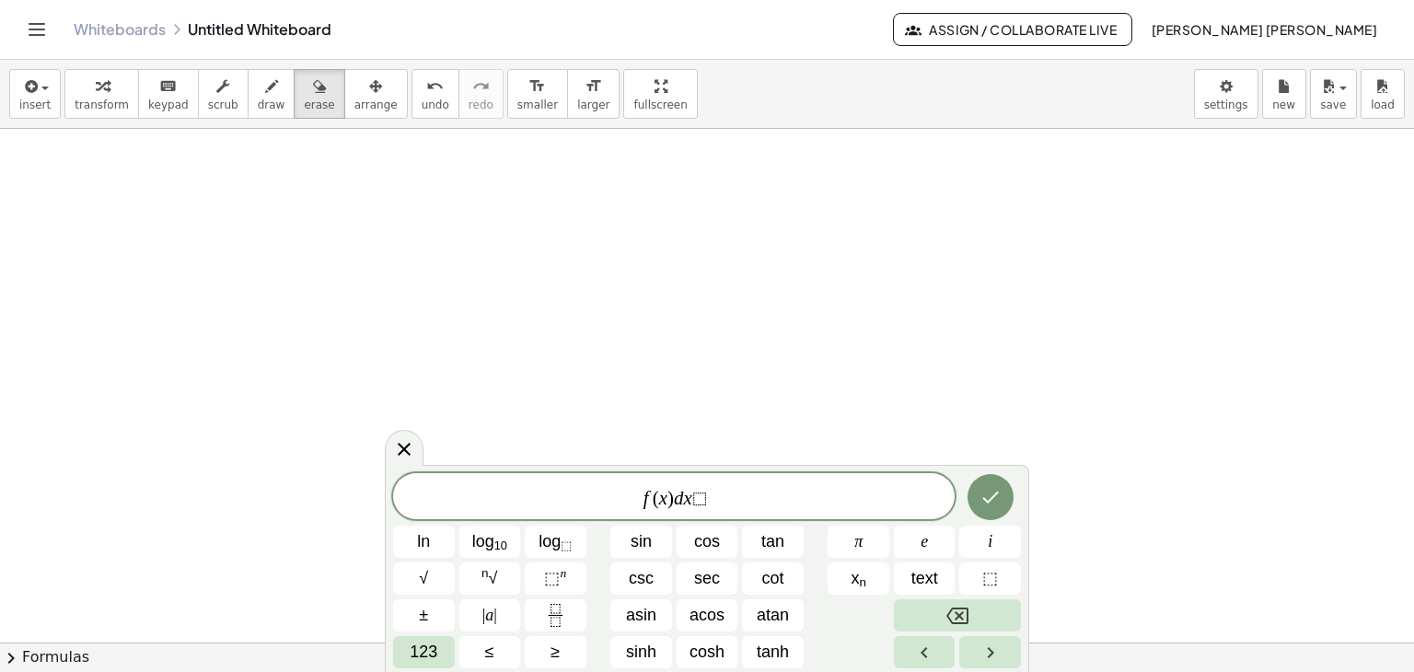
click at [700, 498] on span "f ( x ) d x ⬚" at bounding box center [674, 498] width 65 height 22
click at [702, 498] on span "f ( x ) d x ⬚" at bounding box center [674, 498] width 65 height 22
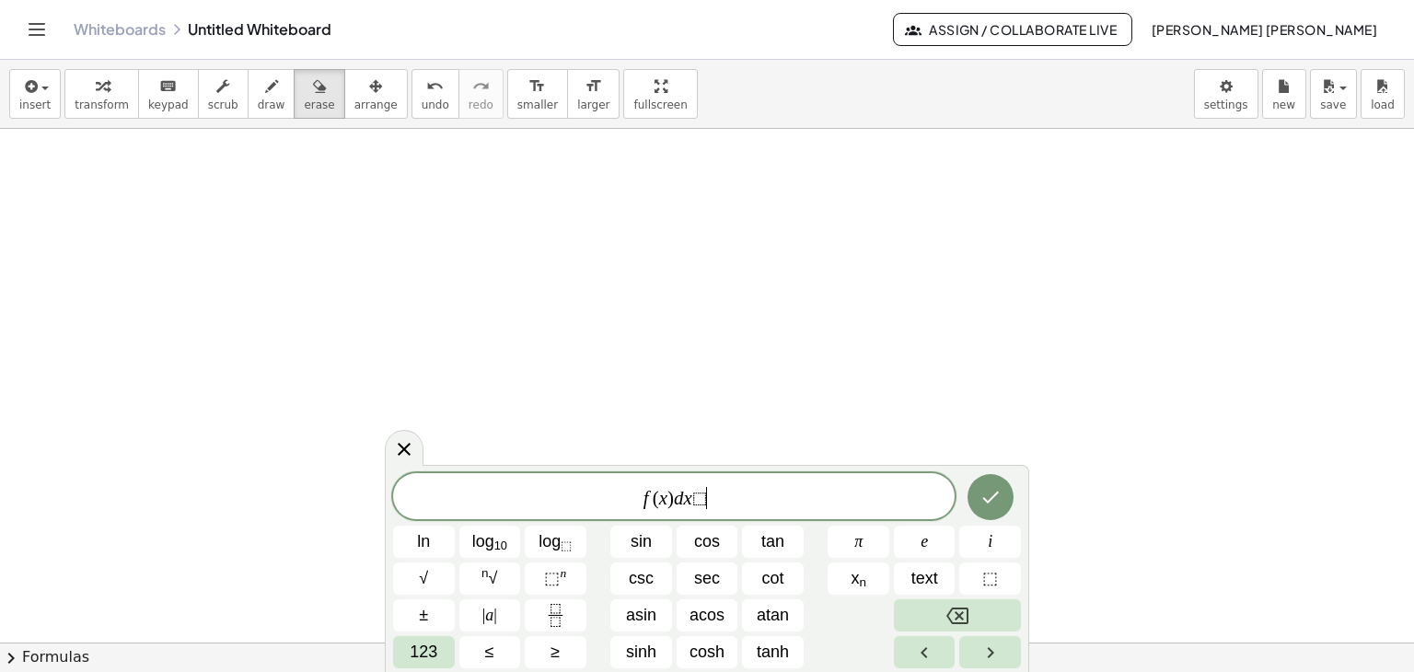
drag, startPoint x: 733, startPoint y: 500, endPoint x: 600, endPoint y: 505, distance: 132.7
click at [600, 505] on span "f ( x ) d x ⬚ ​" at bounding box center [674, 498] width 562 height 26
